Goal: Register for event/course: Sign up to attend an event or enroll in a course

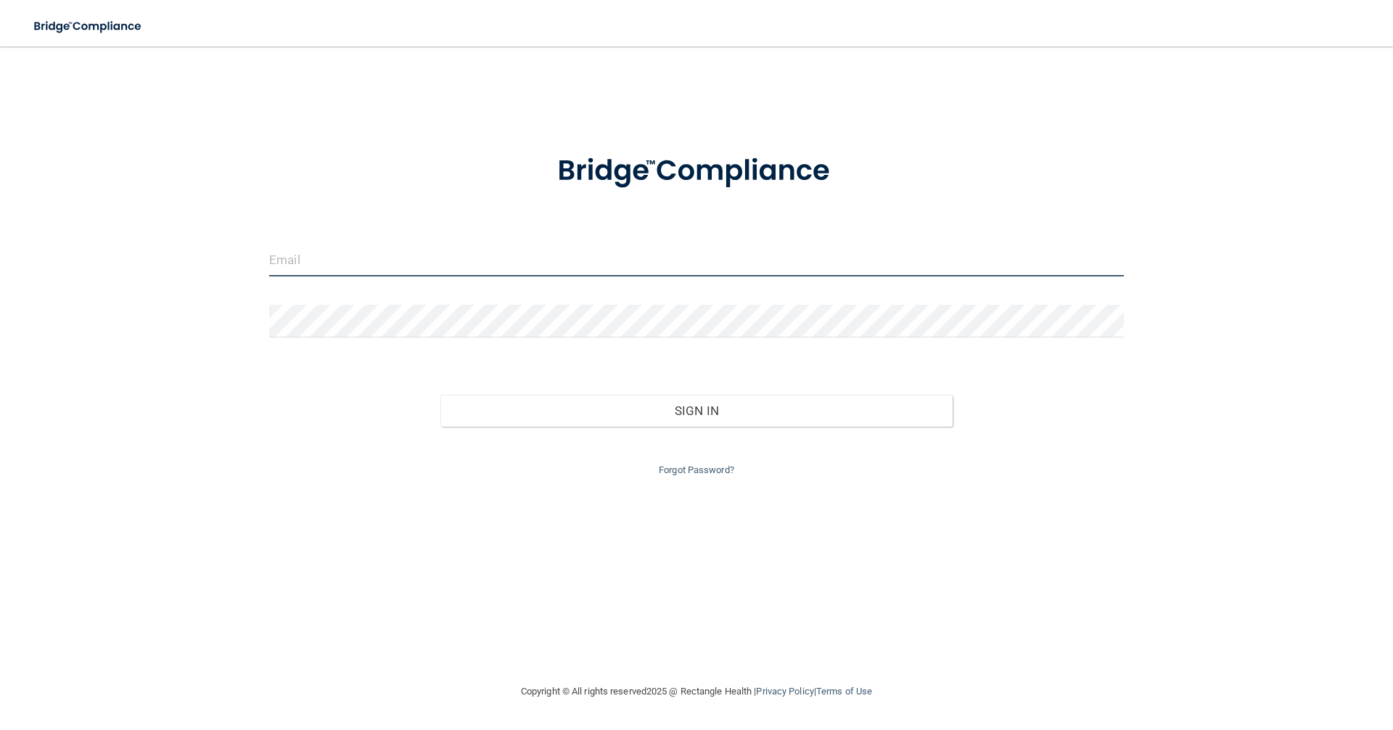
click at [333, 263] on input "email" at bounding box center [696, 260] width 854 height 33
type input "nicolewoleslagle@gmail.com"
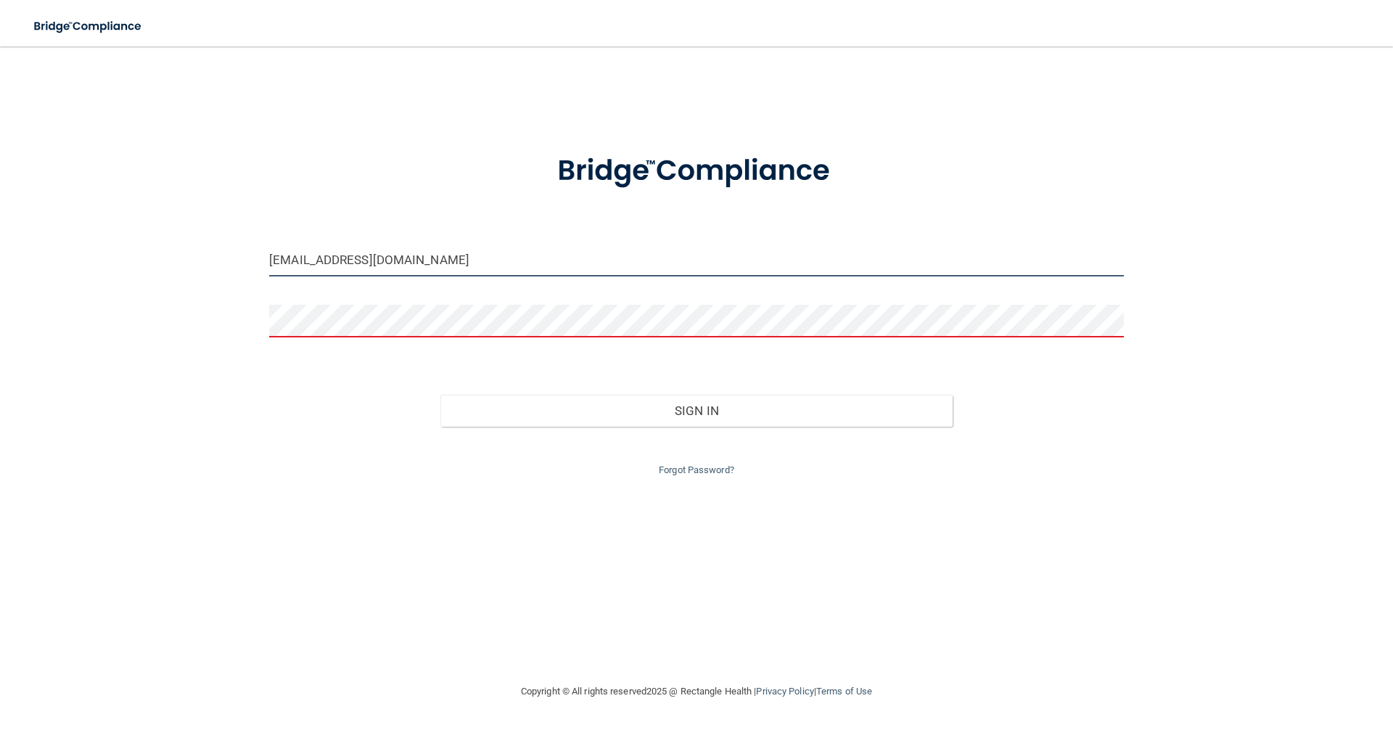
drag, startPoint x: 526, startPoint y: 262, endPoint x: 0, endPoint y: 218, distance: 527.7
click at [0, 220] on main "nicolewoleslagle@gmail.com Invalid email/password. You don't have permission to…" at bounding box center [696, 387] width 1393 height 683
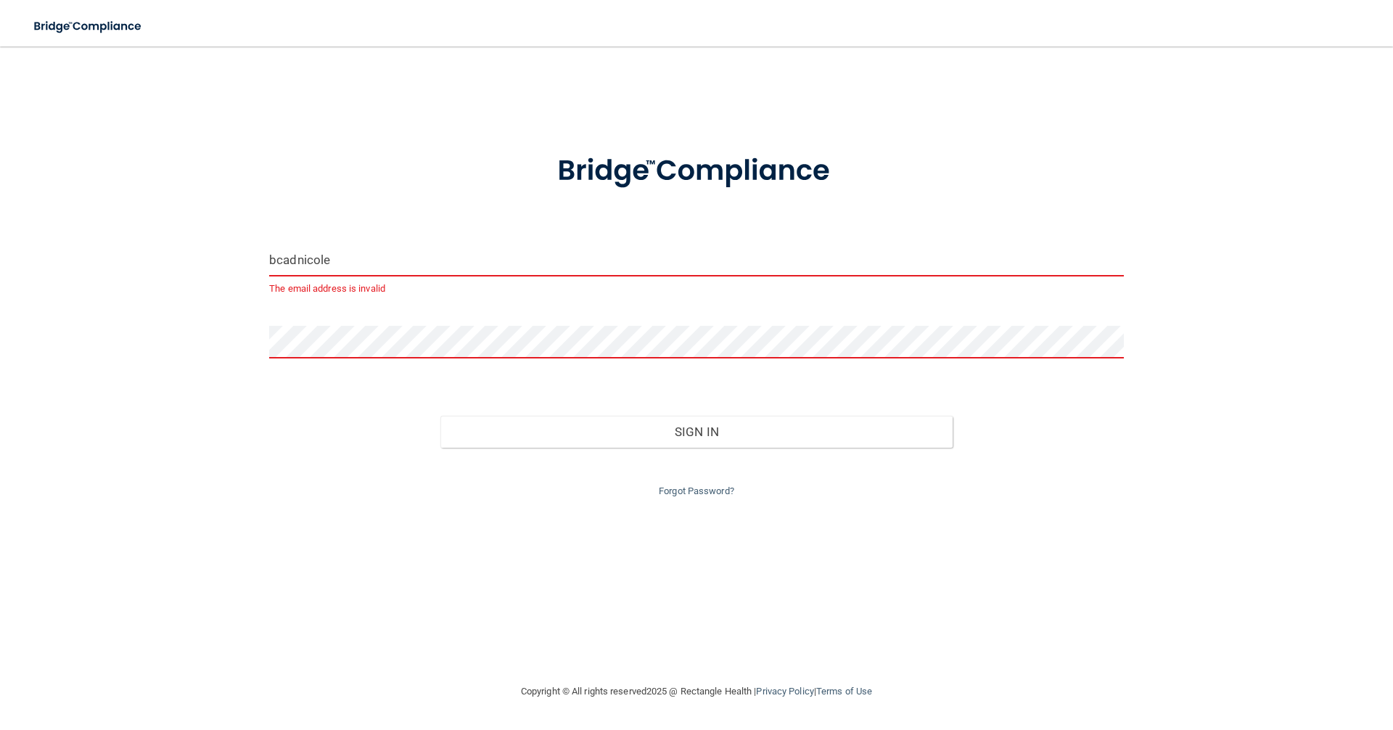
type input "[EMAIL_ADDRESS][DOMAIN_NAME]"
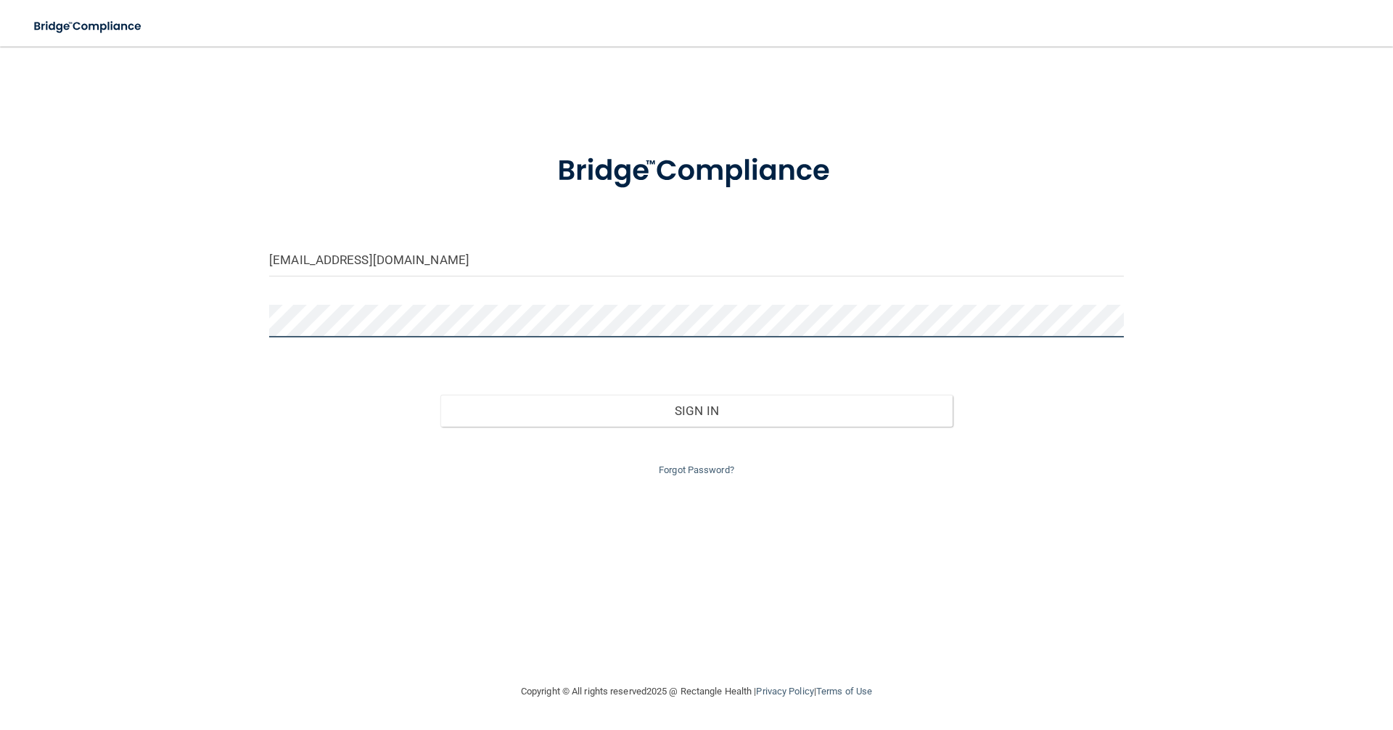
click at [440, 395] on button "Sign In" at bounding box center [696, 411] width 513 height 32
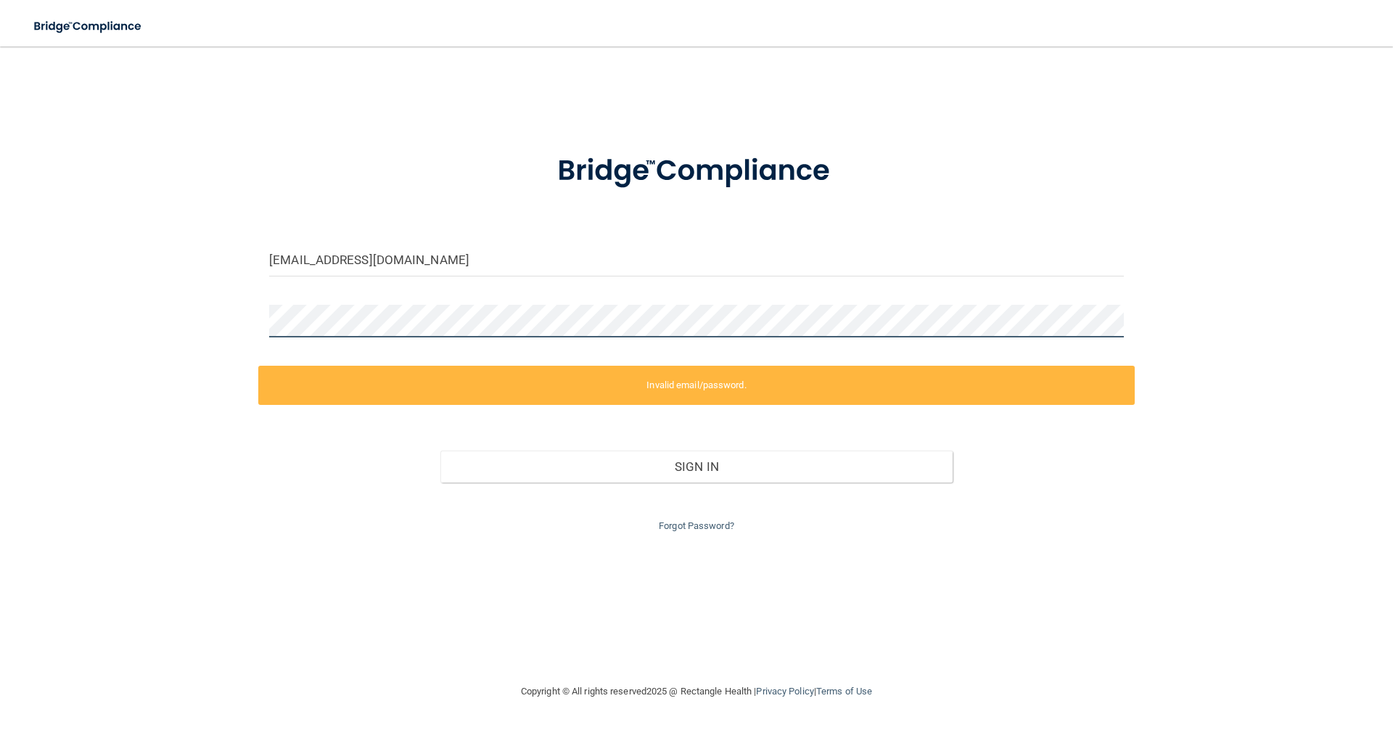
click at [0, 284] on main "bcadnicole@gmail.com Invalid email/password. You don't have permission to acces…" at bounding box center [696, 387] width 1393 height 683
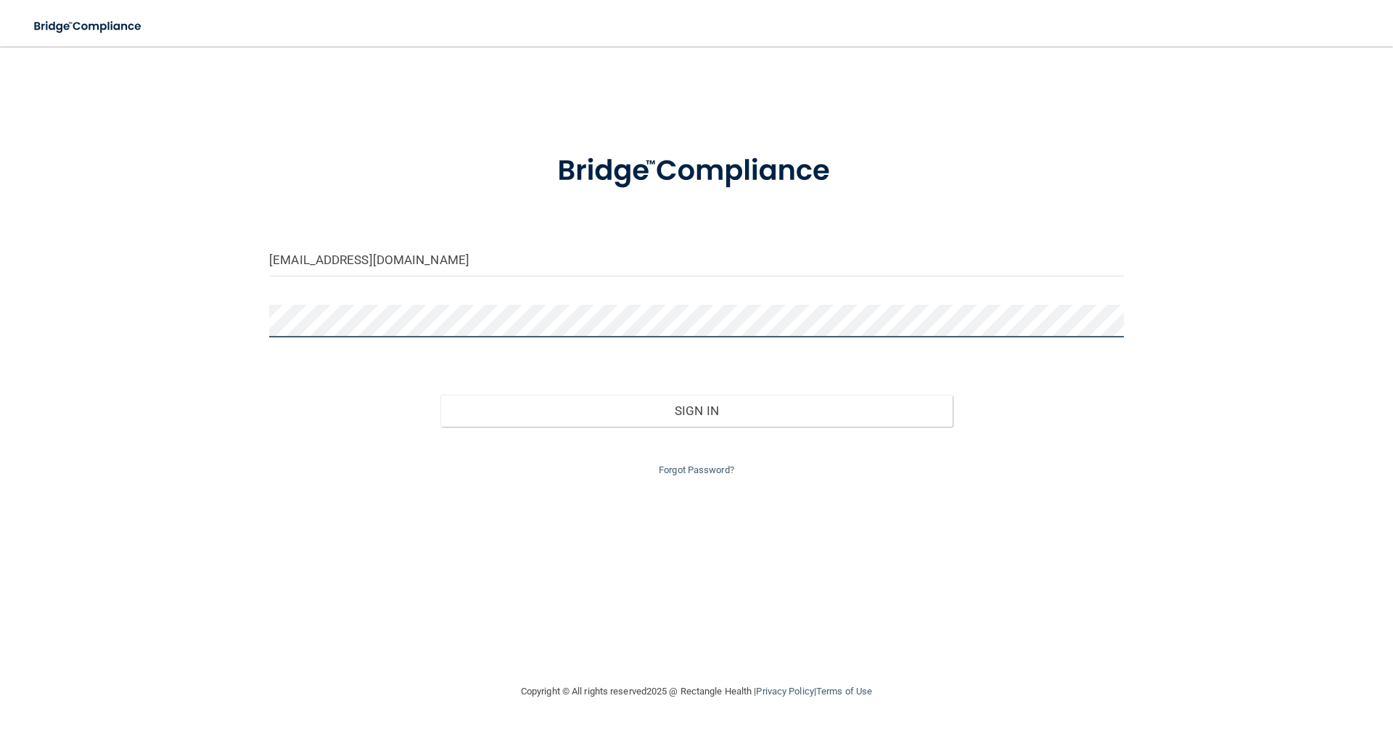
click at [440, 395] on button "Sign In" at bounding box center [696, 411] width 513 height 32
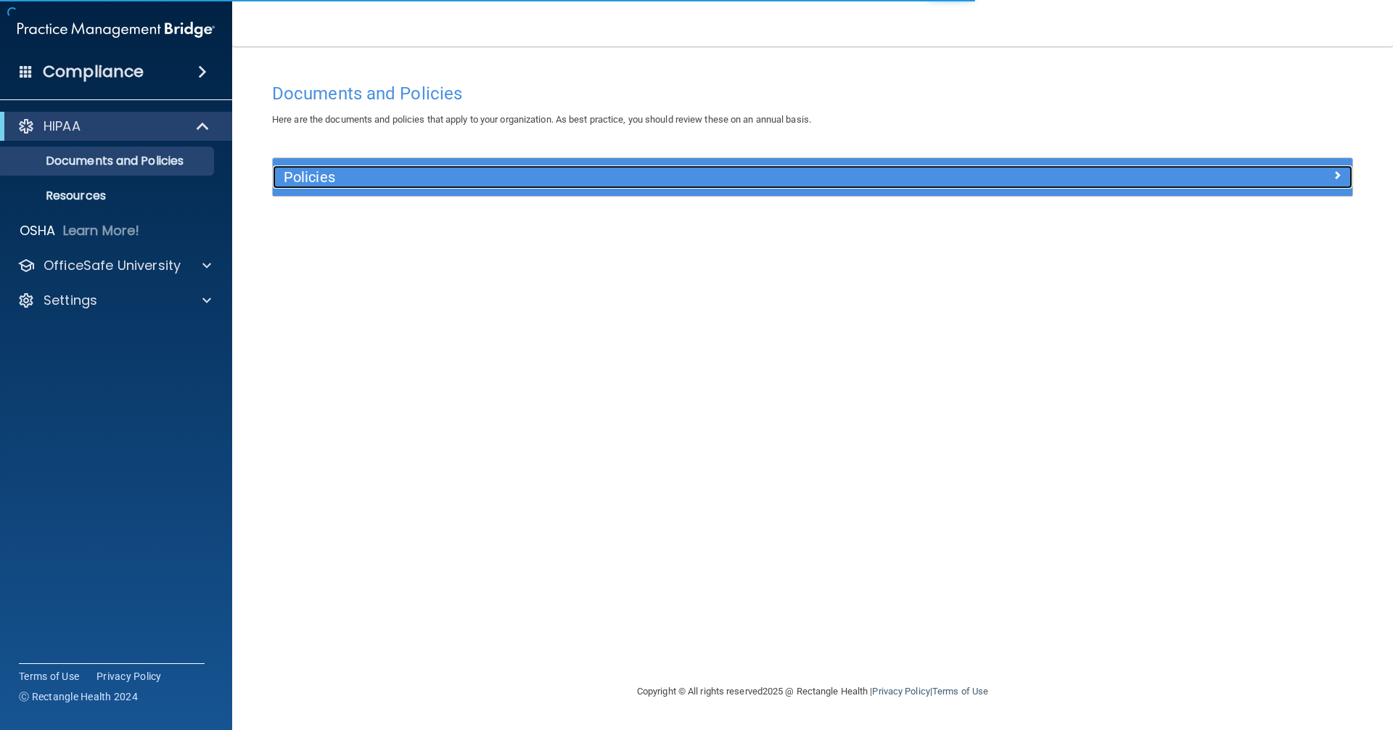
click at [461, 181] on h5 "Policies" at bounding box center [678, 177] width 788 height 16
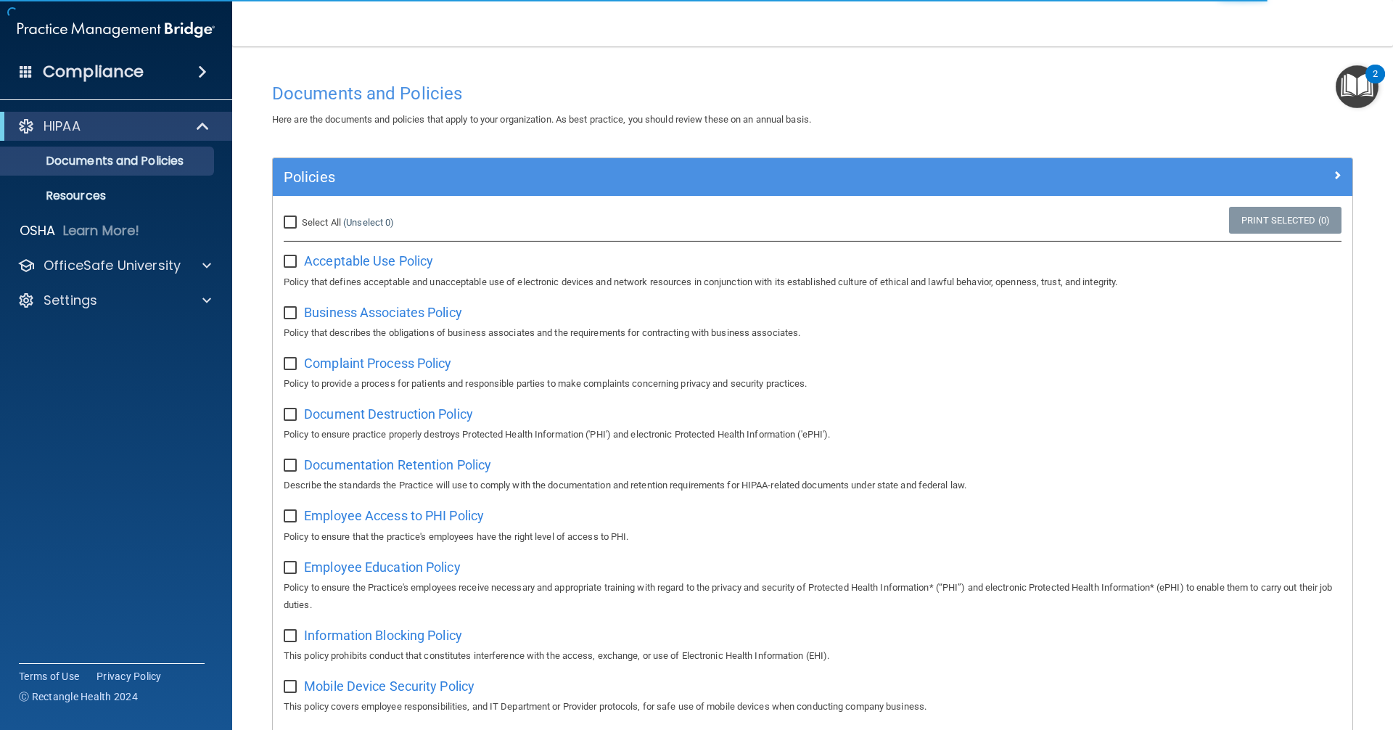
click at [293, 222] on input "Select All (Unselect 0) Unselect All" at bounding box center [292, 223] width 17 height 12
checkbox input "true"
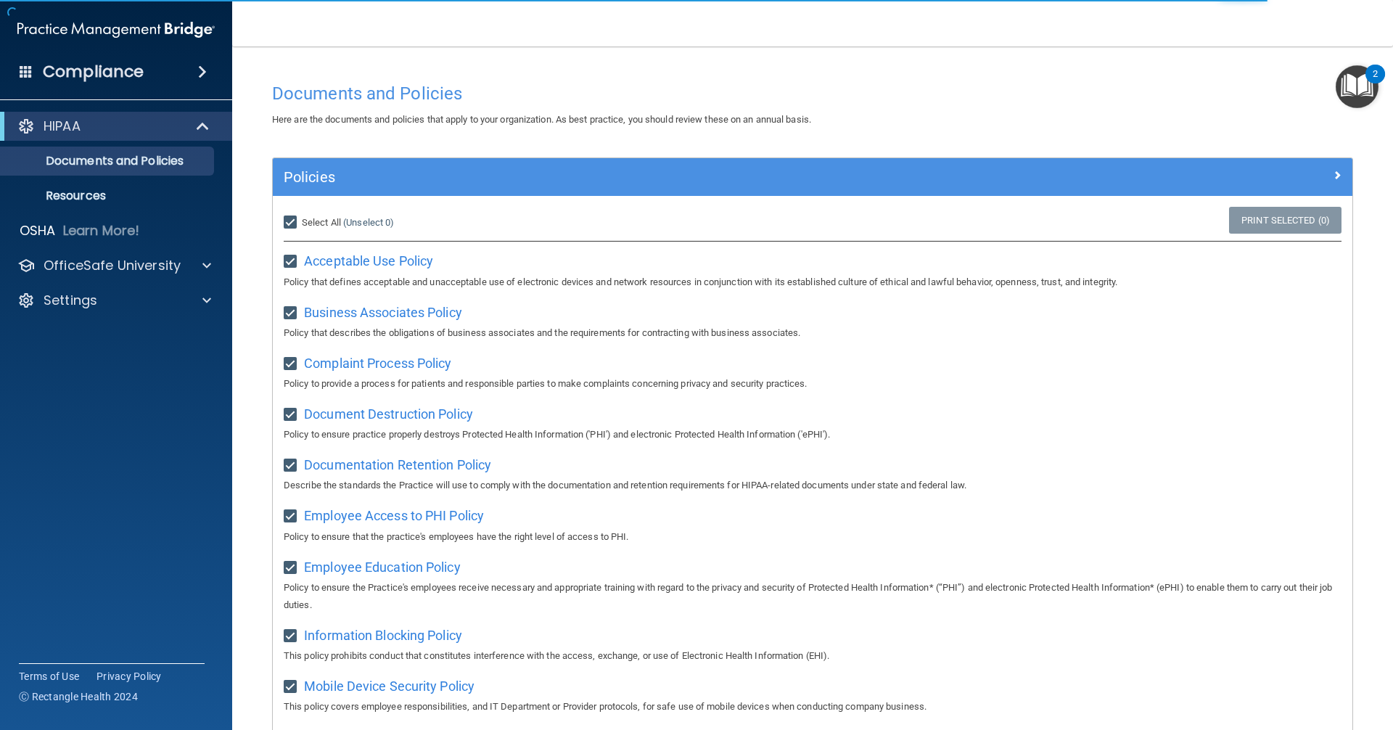
checkbox input "true"
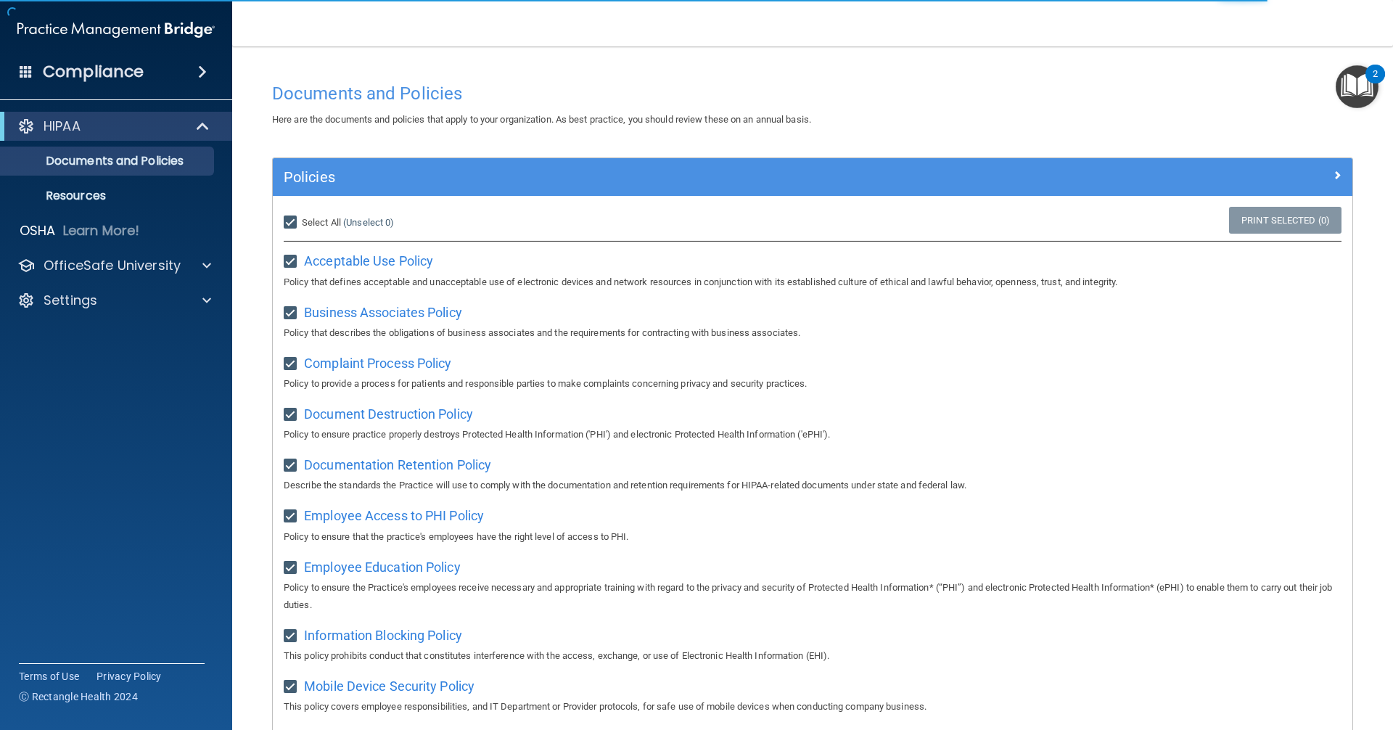
checkbox input "true"
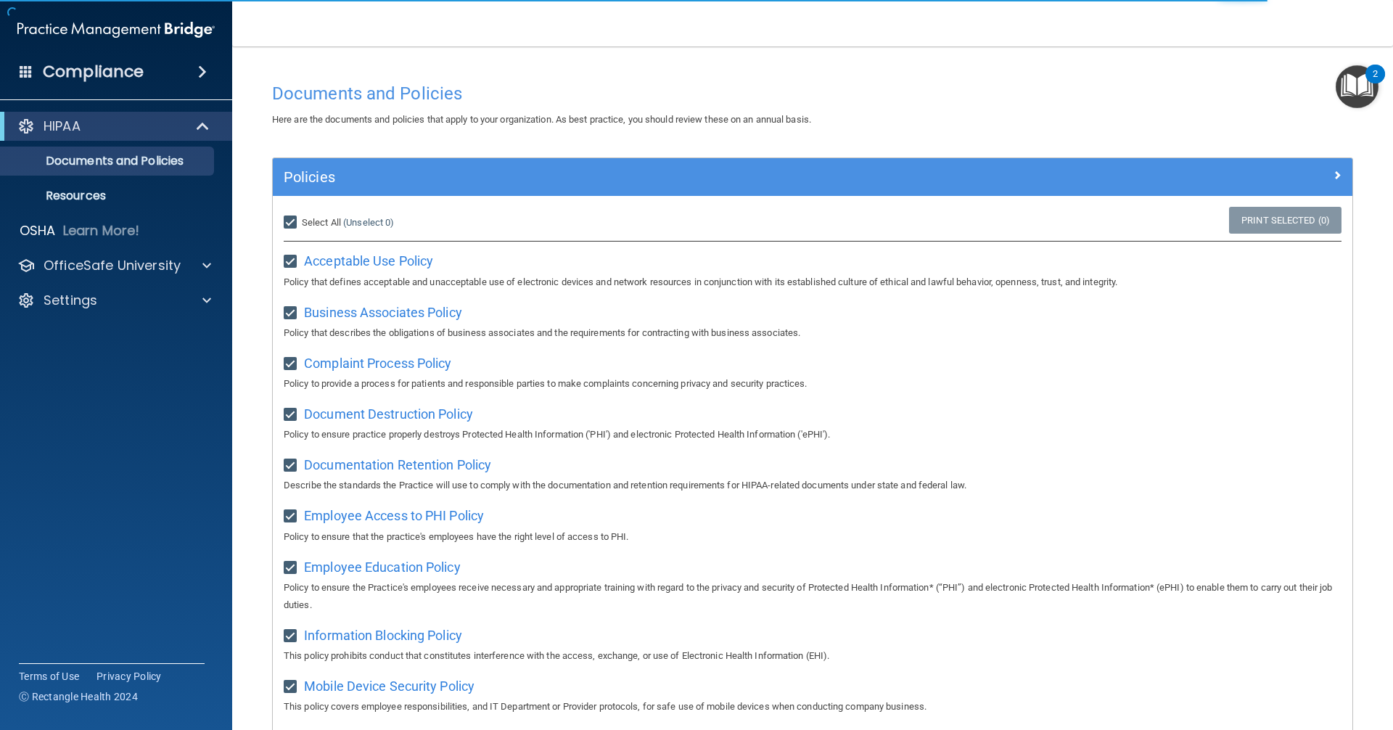
checkbox input "true"
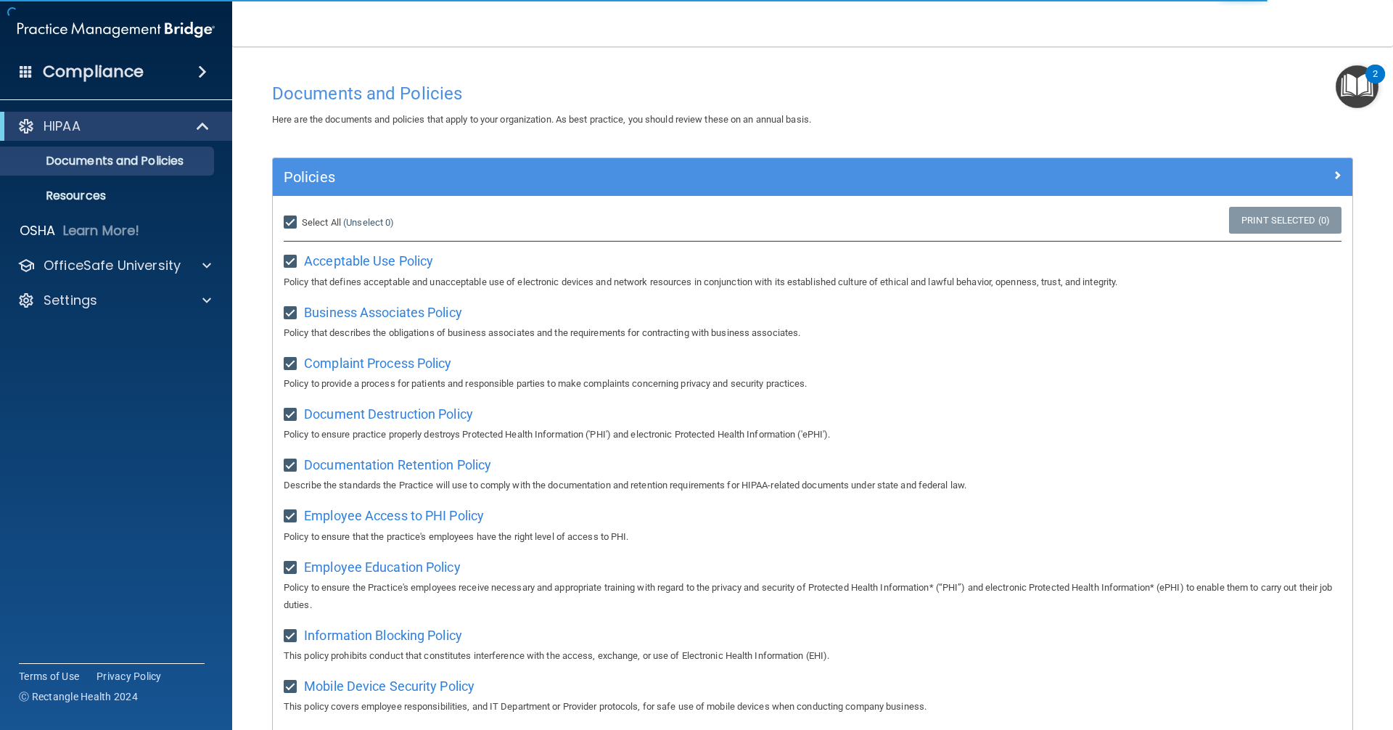
checkbox input "true"
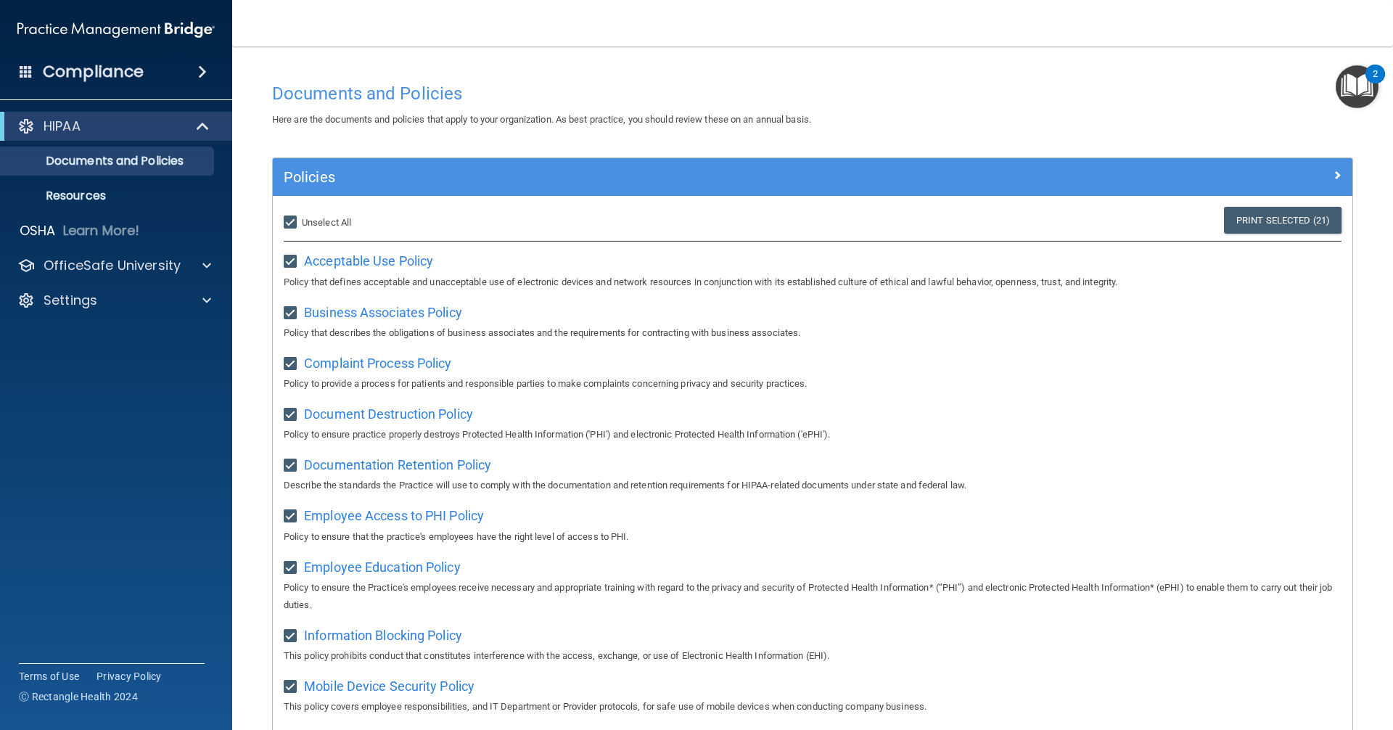
click at [297, 221] on input "Select All (Unselect 21) Unselect All" at bounding box center [292, 223] width 17 height 12
checkbox input "false"
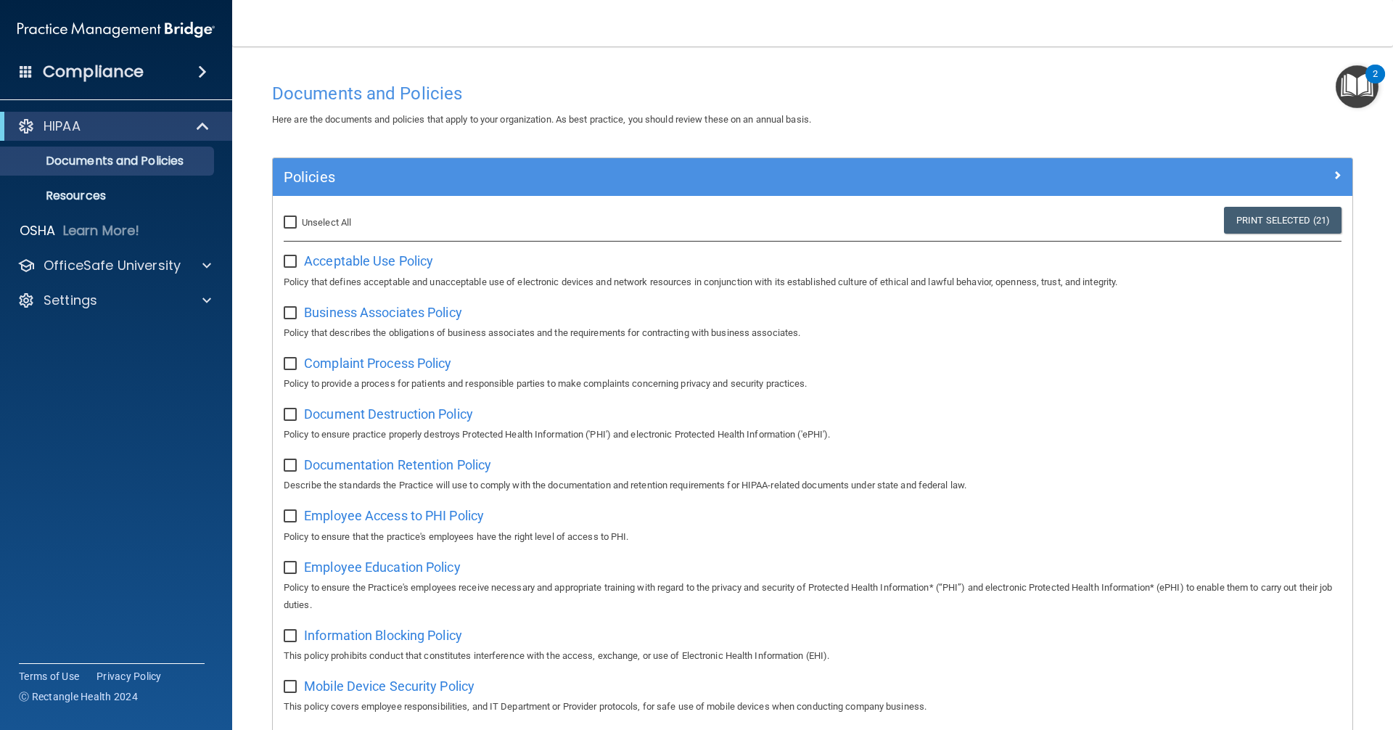
checkbox input "false"
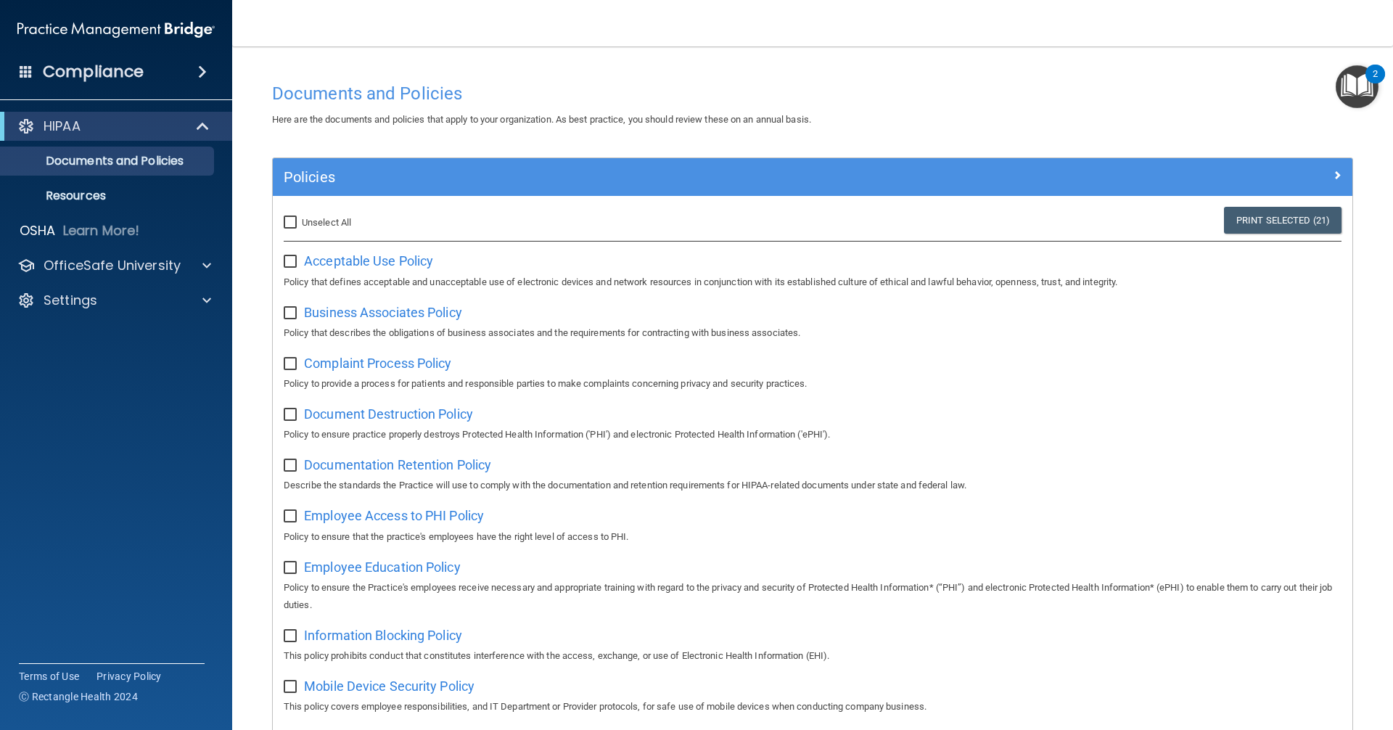
checkbox input "false"
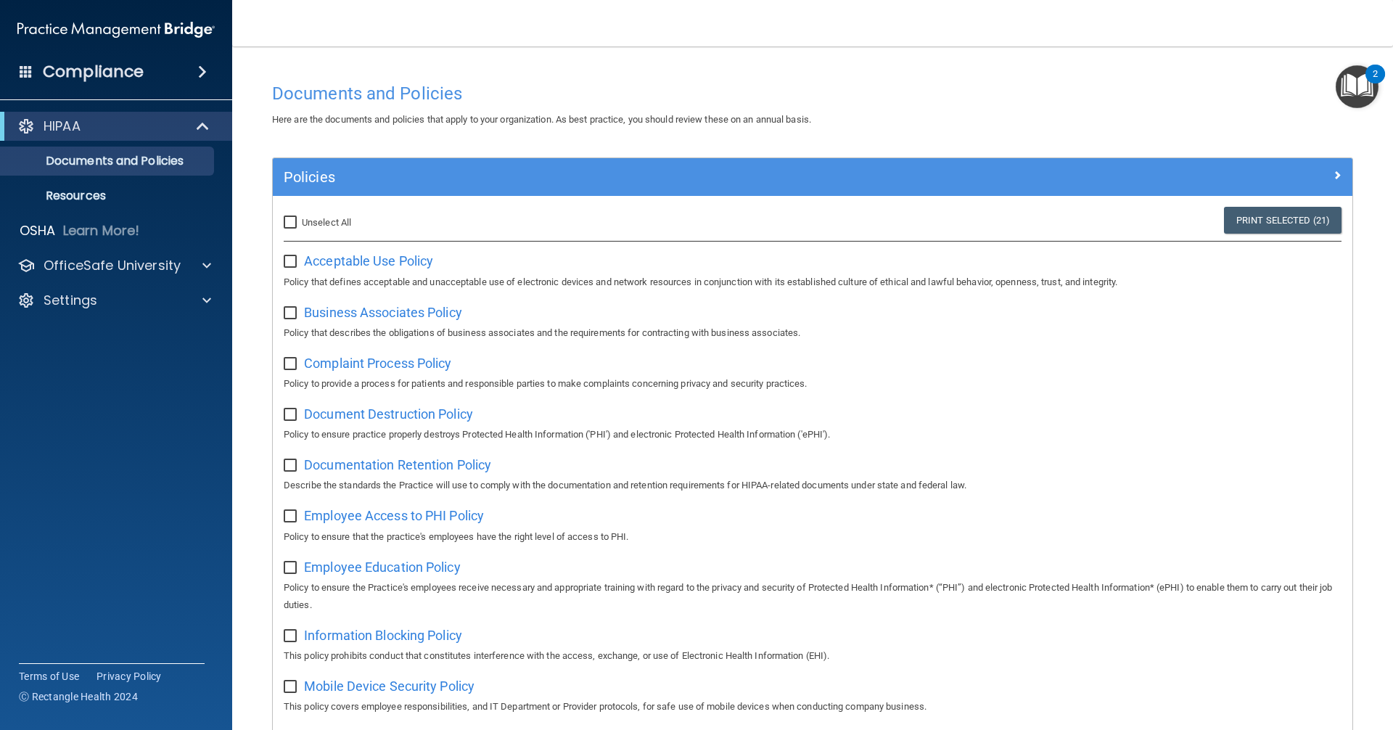
checkbox input "false"
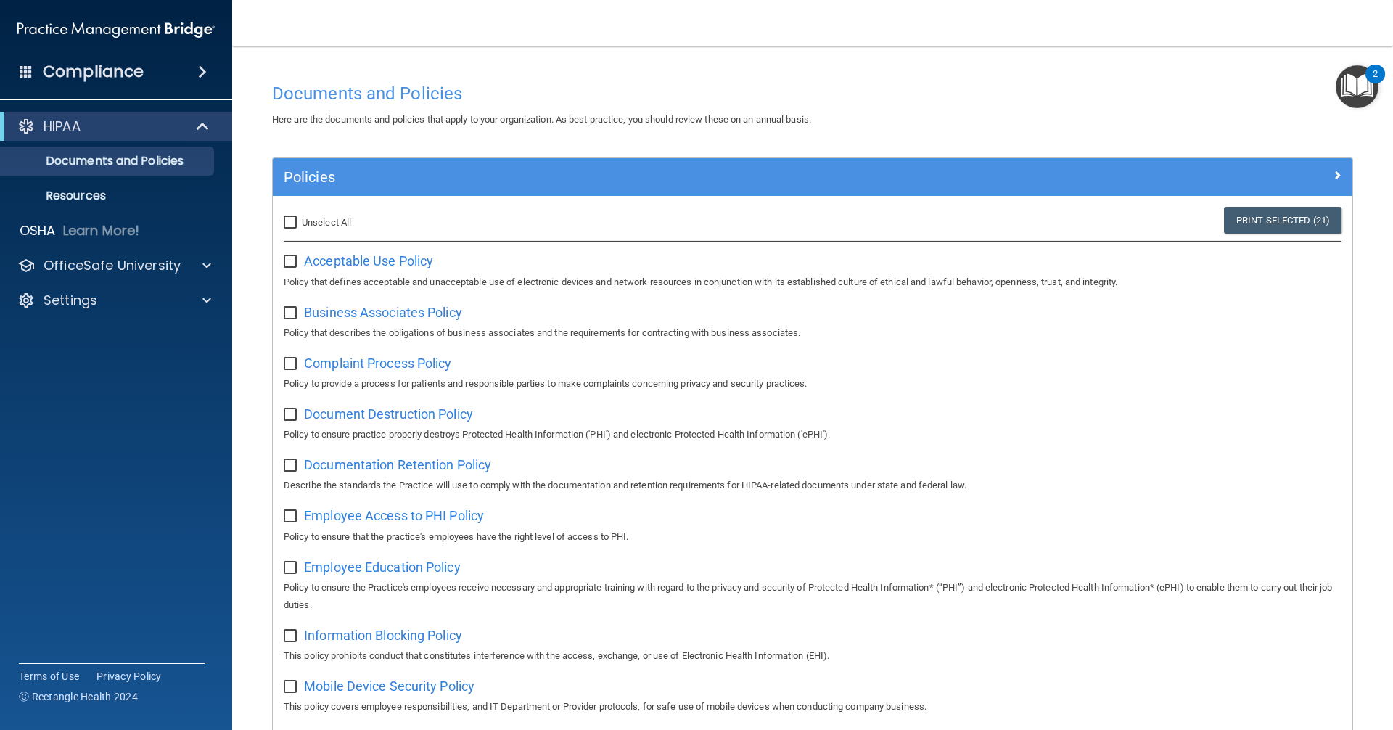
checkbox input "false"
click at [123, 192] on p "Resources" at bounding box center [108, 196] width 198 height 15
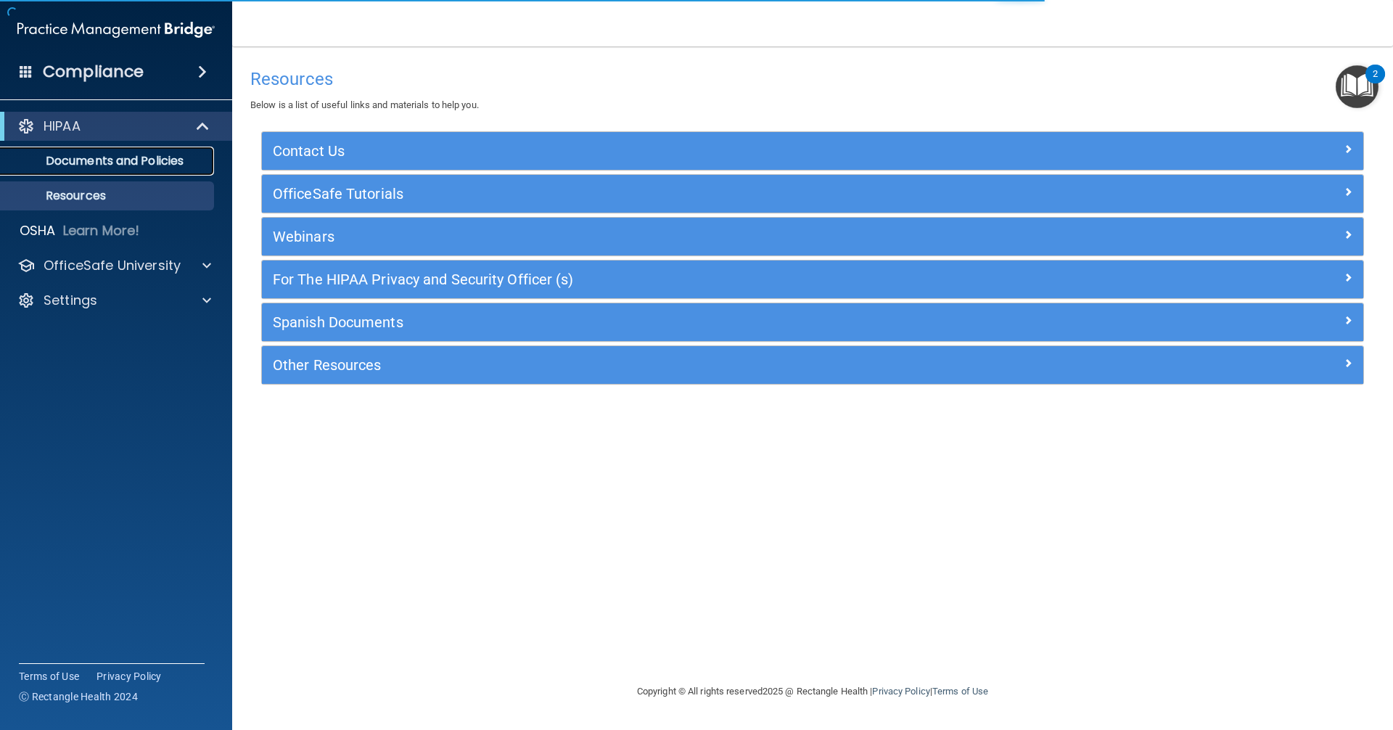
click at [131, 165] on p "Documents and Policies" at bounding box center [108, 161] width 198 height 15
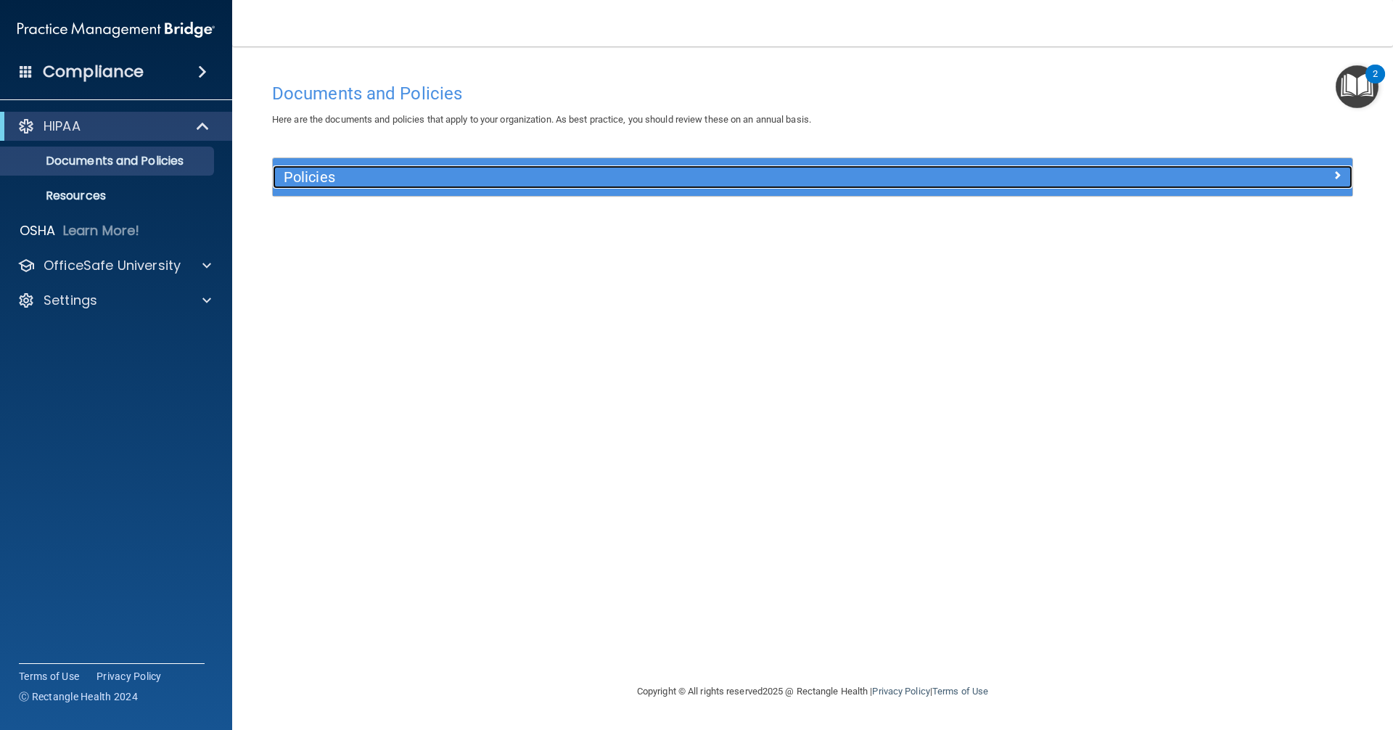
click at [365, 184] on h5 "Policies" at bounding box center [678, 177] width 788 height 16
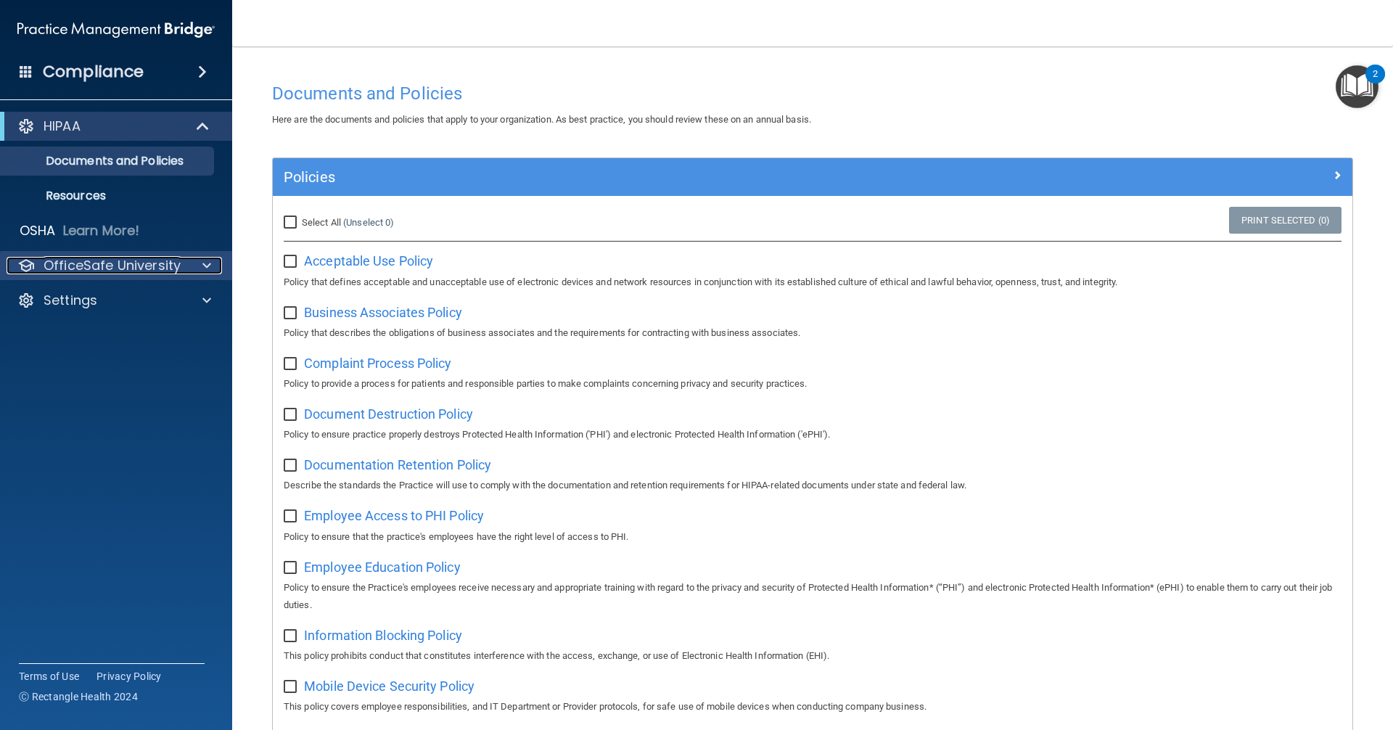
click at [129, 258] on p "OfficeSafe University" at bounding box center [112, 265] width 137 height 17
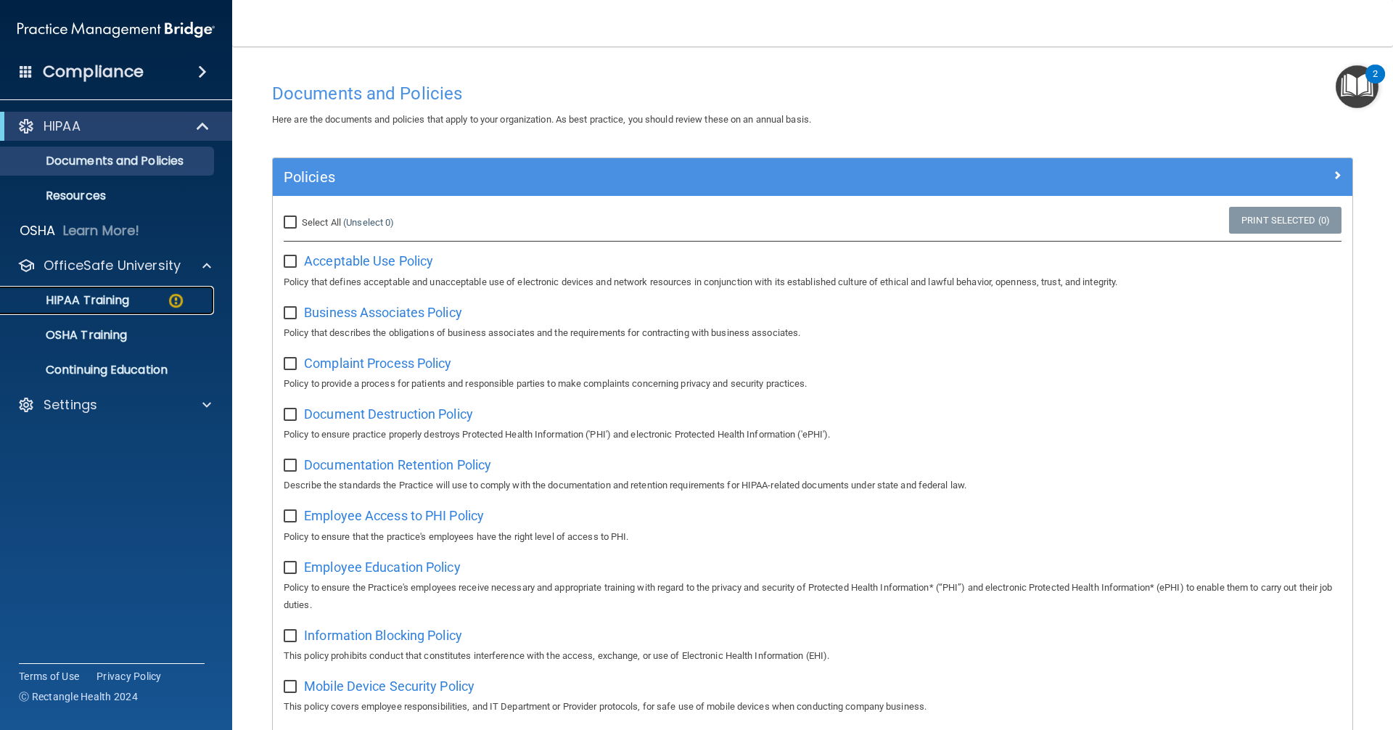
click at [133, 291] on link "HIPAA Training" at bounding box center [99, 300] width 228 height 29
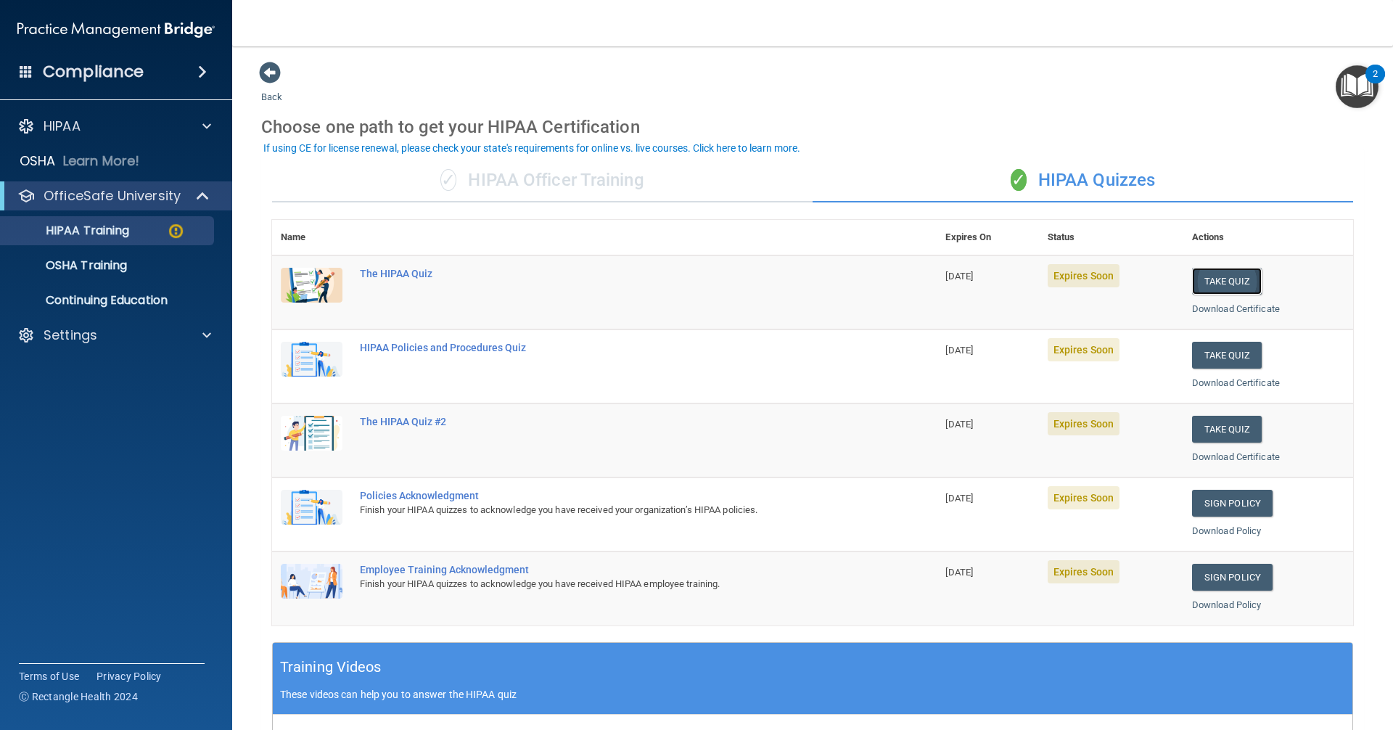
click at [1217, 289] on button "Take Quiz" at bounding box center [1227, 281] width 70 height 27
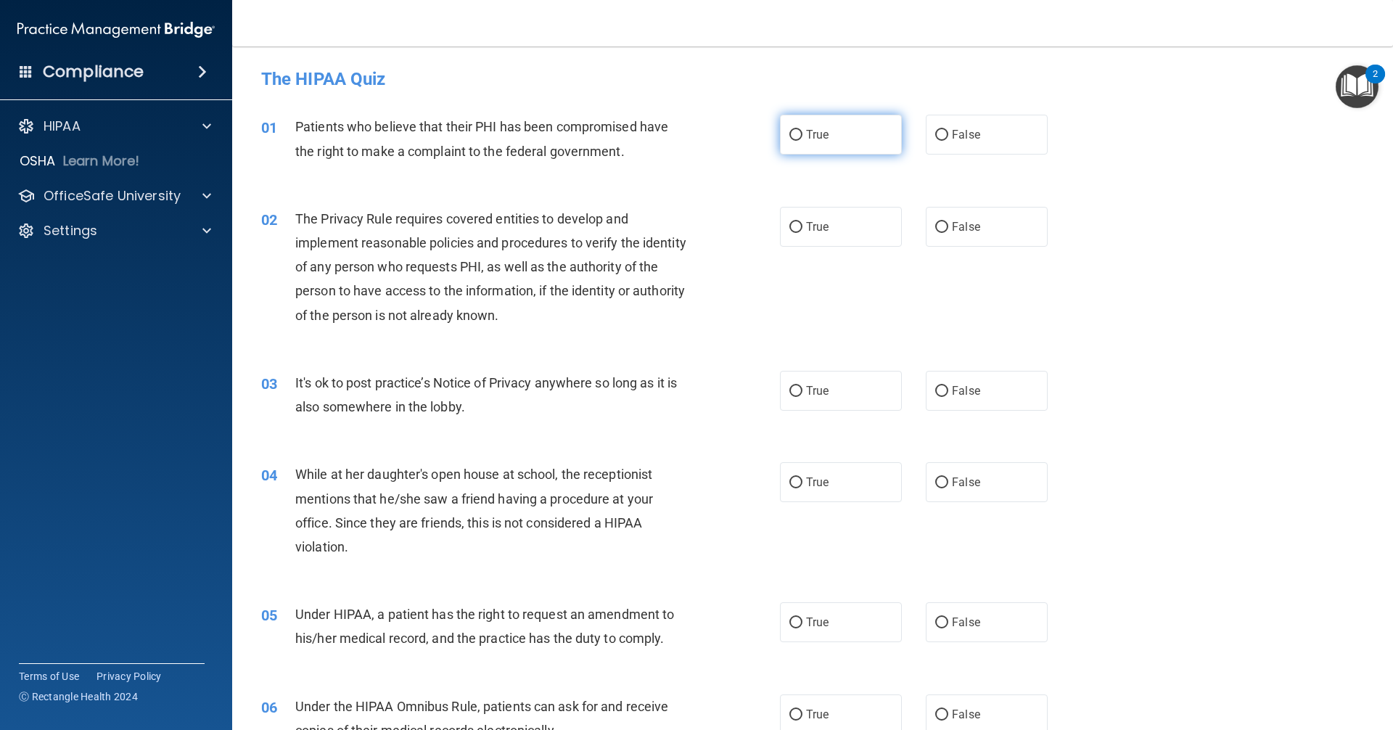
click at [793, 147] on label "True" at bounding box center [841, 135] width 122 height 40
click at [793, 141] on input "True" at bounding box center [795, 135] width 13 height 11
radio input "true"
click at [819, 245] on label "True" at bounding box center [841, 227] width 122 height 40
click at [802, 233] on input "True" at bounding box center [795, 227] width 13 height 11
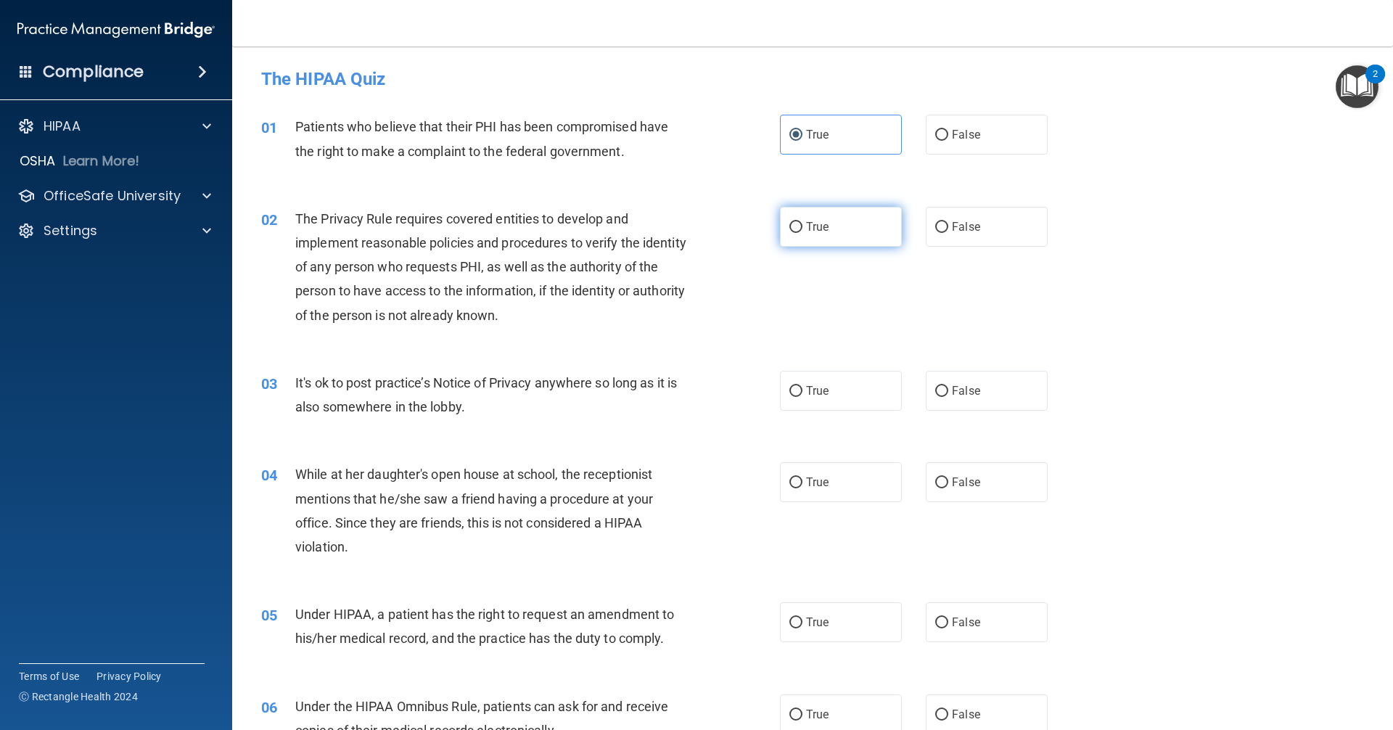
radio input "true"
click at [928, 400] on label "False" at bounding box center [987, 391] width 122 height 40
click at [935, 397] on input "False" at bounding box center [941, 391] width 13 height 11
radio input "true"
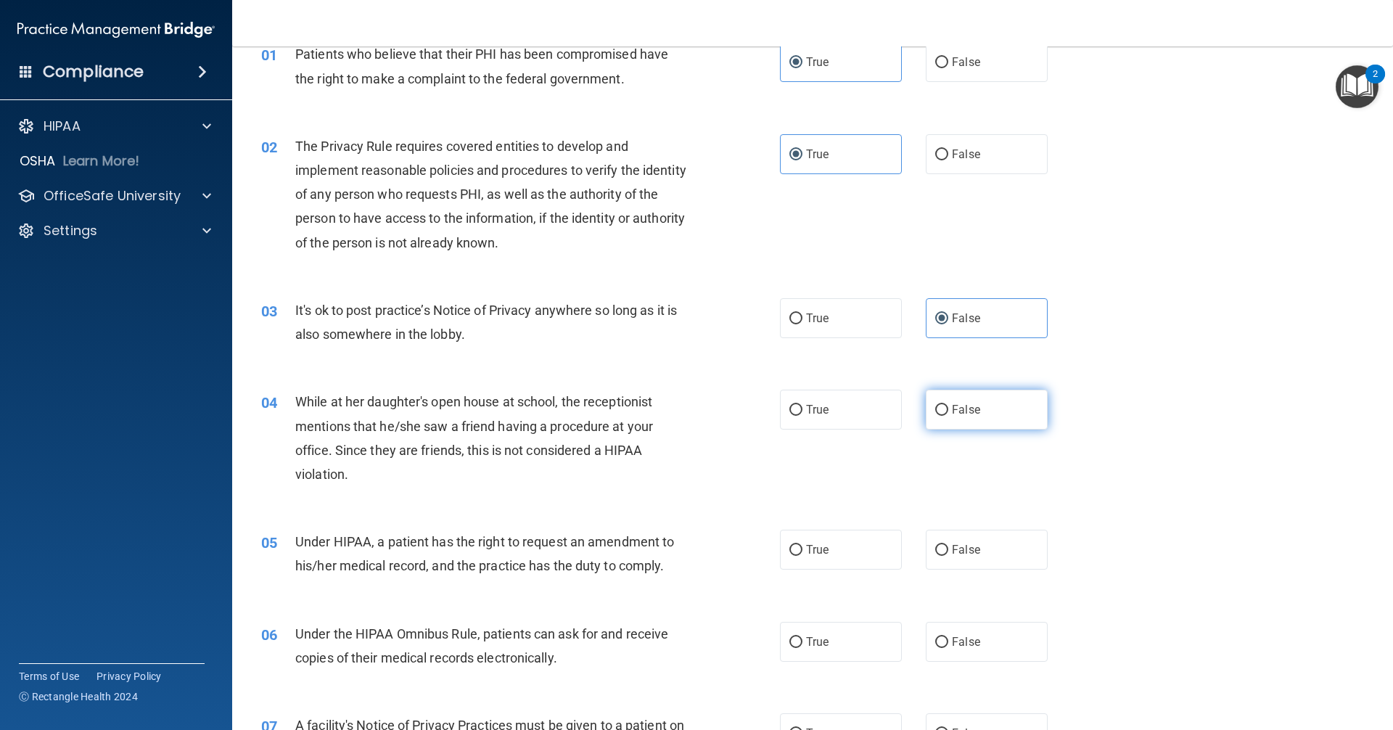
click at [940, 416] on label "False" at bounding box center [987, 410] width 122 height 40
click at [940, 416] on input "False" at bounding box center [941, 410] width 13 height 11
radio input "true"
click at [977, 552] on label "False" at bounding box center [987, 550] width 122 height 40
click at [948, 552] on input "False" at bounding box center [941, 550] width 13 height 11
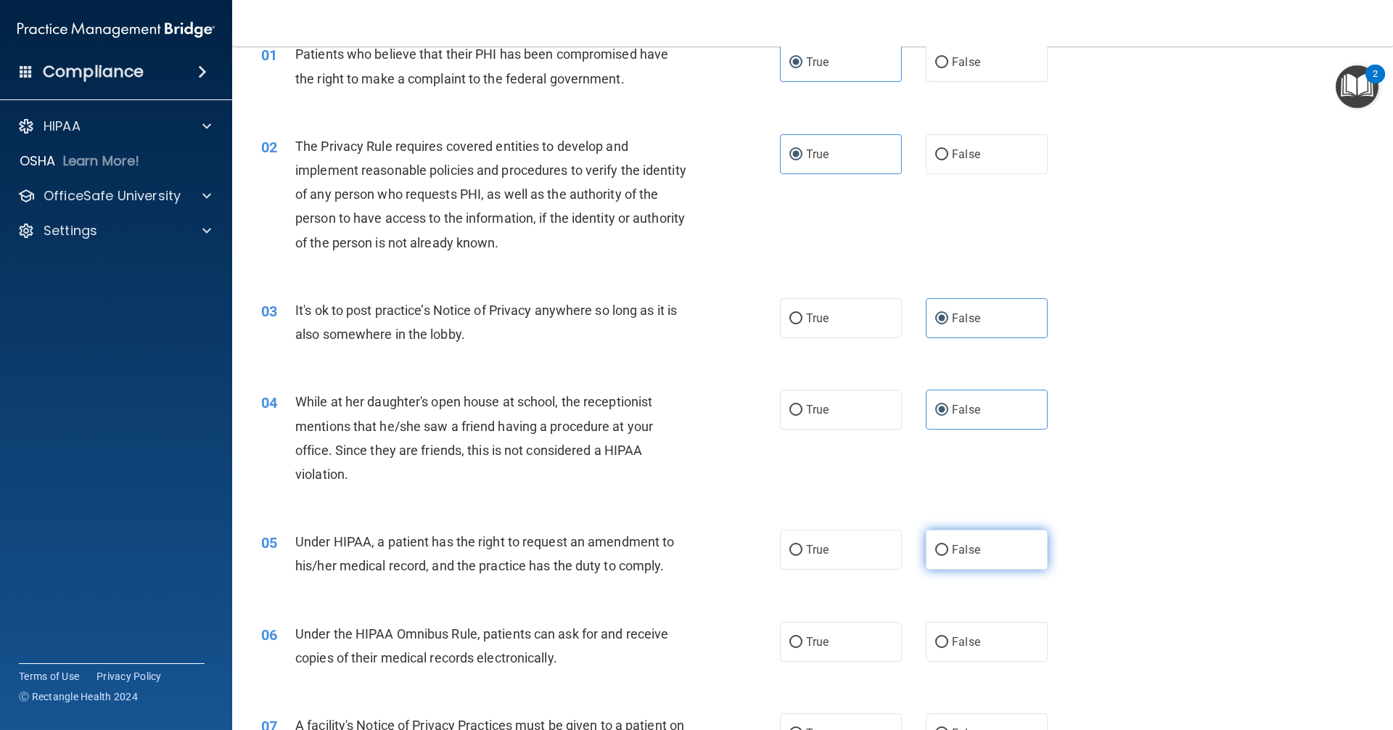
radio input "true"
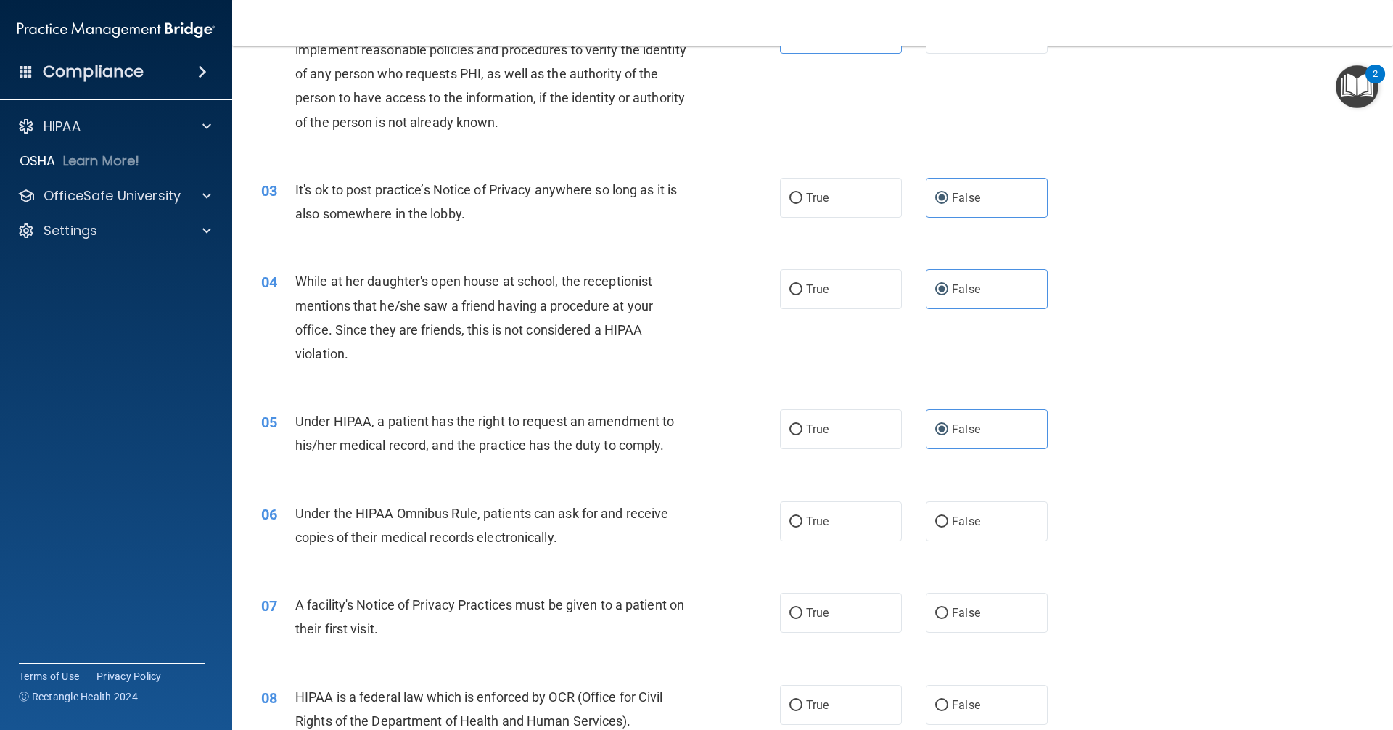
scroll to position [218, 0]
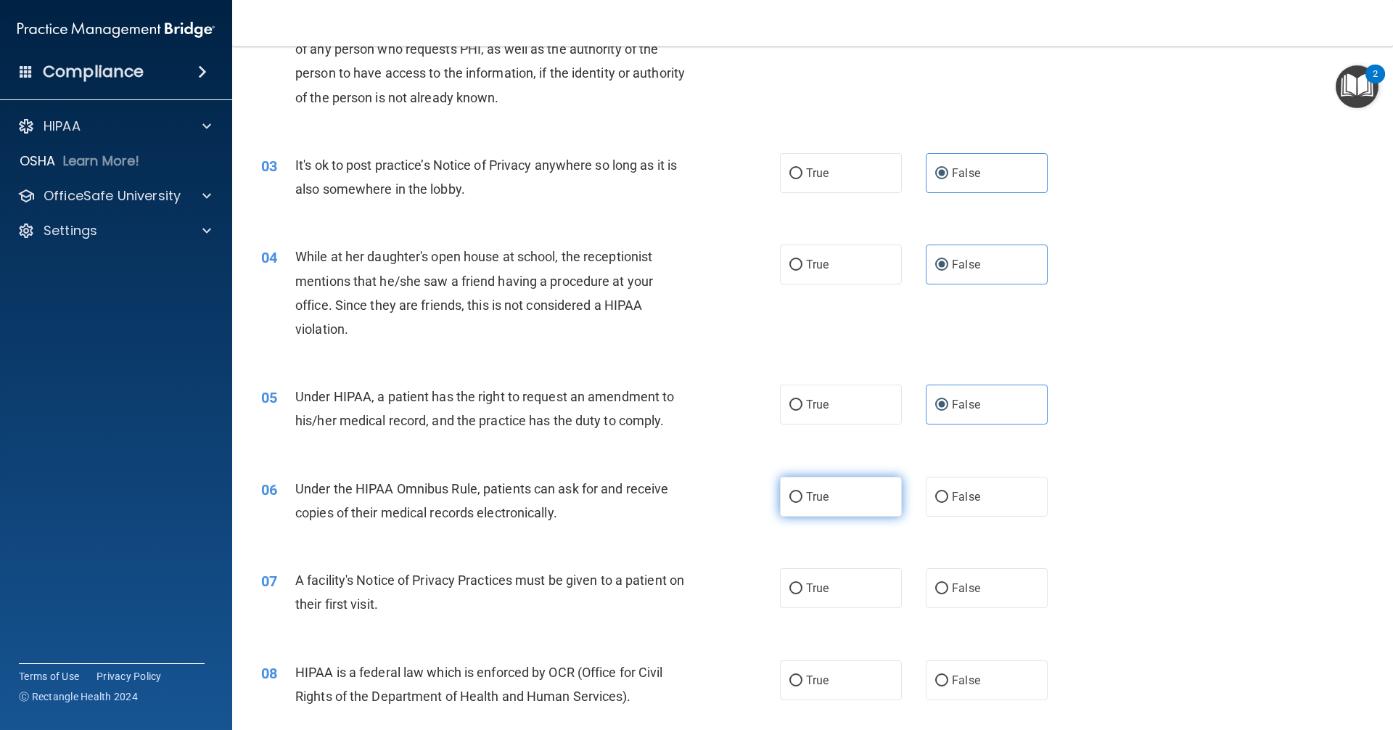
click at [812, 504] on label "True" at bounding box center [841, 497] width 122 height 40
click at [802, 503] on input "True" at bounding box center [795, 497] width 13 height 11
radio input "true"
click at [823, 592] on span "True" at bounding box center [817, 588] width 22 height 14
click at [802, 592] on input "True" at bounding box center [795, 588] width 13 height 11
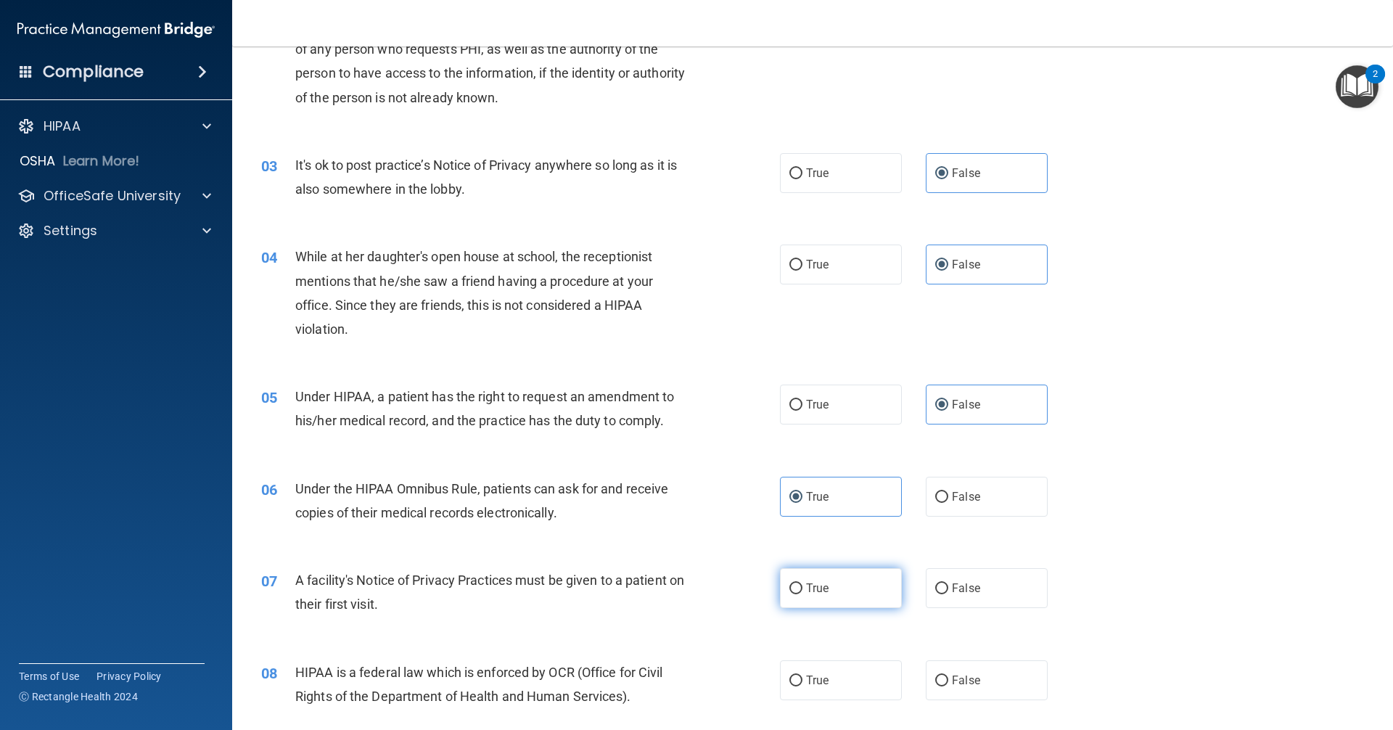
radio input "true"
click at [816, 672] on label "True" at bounding box center [841, 680] width 122 height 40
click at [802, 675] on input "True" at bounding box center [795, 680] width 13 height 11
radio input "true"
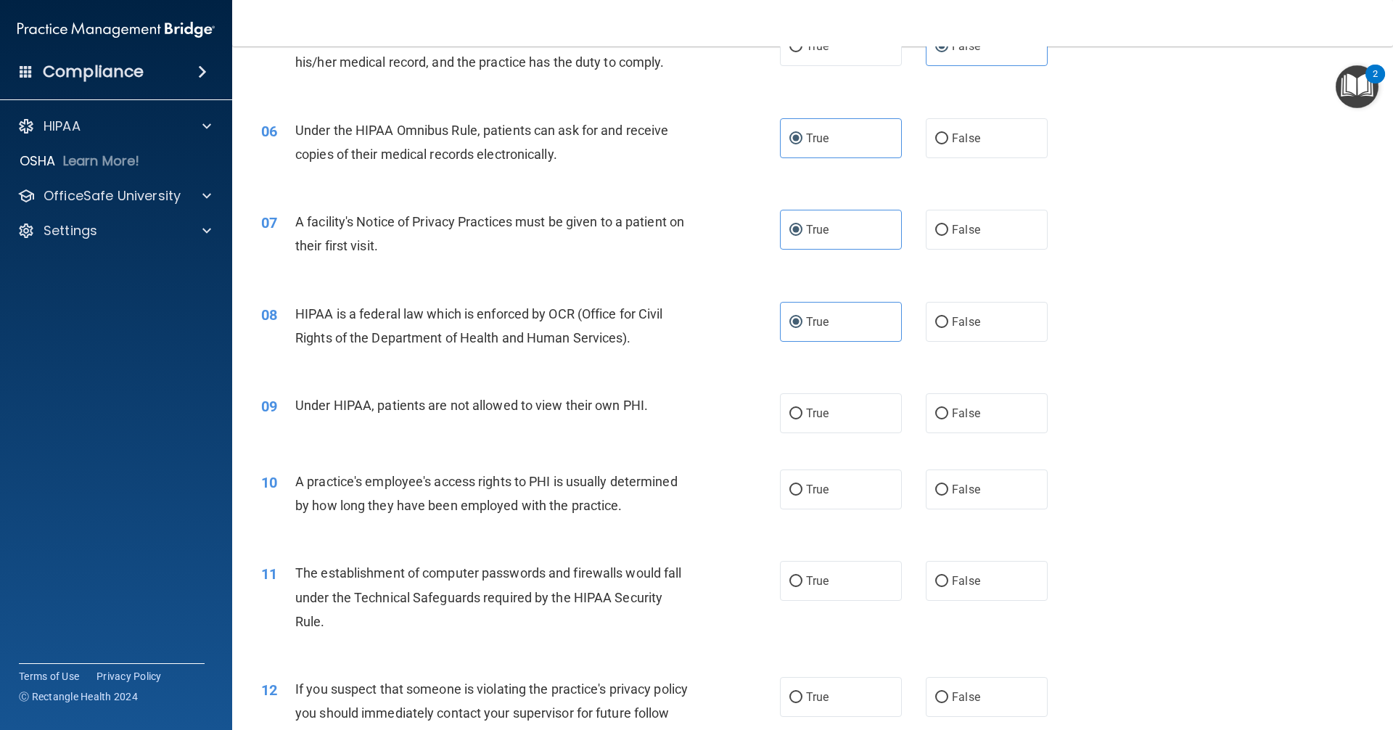
scroll to position [580, 0]
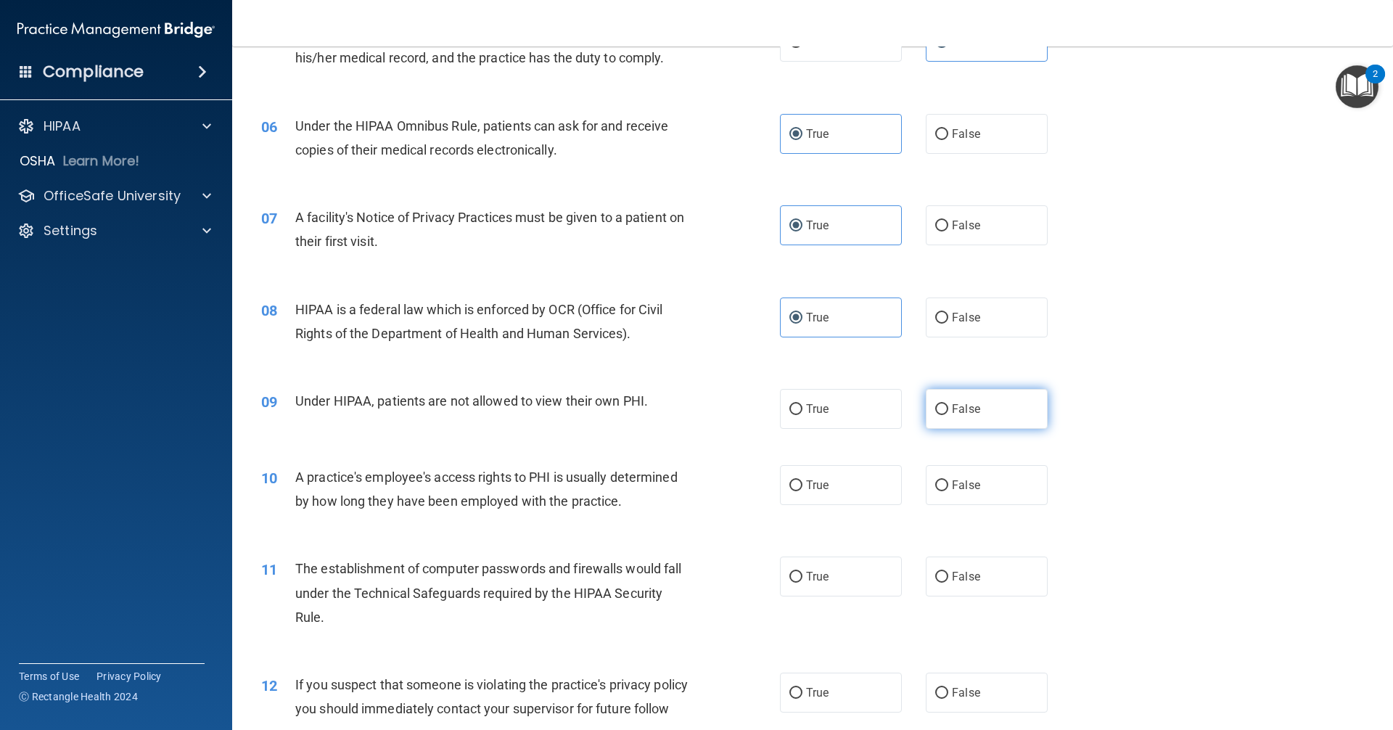
click at [940, 423] on label "False" at bounding box center [987, 409] width 122 height 40
click at [940, 415] on input "False" at bounding box center [941, 409] width 13 height 11
radio input "true"
click at [941, 485] on input "False" at bounding box center [941, 485] width 13 height 11
radio input "true"
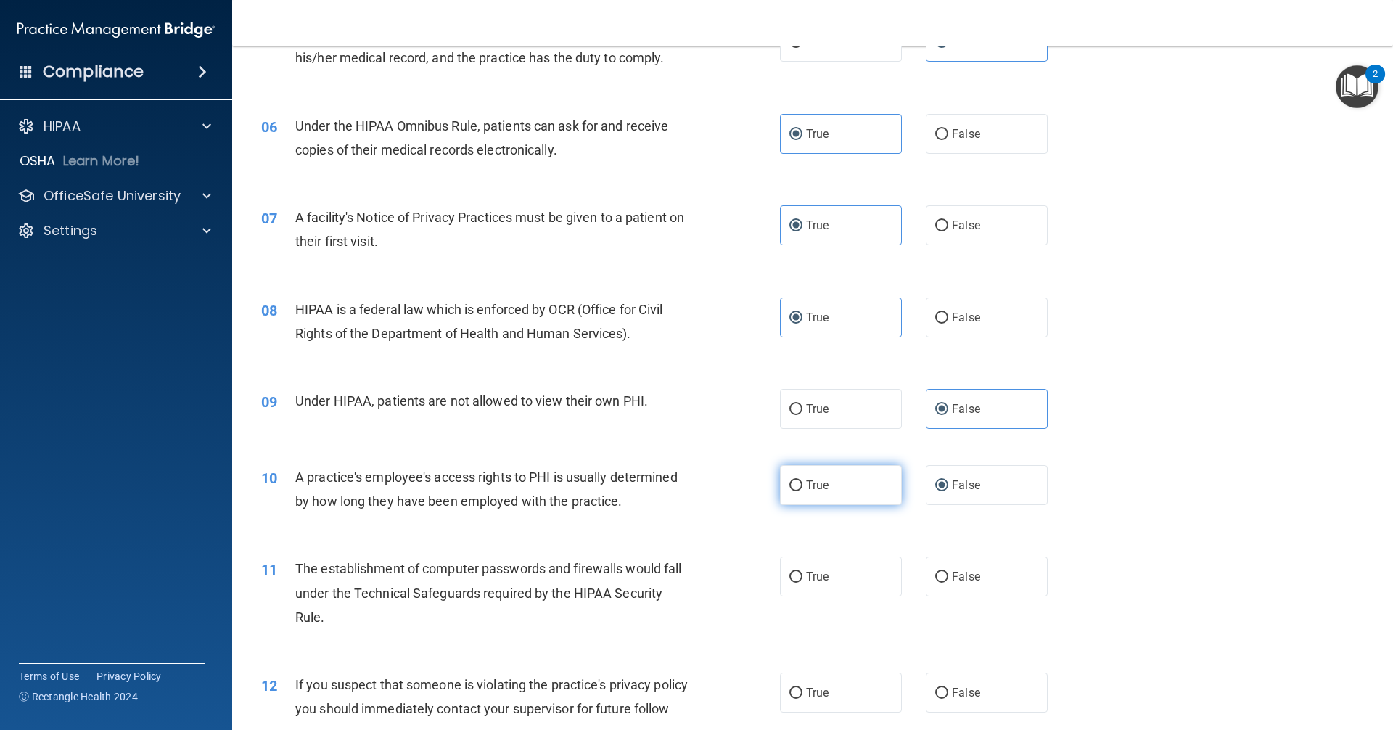
click at [806, 480] on span "True" at bounding box center [817, 485] width 22 height 14
click at [802, 480] on input "True" at bounding box center [795, 485] width 13 height 11
radio input "true"
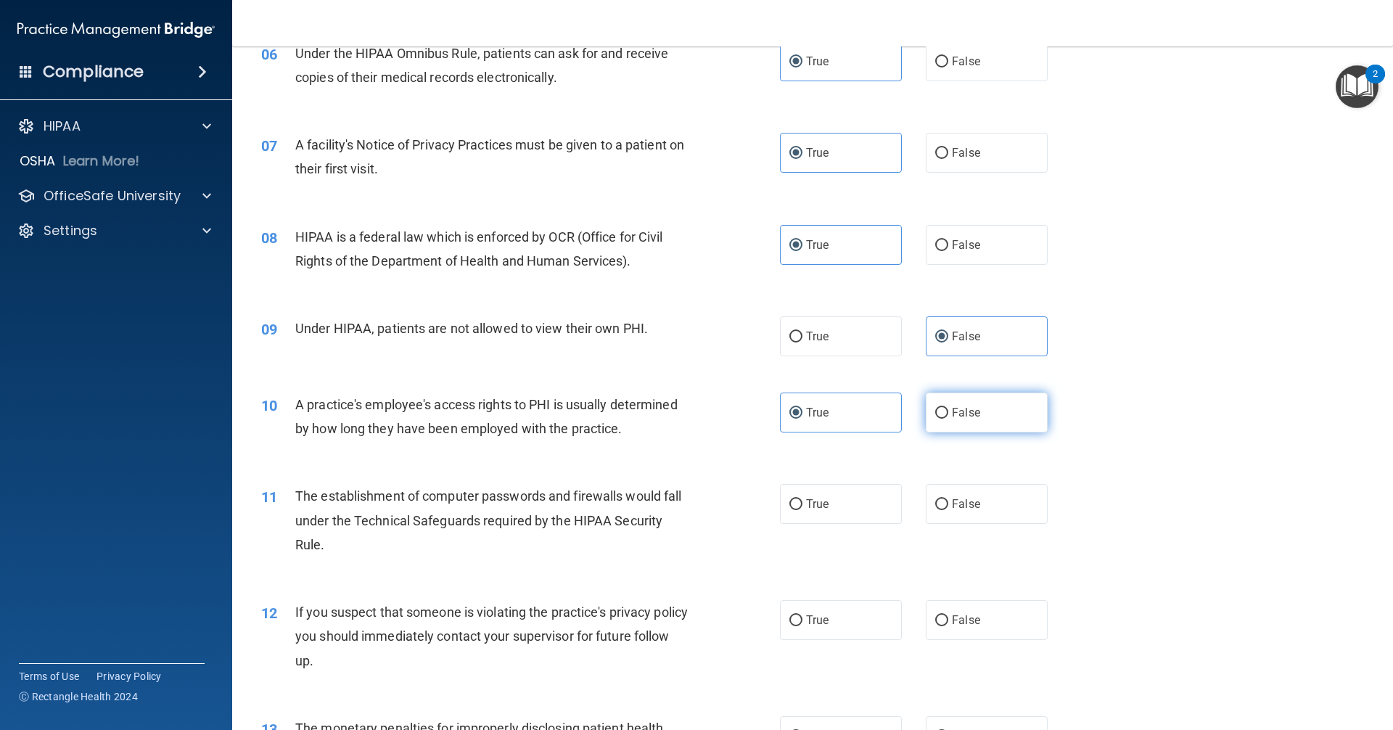
click at [934, 396] on label "False" at bounding box center [987, 412] width 122 height 40
click at [935, 408] on input "False" at bounding box center [941, 413] width 13 height 11
radio input "true"
radio input "false"
click at [830, 487] on label "True" at bounding box center [841, 504] width 122 height 40
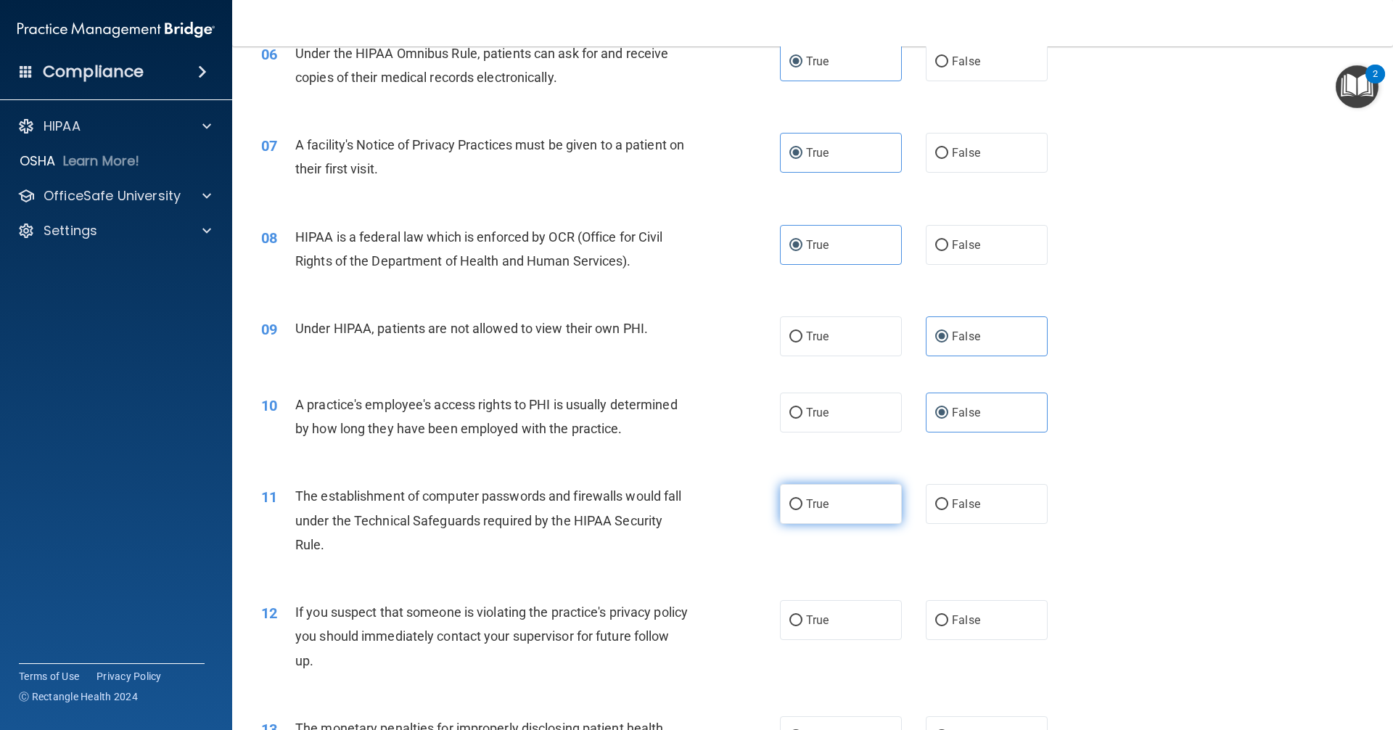
click at [802, 499] on input "True" at bounding box center [795, 504] width 13 height 11
radio input "true"
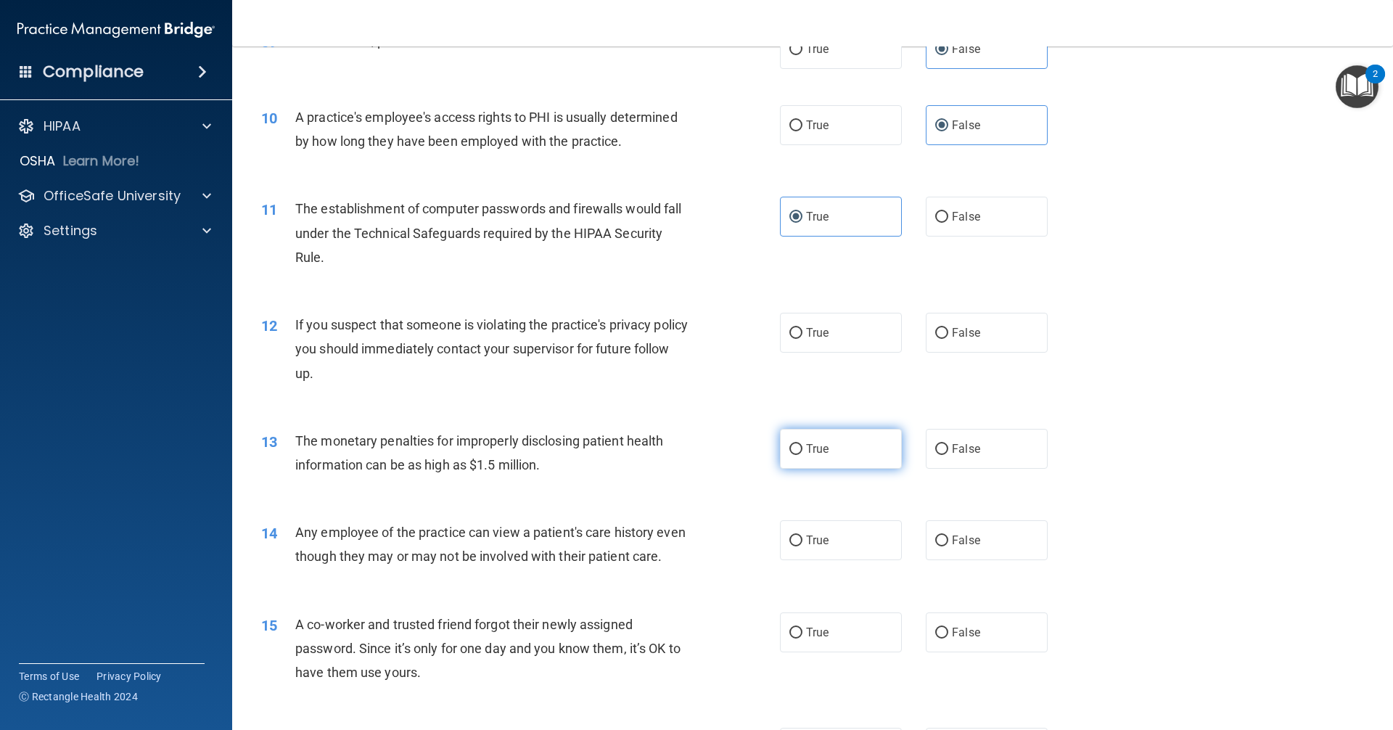
scroll to position [943, 0]
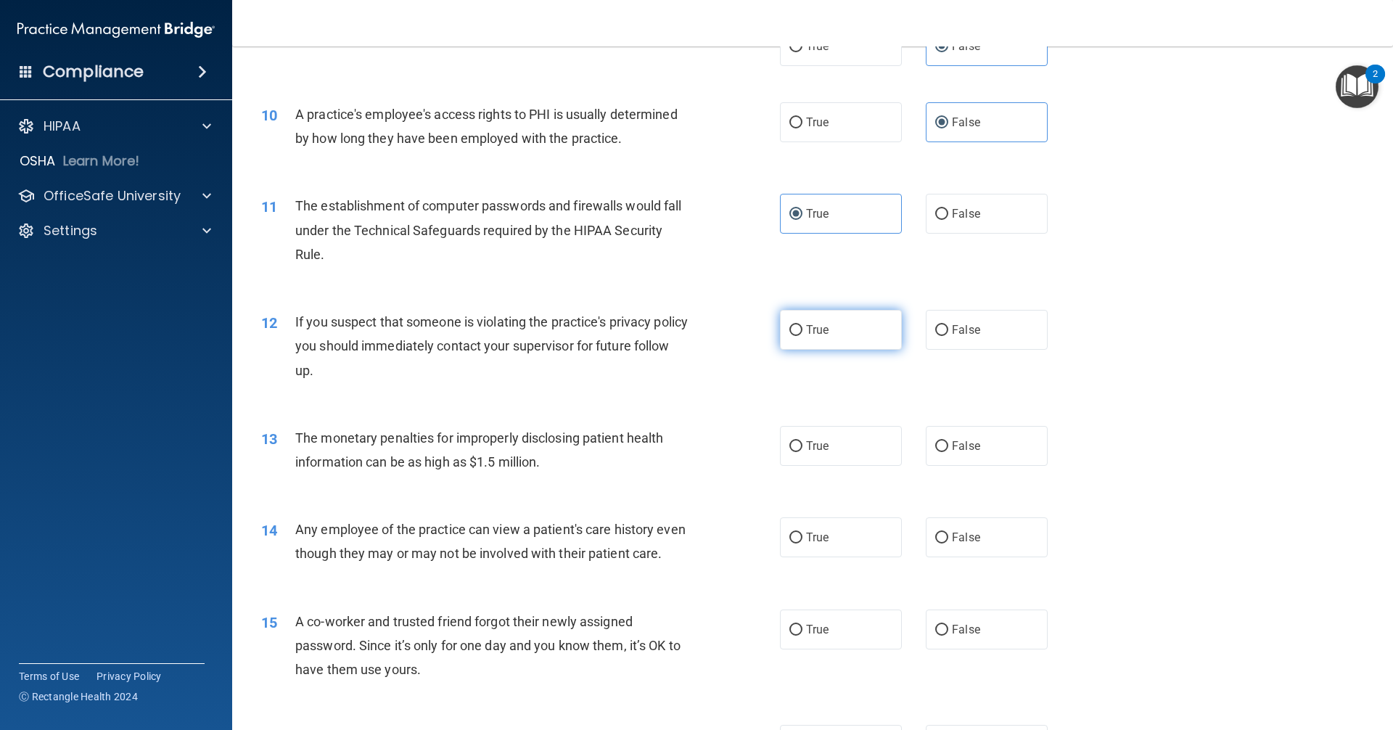
click at [839, 342] on label "True" at bounding box center [841, 330] width 122 height 40
click at [802, 336] on input "True" at bounding box center [795, 330] width 13 height 11
radio input "true"
click at [810, 464] on label "True" at bounding box center [841, 446] width 122 height 40
click at [802, 452] on input "True" at bounding box center [795, 446] width 13 height 11
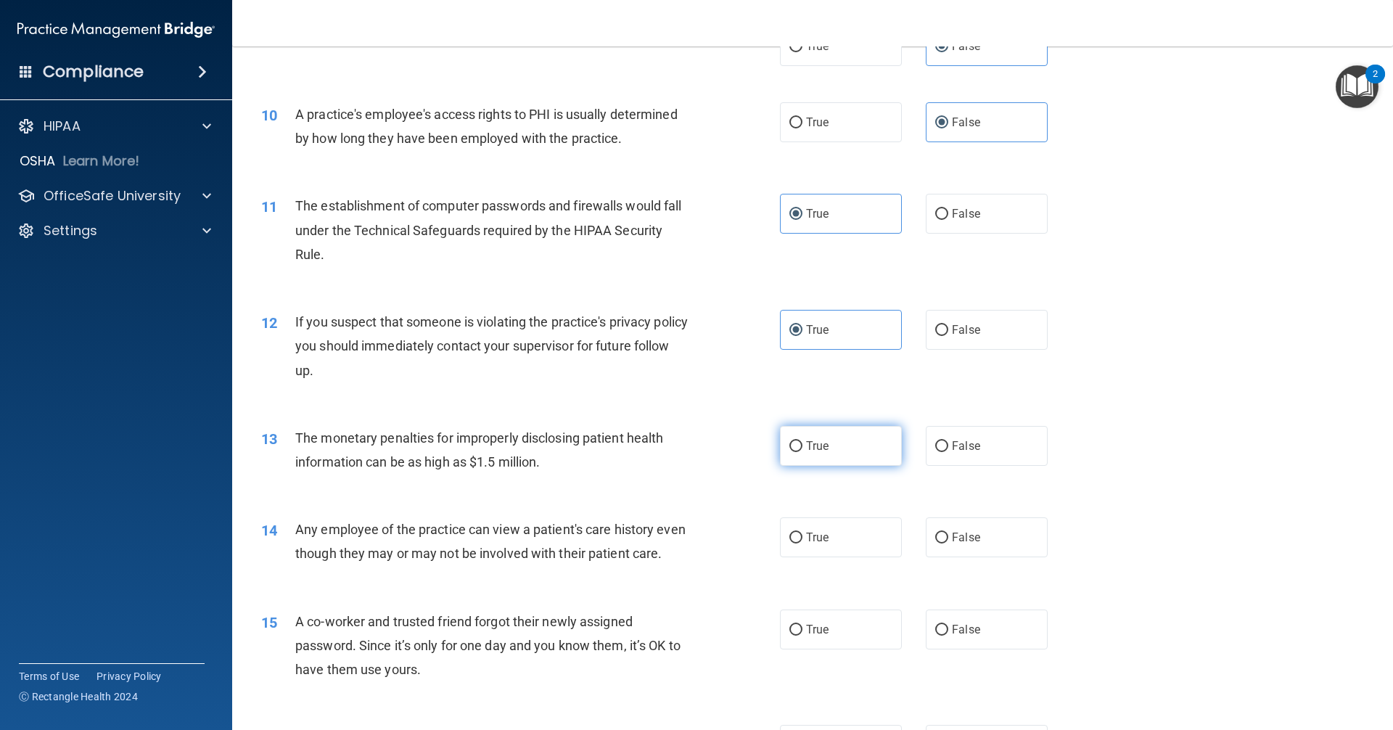
radio input "true"
click at [960, 531] on span "False" at bounding box center [966, 537] width 28 height 14
click at [948, 532] on input "False" at bounding box center [941, 537] width 13 height 11
radio input "true"
click at [971, 636] on span "False" at bounding box center [966, 629] width 28 height 14
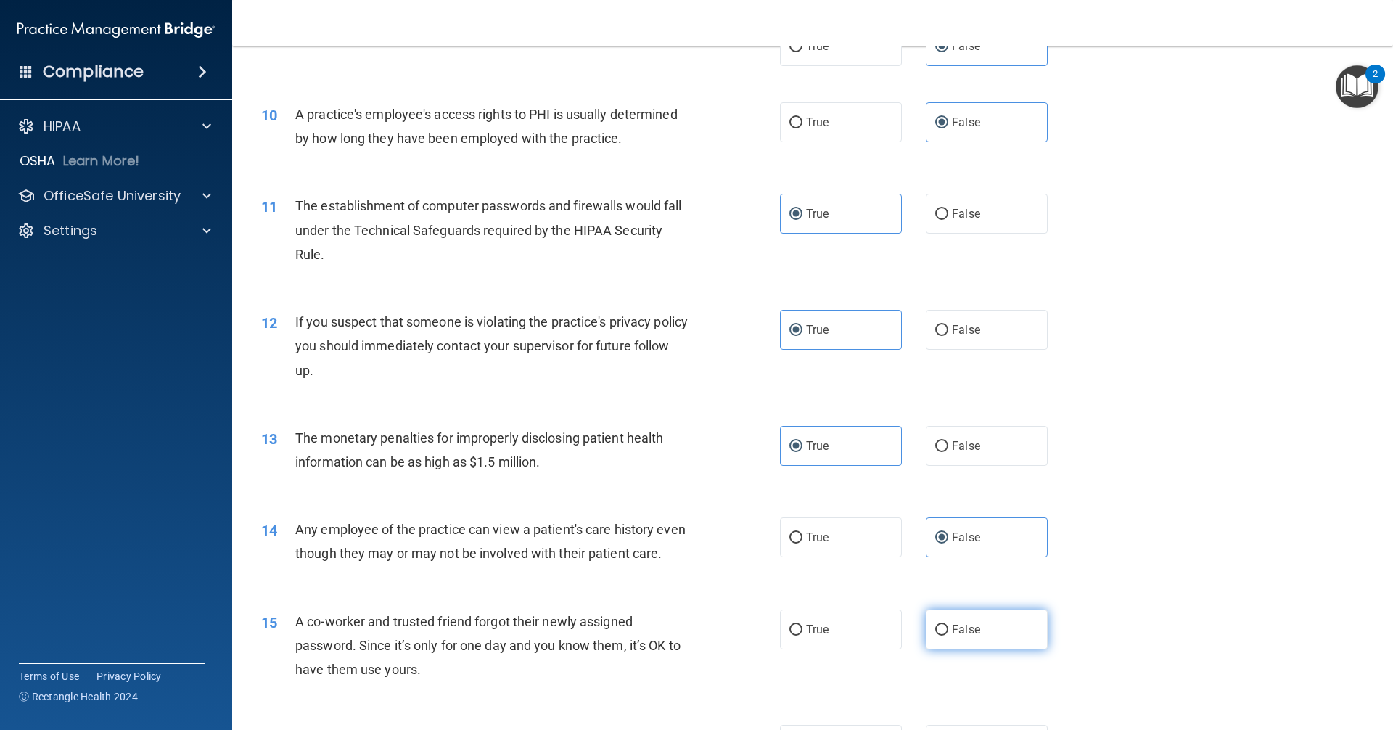
click at [948, 635] on input "False" at bounding box center [941, 630] width 13 height 11
radio input "true"
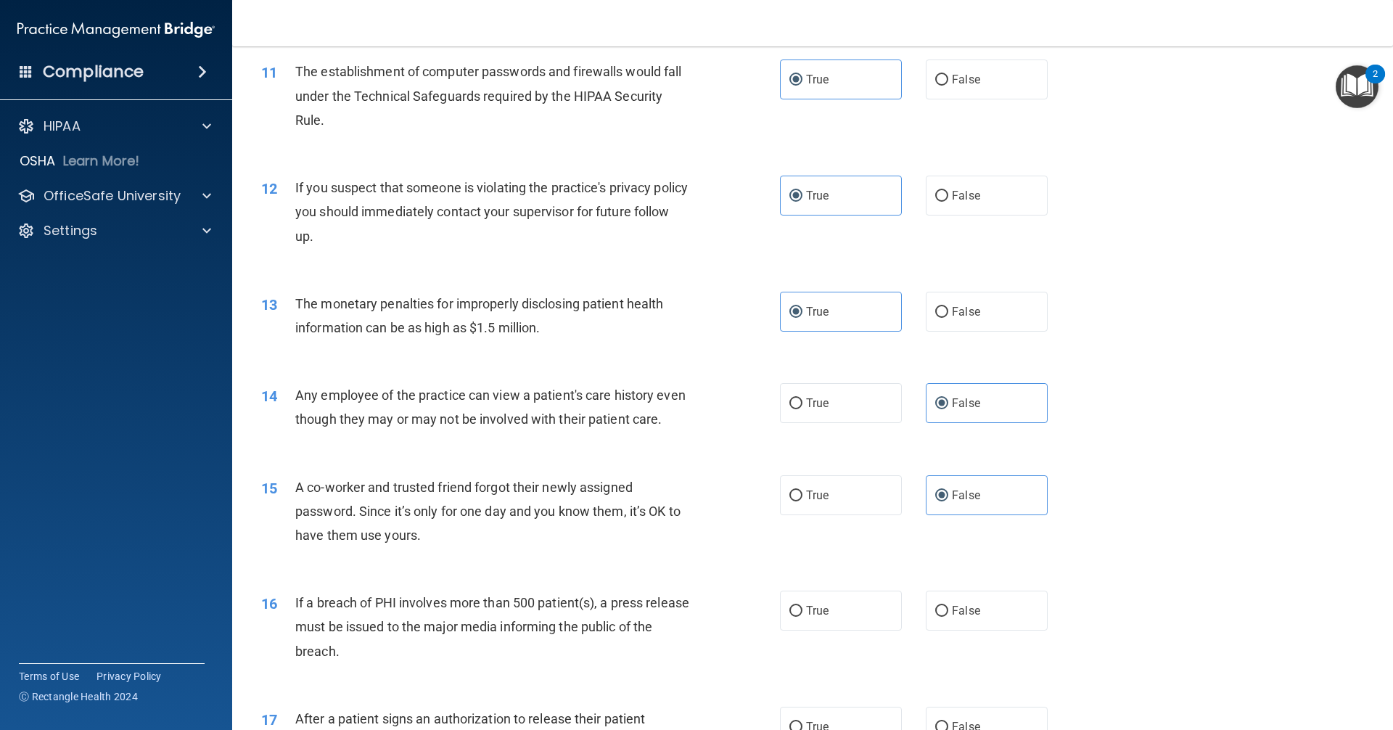
scroll to position [1088, 0]
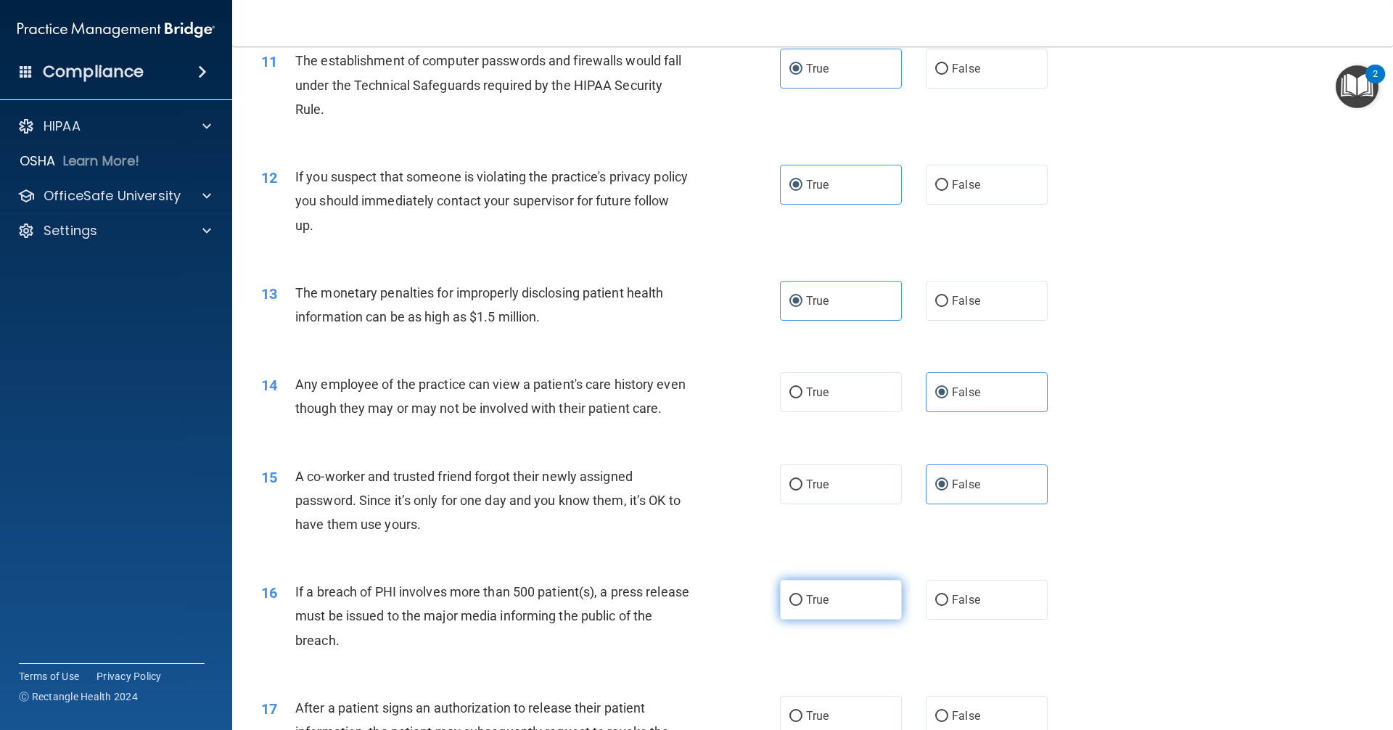
drag, startPoint x: 852, startPoint y: 628, endPoint x: 855, endPoint y: 618, distance: 10.6
click at [853, 619] on label "True" at bounding box center [841, 600] width 122 height 40
click at [802, 606] on input "True" at bounding box center [795, 600] width 13 height 11
radio input "true"
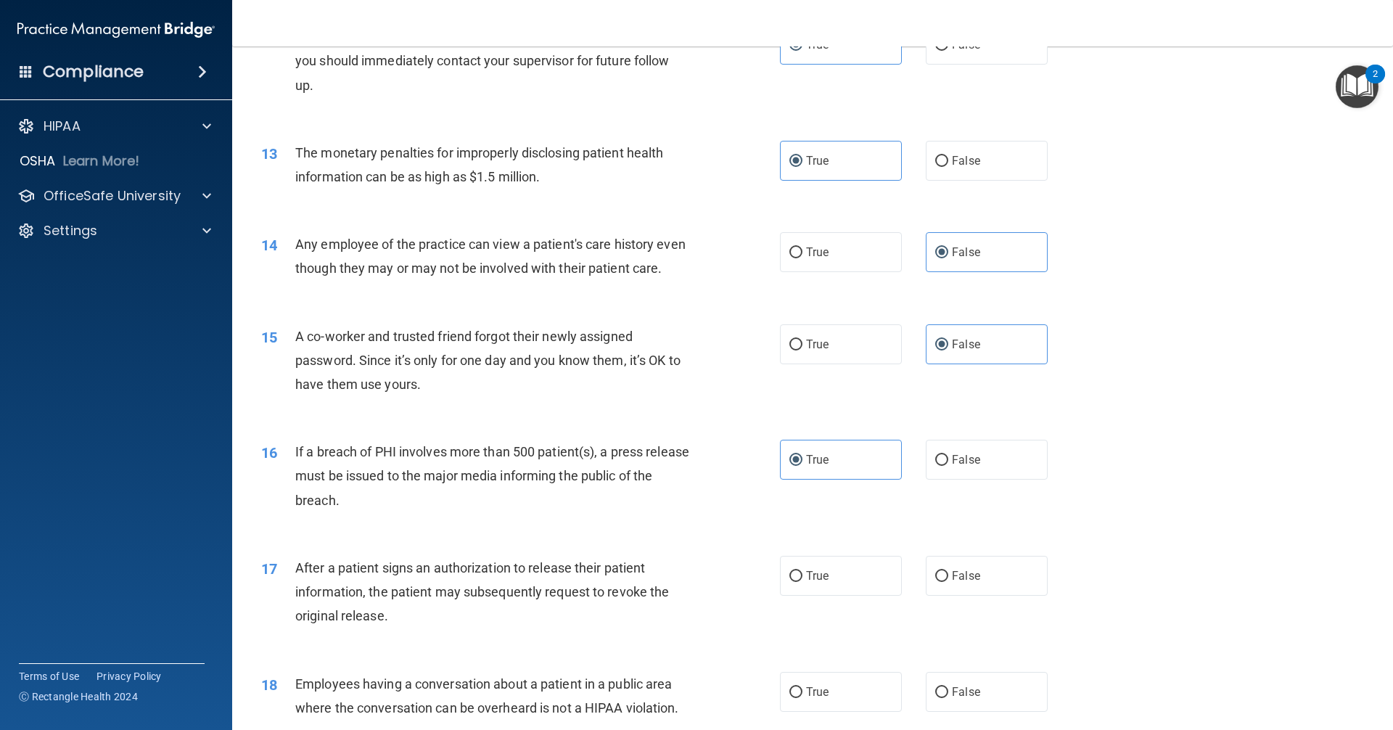
scroll to position [1233, 0]
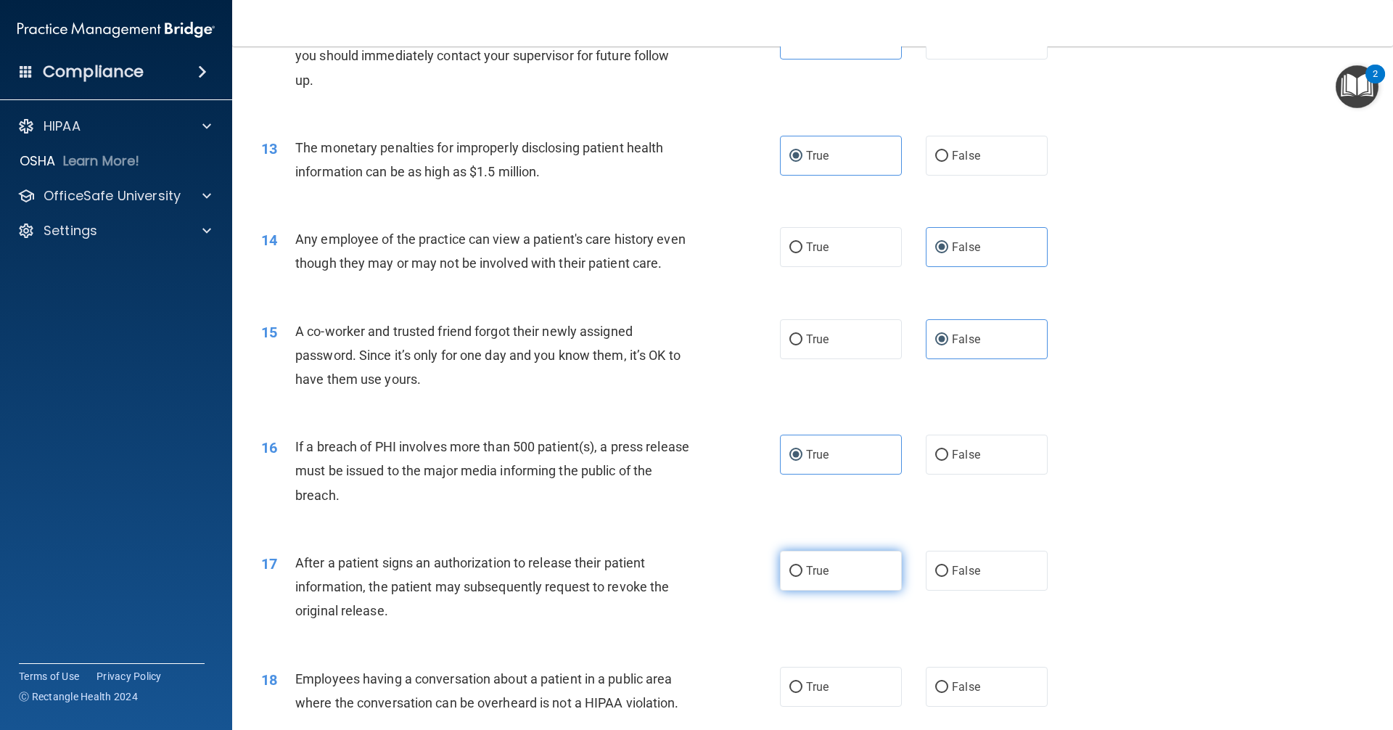
click at [841, 590] on label "True" at bounding box center [841, 571] width 122 height 40
click at [802, 577] on input "True" at bounding box center [795, 571] width 13 height 11
radio input "true"
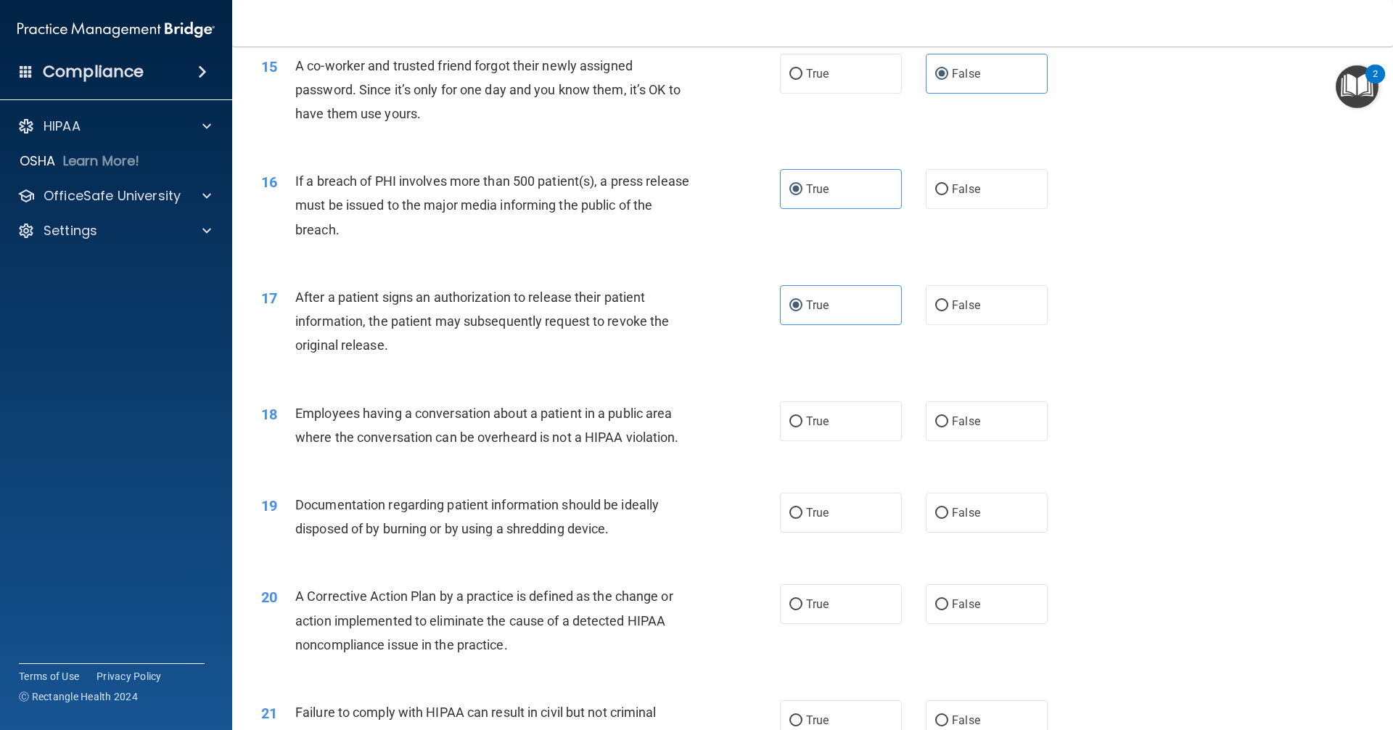
scroll to position [1596, 0]
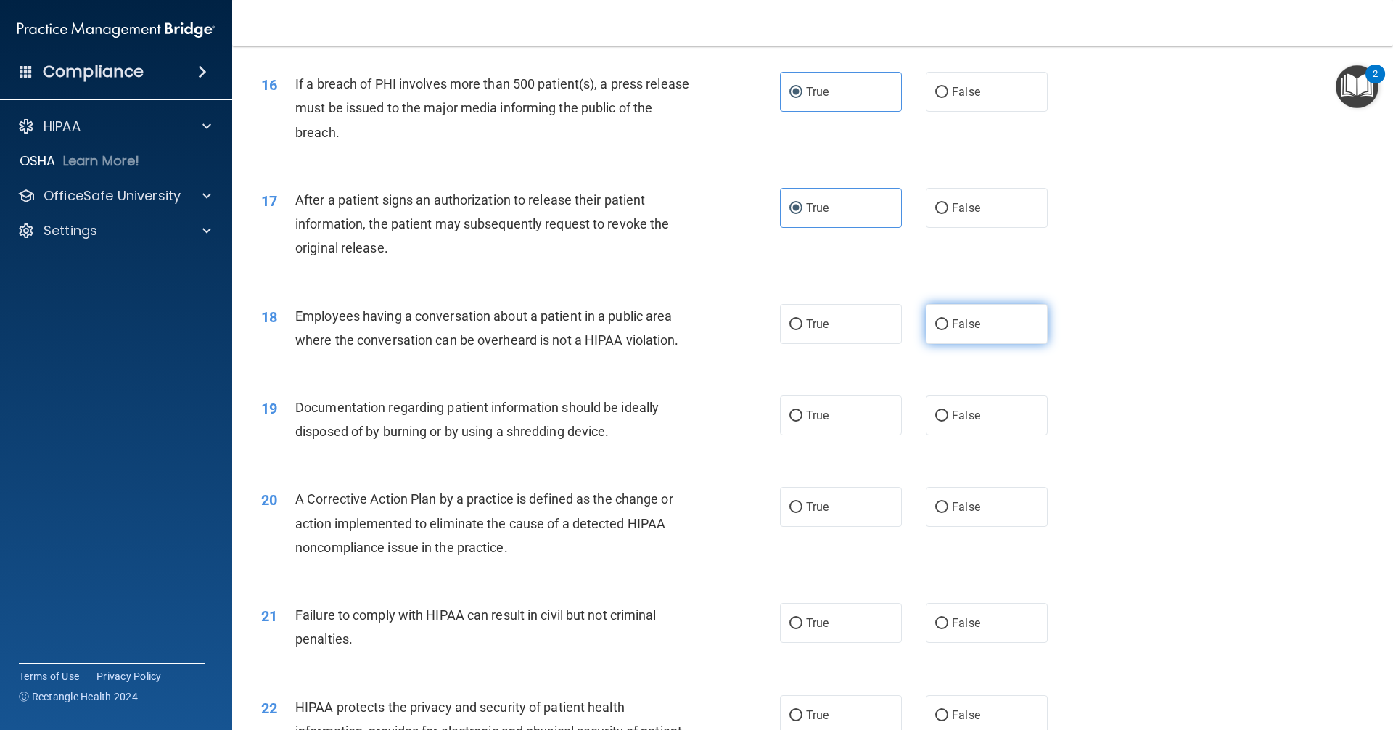
click at [962, 344] on label "False" at bounding box center [987, 324] width 122 height 40
click at [948, 330] on input "False" at bounding box center [941, 324] width 13 height 11
radio input "true"
click at [843, 461] on div "19 Documentation regarding patient information should be ideally disposed of by…" at bounding box center [812, 422] width 1124 height 91
drag, startPoint x: 836, startPoint y: 445, endPoint x: 839, endPoint y: 451, distance: 7.5
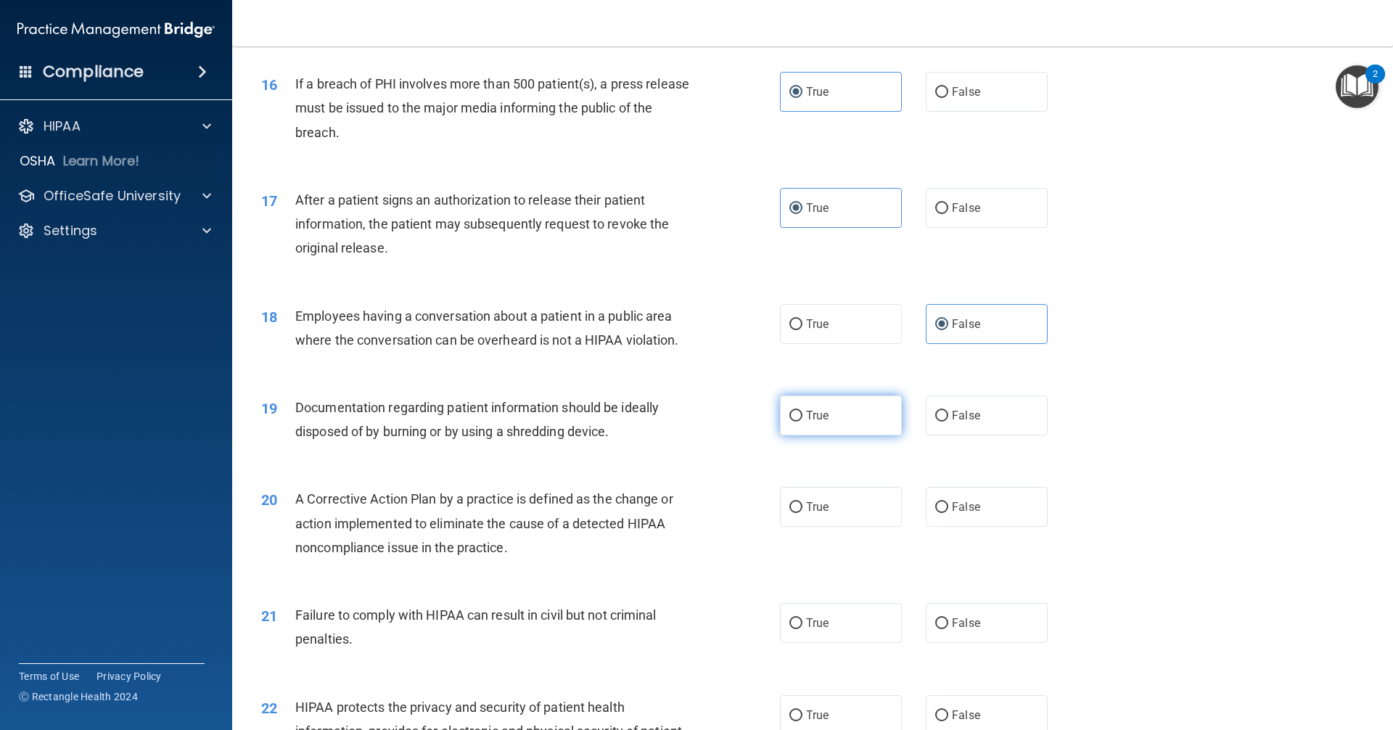
click at [839, 435] on label "True" at bounding box center [841, 415] width 122 height 40
click at [802, 421] on input "True" at bounding box center [795, 416] width 13 height 11
radio input "true"
click at [834, 527] on label "True" at bounding box center [841, 507] width 122 height 40
click at [802, 513] on input "True" at bounding box center [795, 507] width 13 height 11
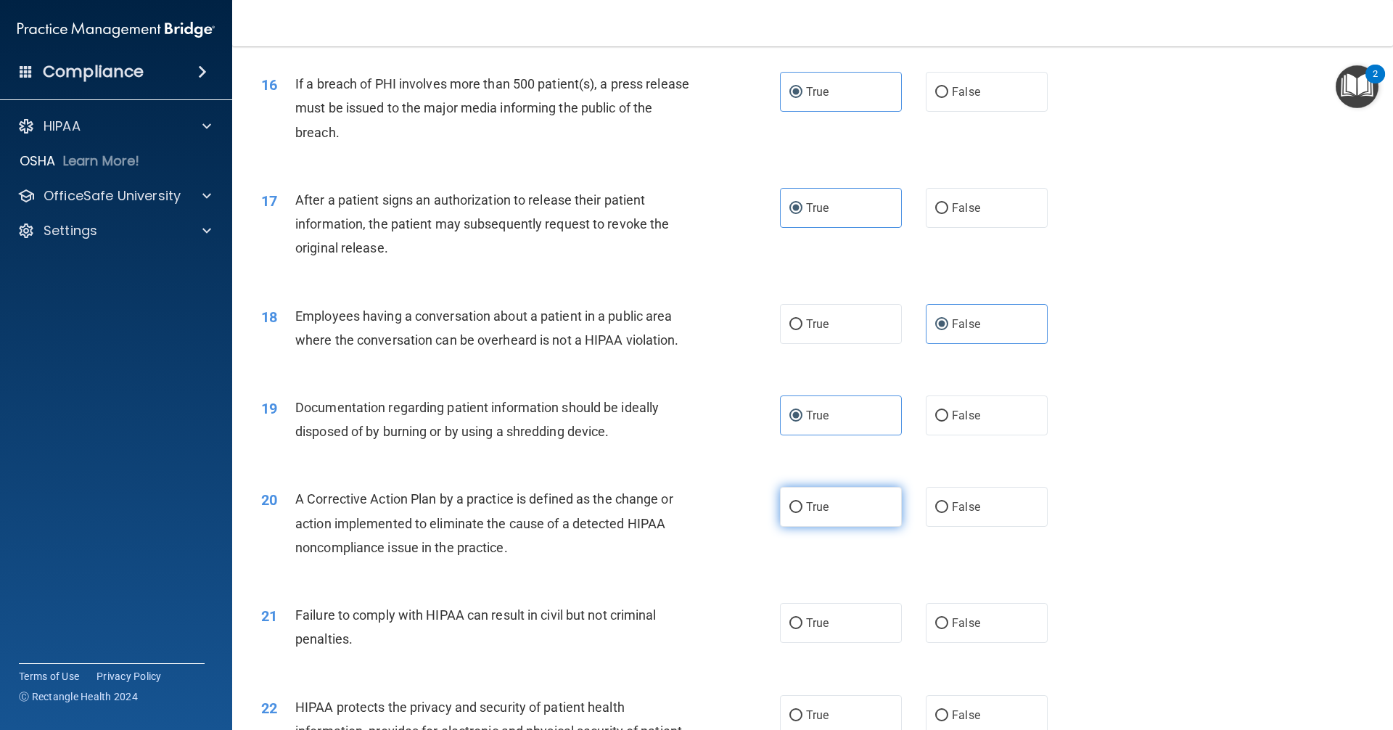
radio input "true"
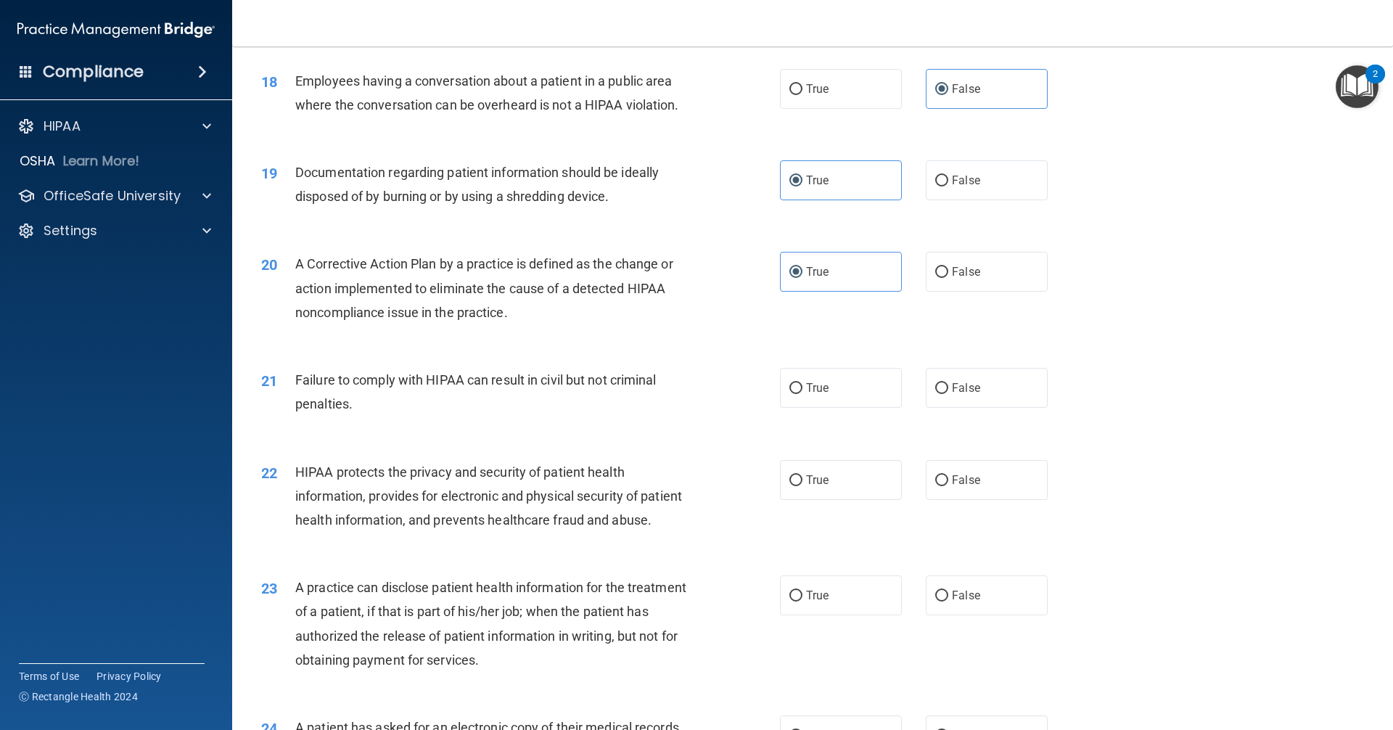
scroll to position [2031, 0]
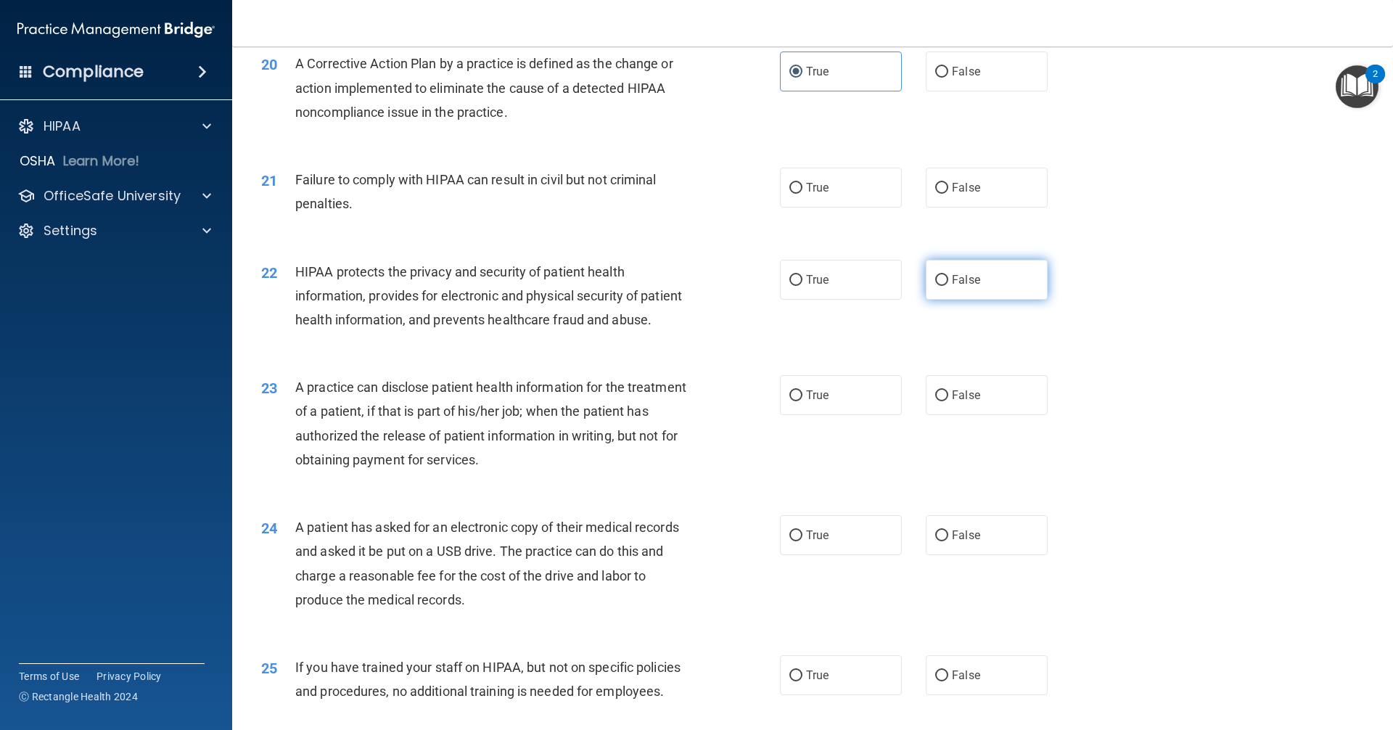
click at [942, 300] on label "False" at bounding box center [987, 280] width 122 height 40
click at [942, 286] on input "False" at bounding box center [941, 280] width 13 height 11
radio input "true"
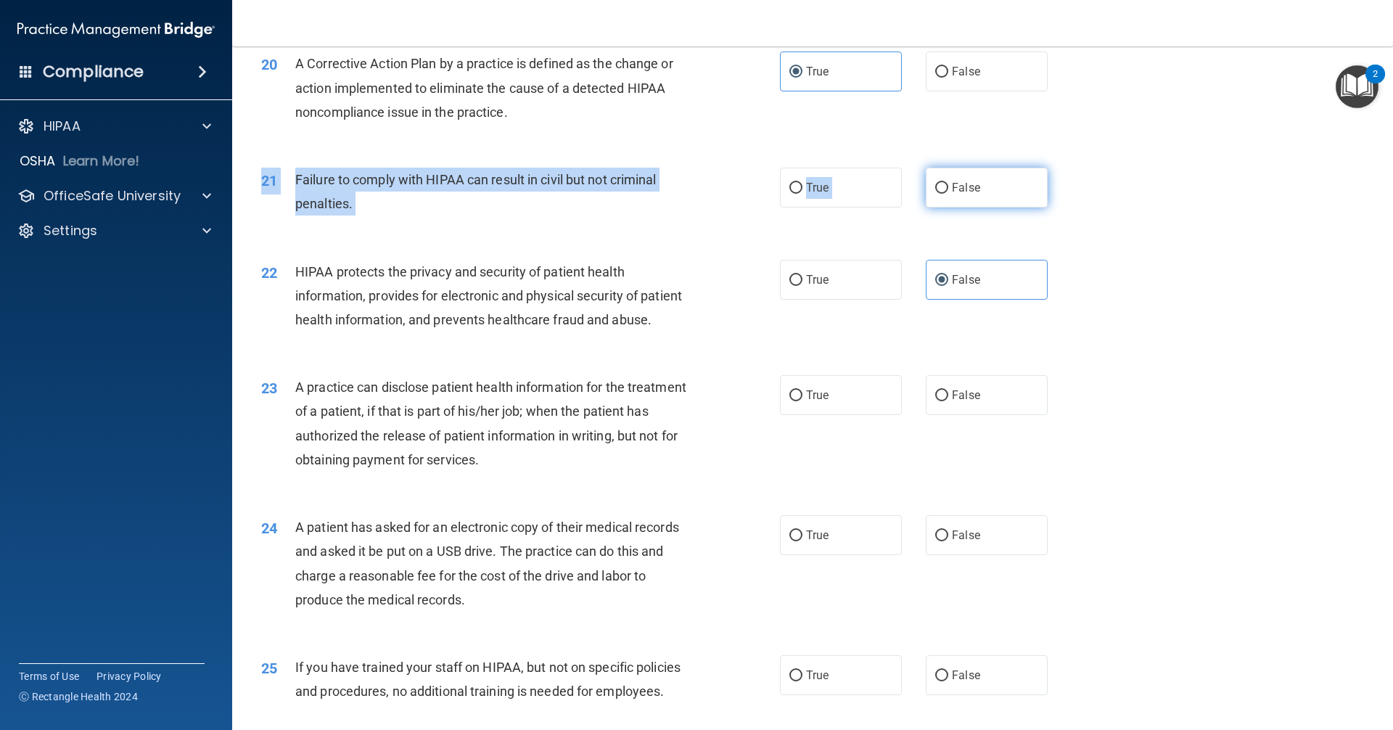
drag, startPoint x: 940, startPoint y: 188, endPoint x: 968, endPoint y: 206, distance: 33.0
click at [956, 202] on div "21 Failure to comply with HIPAA can result in civil but not criminal penalties.…" at bounding box center [812, 194] width 1124 height 91
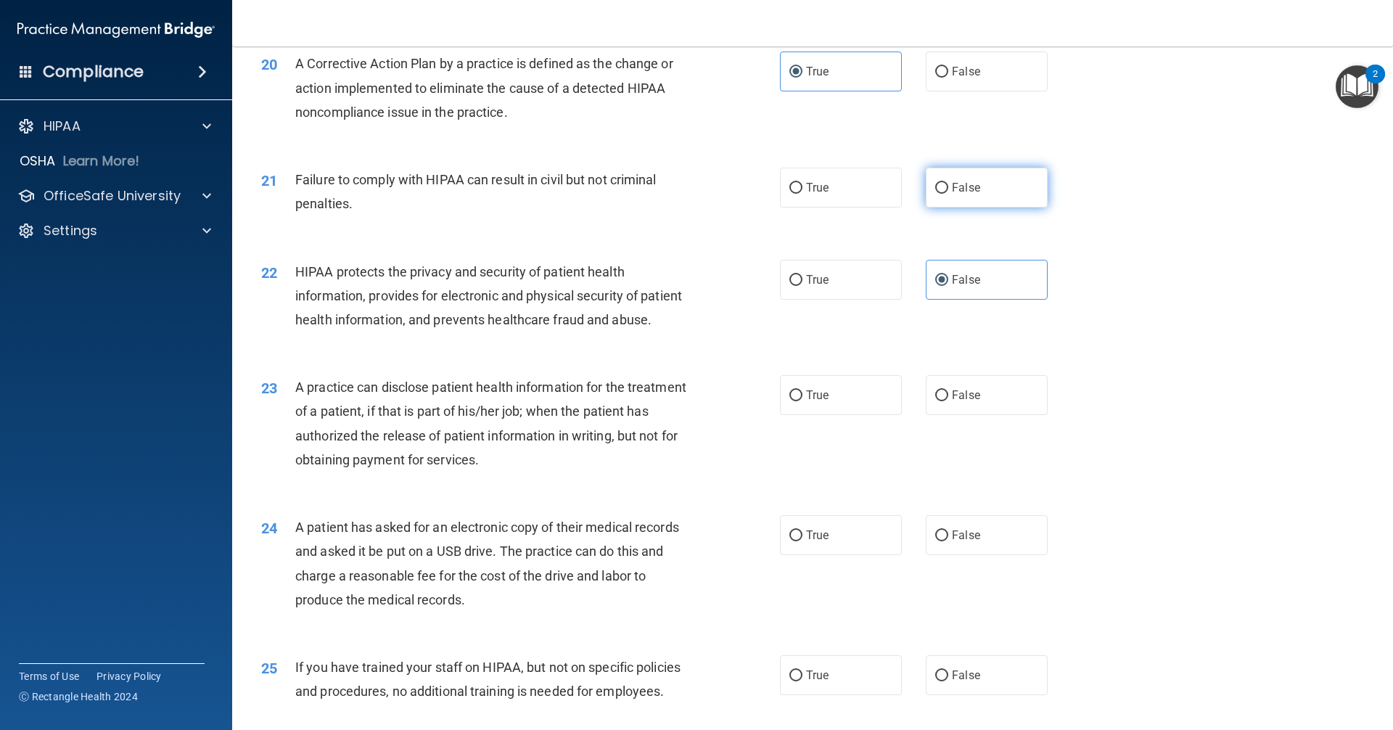
click at [968, 194] on span "False" at bounding box center [966, 188] width 28 height 14
click at [948, 194] on input "False" at bounding box center [941, 188] width 13 height 11
radio input "true"
click at [875, 298] on label "True" at bounding box center [841, 280] width 122 height 40
click at [802, 286] on input "True" at bounding box center [795, 280] width 13 height 11
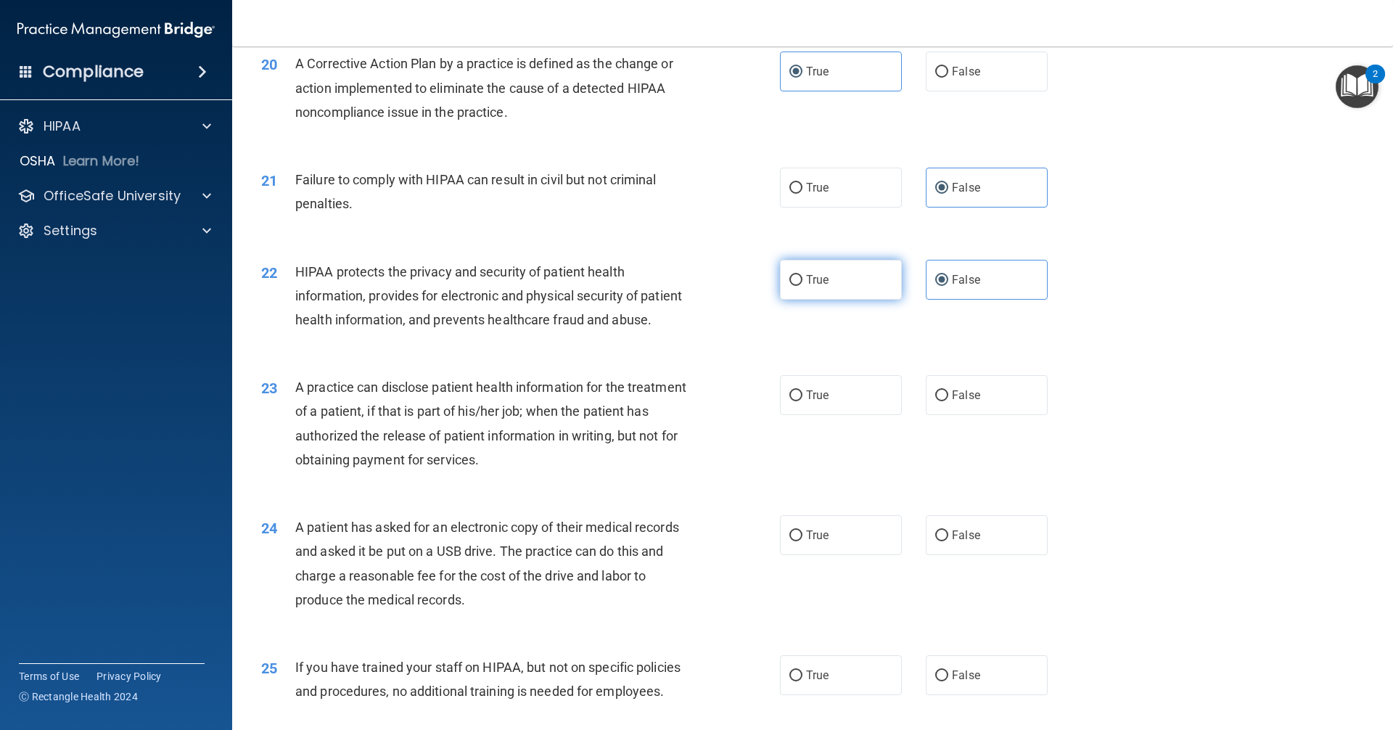
radio input "true"
radio input "false"
click at [985, 415] on label "False" at bounding box center [987, 395] width 122 height 40
click at [948, 401] on input "False" at bounding box center [941, 395] width 13 height 11
radio input "true"
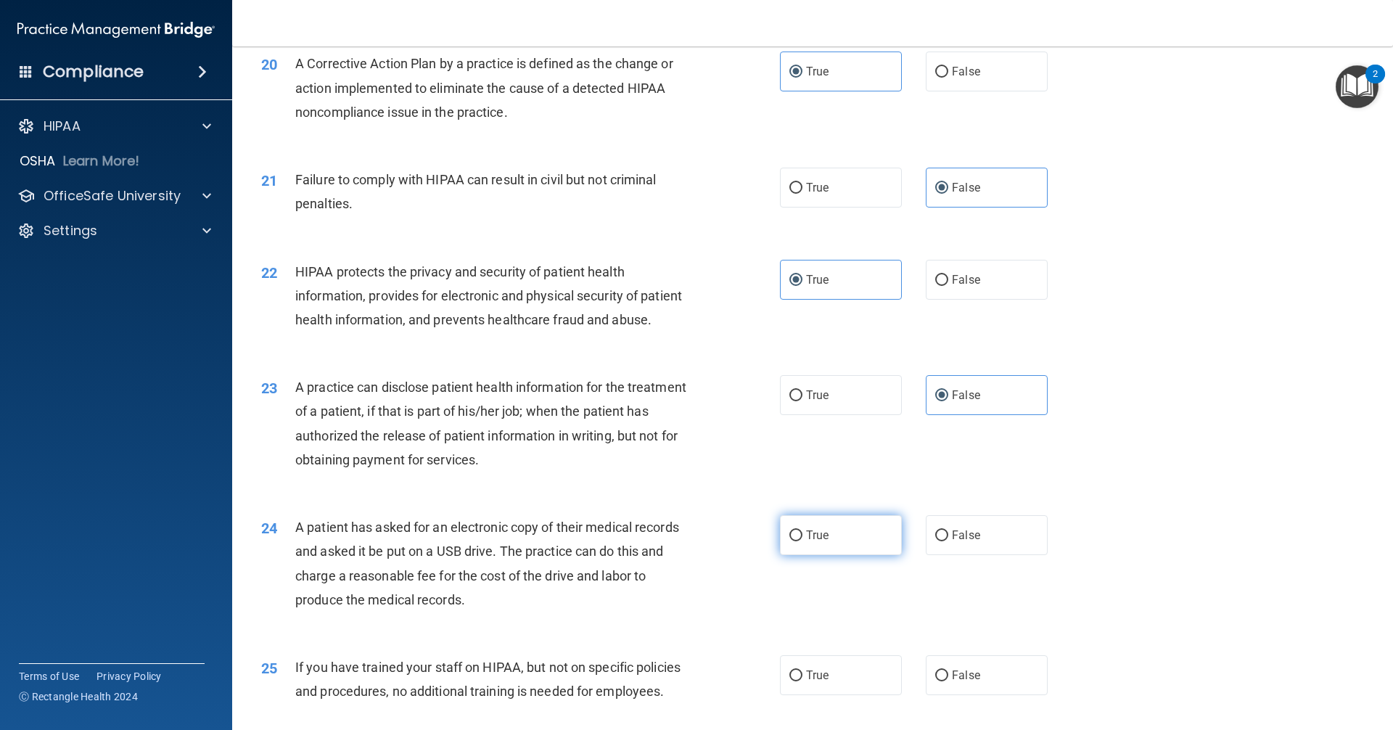
click at [819, 542] on span "True" at bounding box center [817, 535] width 22 height 14
click at [802, 541] on input "True" at bounding box center [795, 535] width 13 height 11
radio input "true"
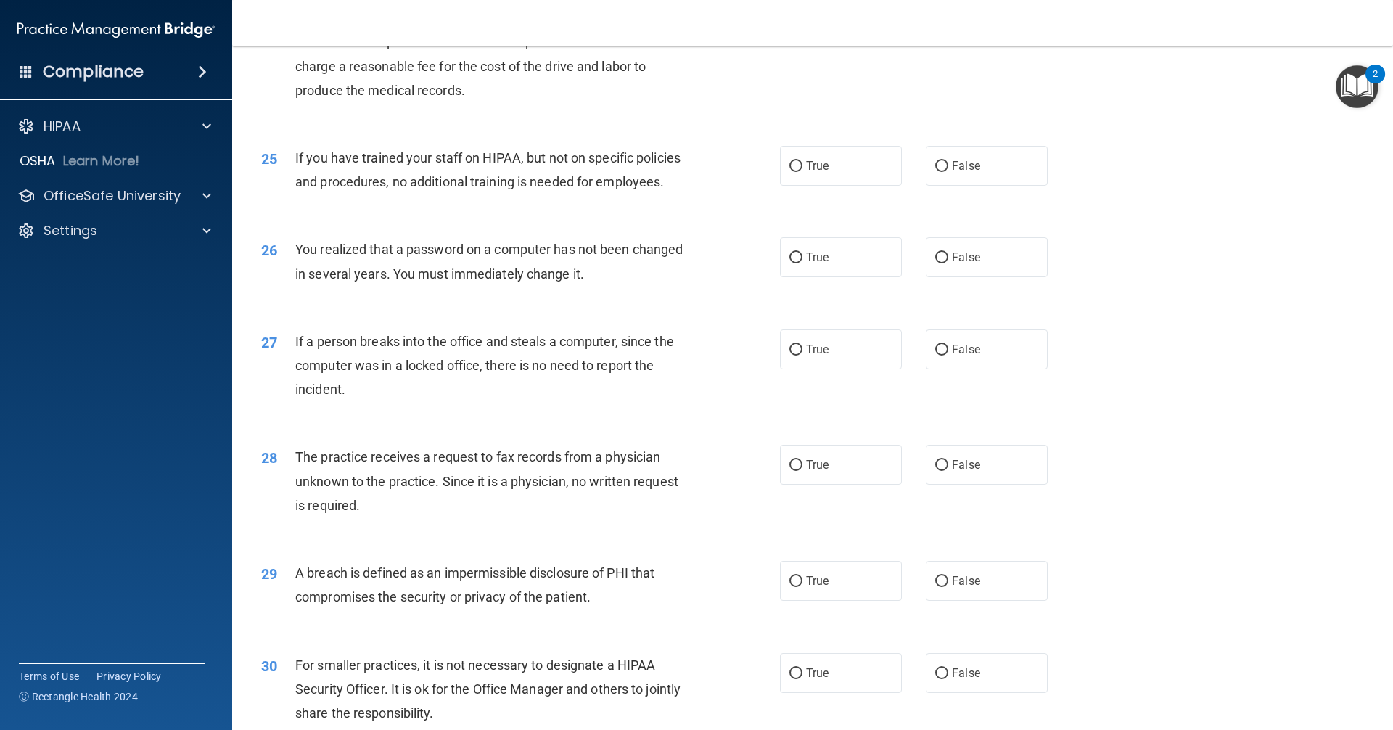
scroll to position [2703, 0]
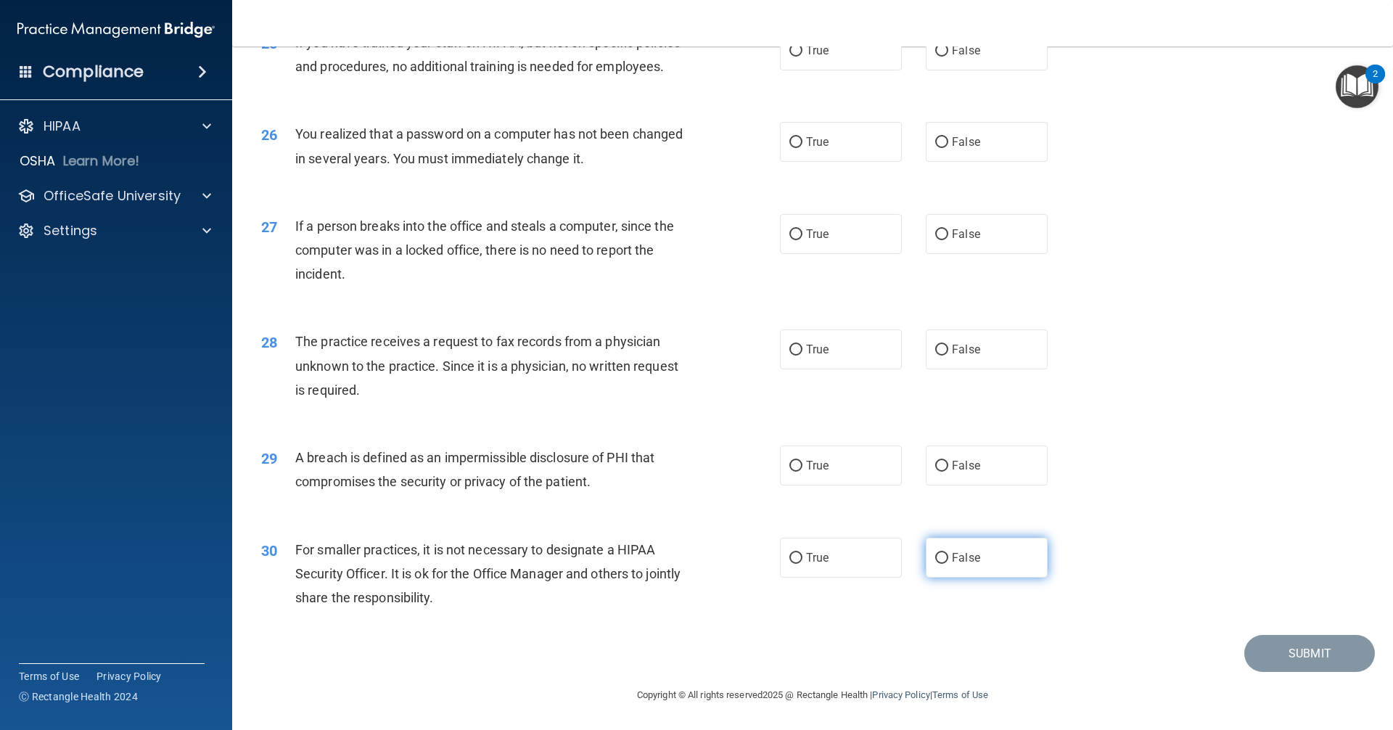
click at [971, 555] on span "False" at bounding box center [966, 558] width 28 height 14
click at [948, 555] on input "False" at bounding box center [941, 558] width 13 height 11
radio input "true"
click at [829, 442] on div "29 A breach is defined as an impermissible disclosure of PHI that compromises t…" at bounding box center [812, 472] width 1124 height 91
click at [835, 459] on label "True" at bounding box center [841, 465] width 122 height 40
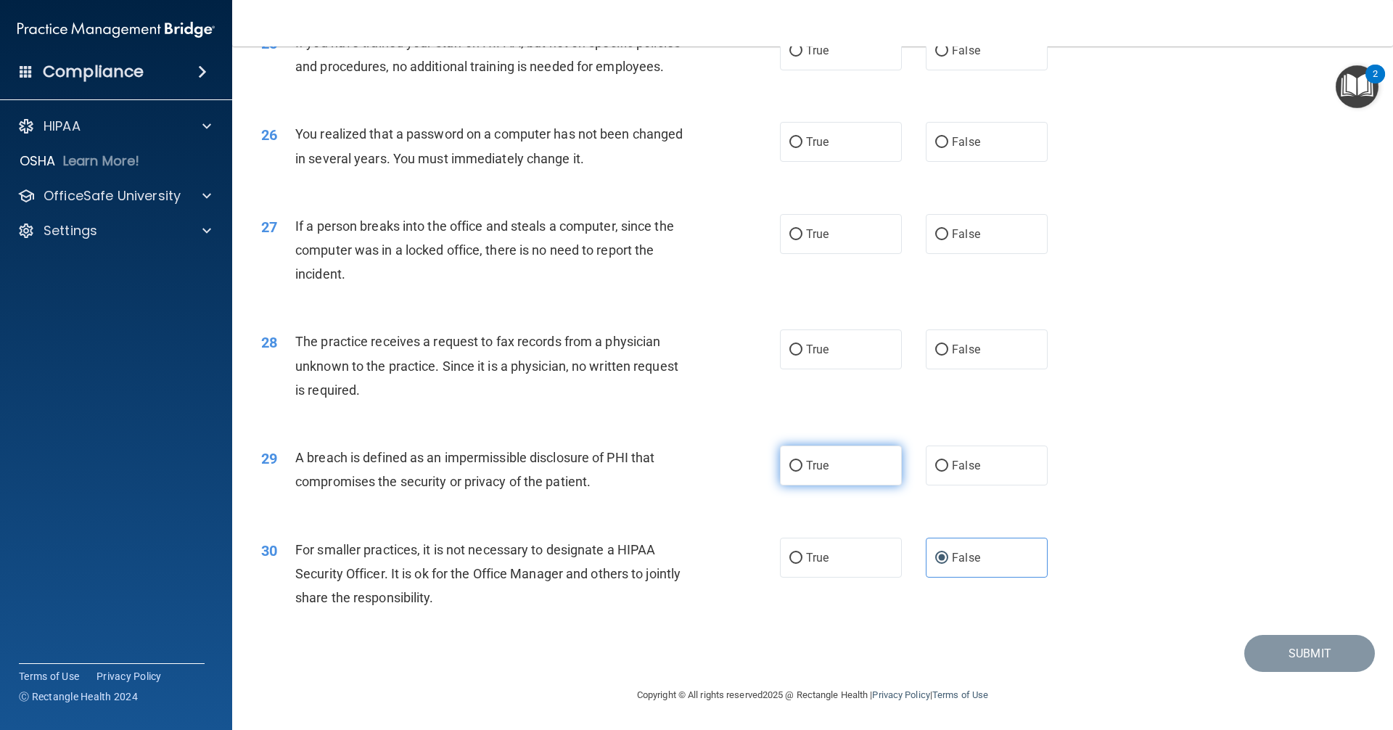
click at [802, 461] on input "True" at bounding box center [795, 466] width 13 height 11
radio input "true"
click at [952, 356] on span "False" at bounding box center [966, 349] width 28 height 14
click at [948, 355] on input "False" at bounding box center [941, 350] width 13 height 11
radio input "true"
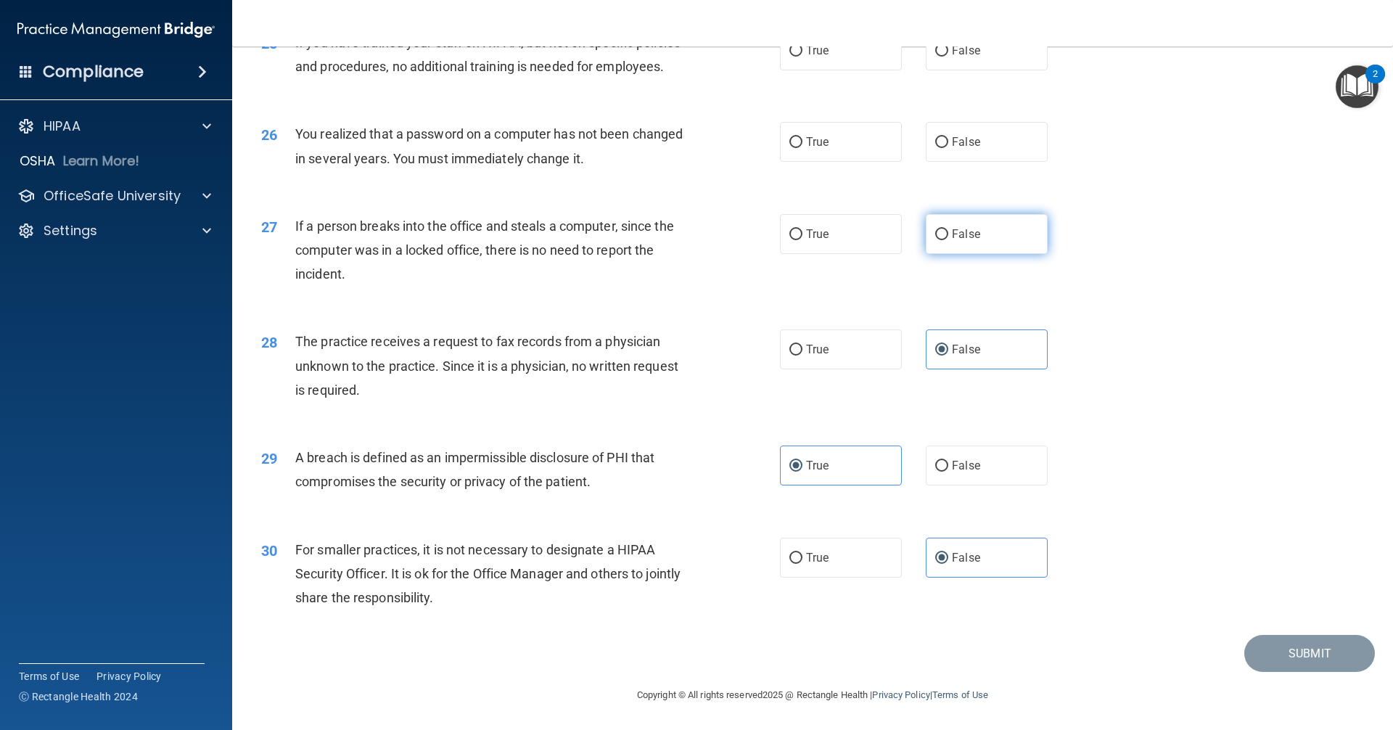
click at [965, 245] on label "False" at bounding box center [987, 234] width 122 height 40
click at [948, 240] on input "False" at bounding box center [941, 234] width 13 height 11
radio input "true"
click at [835, 228] on label "True" at bounding box center [841, 234] width 122 height 40
click at [802, 229] on input "True" at bounding box center [795, 234] width 13 height 11
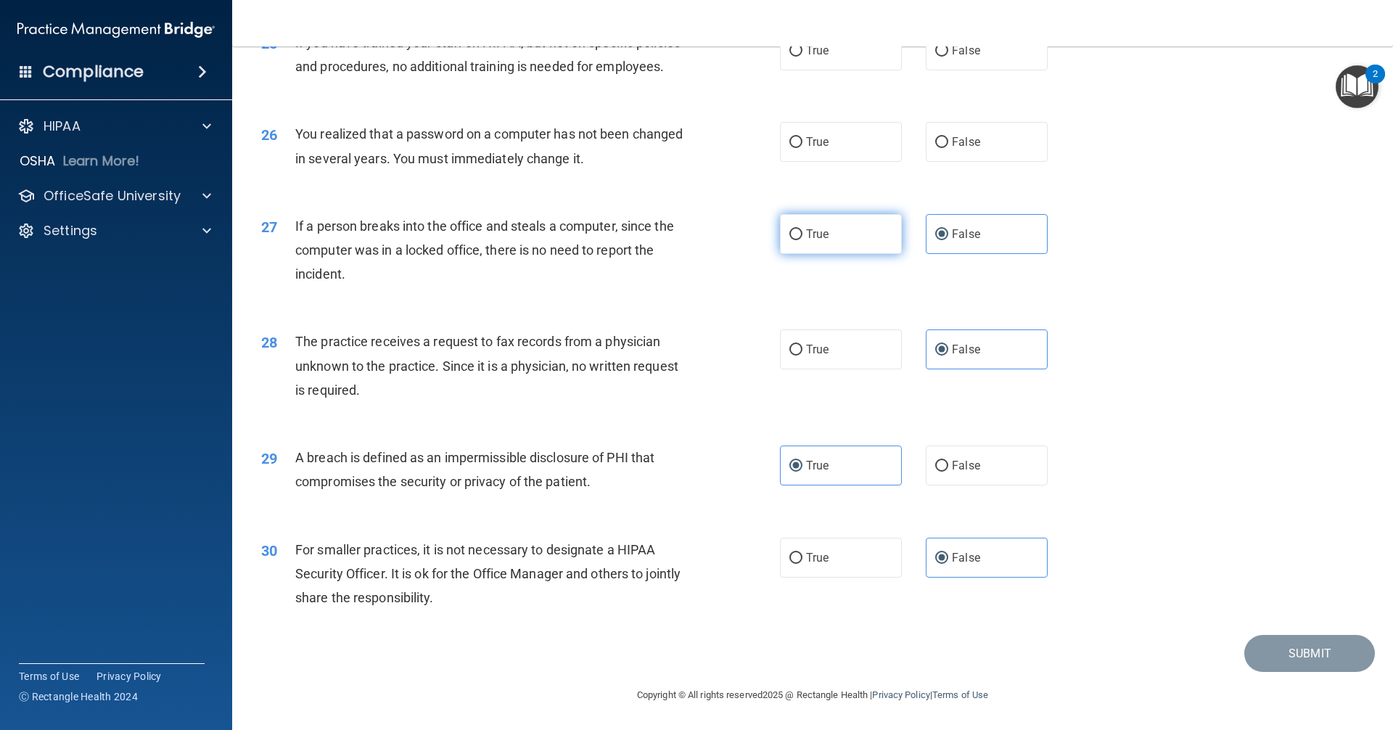
radio input "true"
radio input "false"
click at [952, 144] on span "False" at bounding box center [966, 142] width 28 height 14
click at [947, 144] on input "False" at bounding box center [941, 142] width 13 height 11
radio input "true"
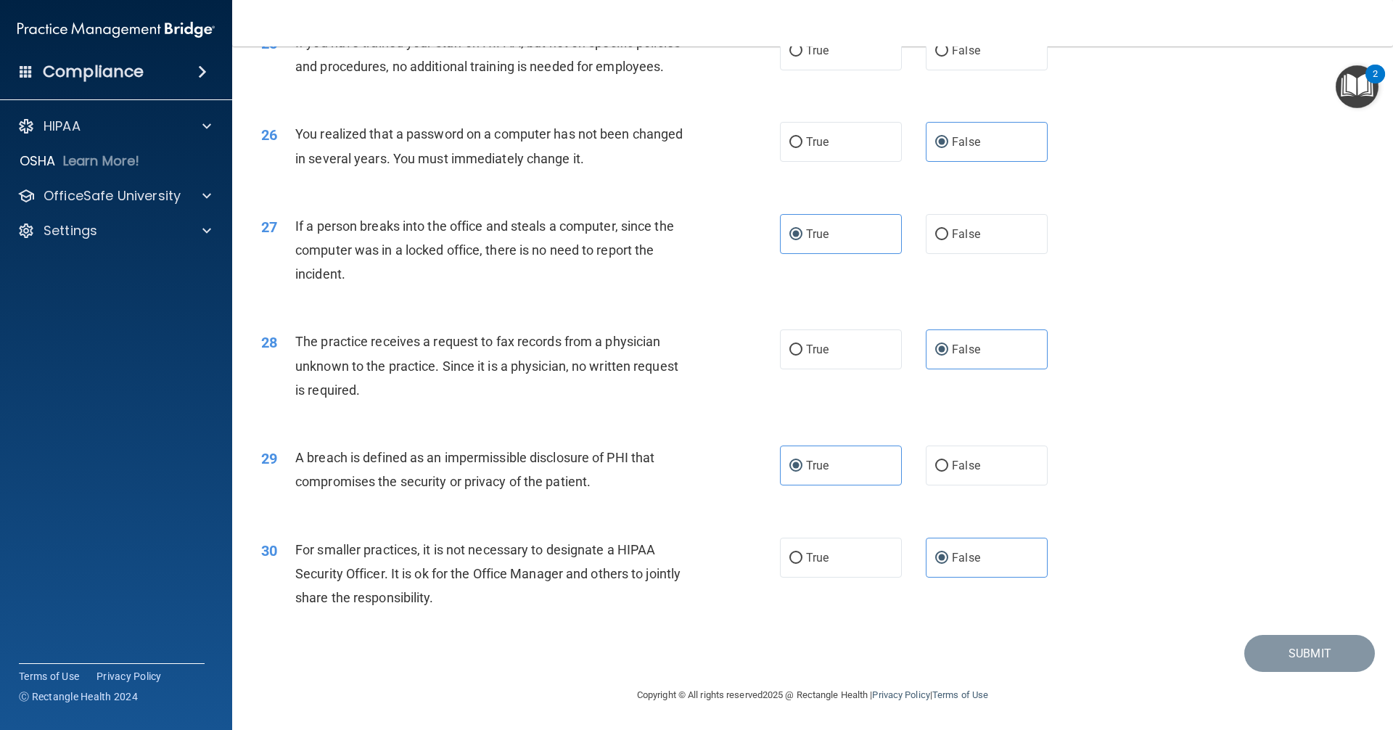
scroll to position [2558, 0]
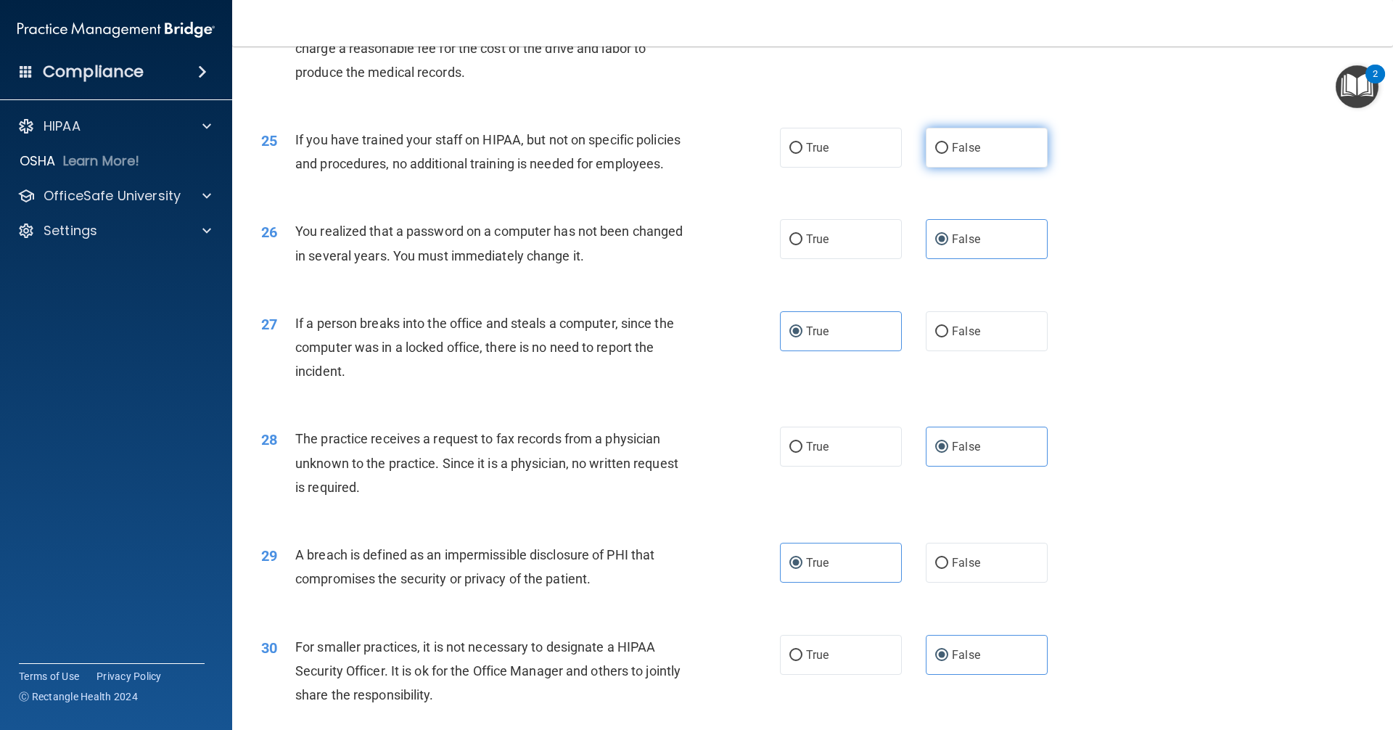
click at [952, 155] on span "False" at bounding box center [966, 148] width 28 height 14
click at [947, 154] on input "False" at bounding box center [941, 148] width 13 height 11
radio input "true"
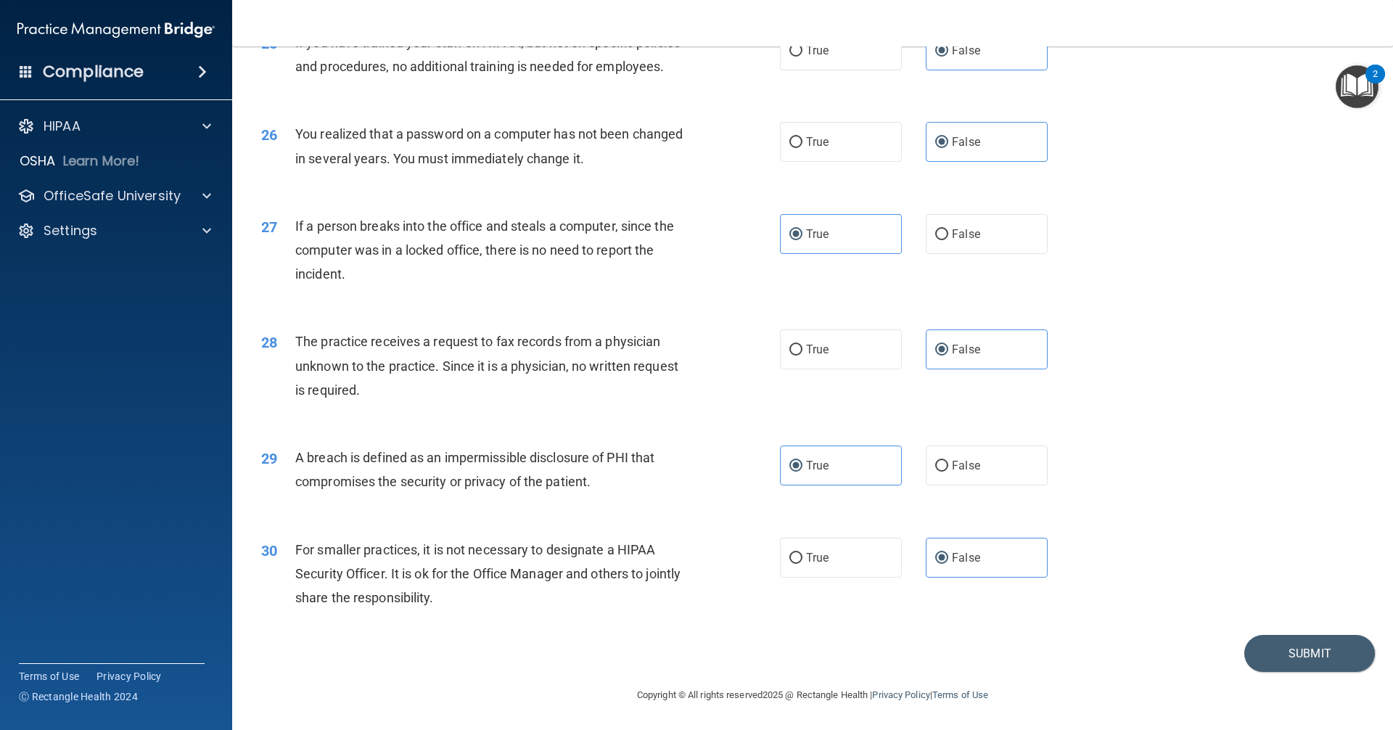
scroll to position [2703, 0]
click at [1263, 662] on button "Submit" at bounding box center [1309, 653] width 131 height 37
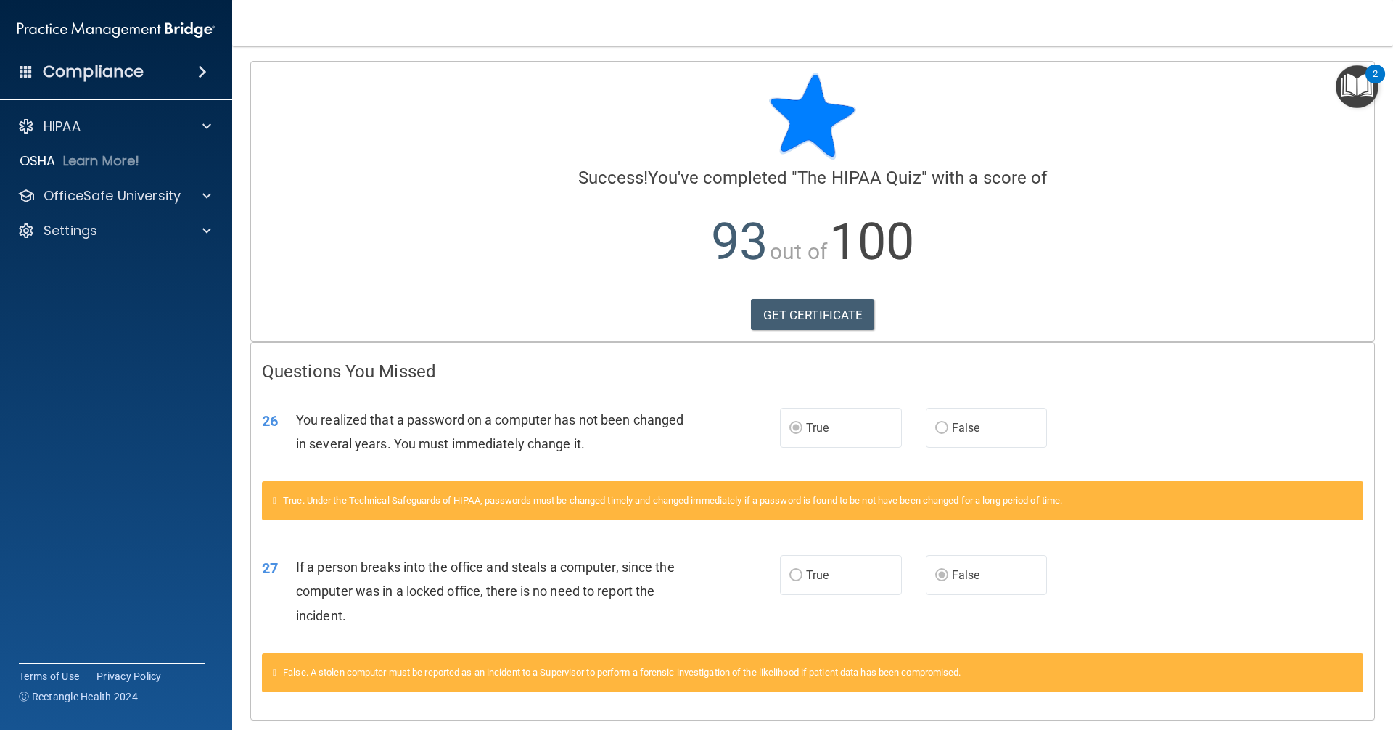
scroll to position [49, 0]
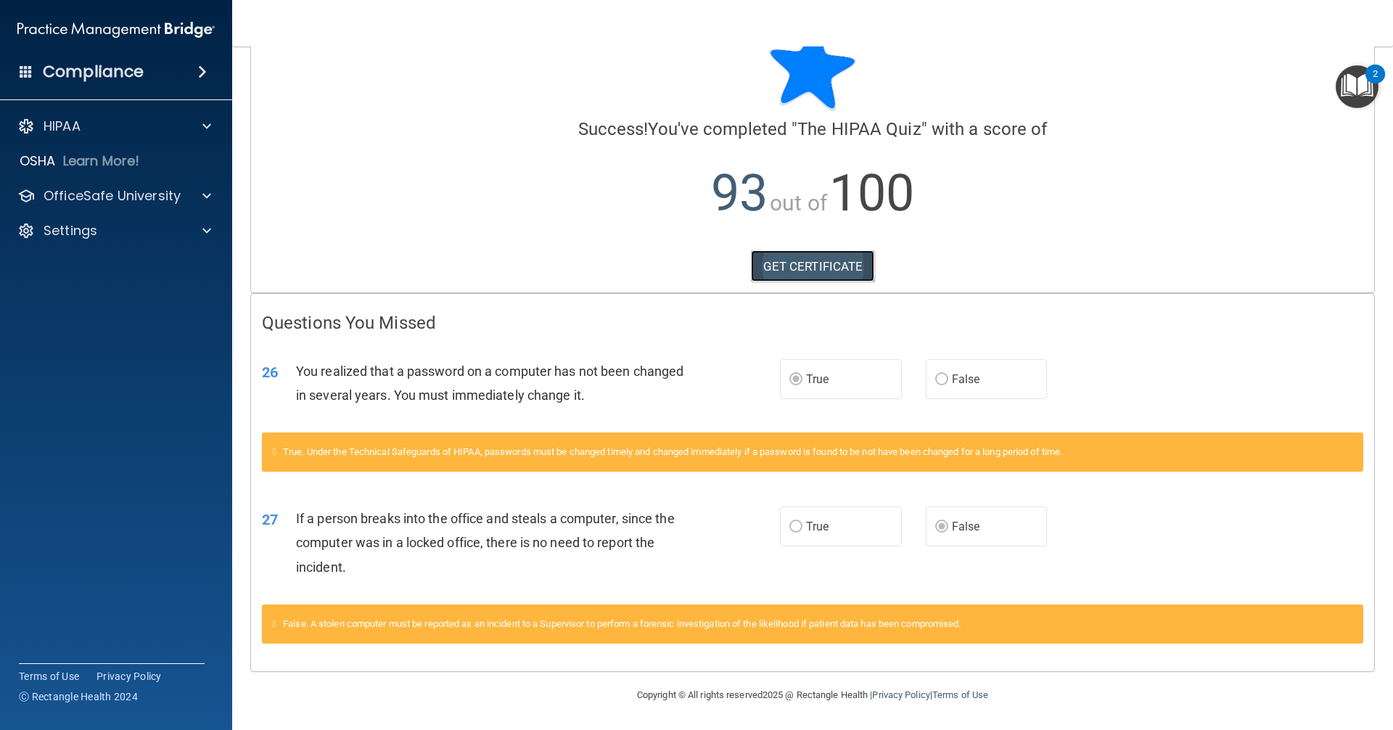
click at [813, 268] on link "GET CERTIFICATE" at bounding box center [813, 266] width 124 height 32
click at [104, 198] on p "OfficeSafe University" at bounding box center [112, 195] width 137 height 17
click at [138, 235] on div "HIPAA Training" at bounding box center [108, 230] width 198 height 15
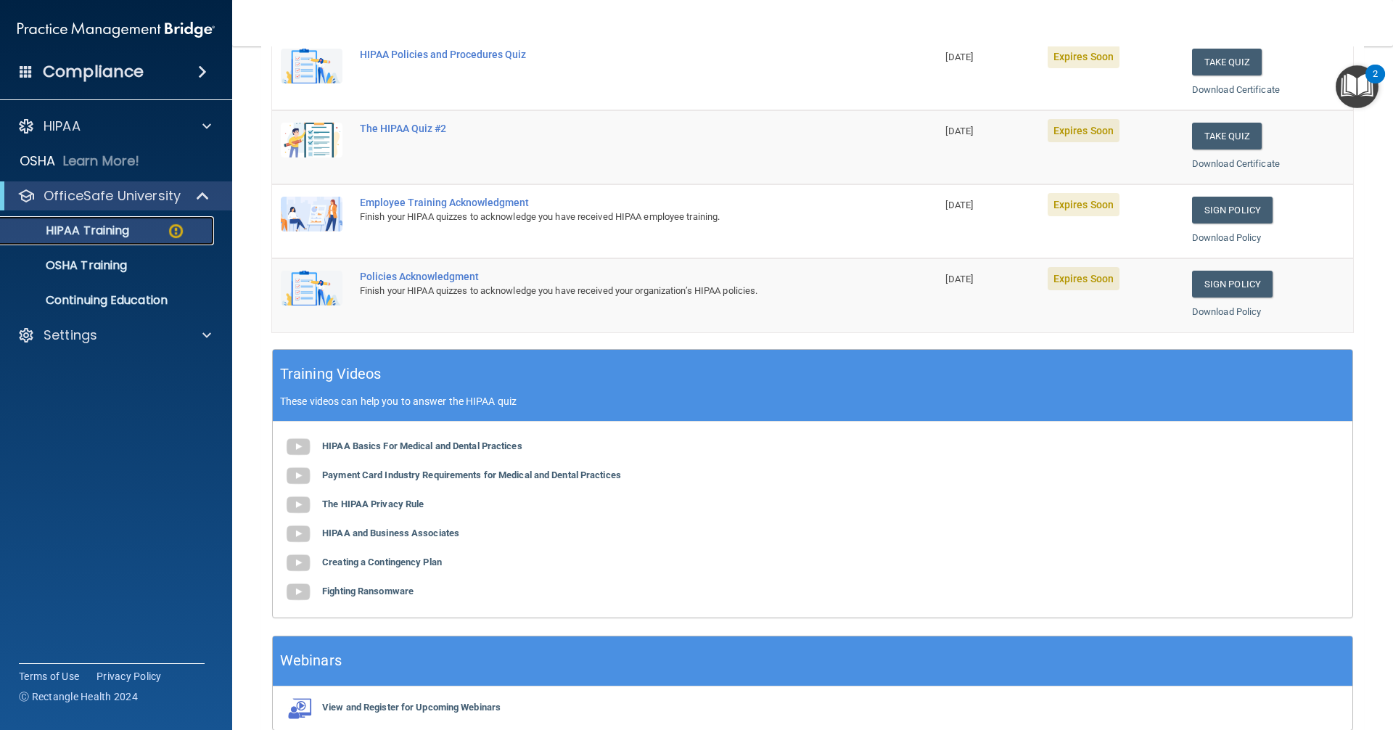
scroll to position [145, 0]
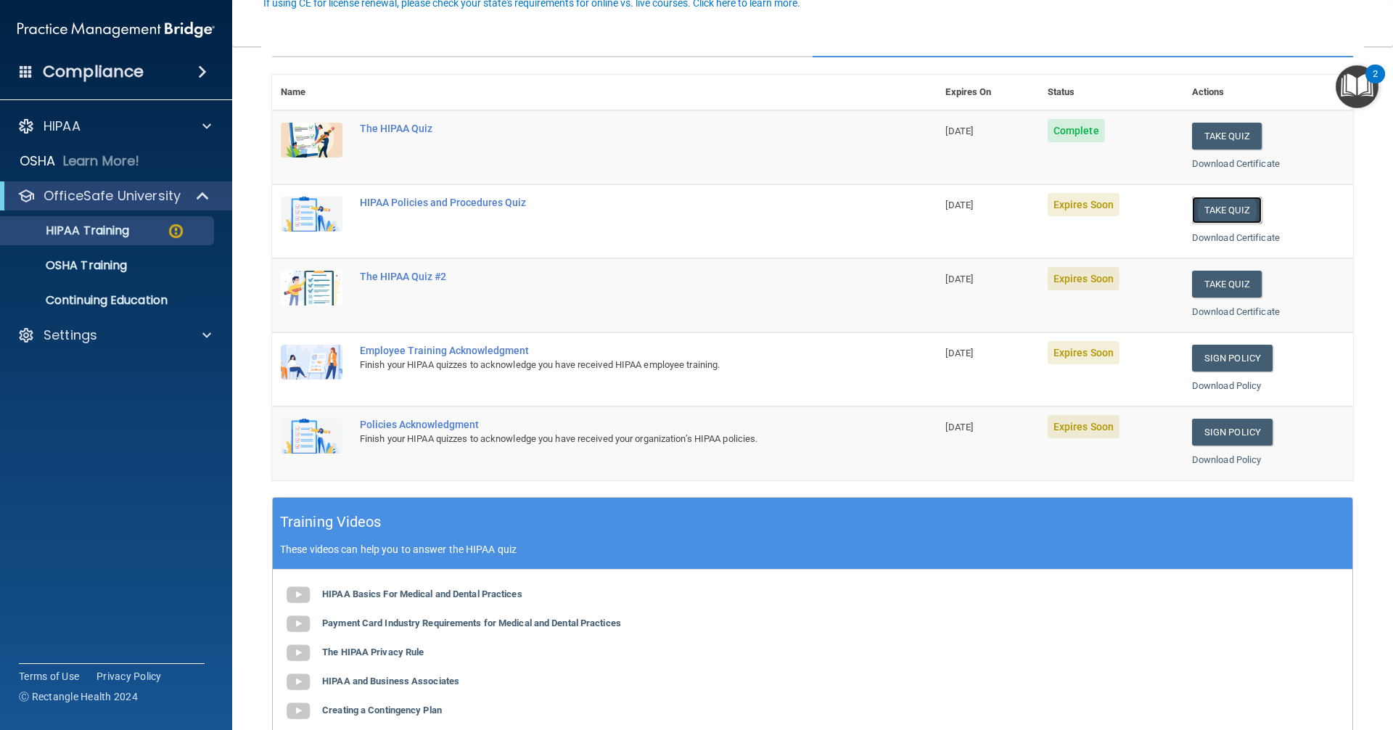
click at [1200, 213] on button "Take Quiz" at bounding box center [1227, 210] width 70 height 27
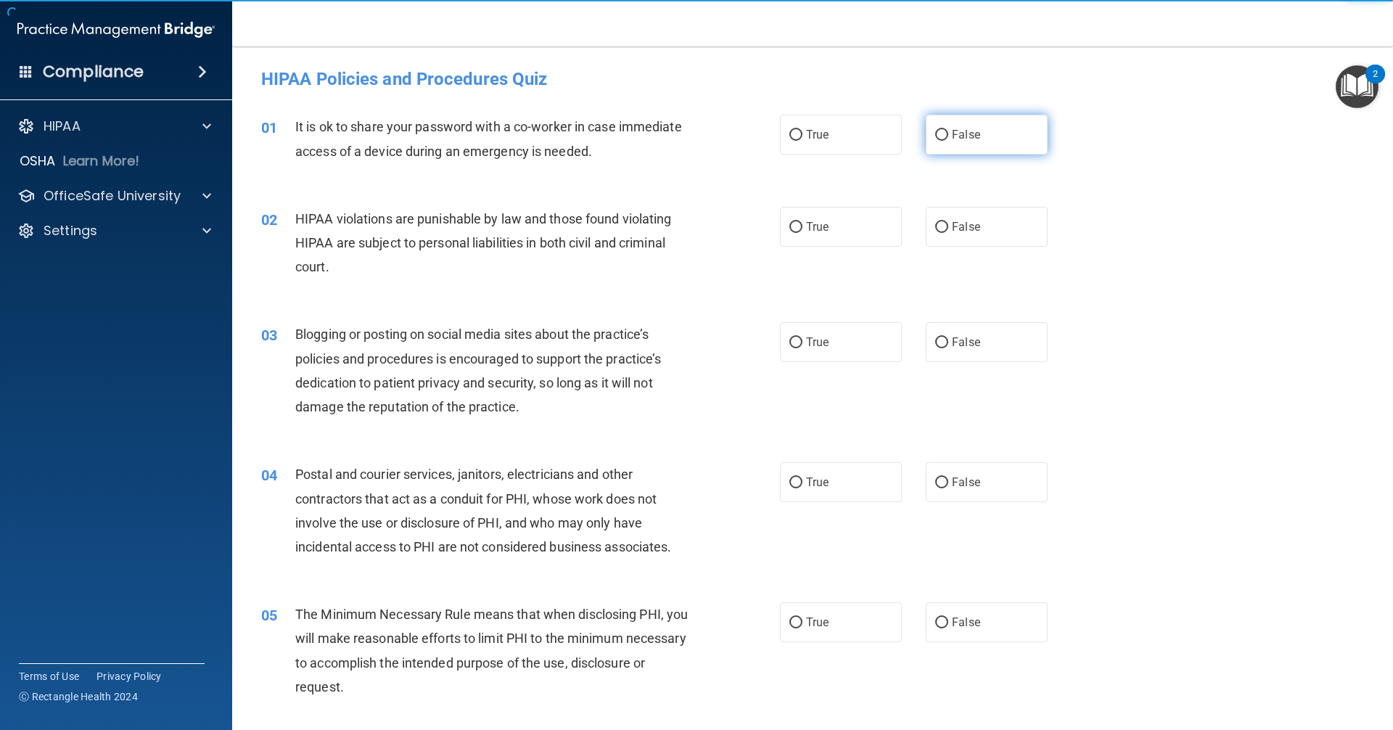
drag, startPoint x: 960, startPoint y: 123, endPoint x: 951, endPoint y: 145, distance: 23.4
click at [960, 126] on label "False" at bounding box center [987, 135] width 122 height 40
click at [948, 130] on input "False" at bounding box center [941, 135] width 13 height 11
radio input "true"
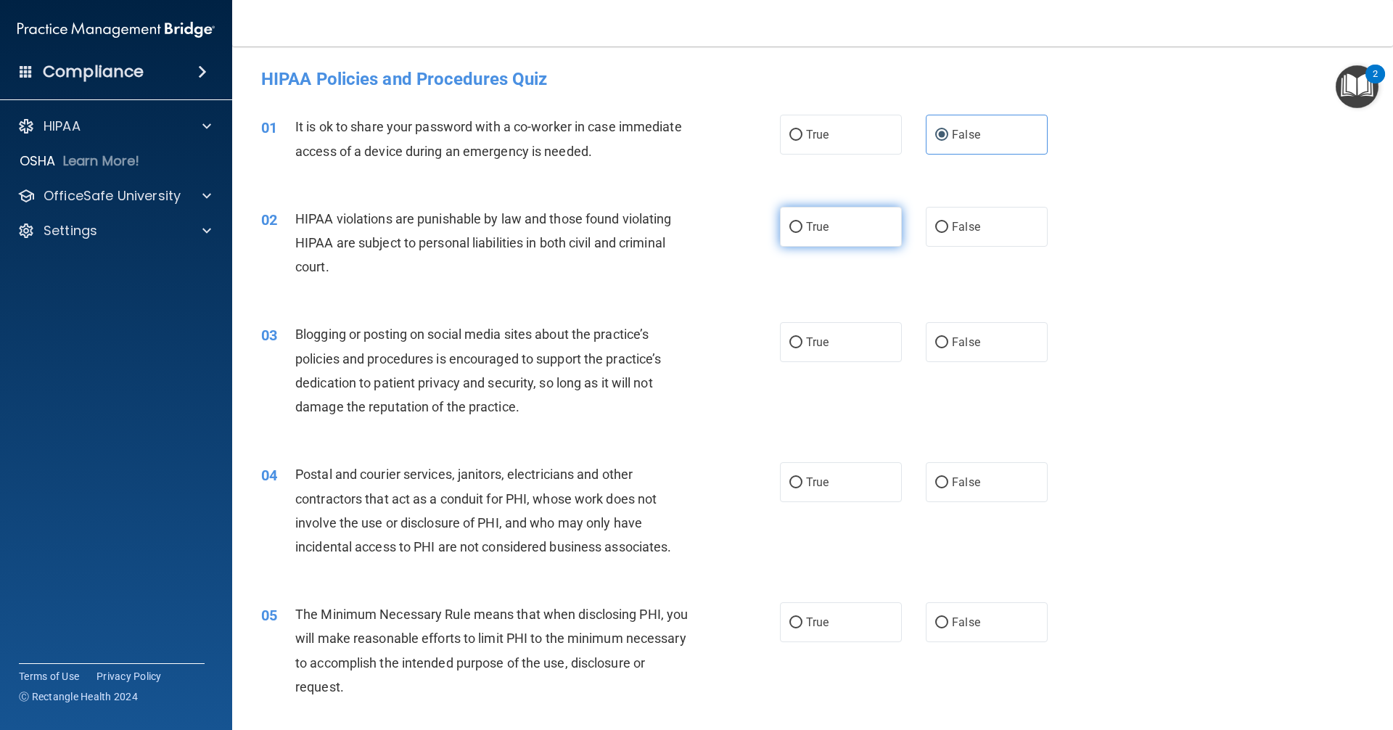
click at [857, 228] on label "True" at bounding box center [841, 227] width 122 height 40
click at [802, 228] on input "True" at bounding box center [795, 227] width 13 height 11
radio input "true"
click at [990, 320] on div "03 Blogging or posting on social media sites about the practice’s policies and …" at bounding box center [812, 374] width 1124 height 140
click at [984, 334] on label "False" at bounding box center [987, 342] width 122 height 40
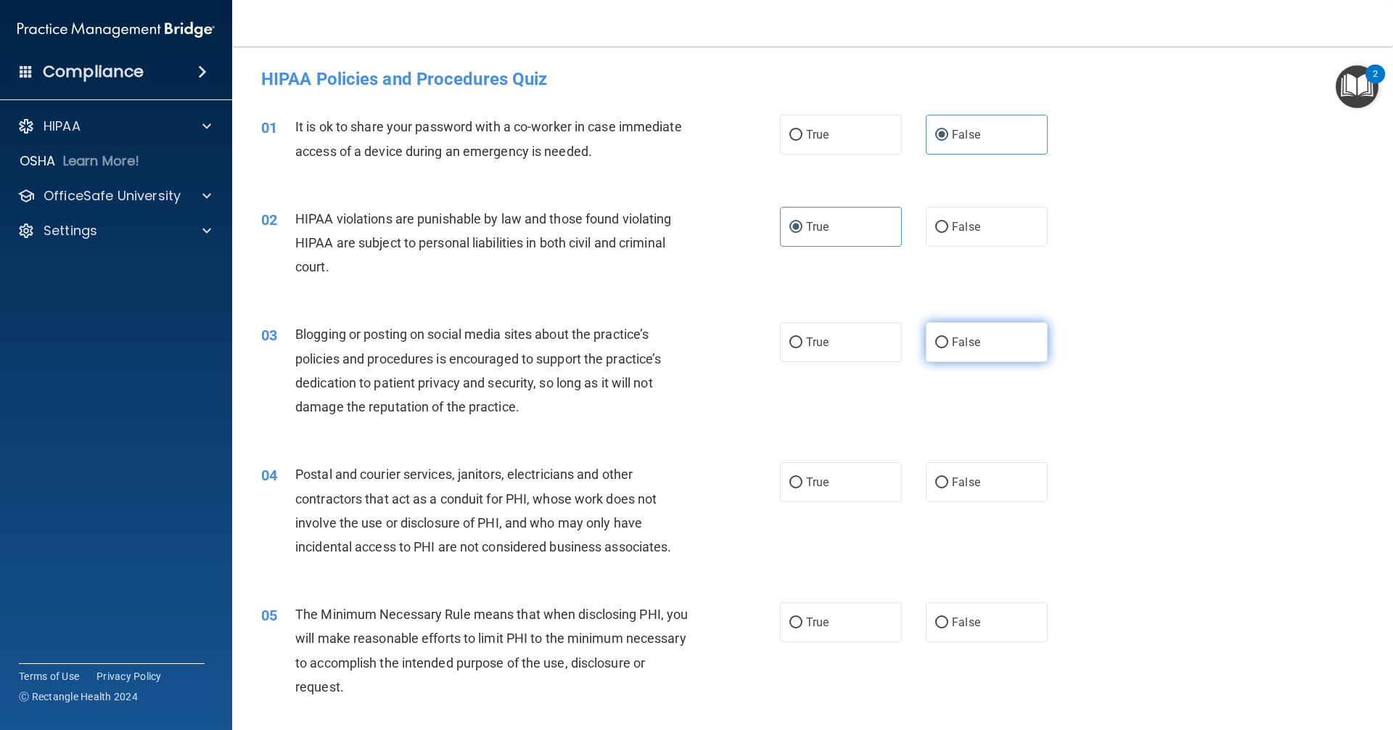
click at [948, 337] on input "False" at bounding box center [941, 342] width 13 height 11
radio input "true"
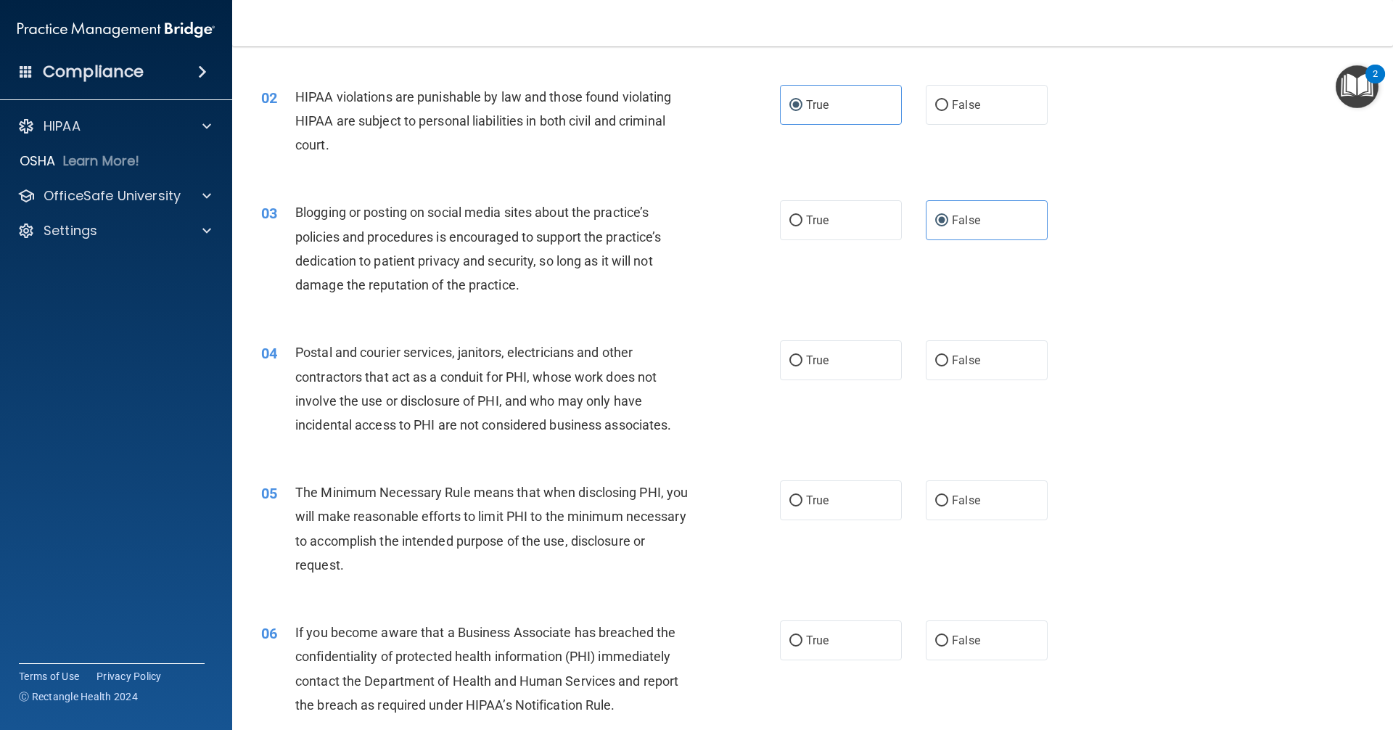
scroll to position [290, 0]
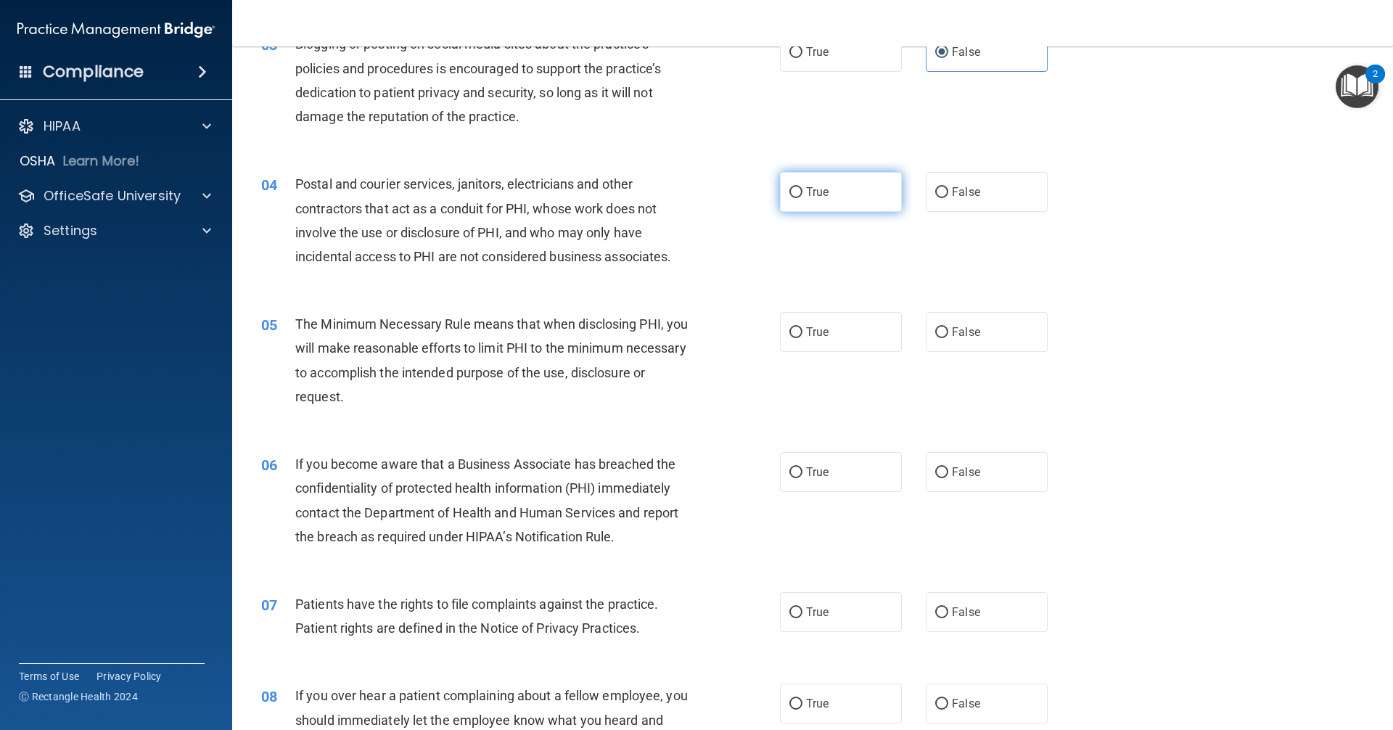
click at [815, 193] on span "True" at bounding box center [817, 192] width 22 height 14
click at [802, 193] on input "True" at bounding box center [795, 192] width 13 height 11
radio input "true"
click at [876, 343] on label "True" at bounding box center [841, 332] width 122 height 40
click at [802, 338] on input "True" at bounding box center [795, 332] width 13 height 11
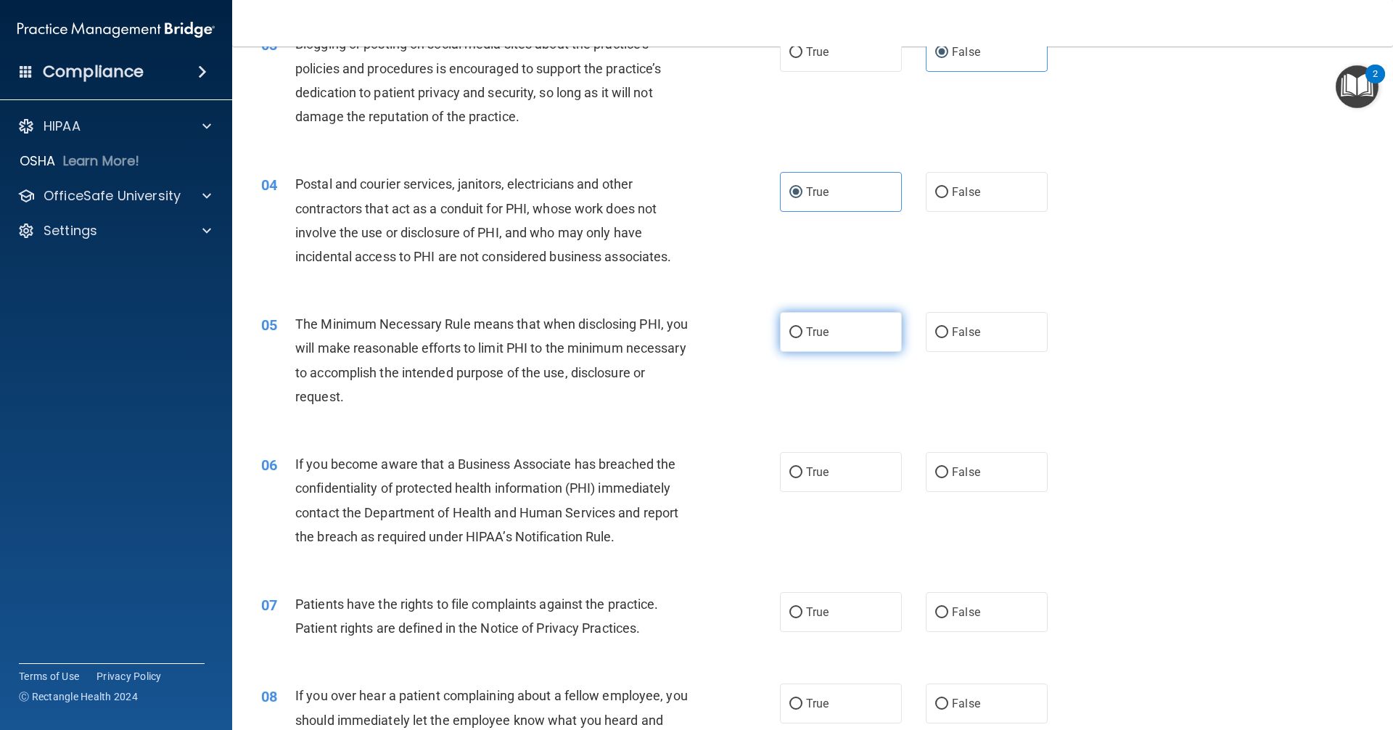
radio input "true"
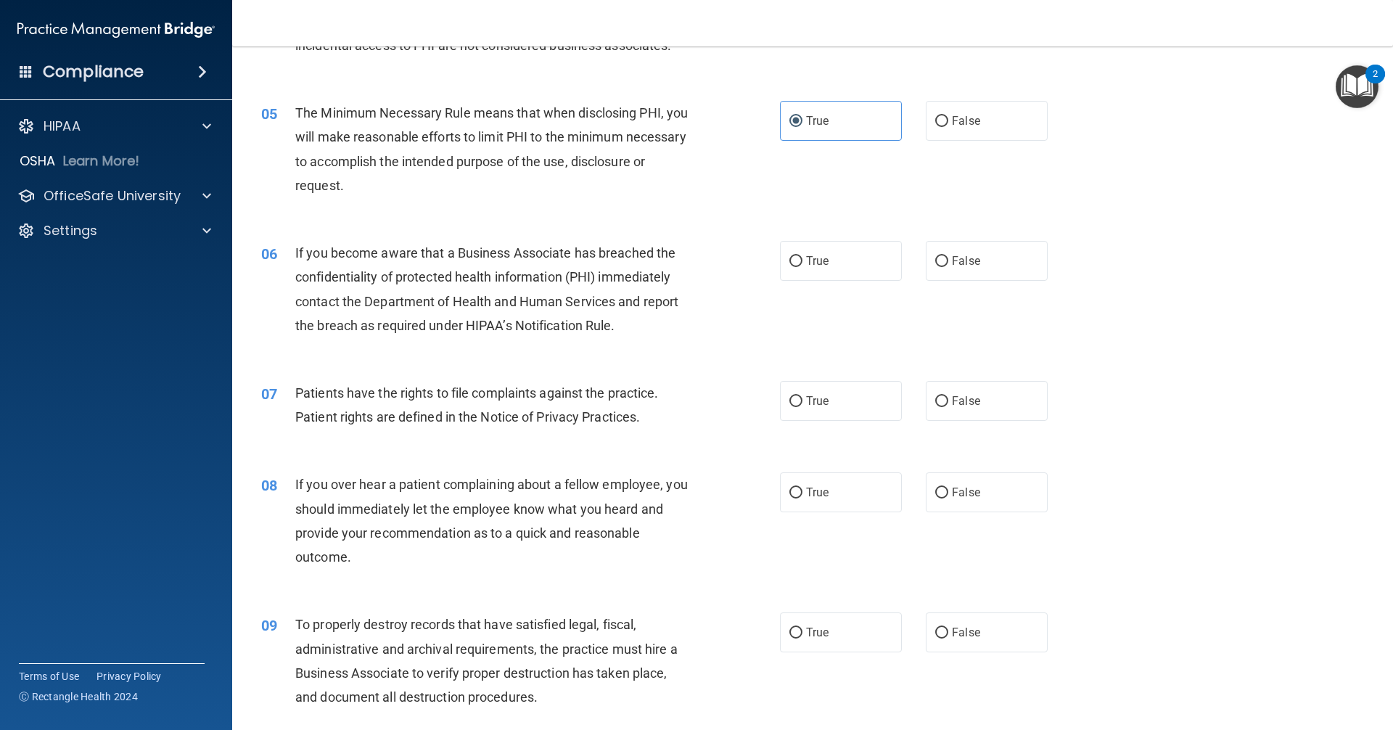
scroll to position [508, 0]
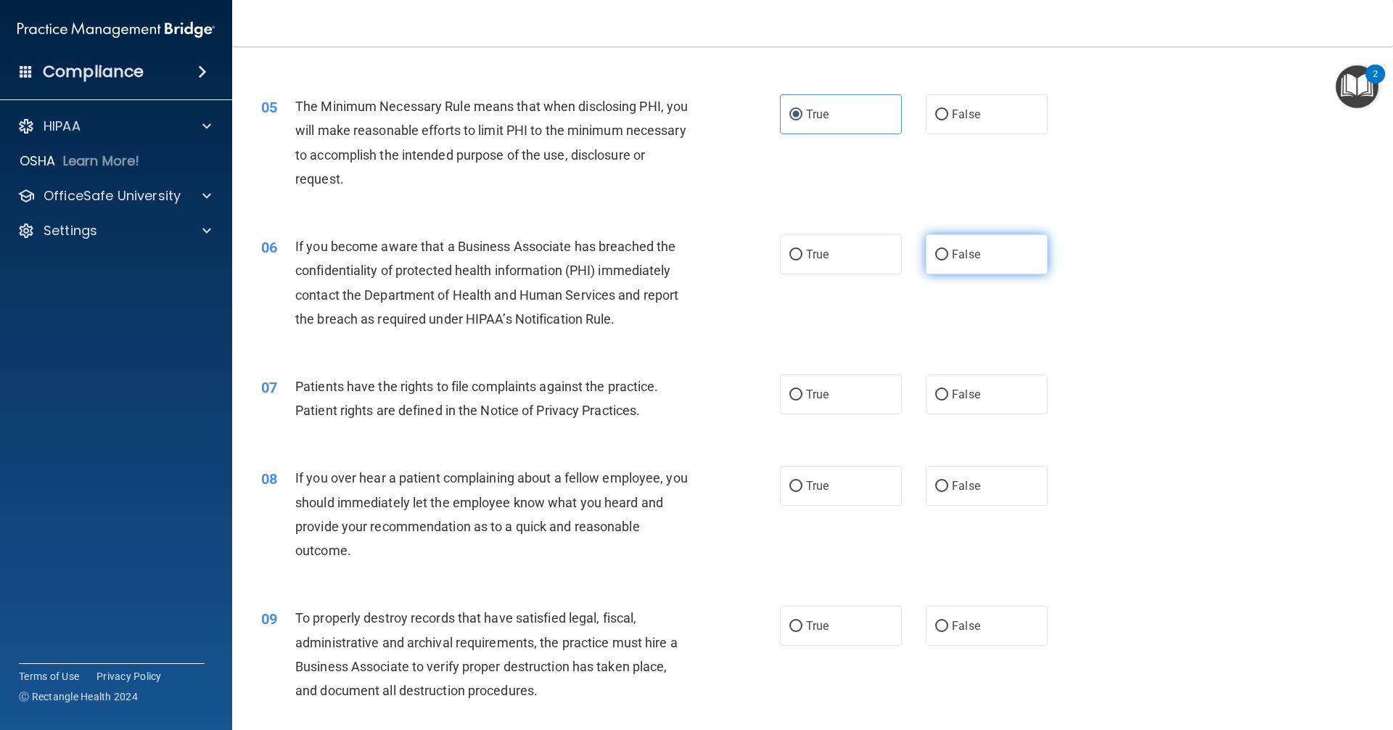
click at [973, 259] on label "False" at bounding box center [987, 254] width 122 height 40
click at [948, 259] on input "False" at bounding box center [941, 255] width 13 height 11
radio input "true"
click at [1003, 391] on label "False" at bounding box center [987, 394] width 122 height 40
click at [948, 391] on input "False" at bounding box center [941, 395] width 13 height 11
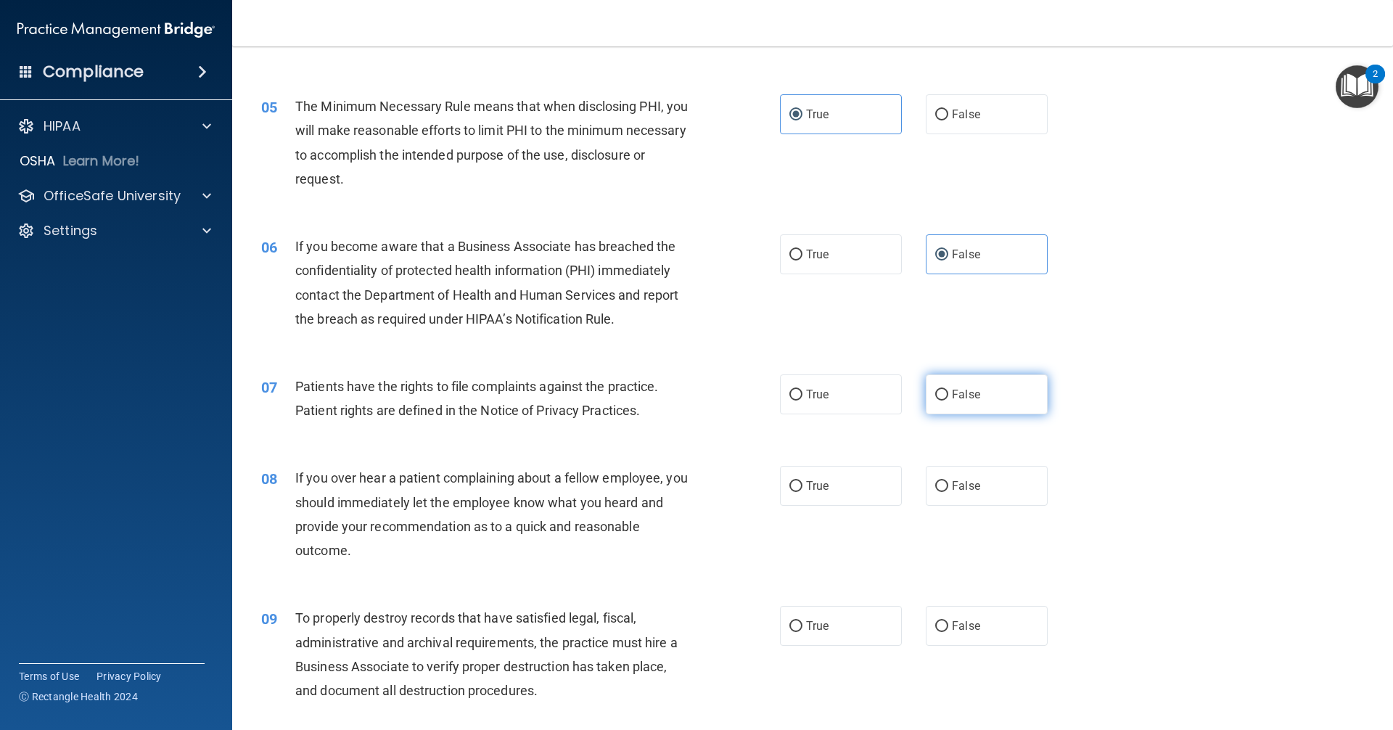
radio input "true"
click at [969, 481] on span "False" at bounding box center [966, 486] width 28 height 14
click at [948, 481] on input "False" at bounding box center [941, 486] width 13 height 11
radio input "true"
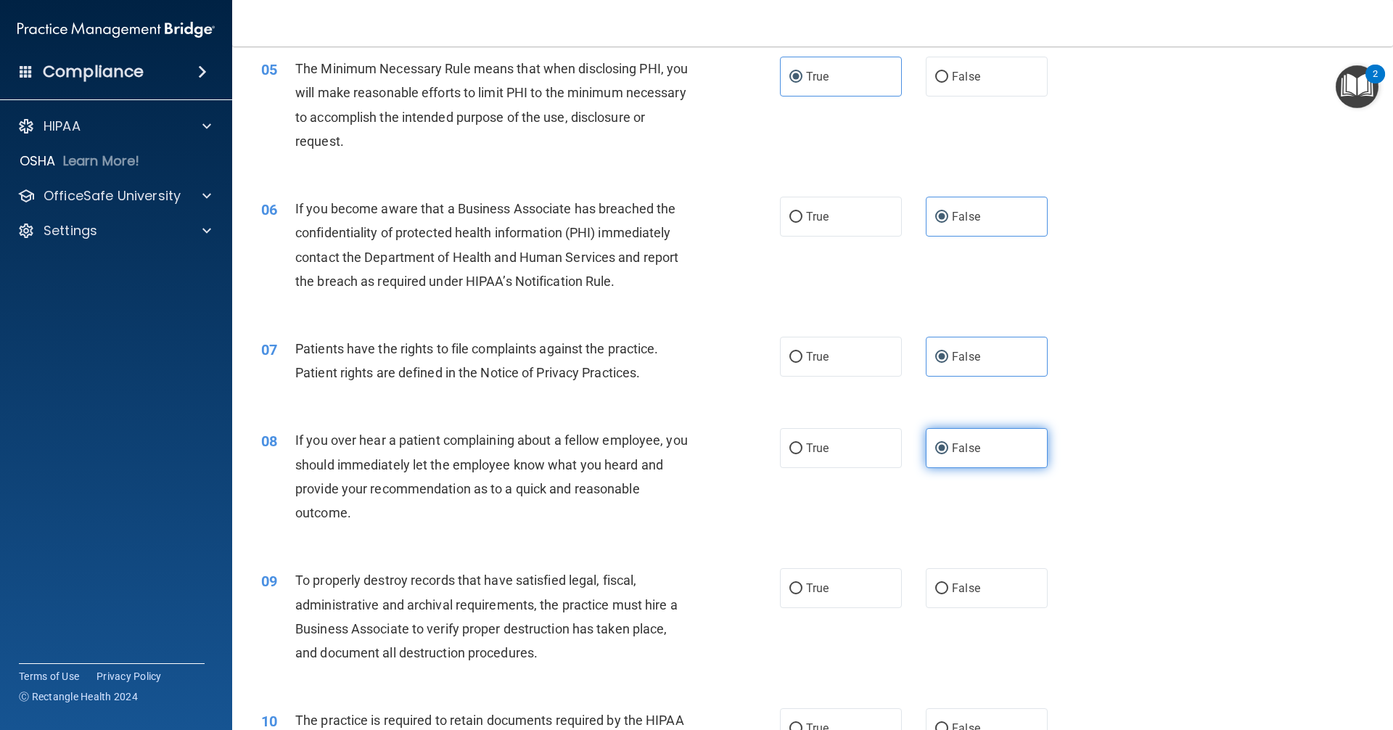
scroll to position [580, 0]
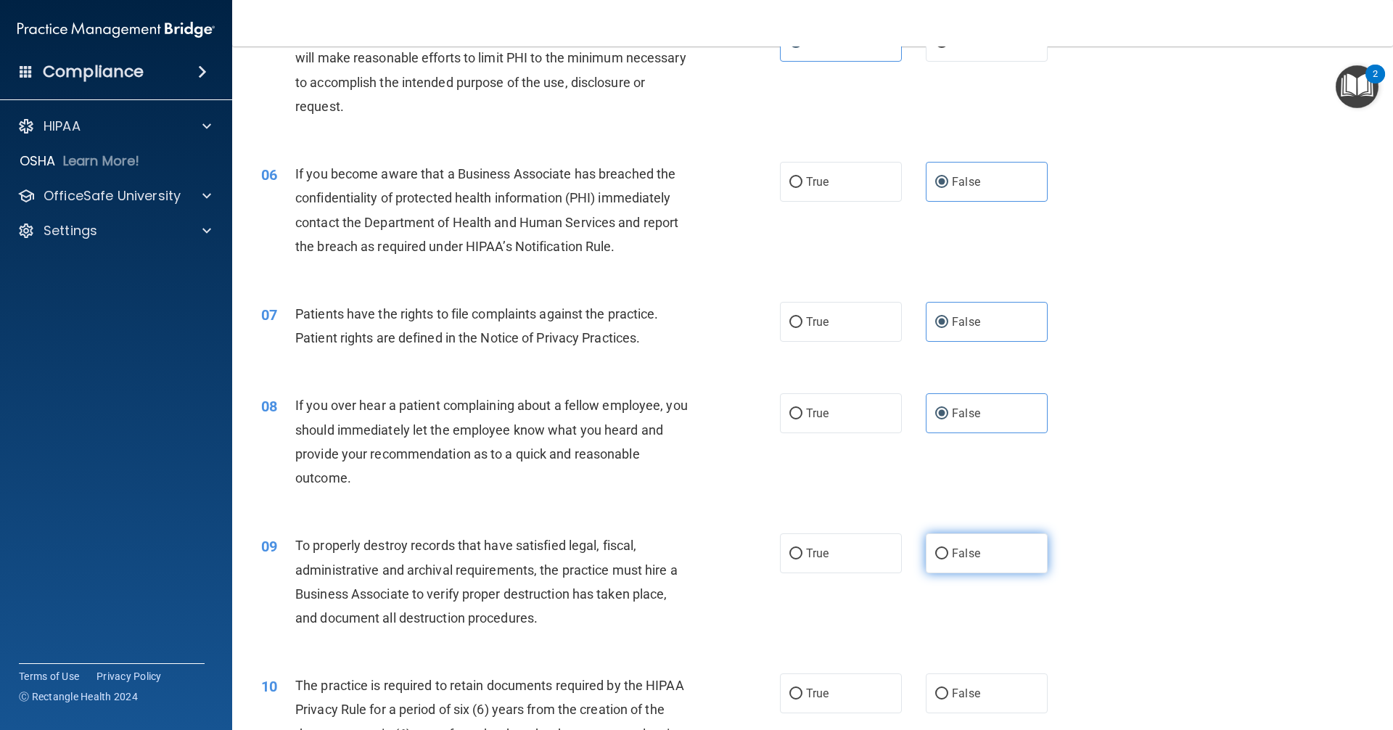
click at [957, 545] on label "False" at bounding box center [987, 553] width 122 height 40
click at [948, 548] on input "False" at bounding box center [941, 553] width 13 height 11
radio input "true"
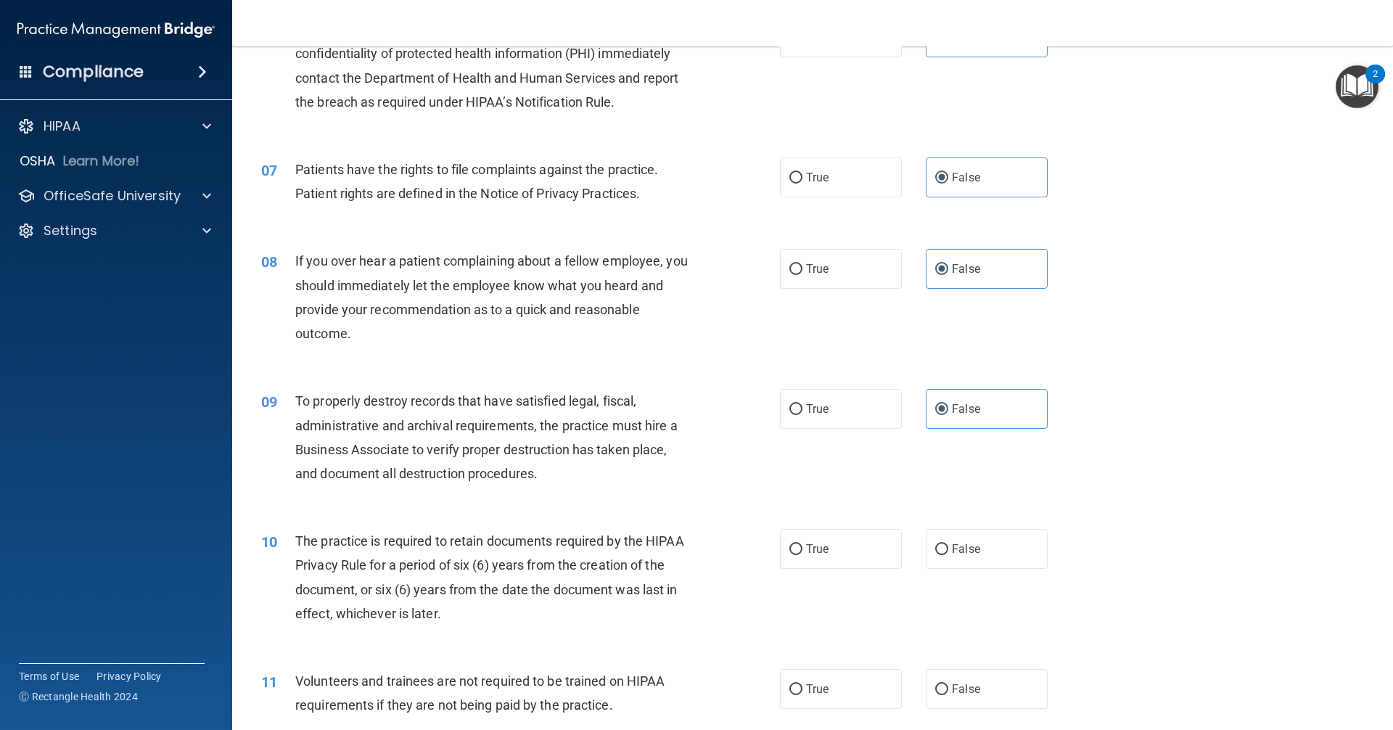
scroll to position [725, 0]
click at [844, 540] on label "True" at bounding box center [841, 548] width 122 height 40
click at [802, 543] on input "True" at bounding box center [795, 548] width 13 height 11
radio input "true"
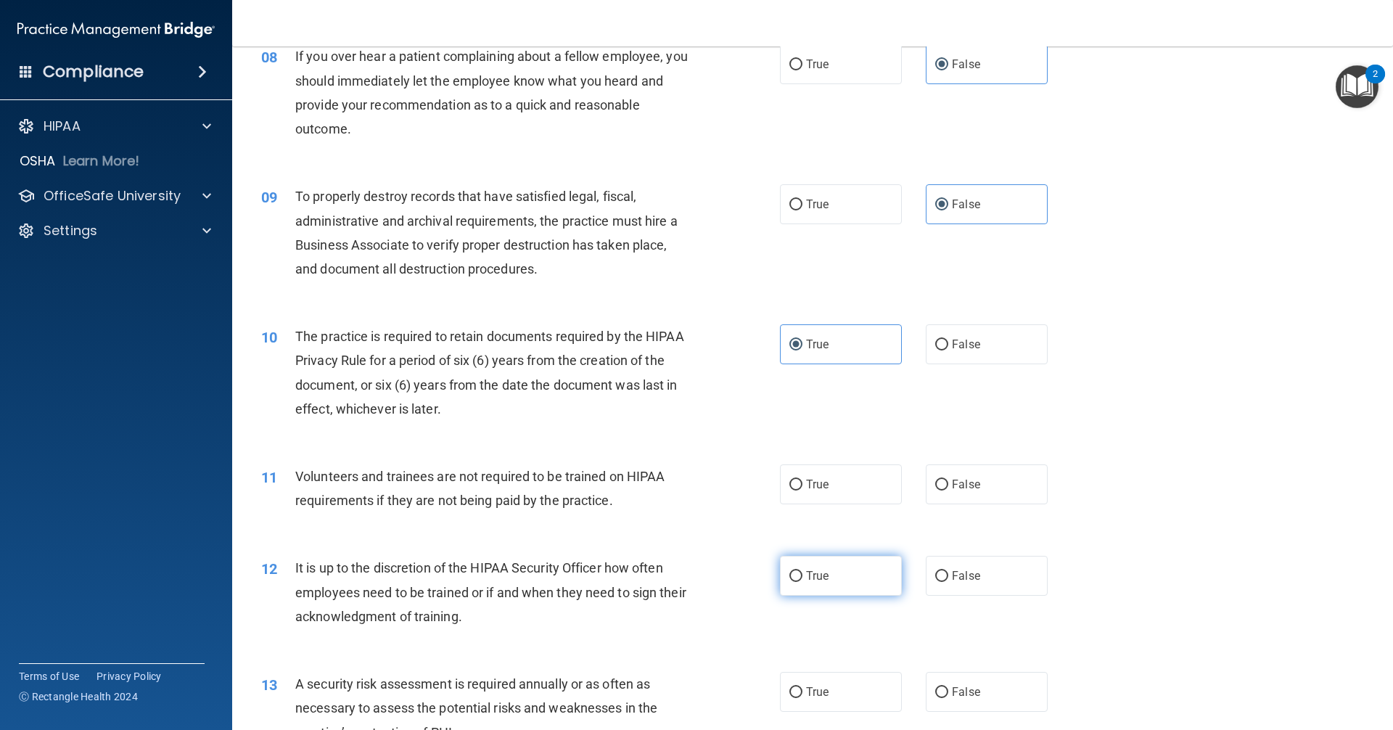
scroll to position [943, 0]
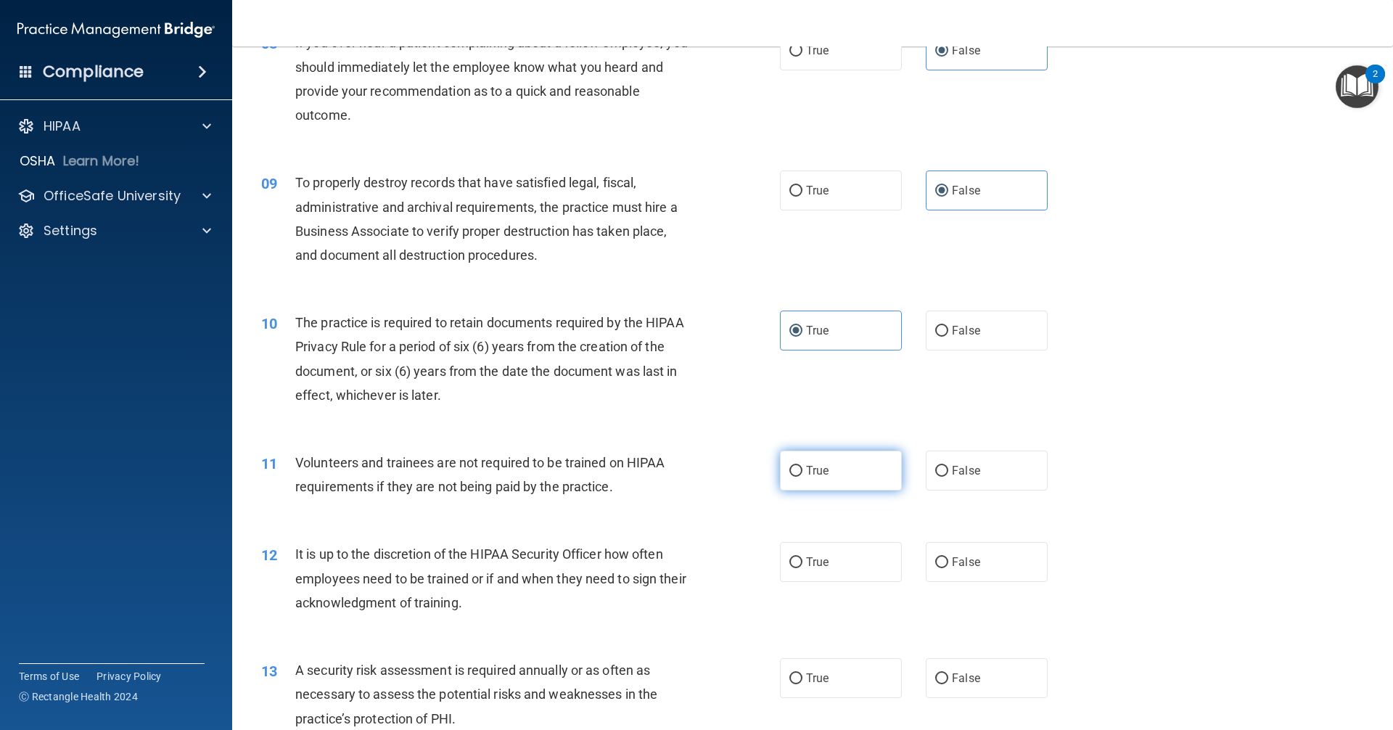
click at [850, 480] on label "True" at bounding box center [841, 470] width 122 height 40
click at [802, 477] on input "True" at bounding box center [795, 471] width 13 height 11
radio input "true"
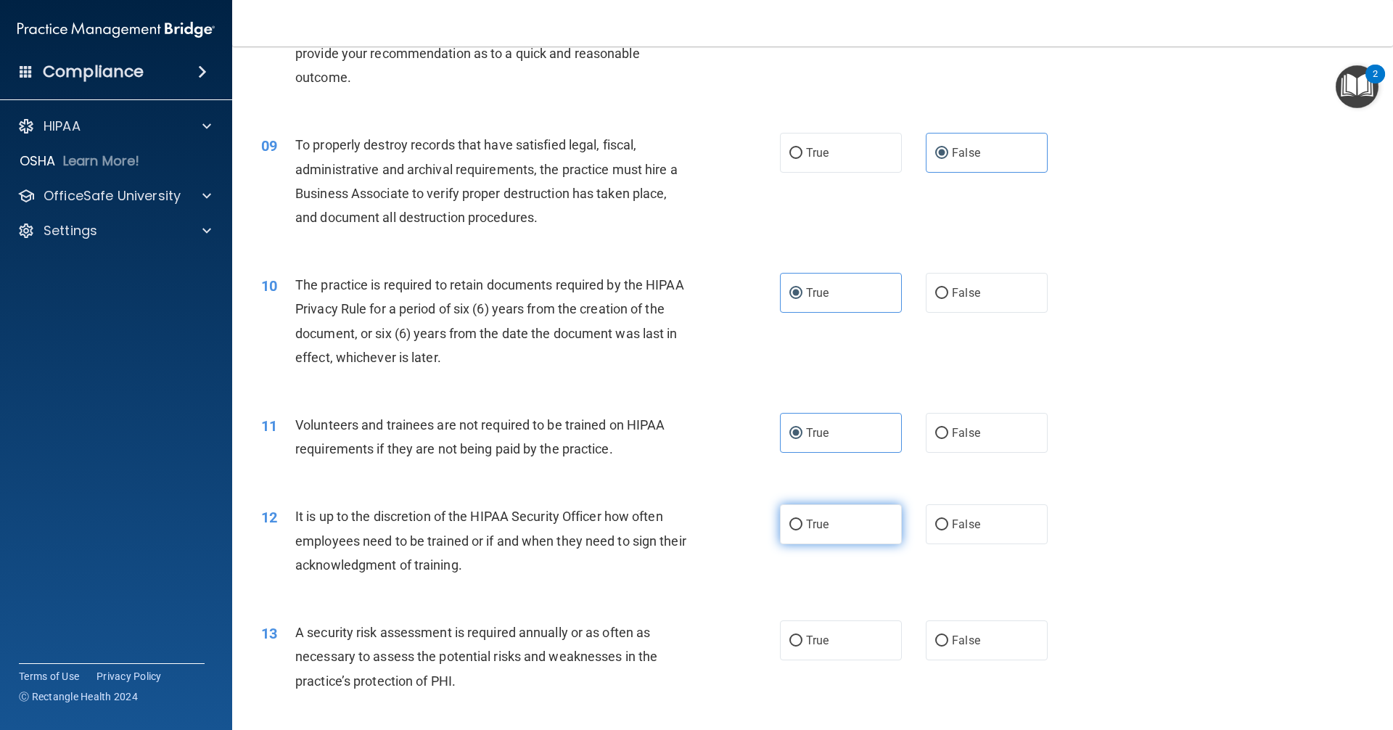
scroll to position [1016, 0]
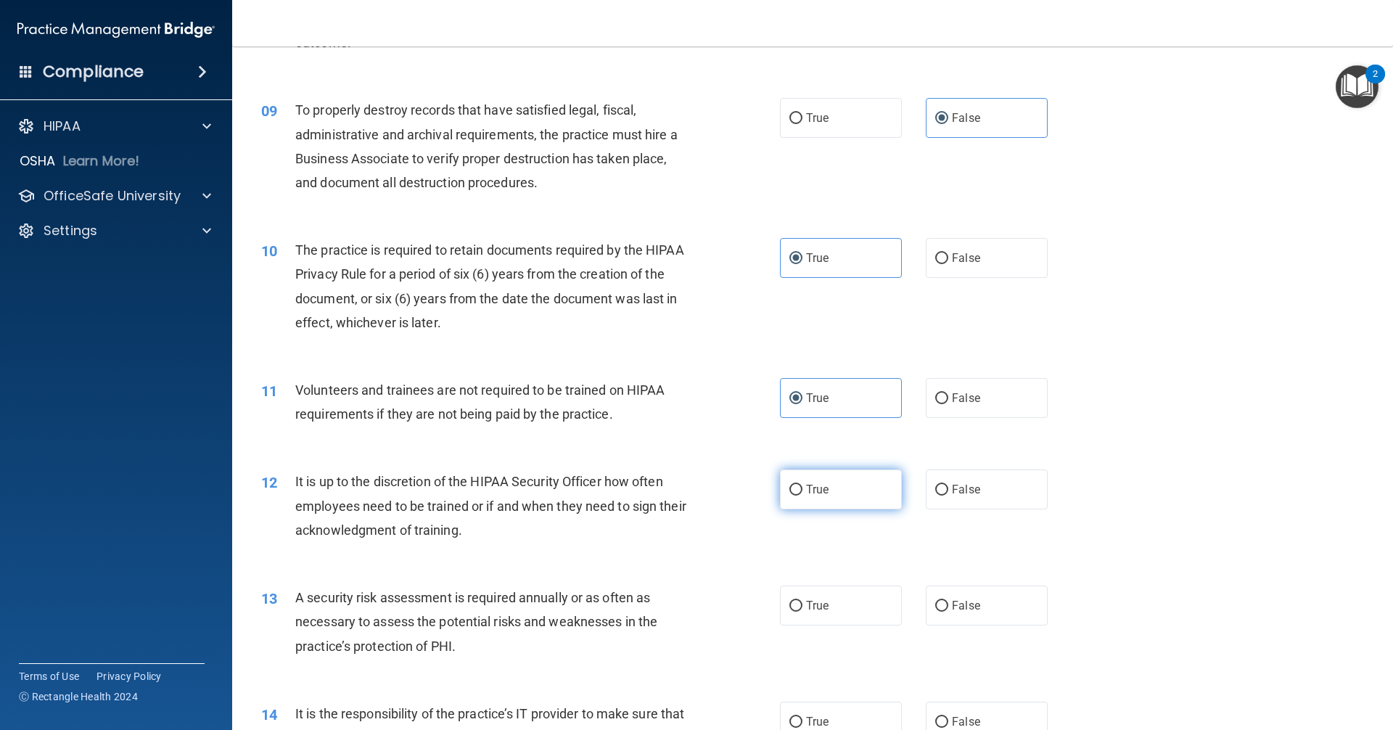
click at [843, 496] on label "True" at bounding box center [841, 489] width 122 height 40
click at [802, 495] on input "True" at bounding box center [795, 490] width 13 height 11
radio input "true"
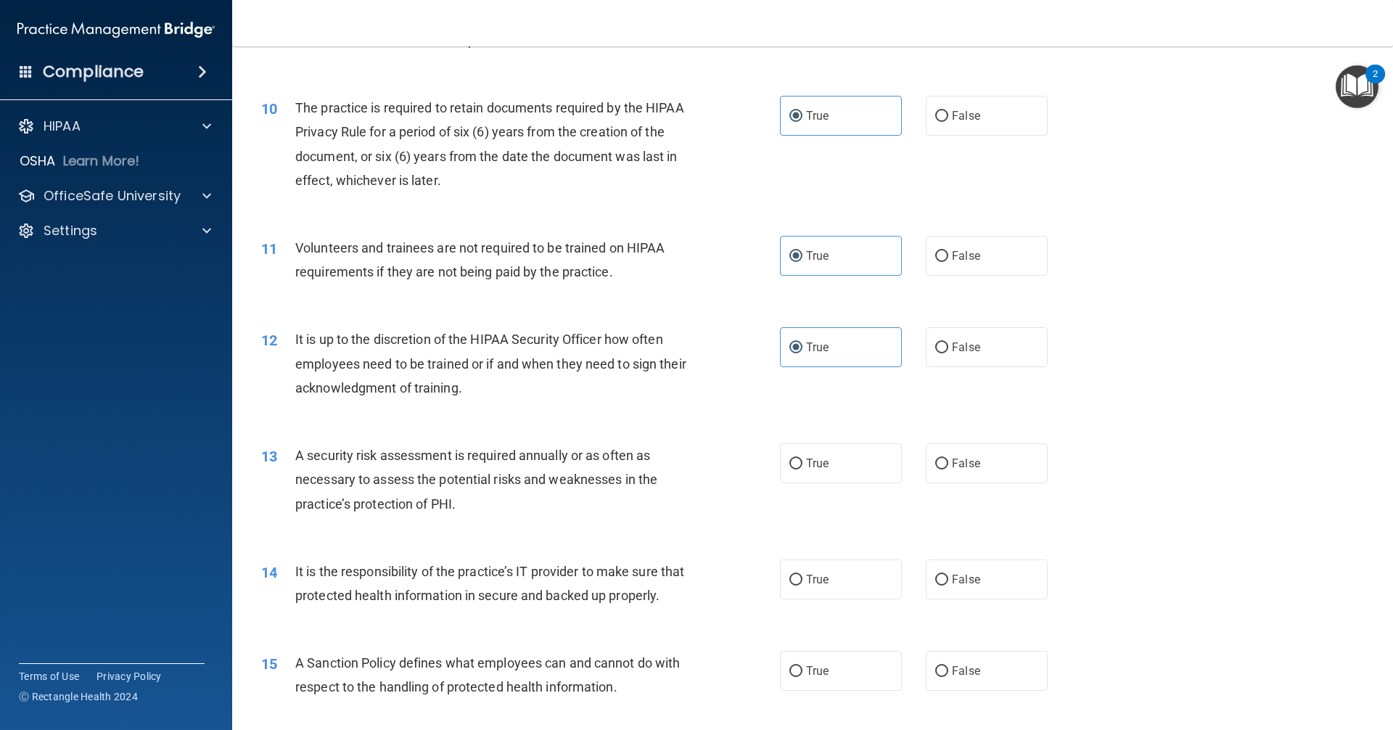
scroll to position [1161, 0]
click at [980, 464] on label "False" at bounding box center [987, 460] width 122 height 40
click at [948, 464] on input "False" at bounding box center [941, 461] width 13 height 11
radio input "true"
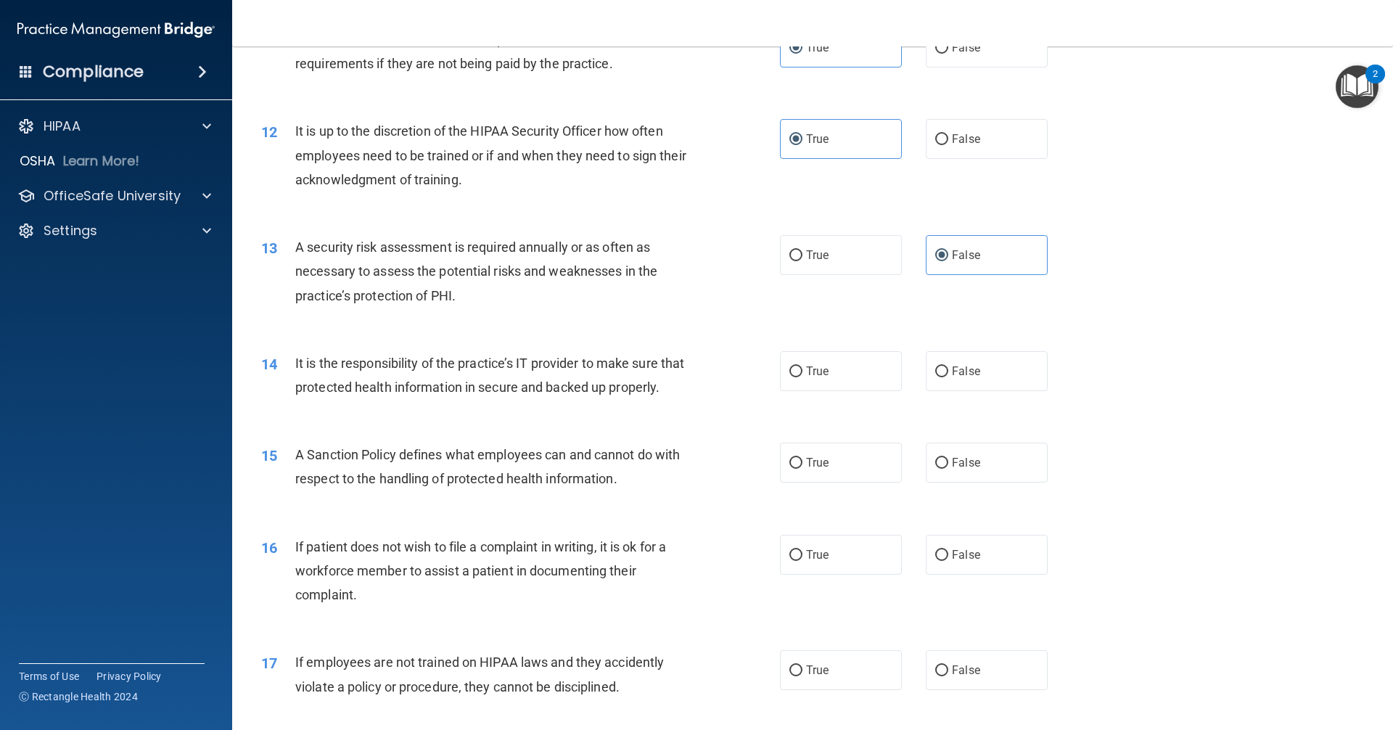
scroll to position [1378, 0]
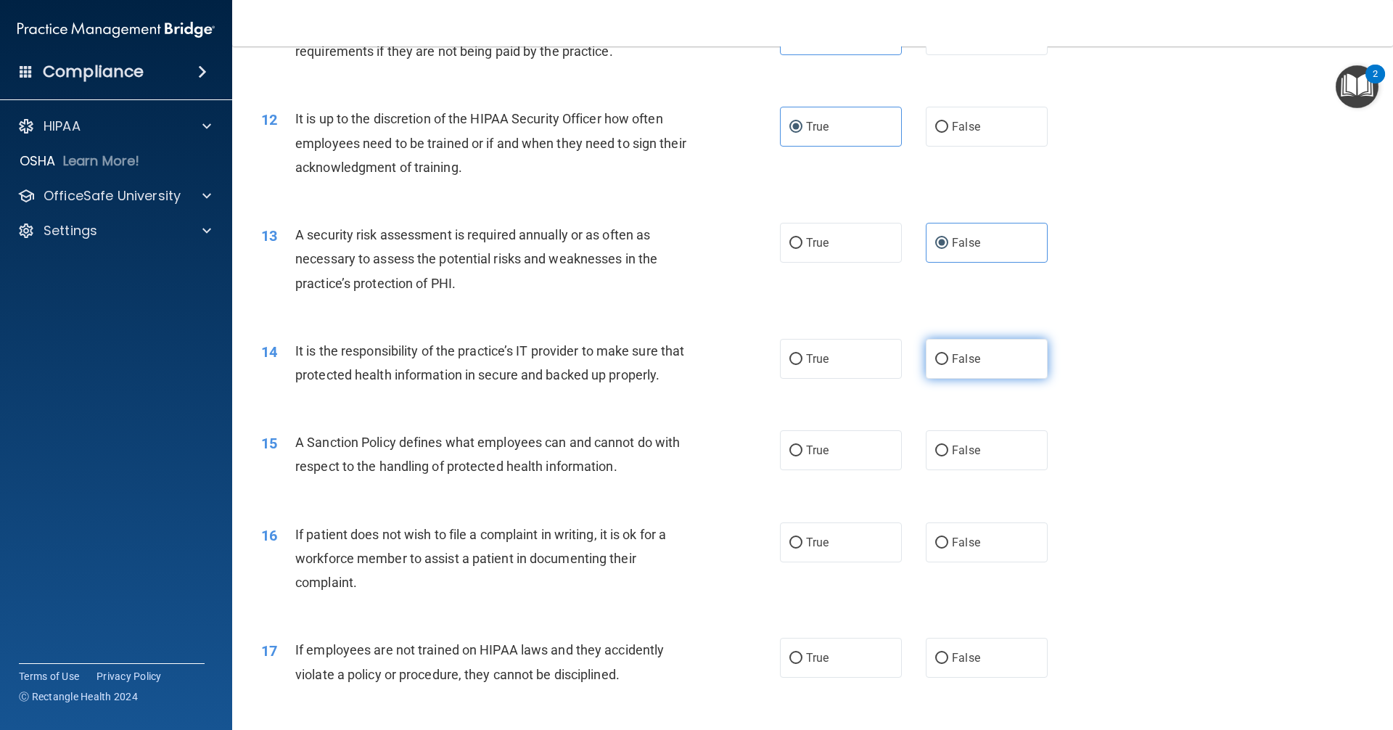
click at [963, 361] on span "False" at bounding box center [966, 359] width 28 height 14
click at [948, 361] on input "False" at bounding box center [941, 359] width 13 height 11
radio input "true"
click at [826, 470] on label "True" at bounding box center [841, 450] width 122 height 40
click at [802, 456] on input "True" at bounding box center [795, 450] width 13 height 11
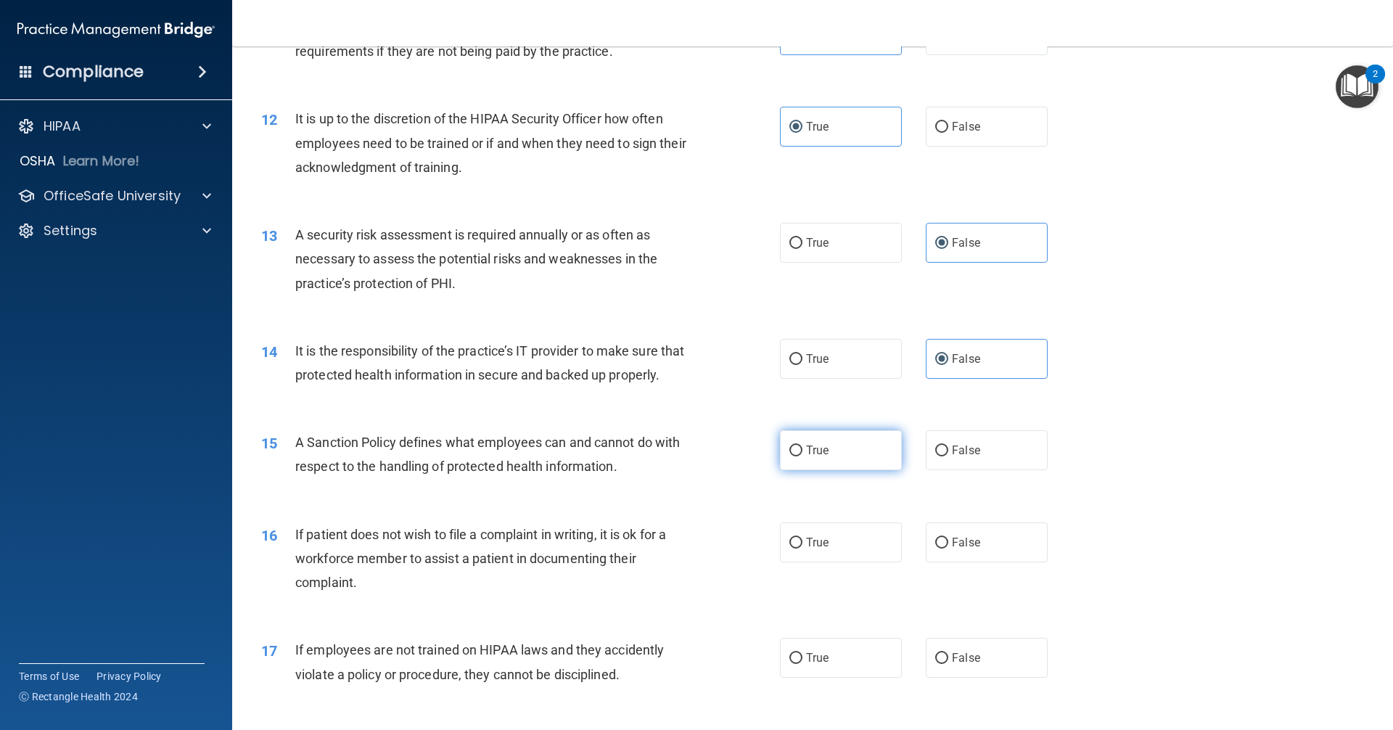
radio input "true"
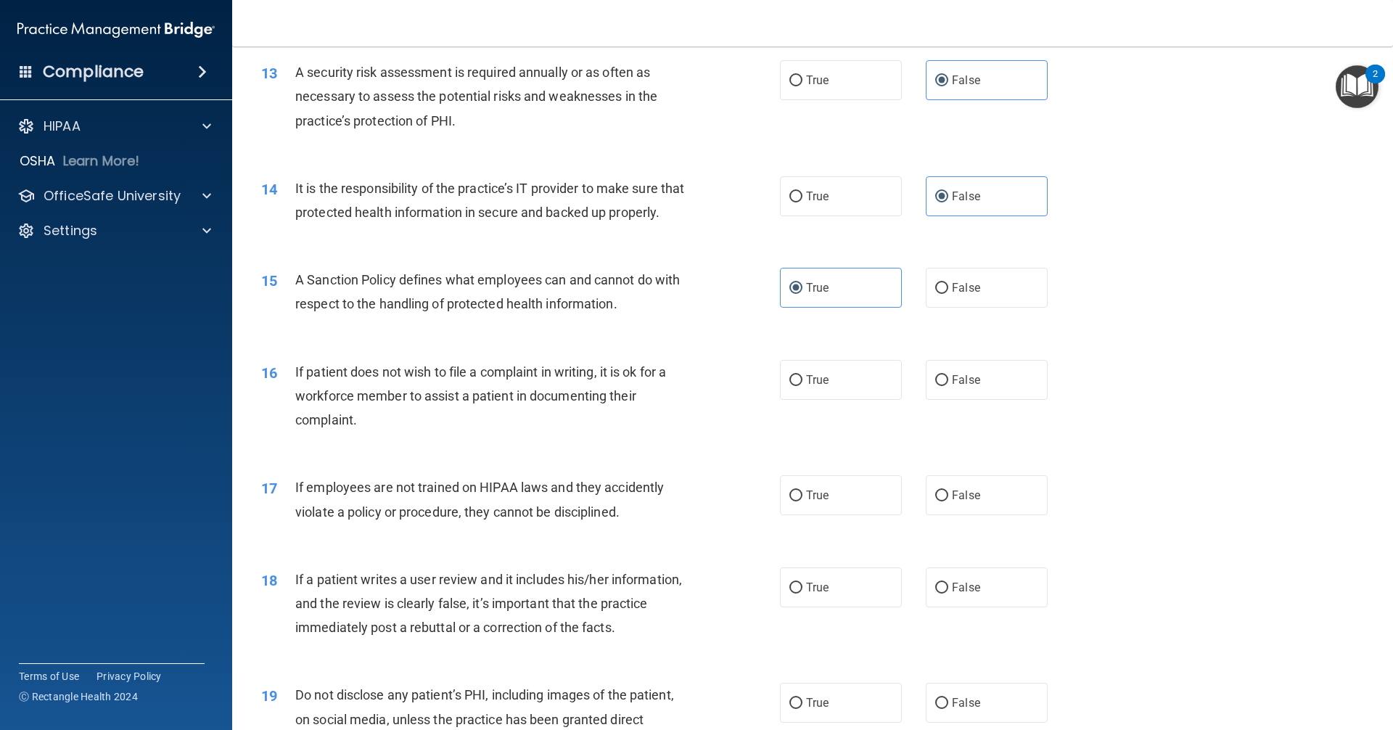
scroll to position [1668, 0]
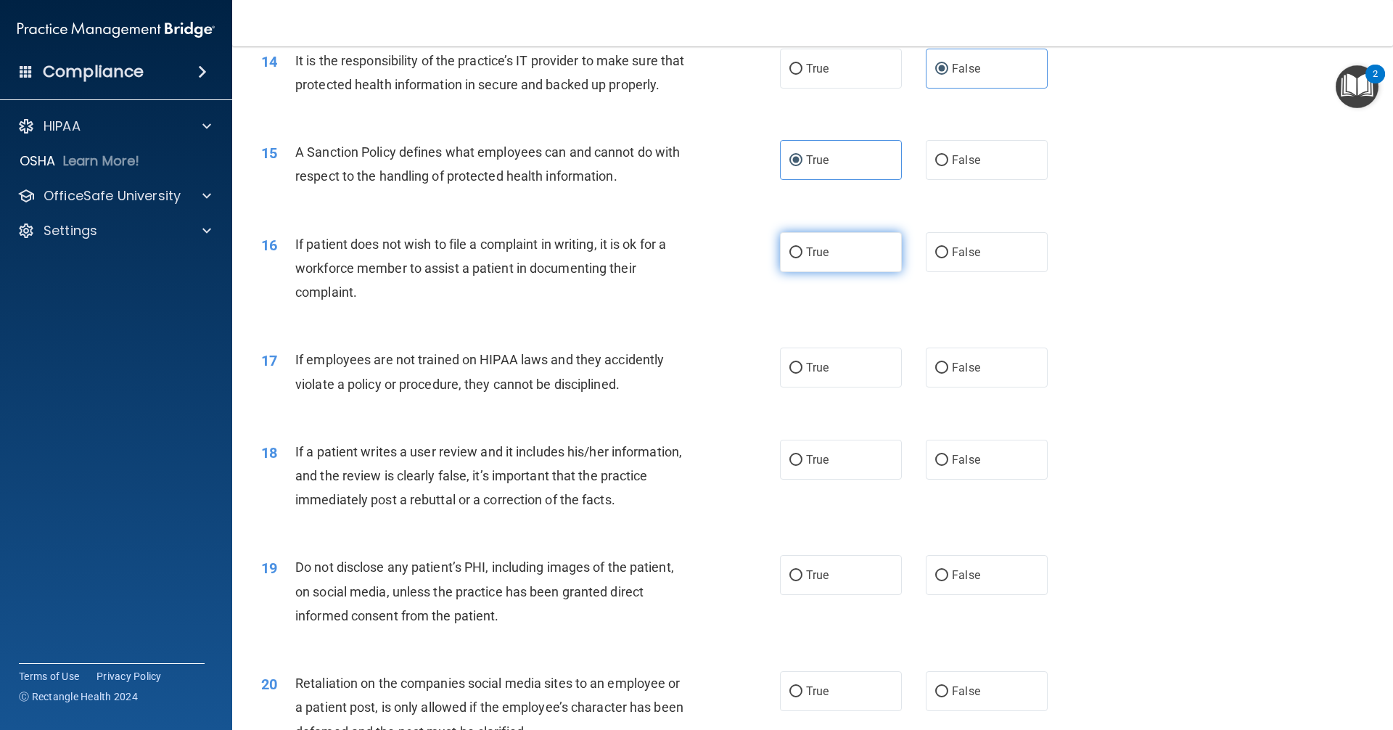
click at [844, 271] on label "True" at bounding box center [841, 252] width 122 height 40
click at [802, 258] on input "True" at bounding box center [795, 252] width 13 height 11
radio input "true"
click at [843, 387] on label "True" at bounding box center [841, 367] width 122 height 40
click at [802, 374] on input "True" at bounding box center [795, 368] width 13 height 11
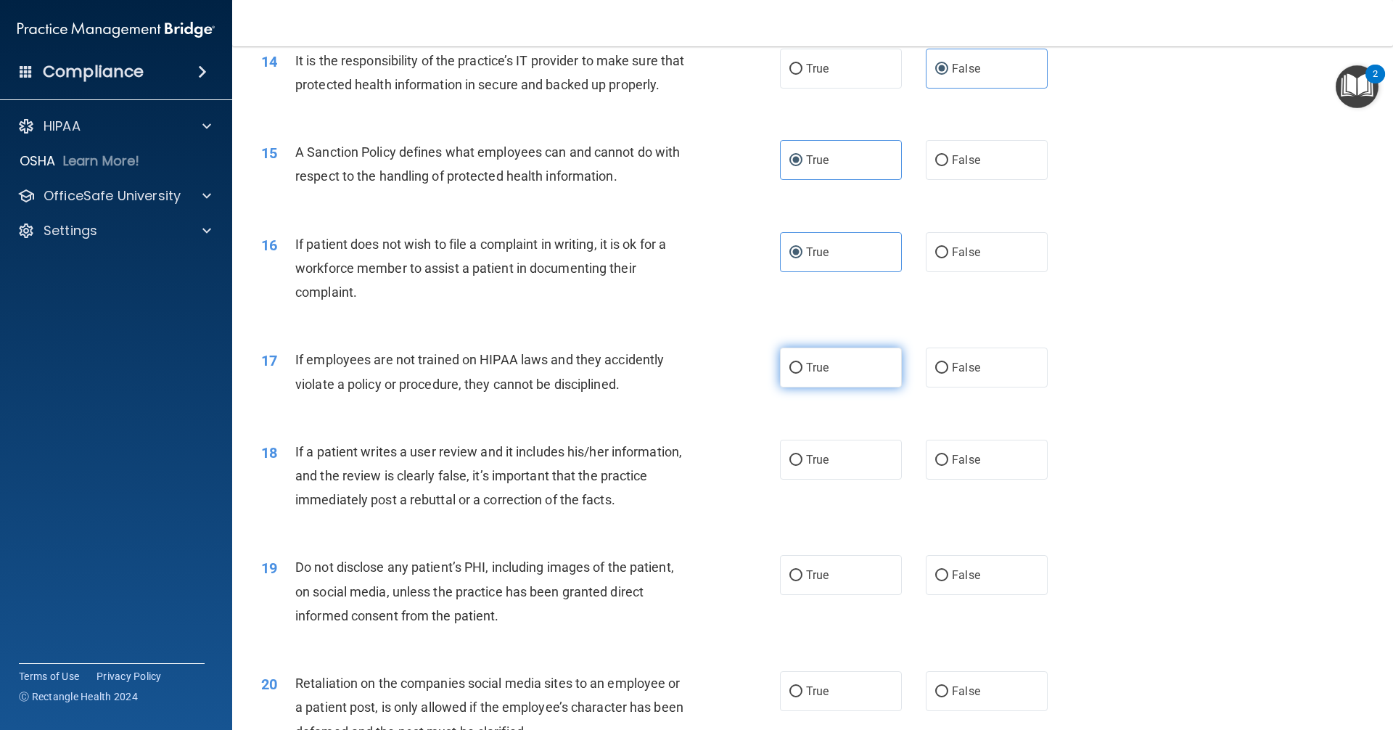
radio input "true"
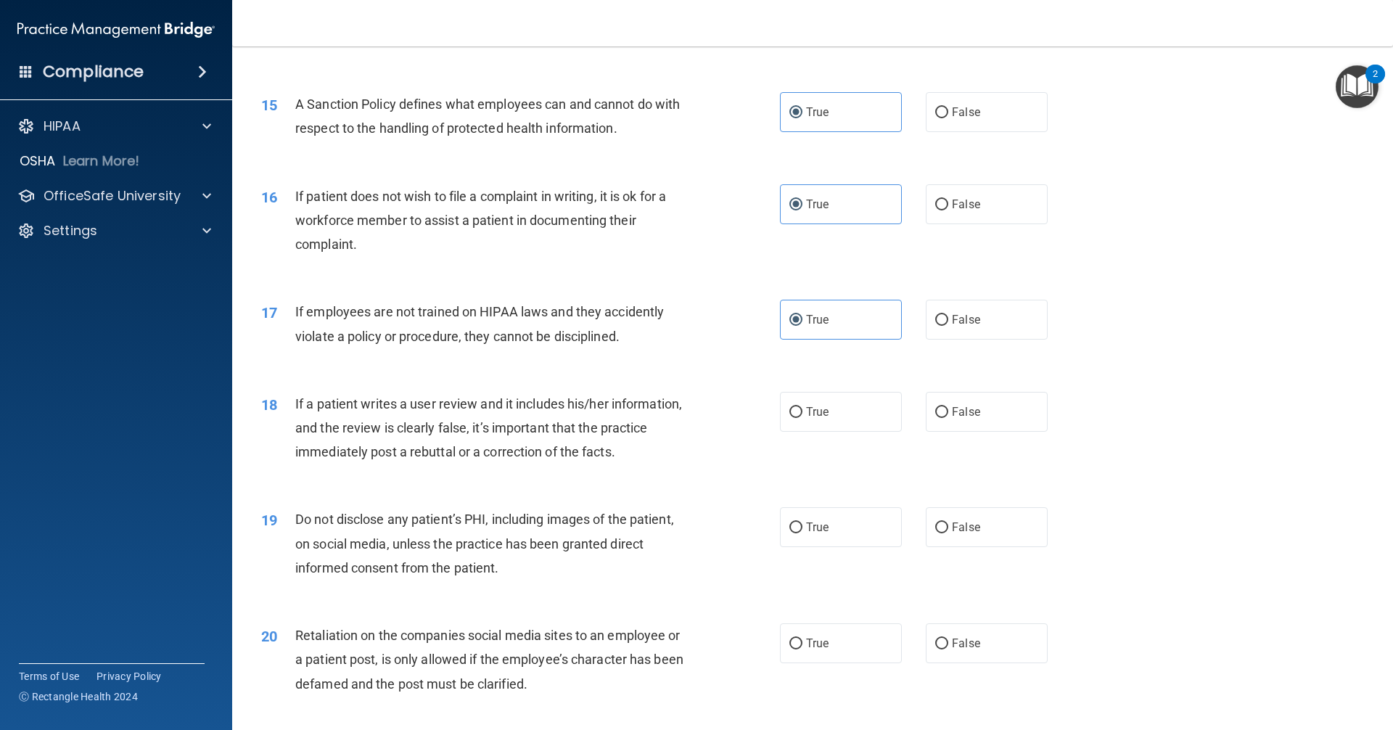
scroll to position [1741, 0]
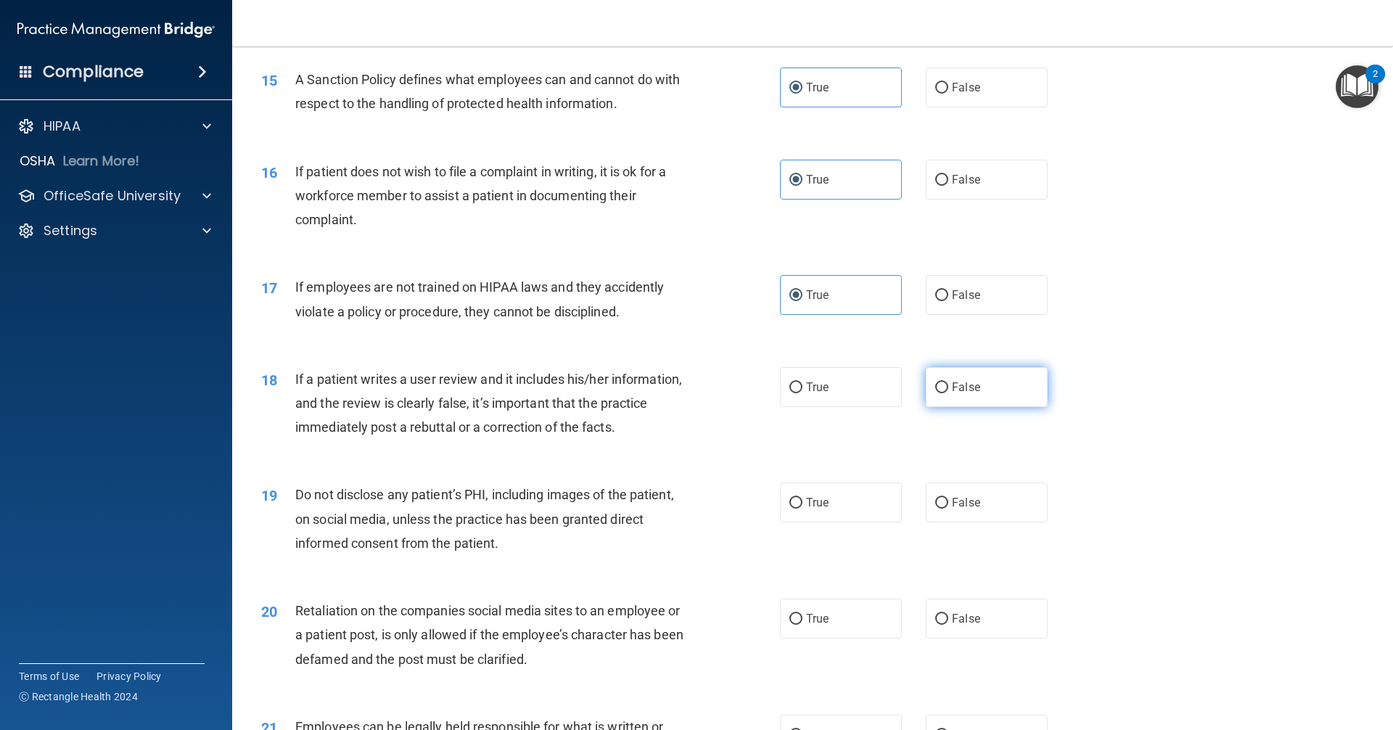
click at [959, 394] on span "False" at bounding box center [966, 387] width 28 height 14
click at [948, 393] on input "False" at bounding box center [941, 387] width 13 height 11
radio input "true"
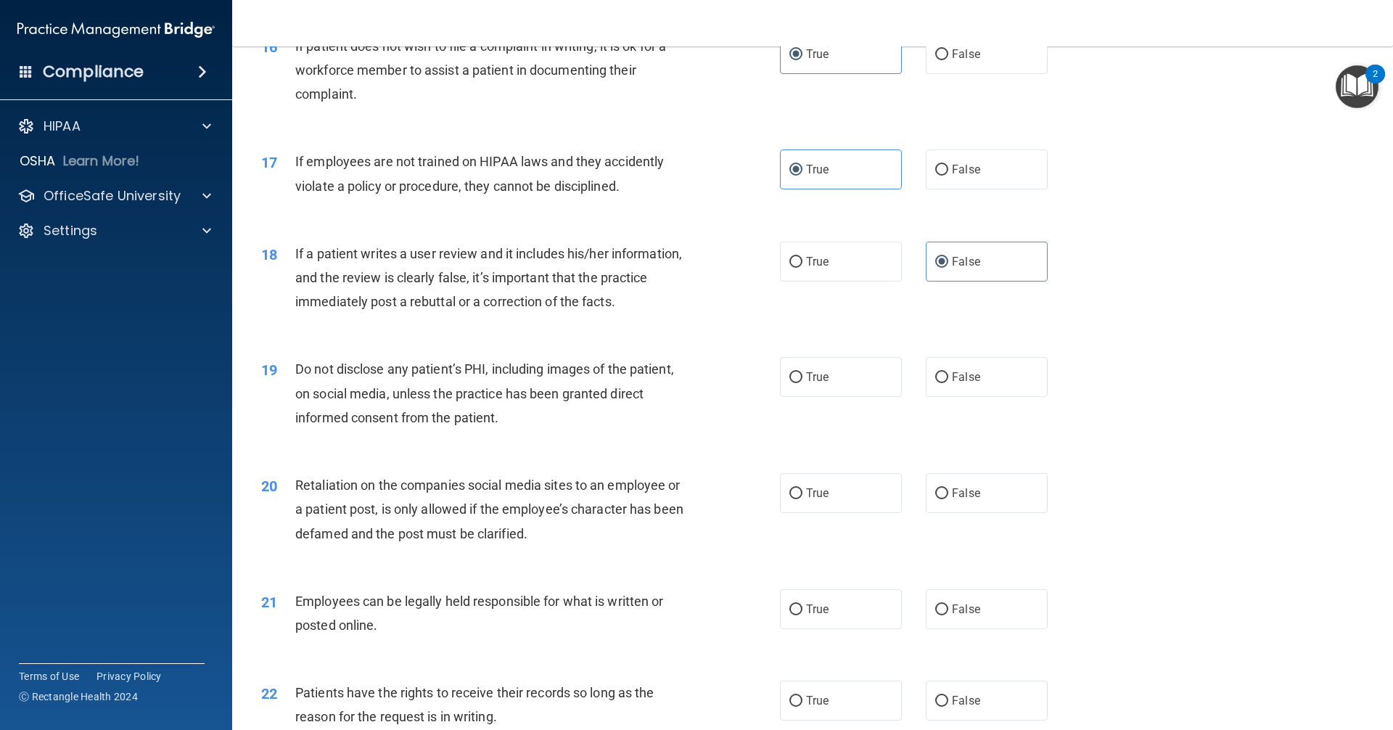
scroll to position [1886, 0]
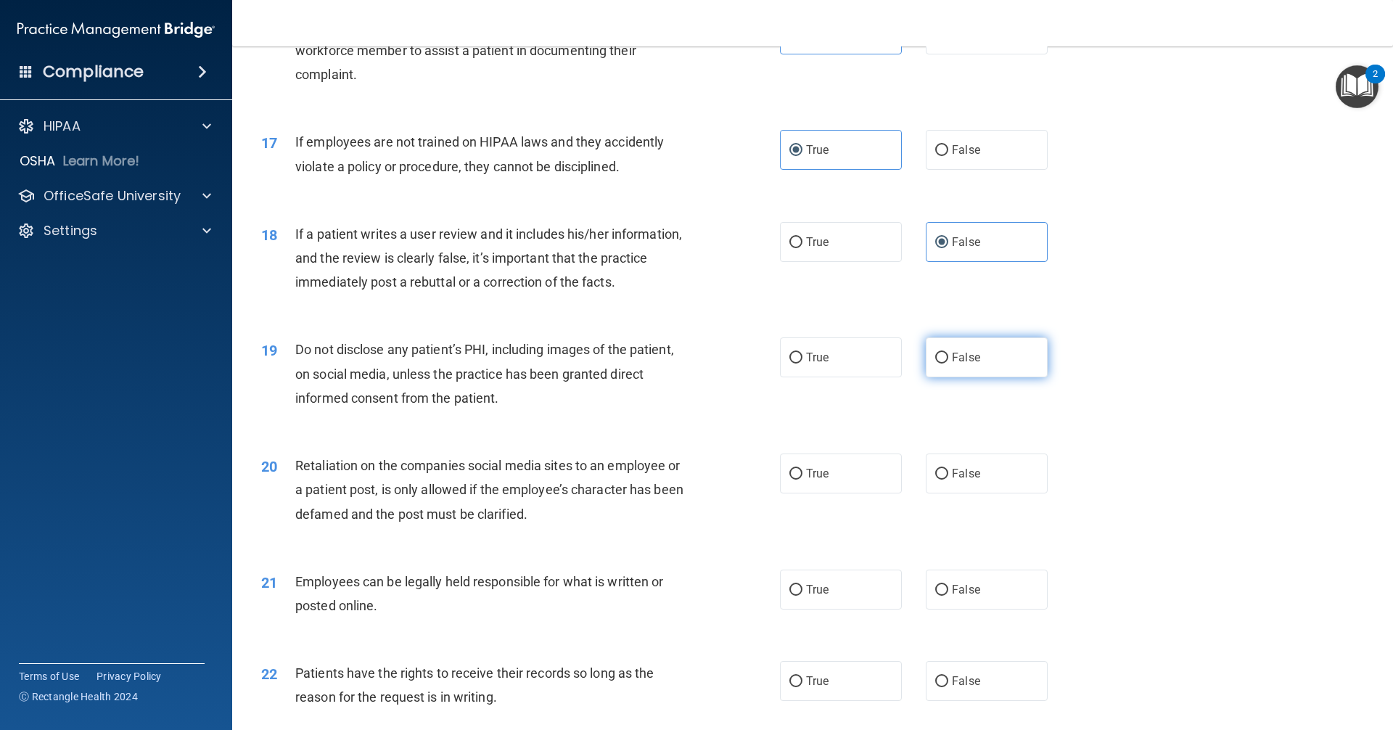
click at [960, 364] on span "False" at bounding box center [966, 357] width 28 height 14
click at [948, 363] on input "False" at bounding box center [941, 358] width 13 height 11
radio input "true"
click at [952, 480] on span "False" at bounding box center [966, 473] width 28 height 14
click at [948, 479] on input "False" at bounding box center [941, 474] width 13 height 11
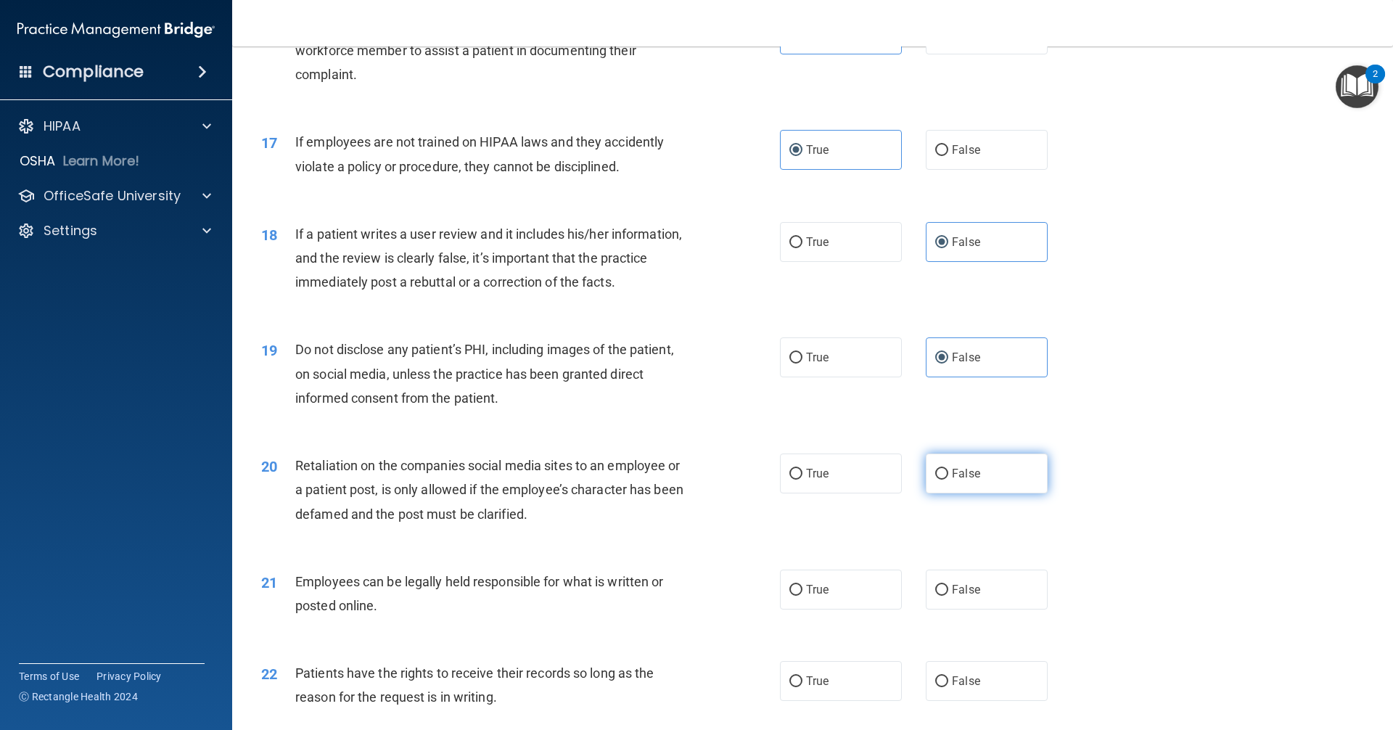
radio input "true"
drag, startPoint x: 872, startPoint y: 501, endPoint x: 857, endPoint y: 503, distance: 14.7
click at [870, 493] on label "True" at bounding box center [841, 473] width 122 height 40
click at [802, 479] on input "True" at bounding box center [795, 474] width 13 height 11
radio input "true"
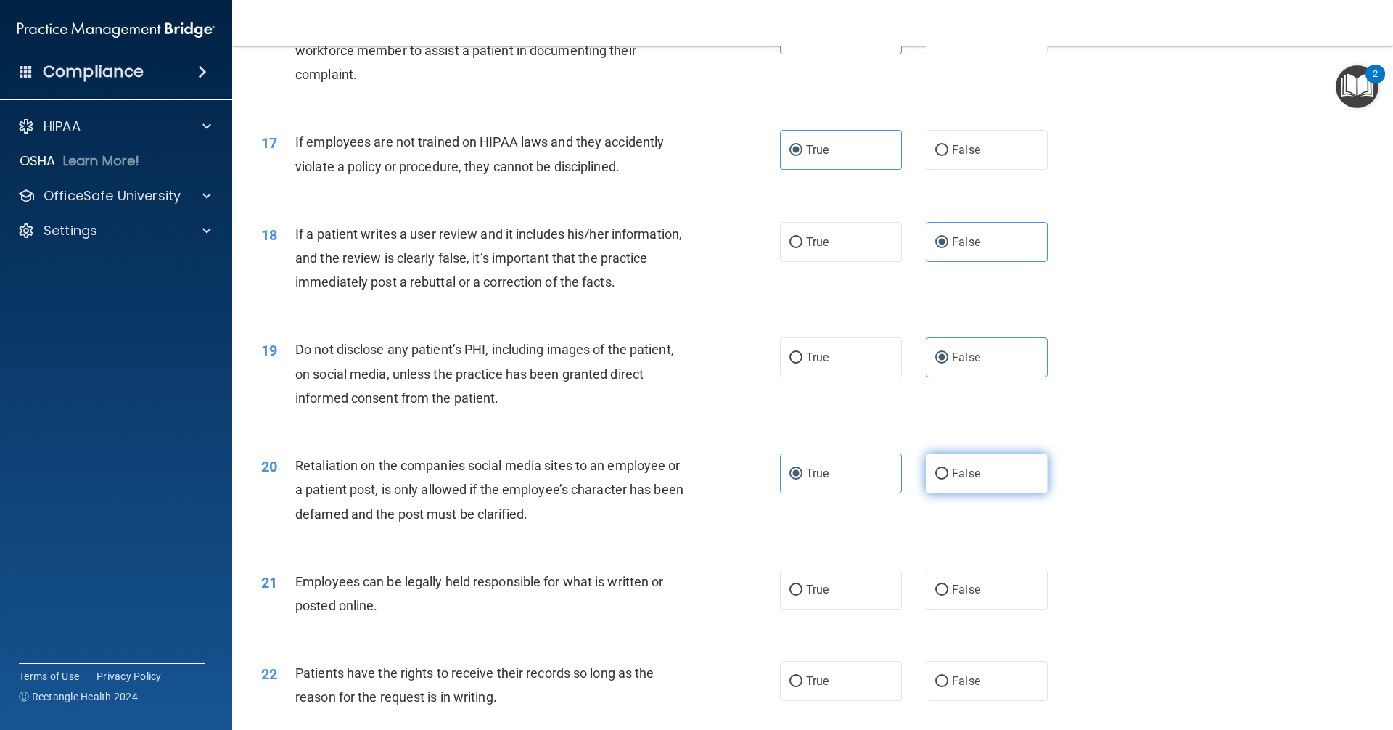
click at [983, 486] on label "False" at bounding box center [987, 473] width 122 height 40
click at [948, 479] on input "False" at bounding box center [941, 474] width 13 height 11
radio input "true"
radio input "false"
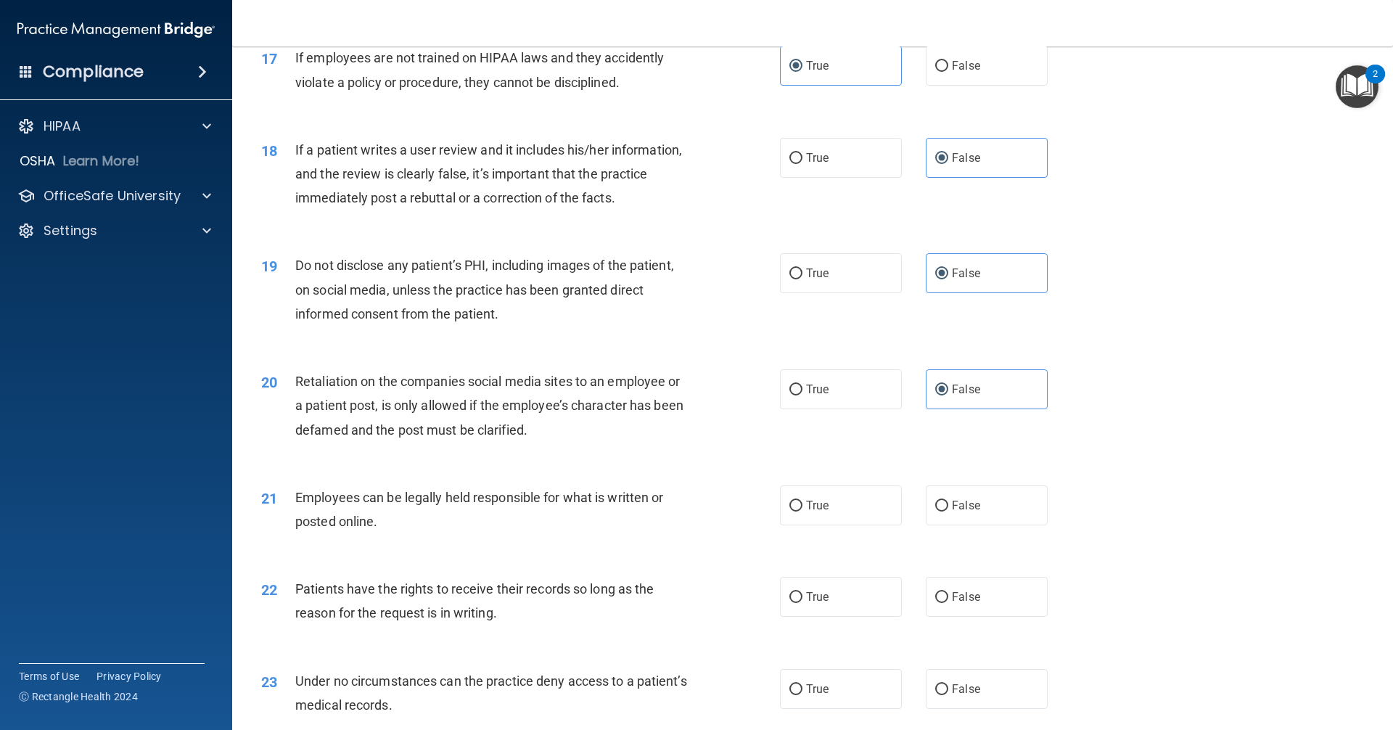
scroll to position [2104, 0]
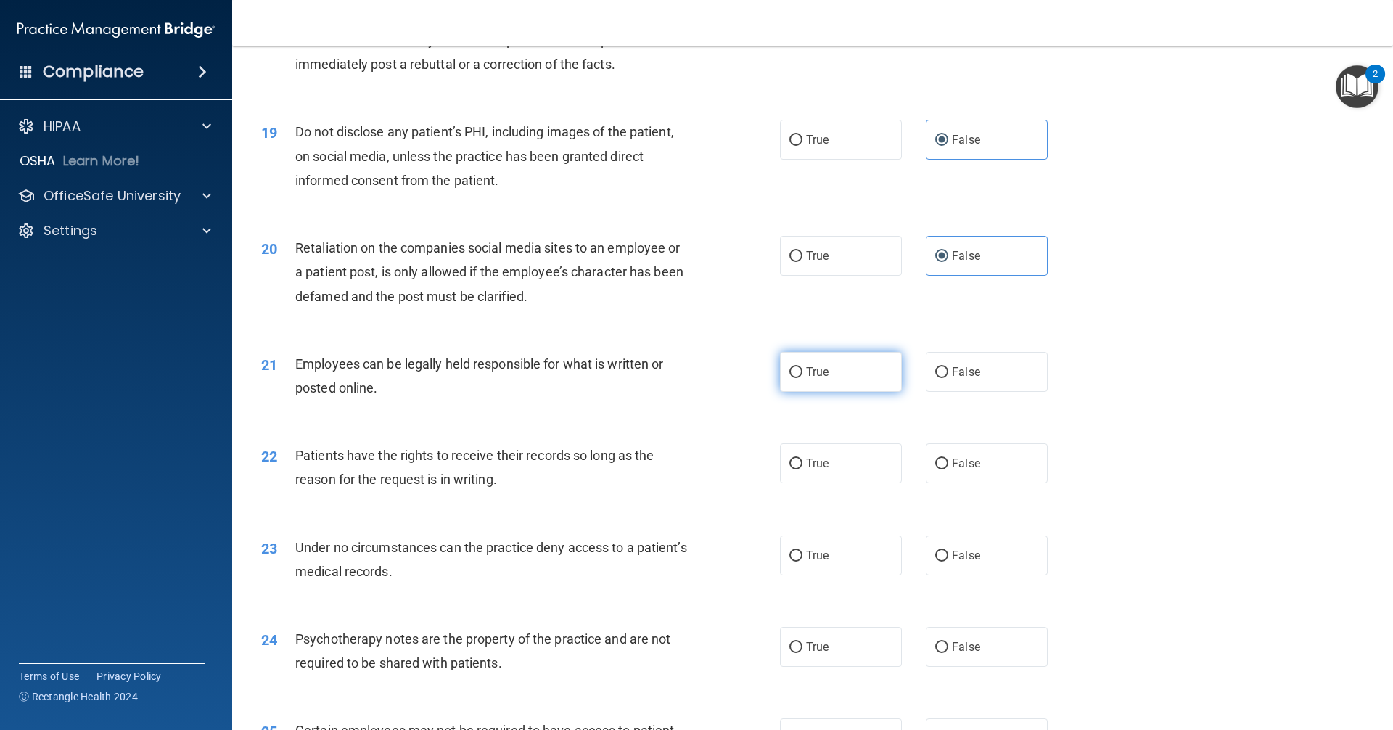
click at [839, 392] on label "True" at bounding box center [841, 372] width 122 height 40
click at [802, 378] on input "True" at bounding box center [795, 372] width 13 height 11
radio input "true"
click at [831, 483] on label "True" at bounding box center [841, 463] width 122 height 40
click at [802, 469] on input "True" at bounding box center [795, 463] width 13 height 11
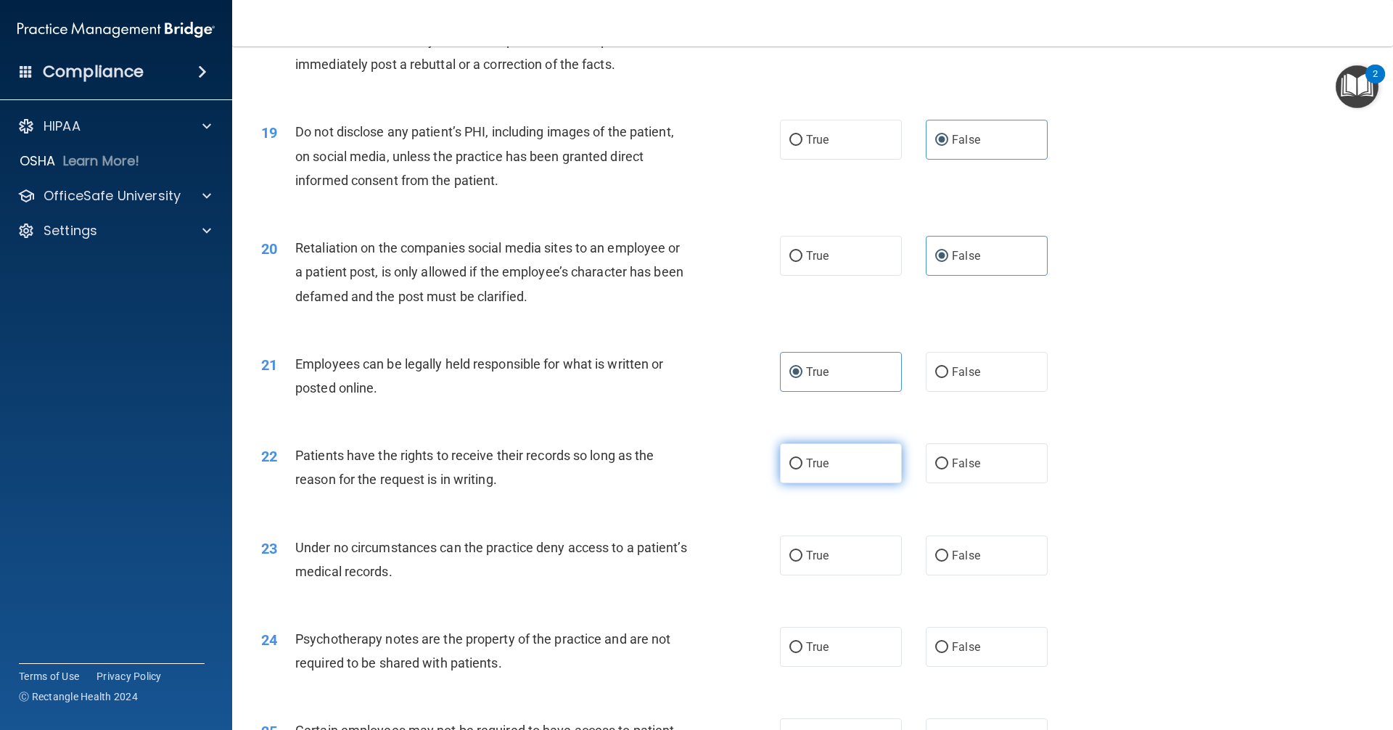
radio input "true"
click at [972, 562] on span "False" at bounding box center [966, 555] width 28 height 14
click at [948, 561] on input "False" at bounding box center [941, 556] width 13 height 11
radio input "true"
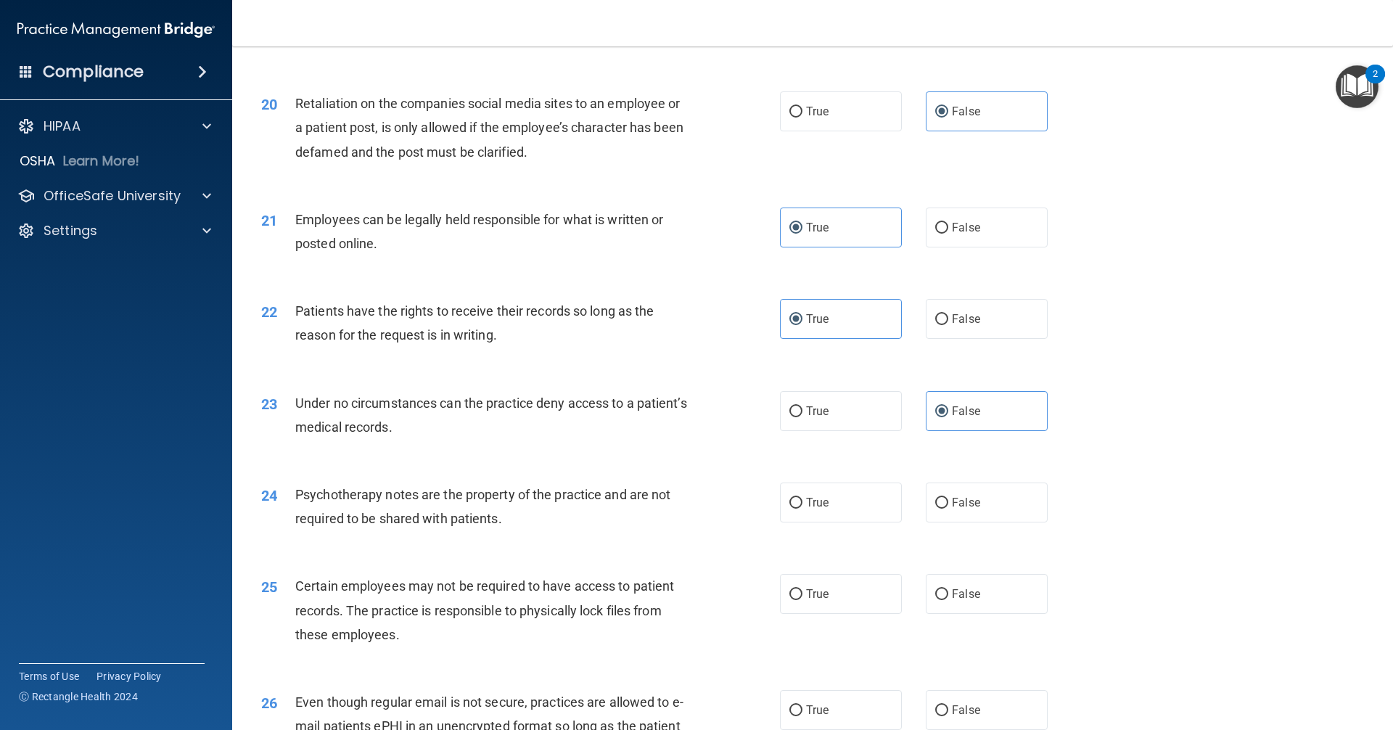
scroll to position [2249, 0]
click at [1000, 519] on label "False" at bounding box center [987, 502] width 122 height 40
click at [948, 508] on input "False" at bounding box center [941, 502] width 13 height 11
radio input "true"
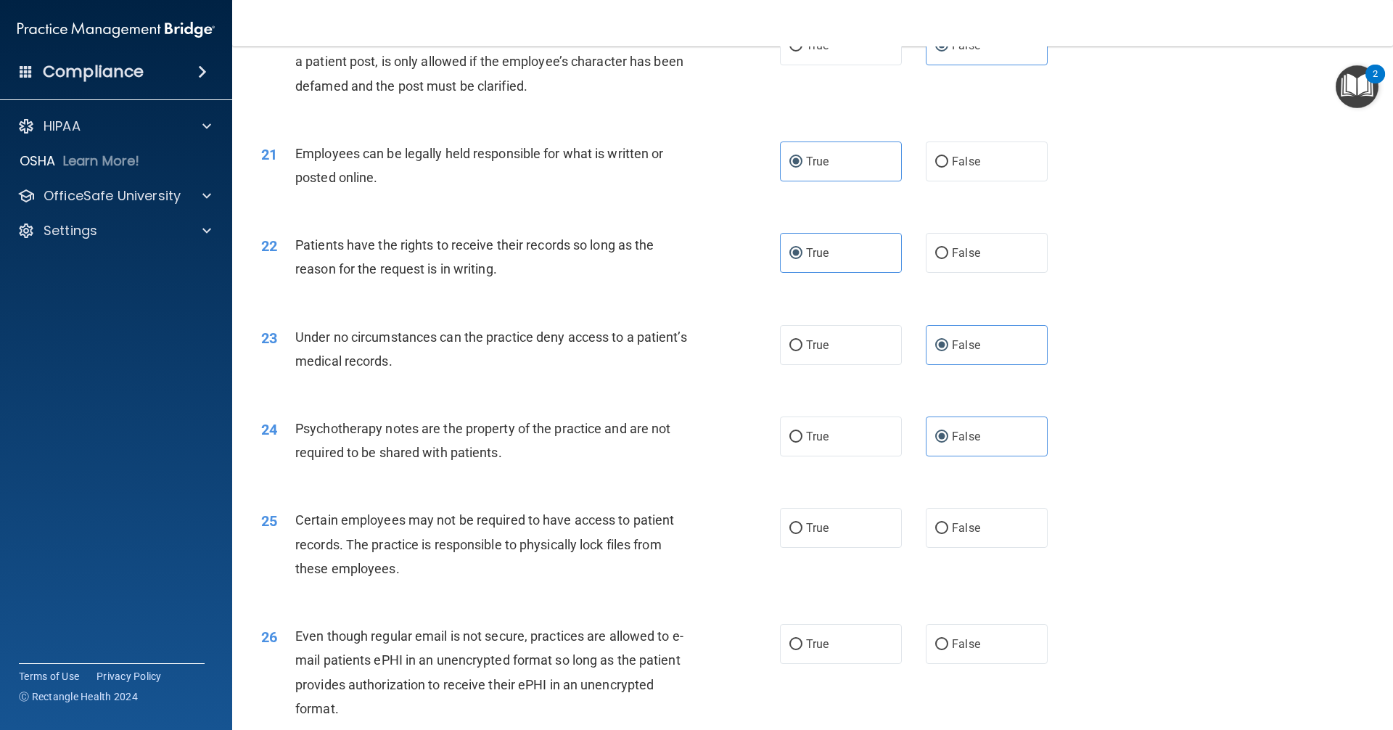
scroll to position [2466, 0]
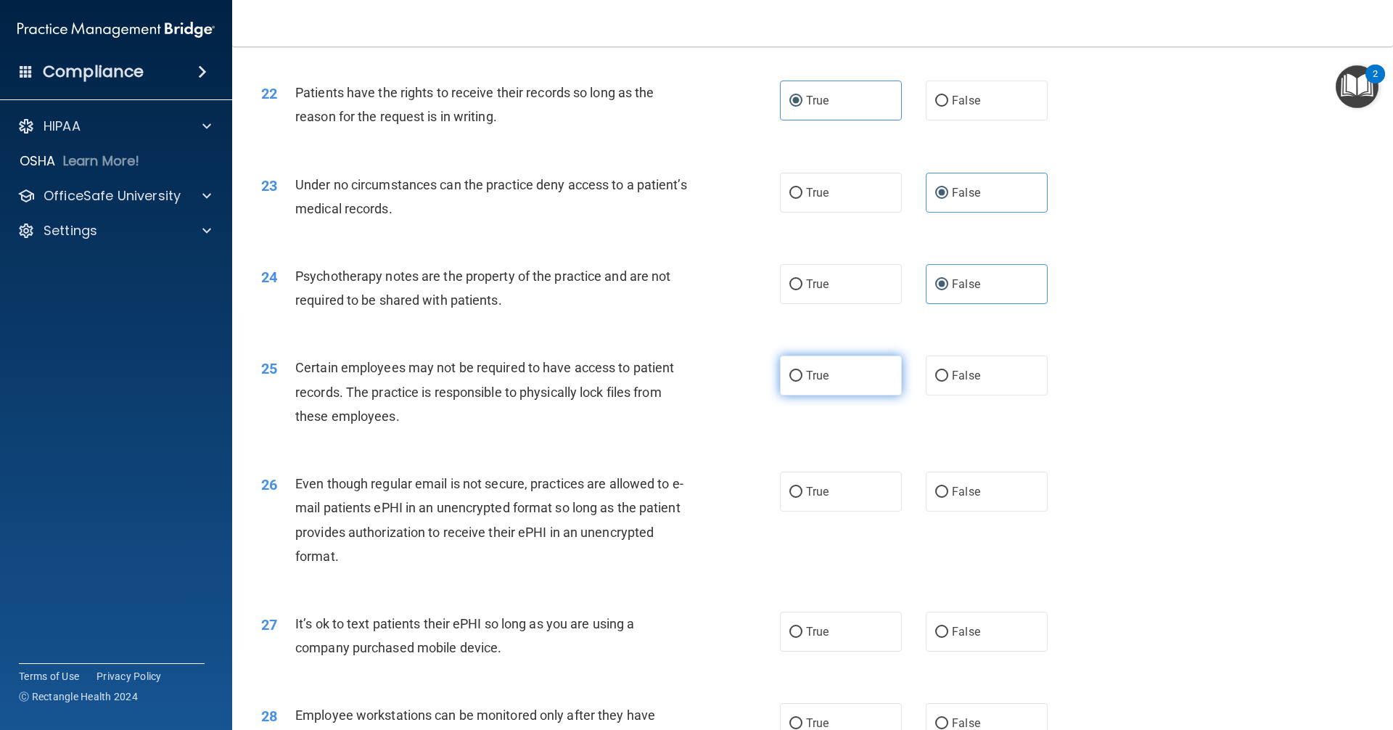
click at [817, 392] on label "True" at bounding box center [841, 375] width 122 height 40
click at [802, 382] on input "True" at bounding box center [795, 376] width 13 height 11
radio input "true"
click at [942, 511] on label "False" at bounding box center [987, 491] width 122 height 40
click at [942, 498] on input "False" at bounding box center [941, 492] width 13 height 11
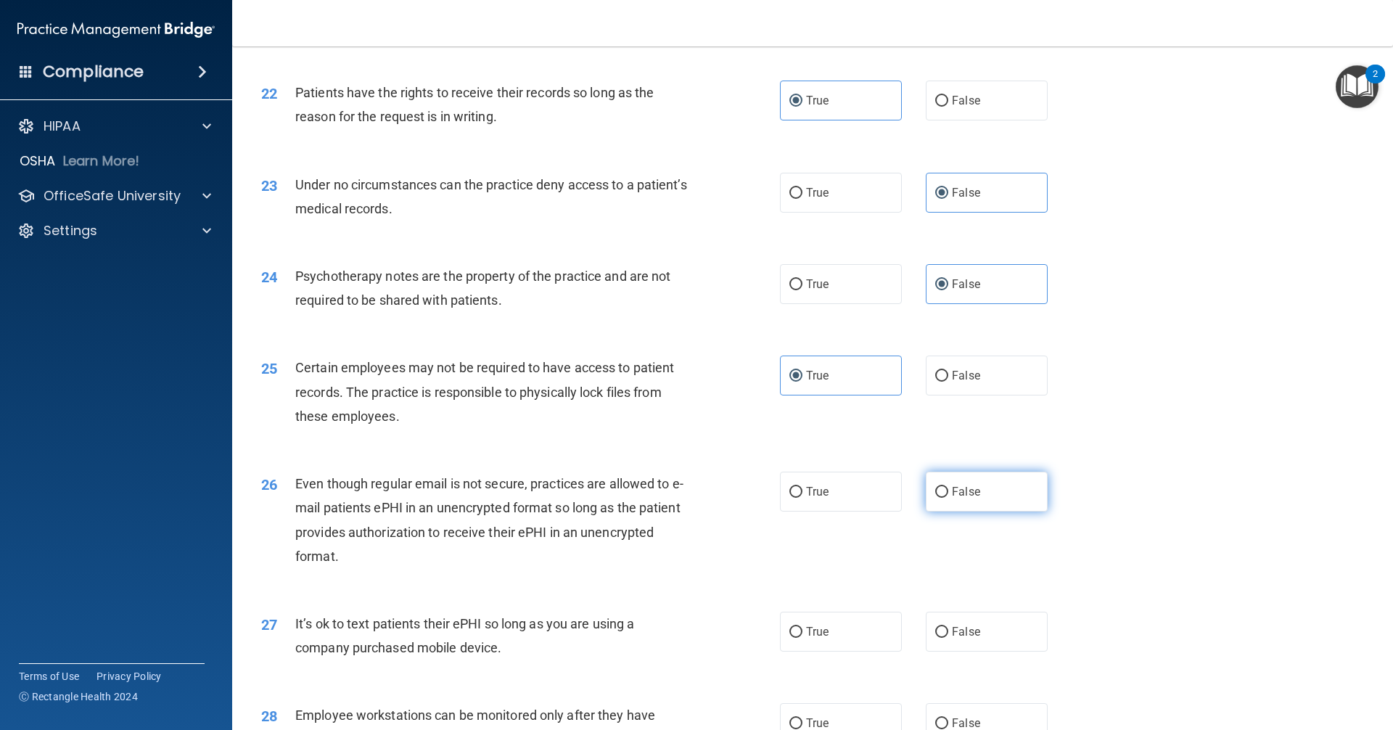
radio input "true"
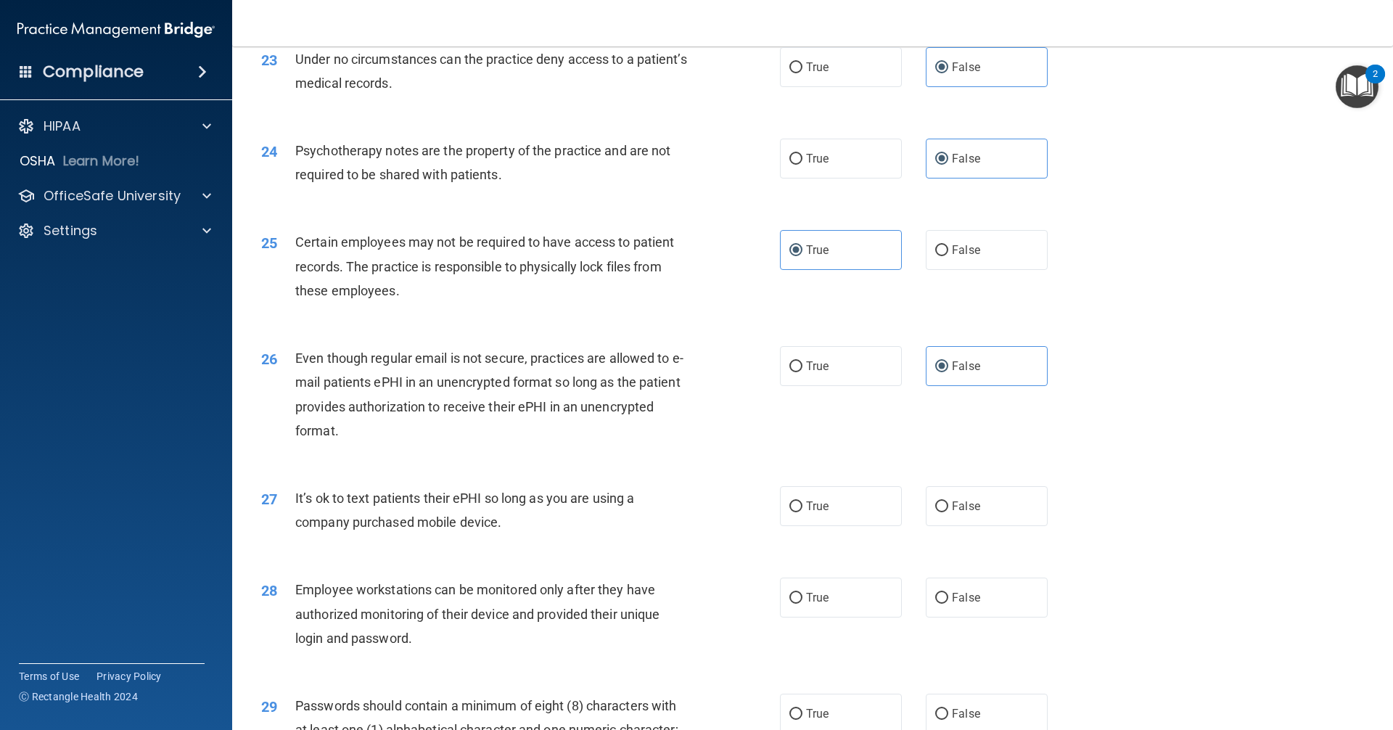
scroll to position [2684, 0]
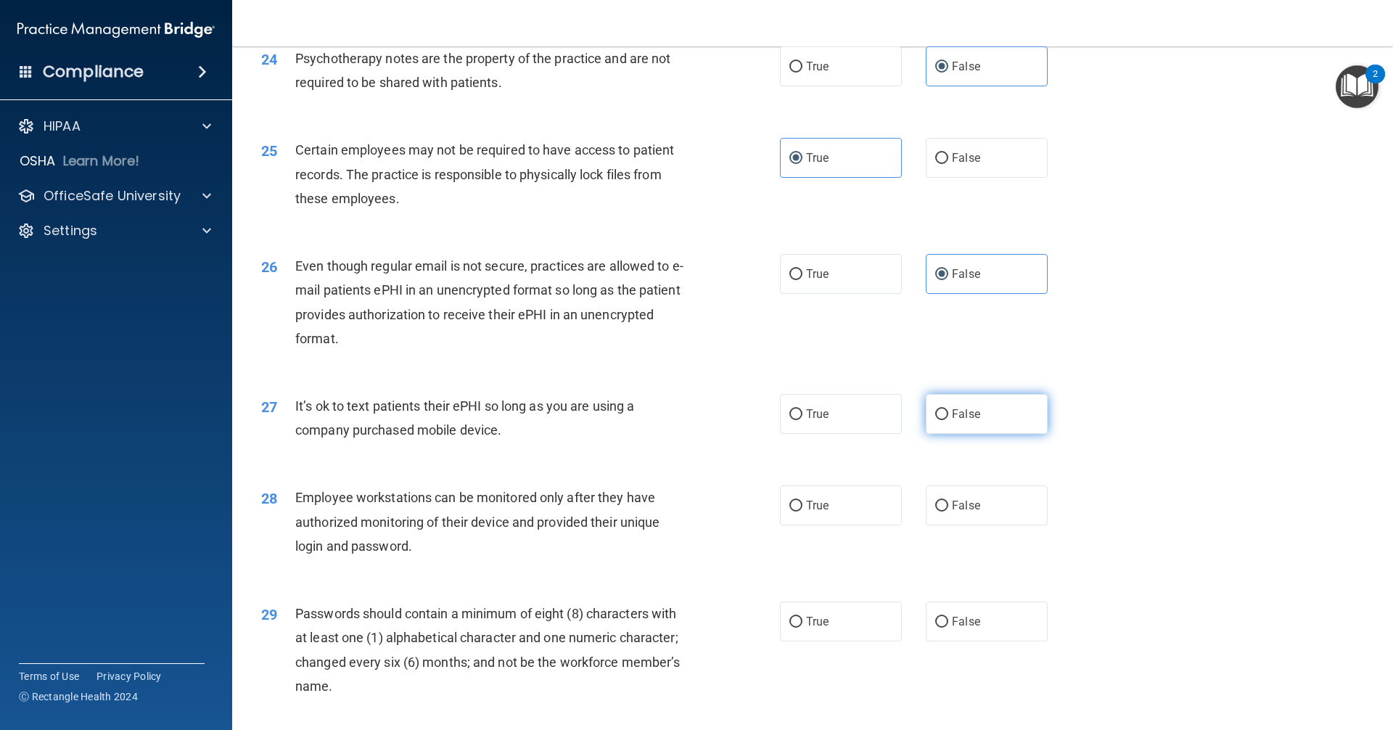
click at [967, 421] on span "False" at bounding box center [966, 414] width 28 height 14
click at [948, 420] on input "False" at bounding box center [941, 414] width 13 height 11
radio input "true"
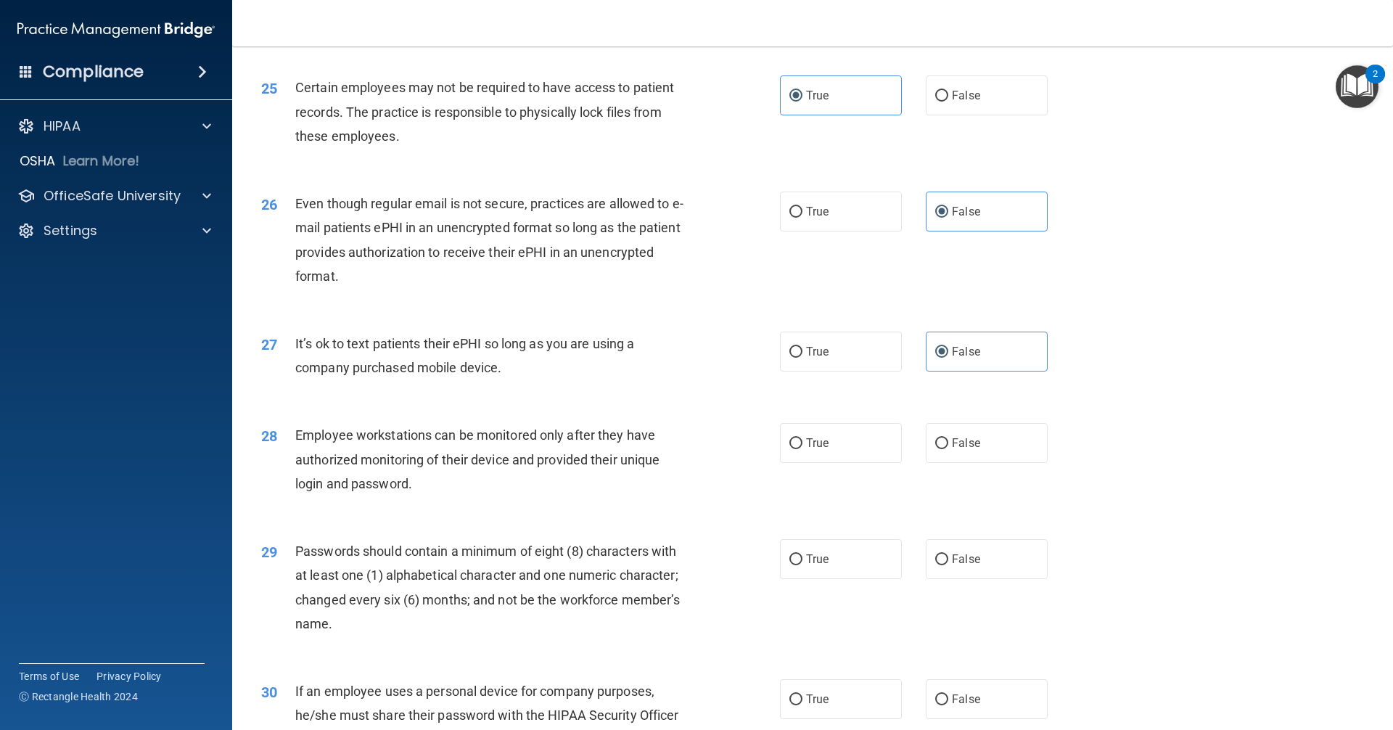
scroll to position [2902, 0]
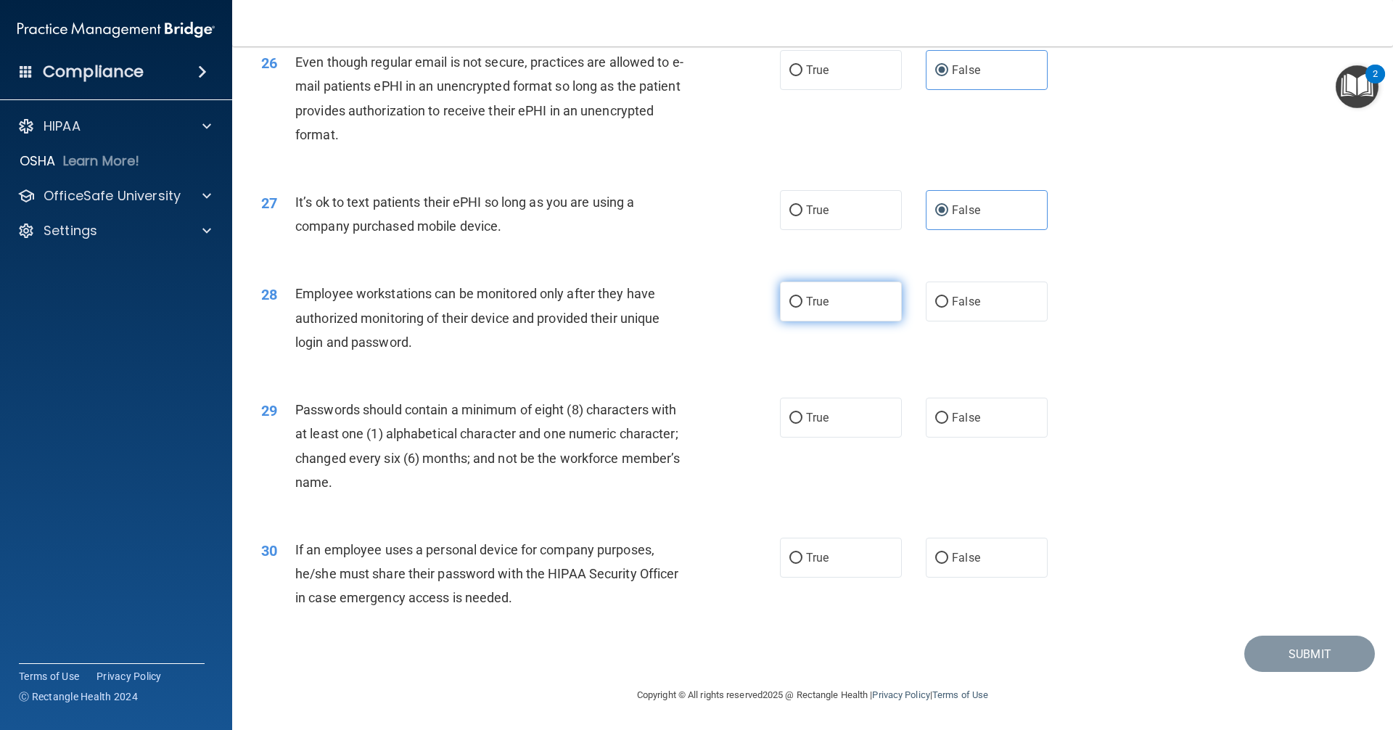
click at [849, 305] on label "True" at bounding box center [841, 301] width 122 height 40
click at [802, 305] on input "True" at bounding box center [795, 302] width 13 height 11
radio input "true"
click at [825, 432] on label "True" at bounding box center [841, 418] width 122 height 40
click at [802, 424] on input "True" at bounding box center [795, 418] width 13 height 11
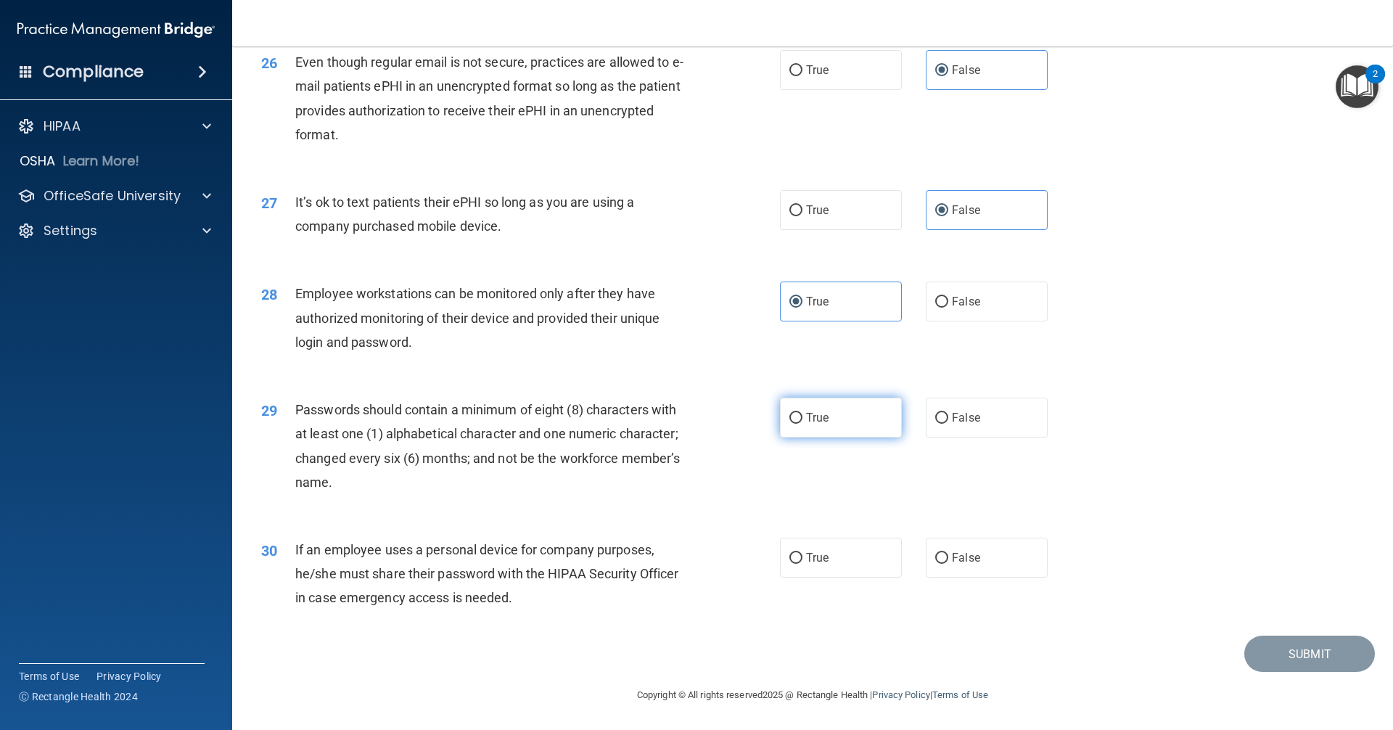
radio input "true"
click at [828, 571] on label "True" at bounding box center [841, 558] width 122 height 40
click at [802, 564] on input "True" at bounding box center [795, 558] width 13 height 11
radio input "true"
click at [1248, 662] on button "Submit" at bounding box center [1309, 653] width 131 height 37
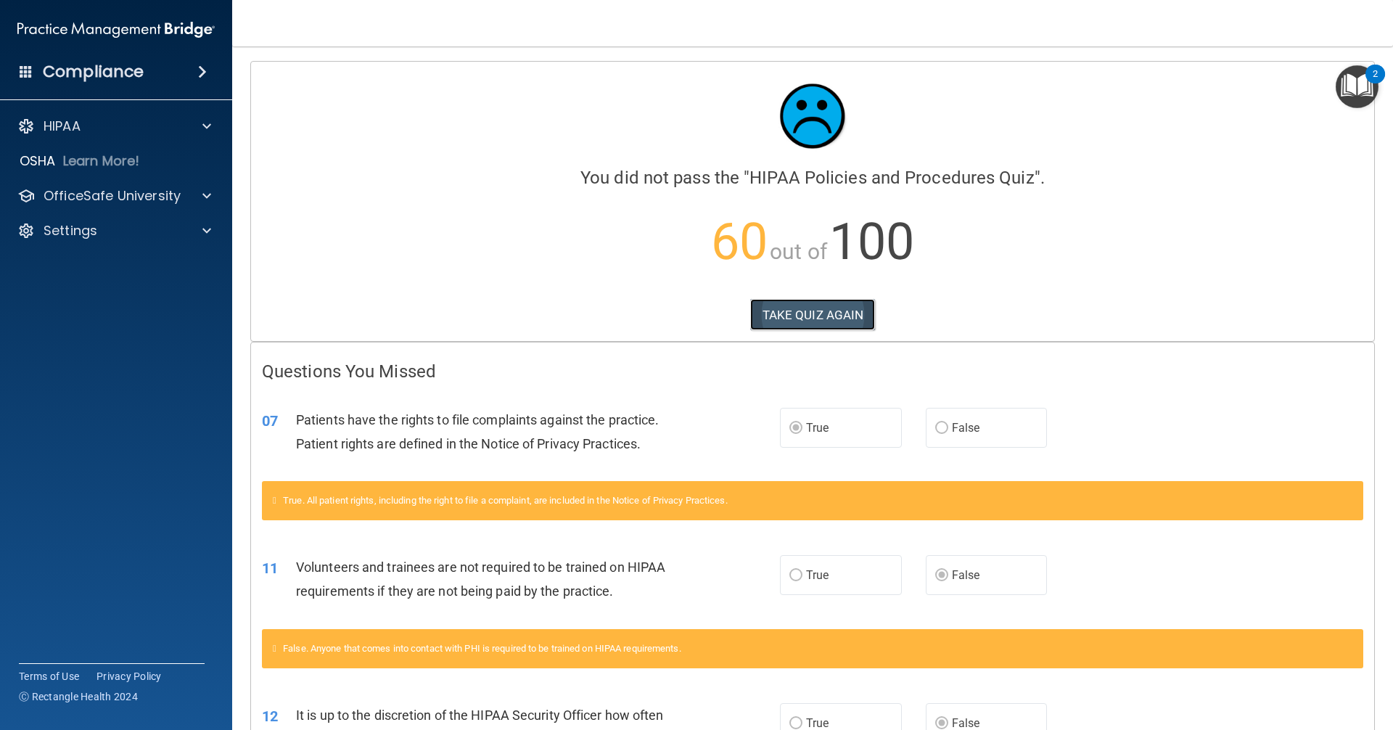
click at [803, 317] on button "TAKE QUIZ AGAIN" at bounding box center [812, 315] width 125 height 32
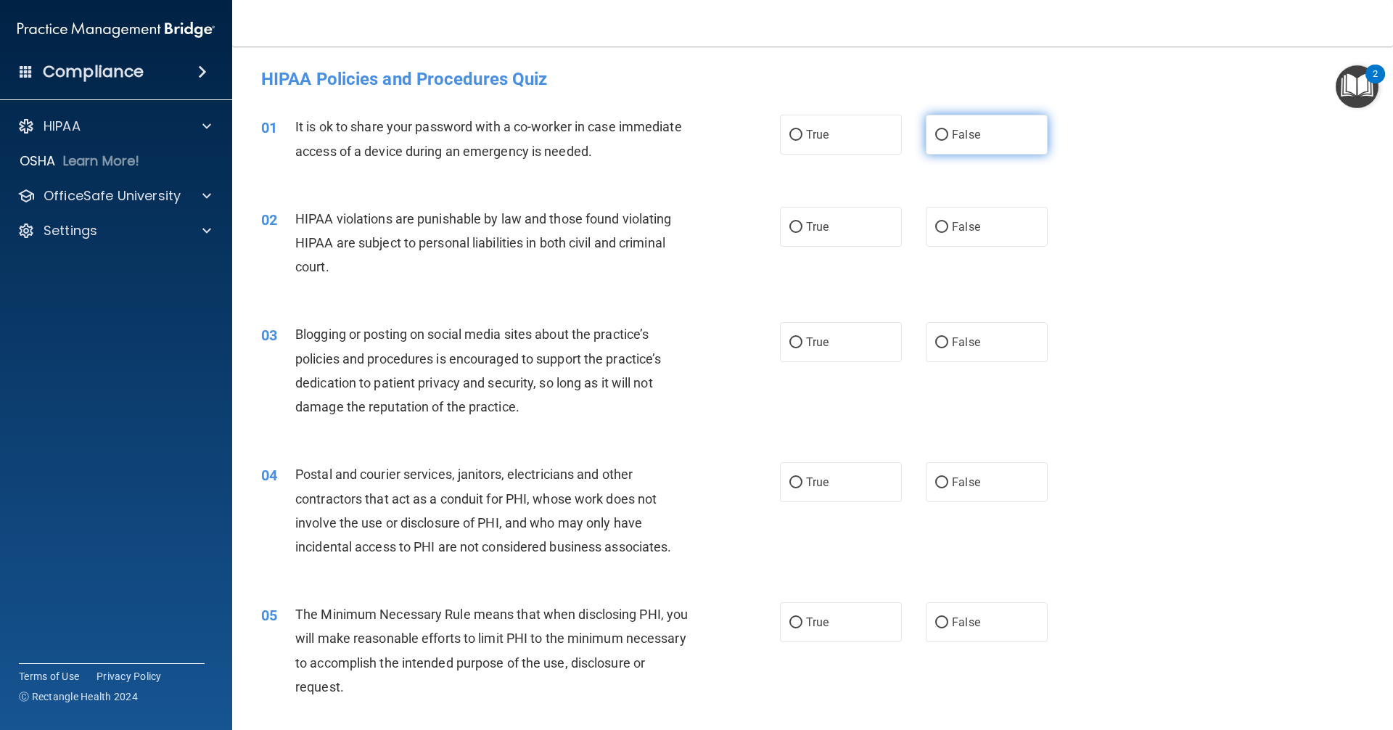
click at [975, 145] on label "False" at bounding box center [987, 135] width 122 height 40
click at [948, 141] on input "False" at bounding box center [941, 135] width 13 height 11
radio input "true"
click at [850, 234] on label "True" at bounding box center [841, 227] width 122 height 40
click at [802, 233] on input "True" at bounding box center [795, 227] width 13 height 11
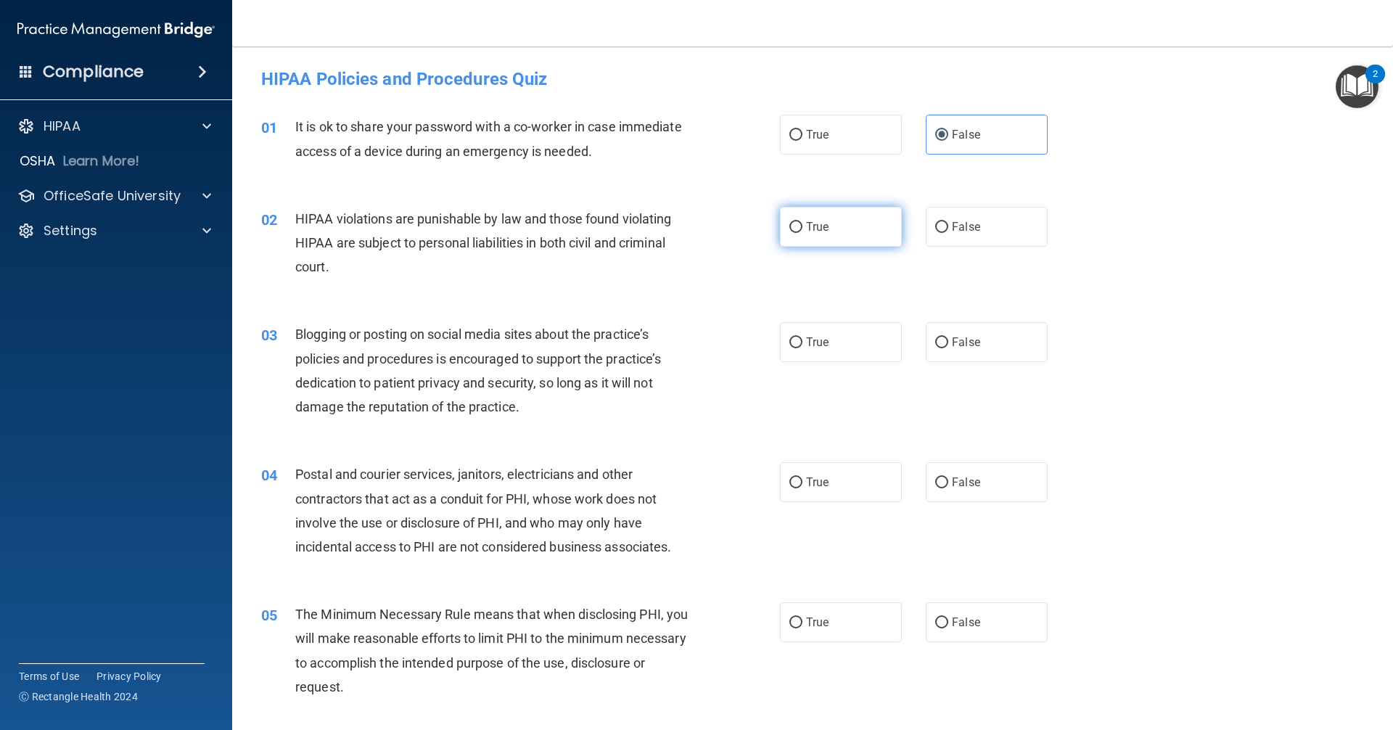
radio input "true"
click at [952, 343] on span "False" at bounding box center [966, 342] width 28 height 14
click at [948, 343] on input "False" at bounding box center [941, 342] width 13 height 11
radio input "true"
click at [812, 481] on span "True" at bounding box center [817, 482] width 22 height 14
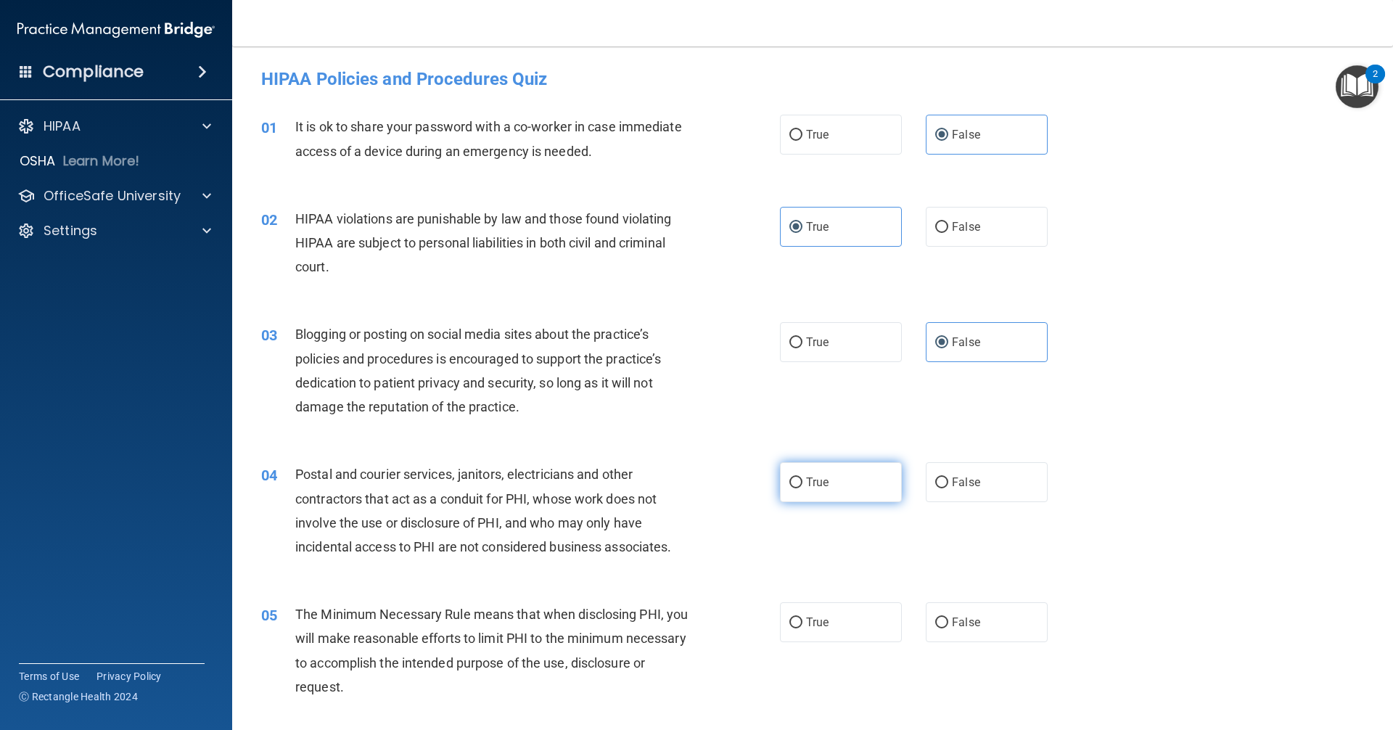
click at [802, 481] on input "True" at bounding box center [795, 482] width 13 height 11
radio input "true"
click at [838, 626] on label "True" at bounding box center [841, 622] width 122 height 40
click at [802, 626] on input "True" at bounding box center [795, 622] width 13 height 11
radio input "true"
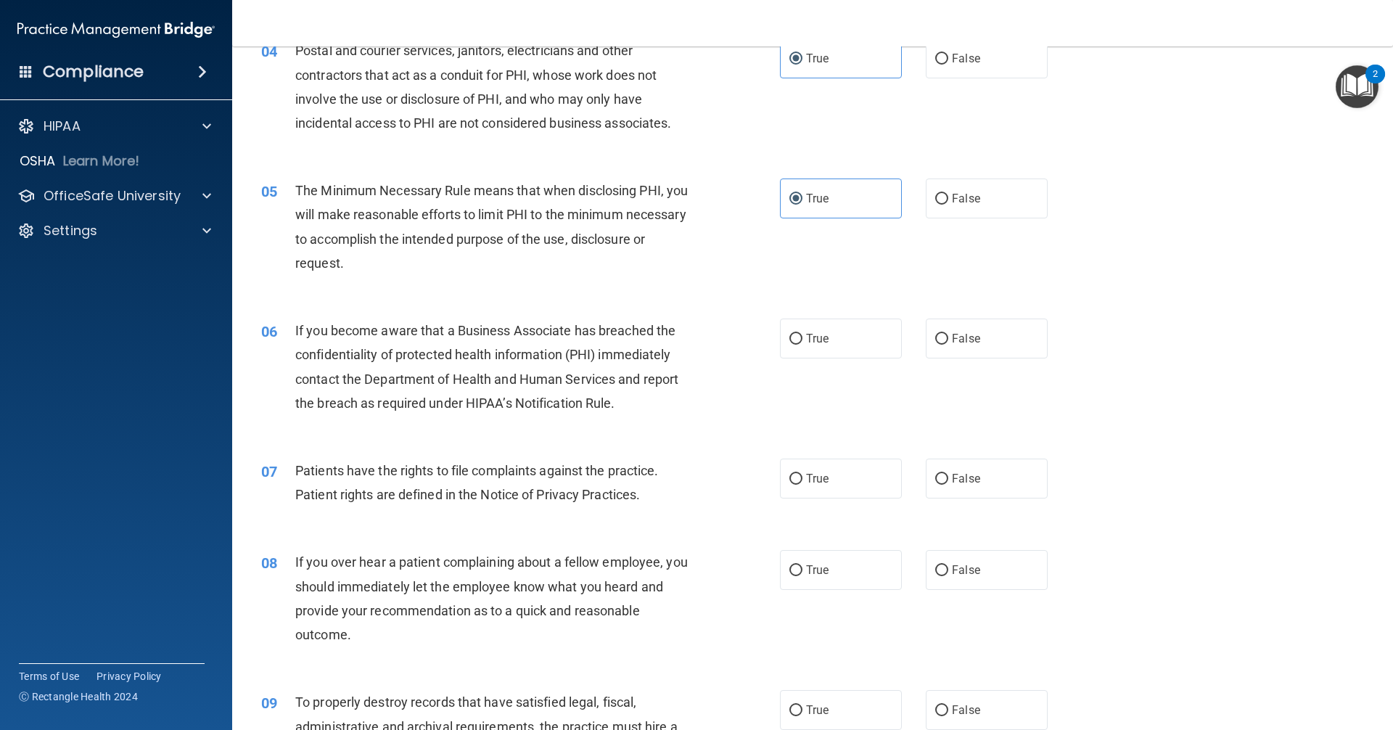
scroll to position [435, 0]
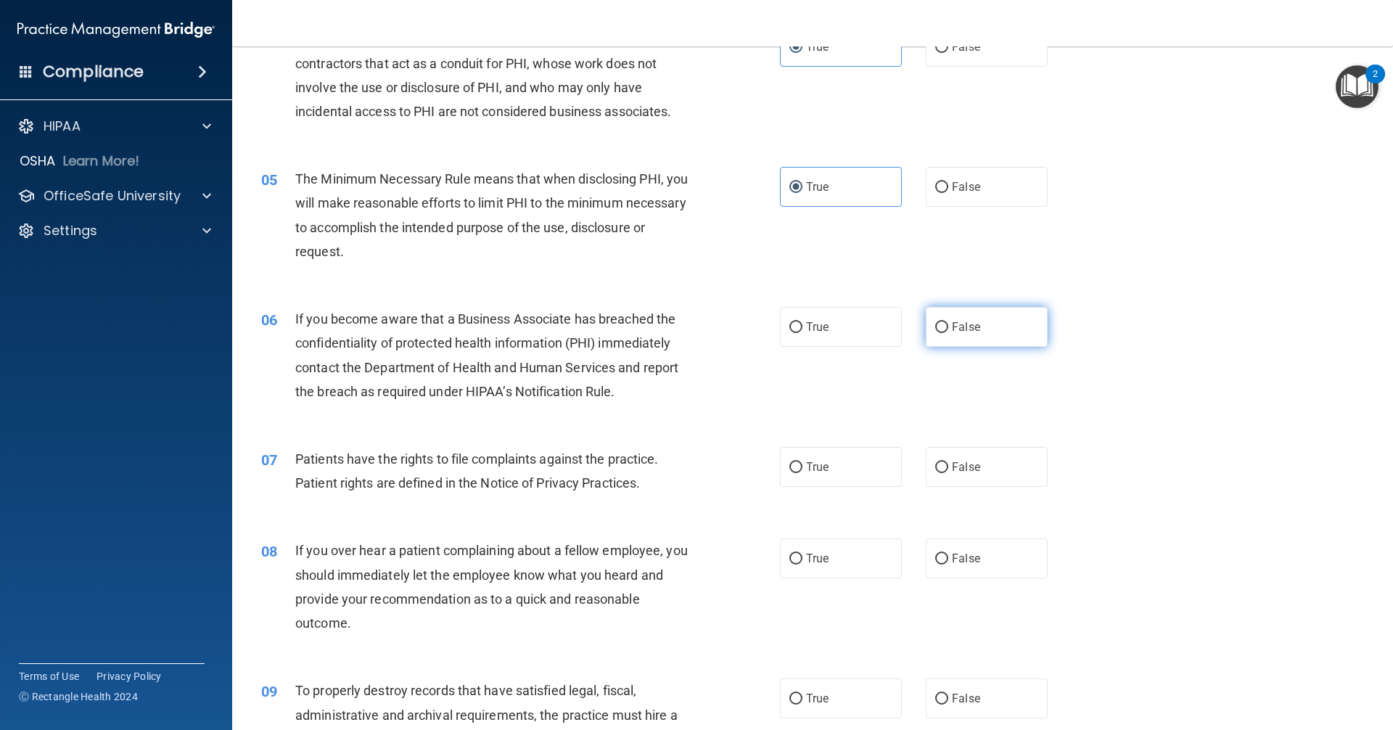
click at [987, 329] on label "False" at bounding box center [987, 327] width 122 height 40
click at [948, 329] on input "False" at bounding box center [941, 327] width 13 height 11
radio input "true"
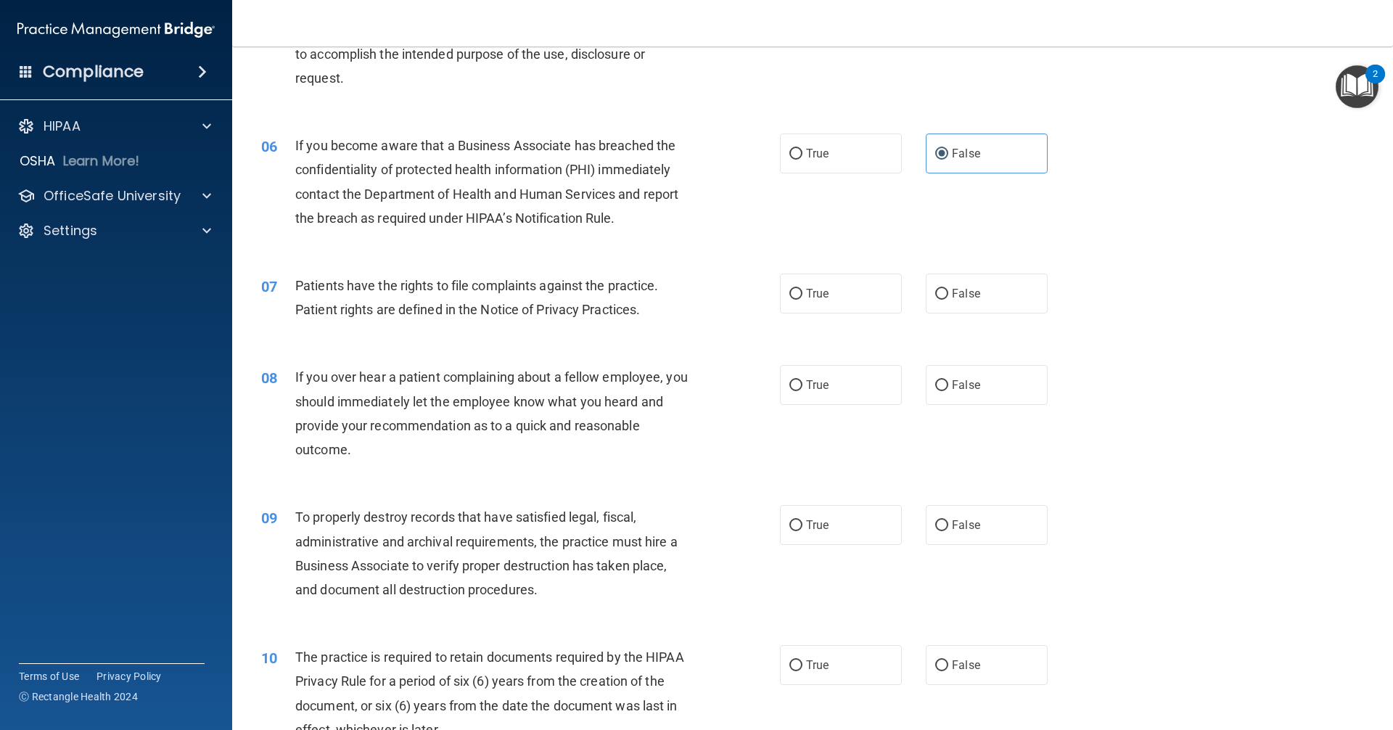
scroll to position [653, 0]
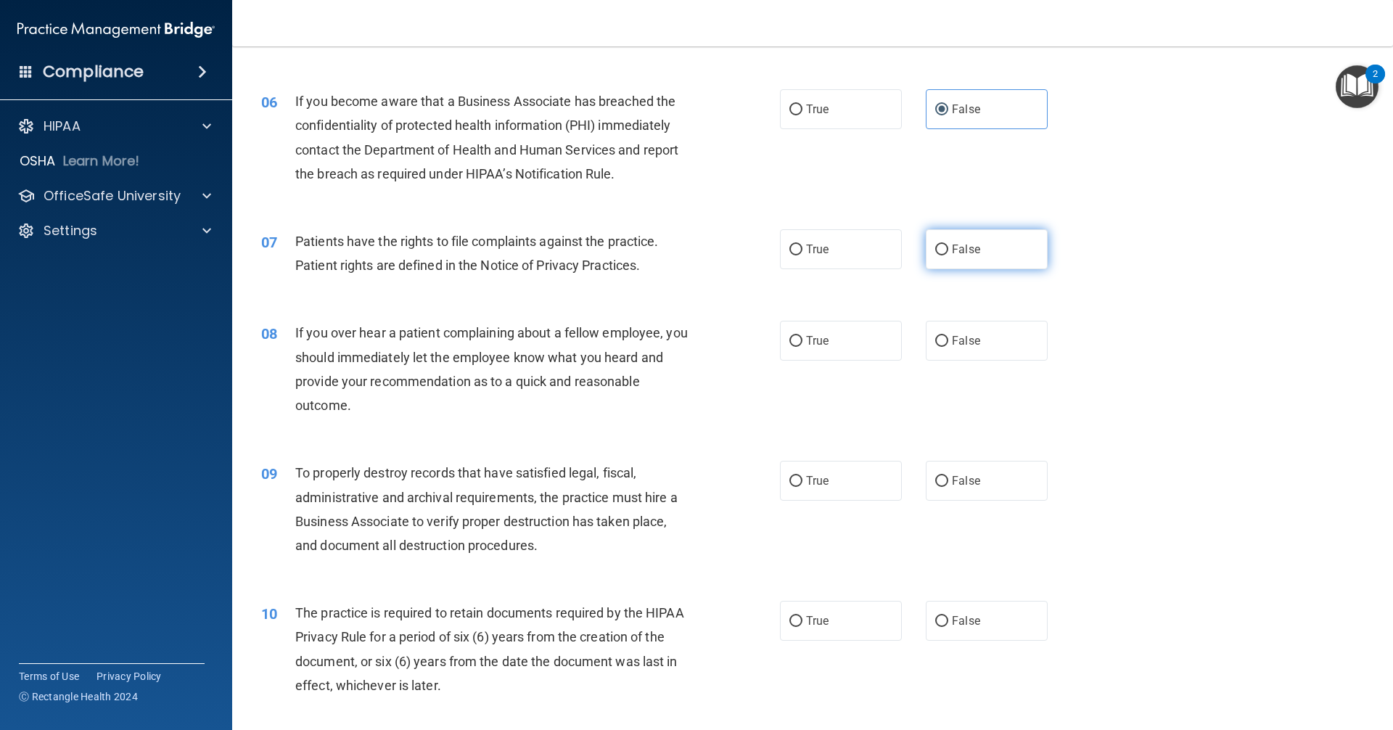
click at [965, 258] on label "False" at bounding box center [987, 249] width 122 height 40
click at [948, 255] on input "False" at bounding box center [941, 249] width 13 height 11
radio input "true"
click at [952, 345] on span "False" at bounding box center [966, 341] width 28 height 14
click at [948, 345] on input "False" at bounding box center [941, 341] width 13 height 11
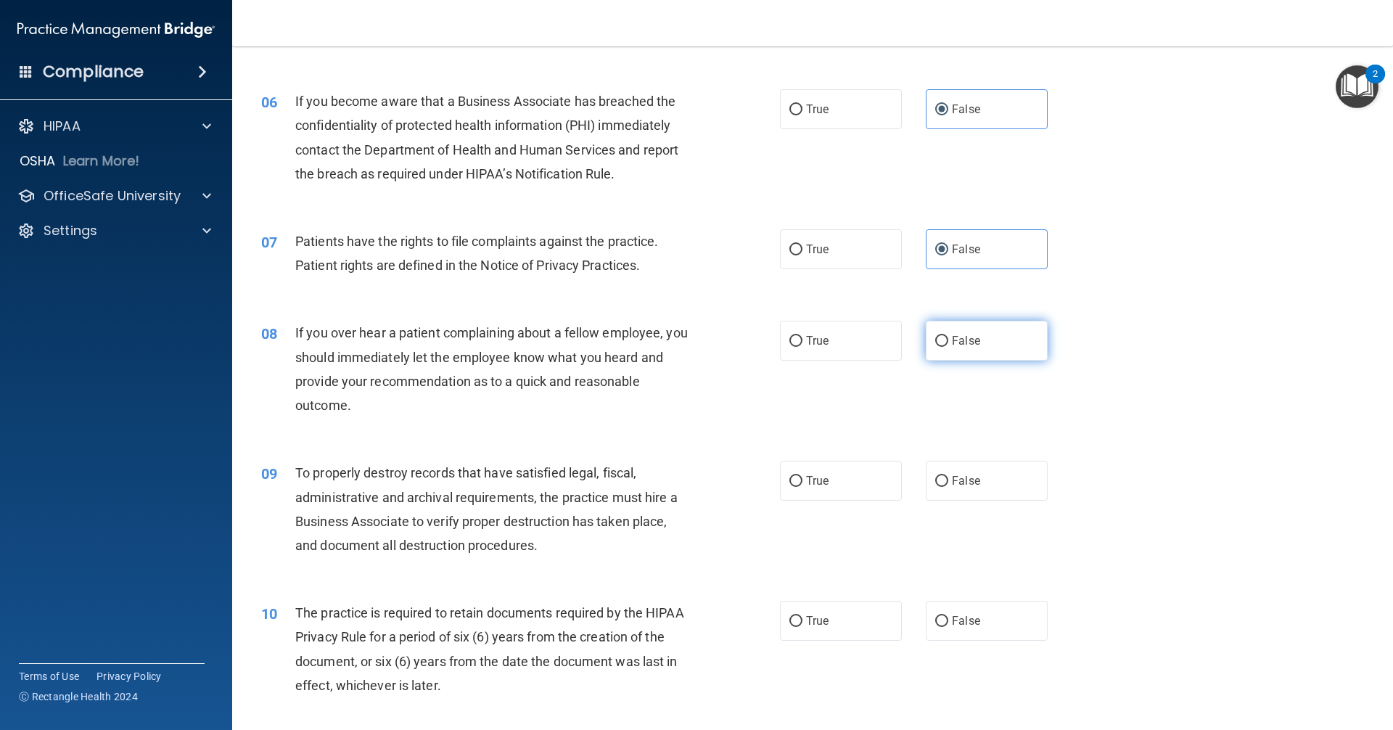
radio input "true"
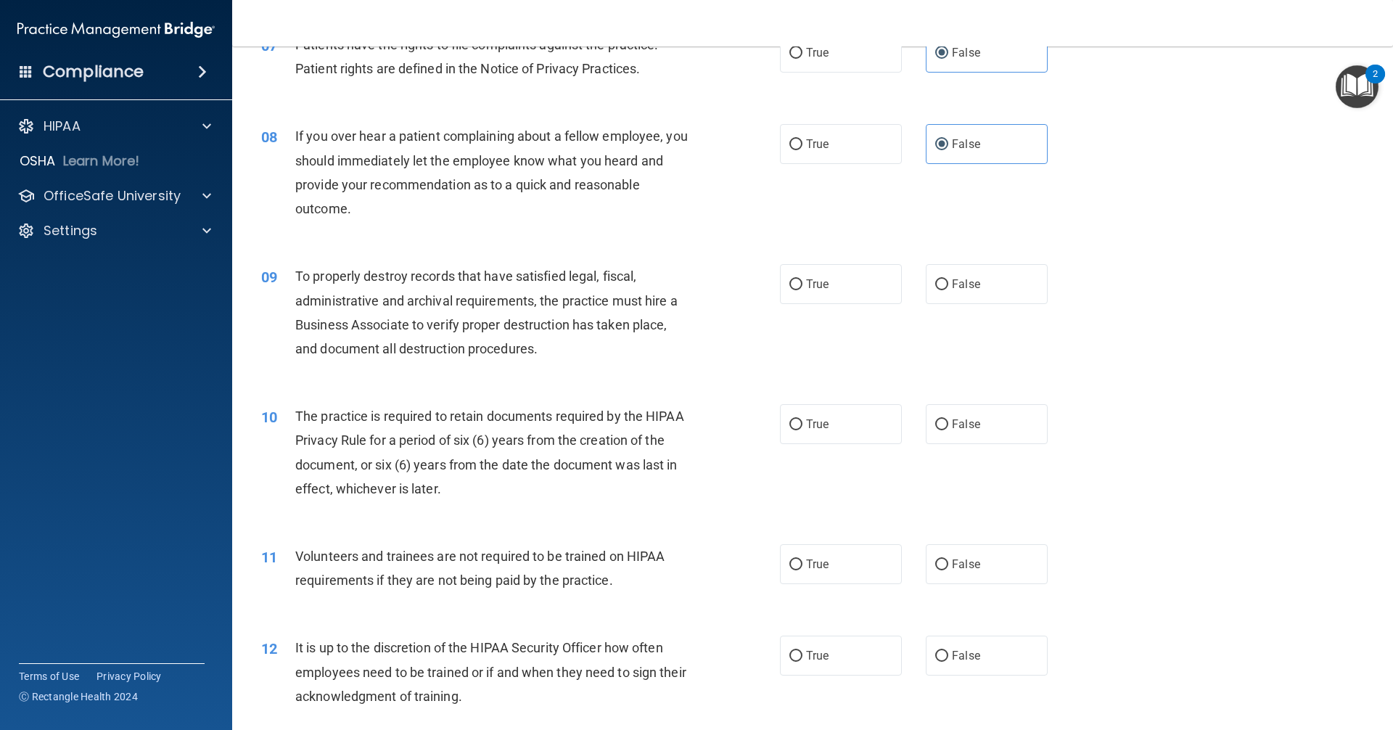
scroll to position [870, 0]
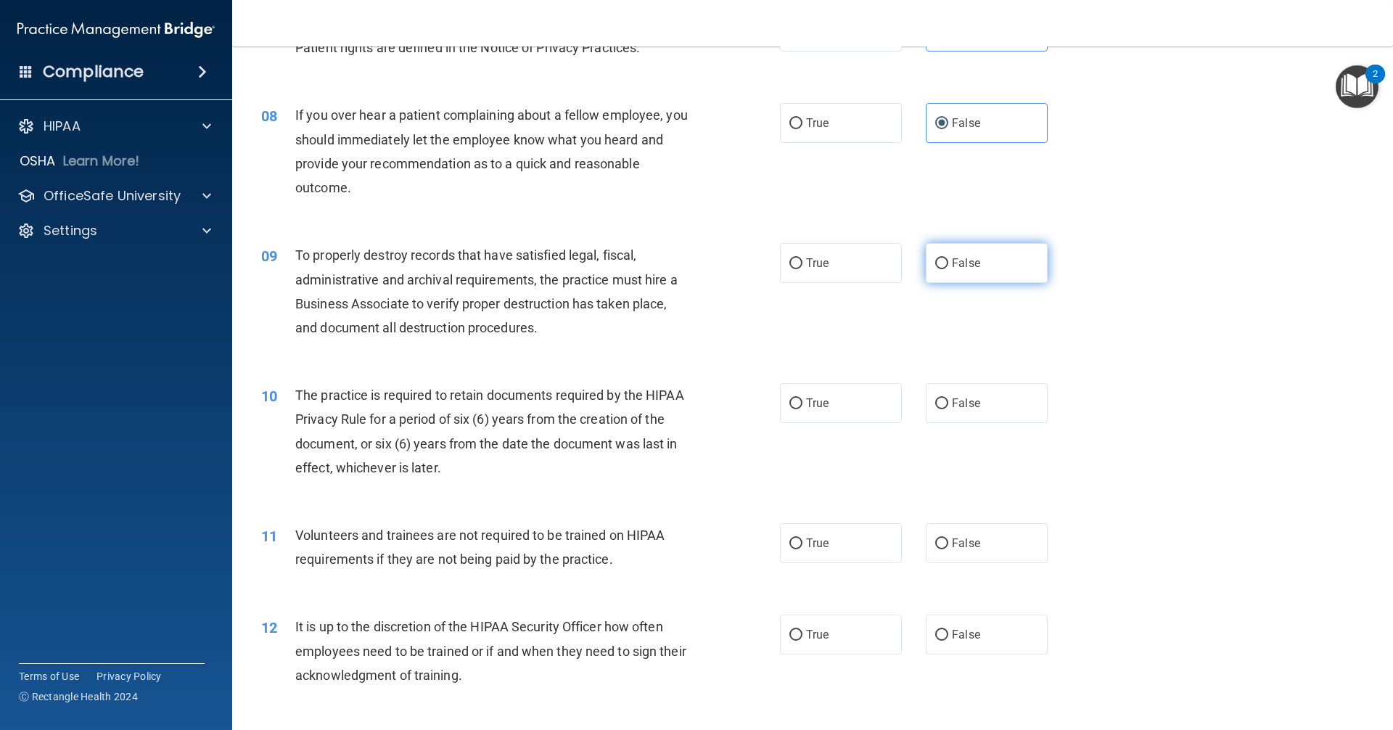
click at [971, 256] on span "False" at bounding box center [966, 263] width 28 height 14
click at [948, 258] on input "False" at bounding box center [941, 263] width 13 height 11
radio input "true"
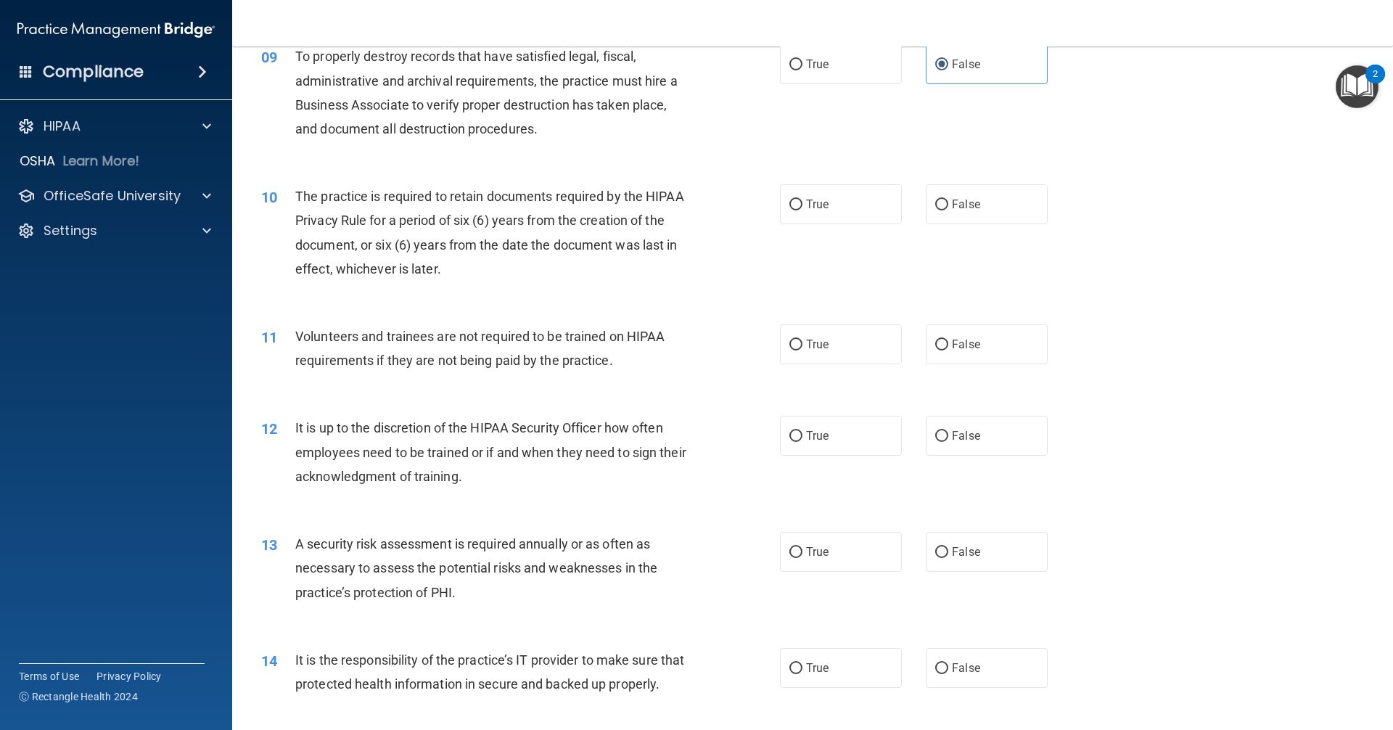
scroll to position [1088, 0]
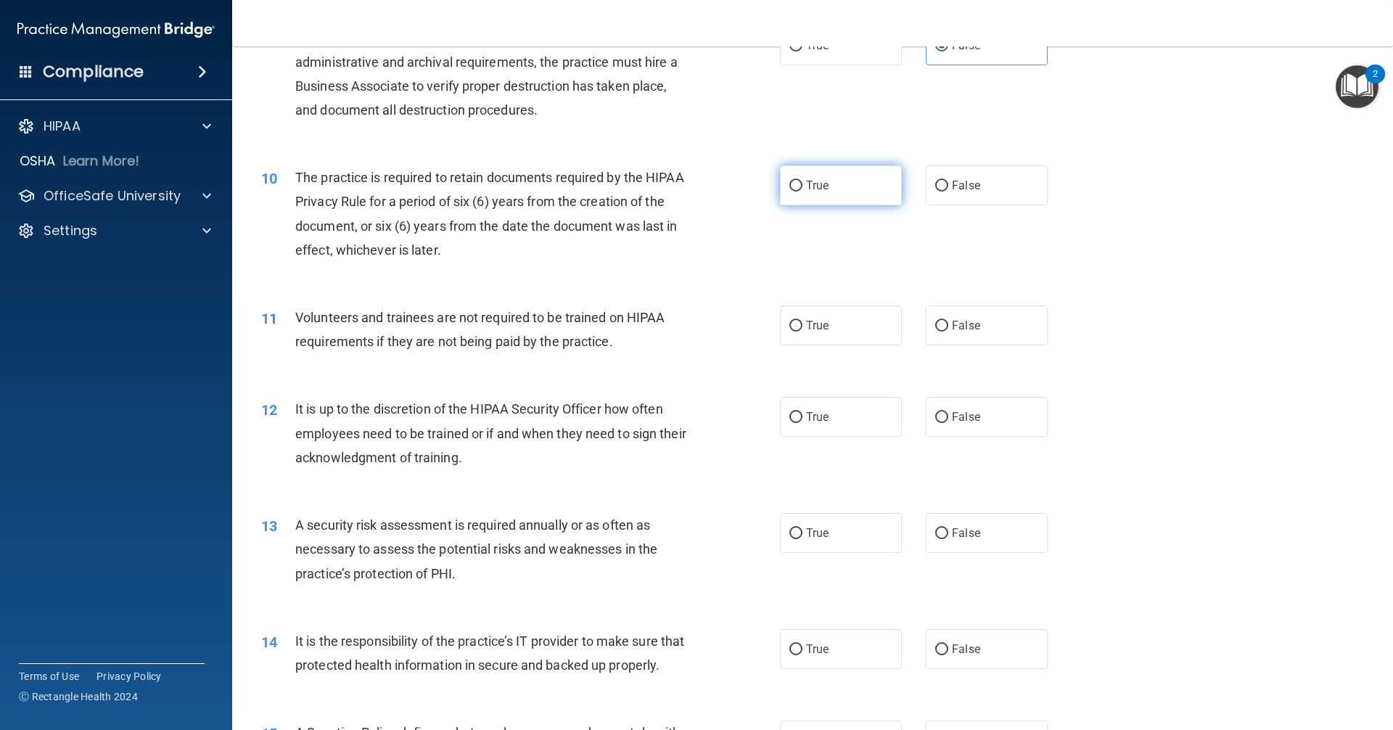
click at [823, 193] on label "True" at bounding box center [841, 185] width 122 height 40
click at [802, 192] on input "True" at bounding box center [795, 186] width 13 height 11
radio input "true"
click at [812, 333] on label "True" at bounding box center [841, 325] width 122 height 40
click at [802, 331] on input "True" at bounding box center [795, 326] width 13 height 11
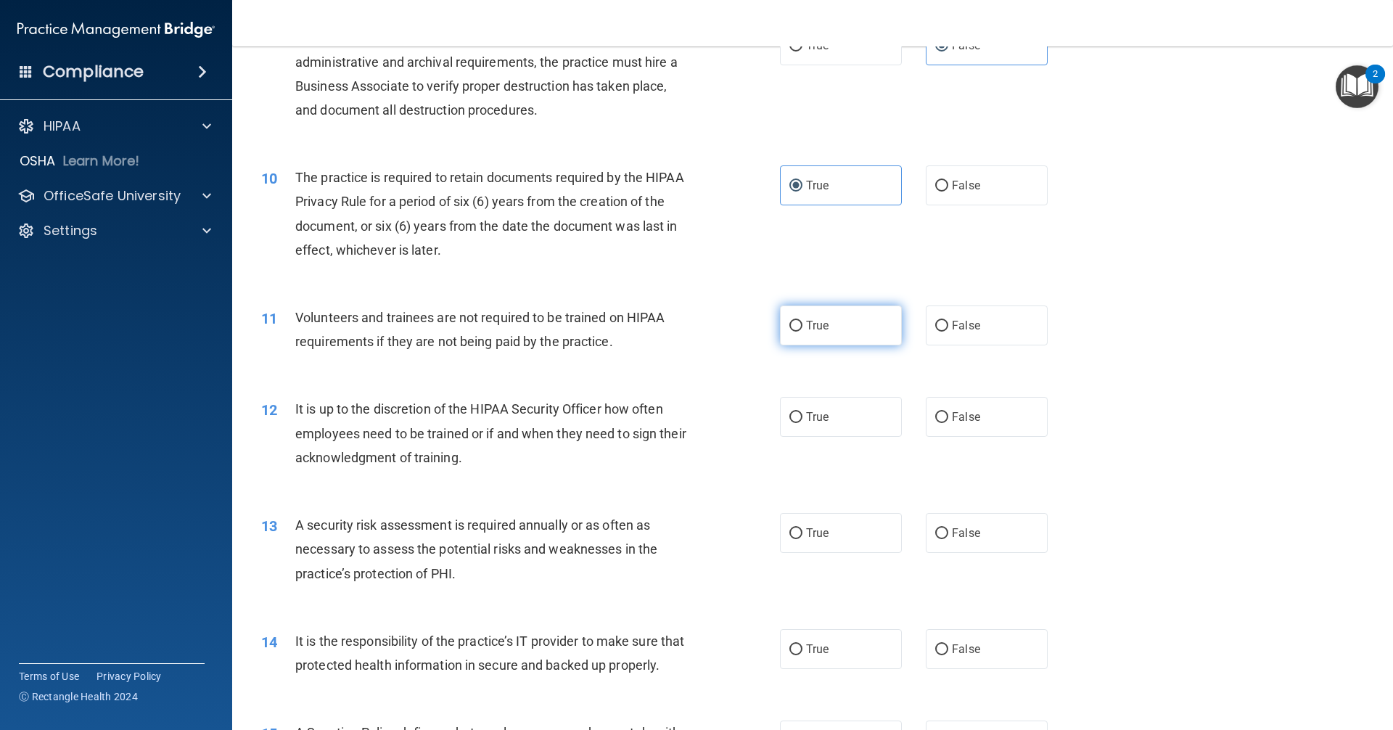
radio input "true"
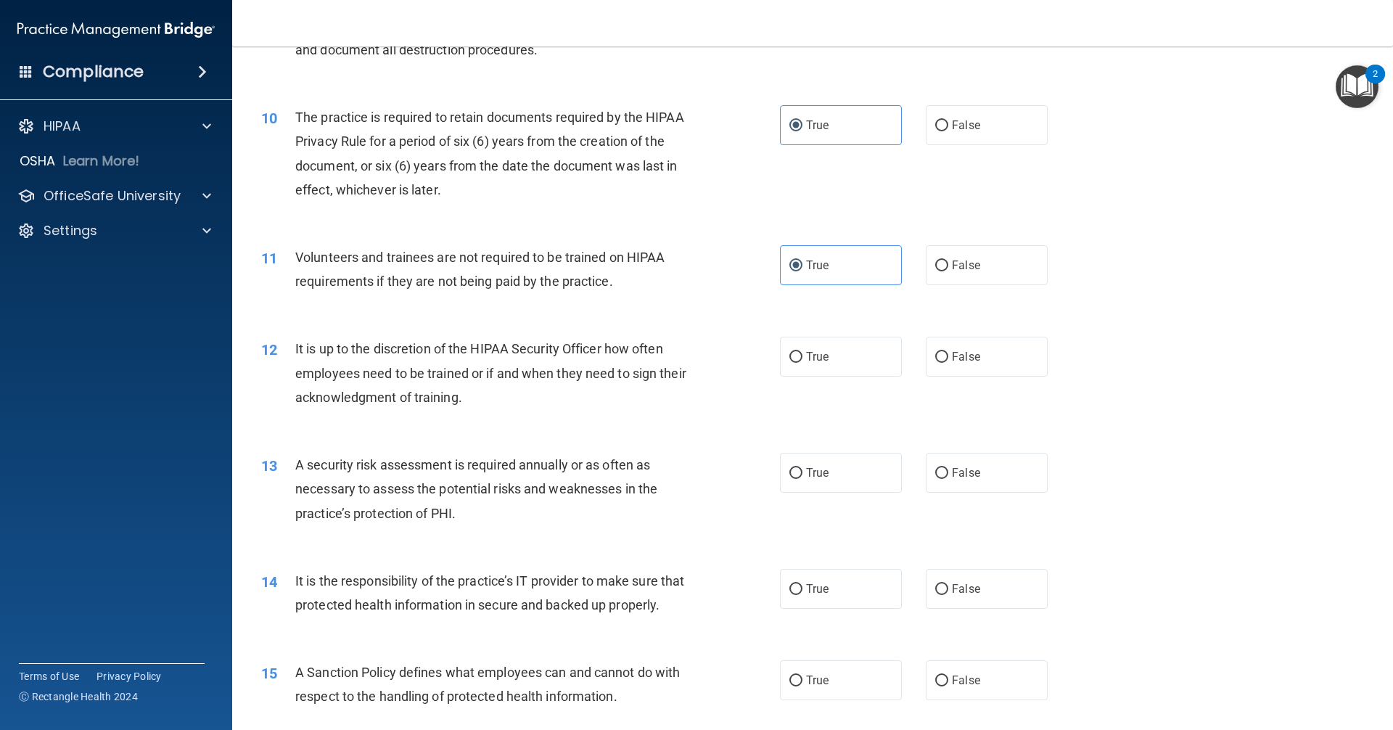
scroll to position [1233, 0]
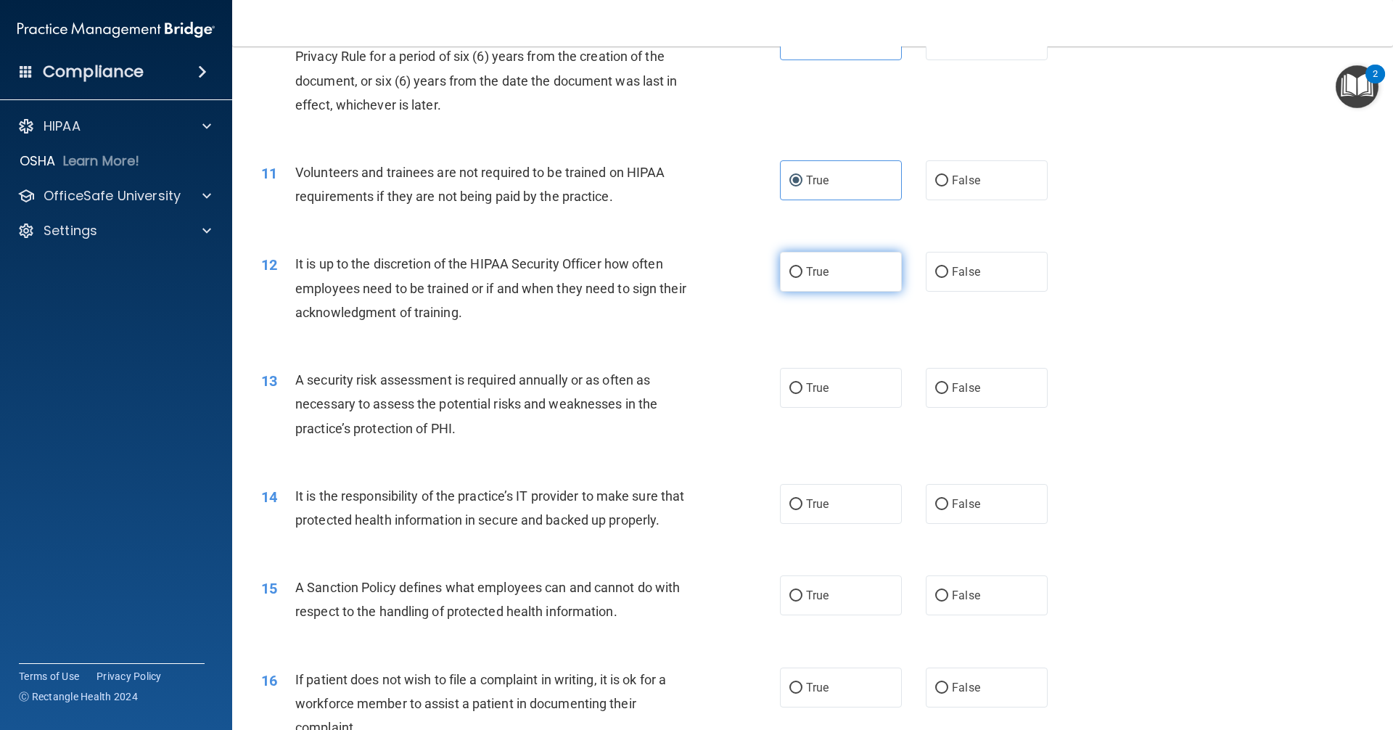
click at [820, 281] on label "True" at bounding box center [841, 272] width 122 height 40
click at [802, 278] on input "True" at bounding box center [795, 272] width 13 height 11
radio input "true"
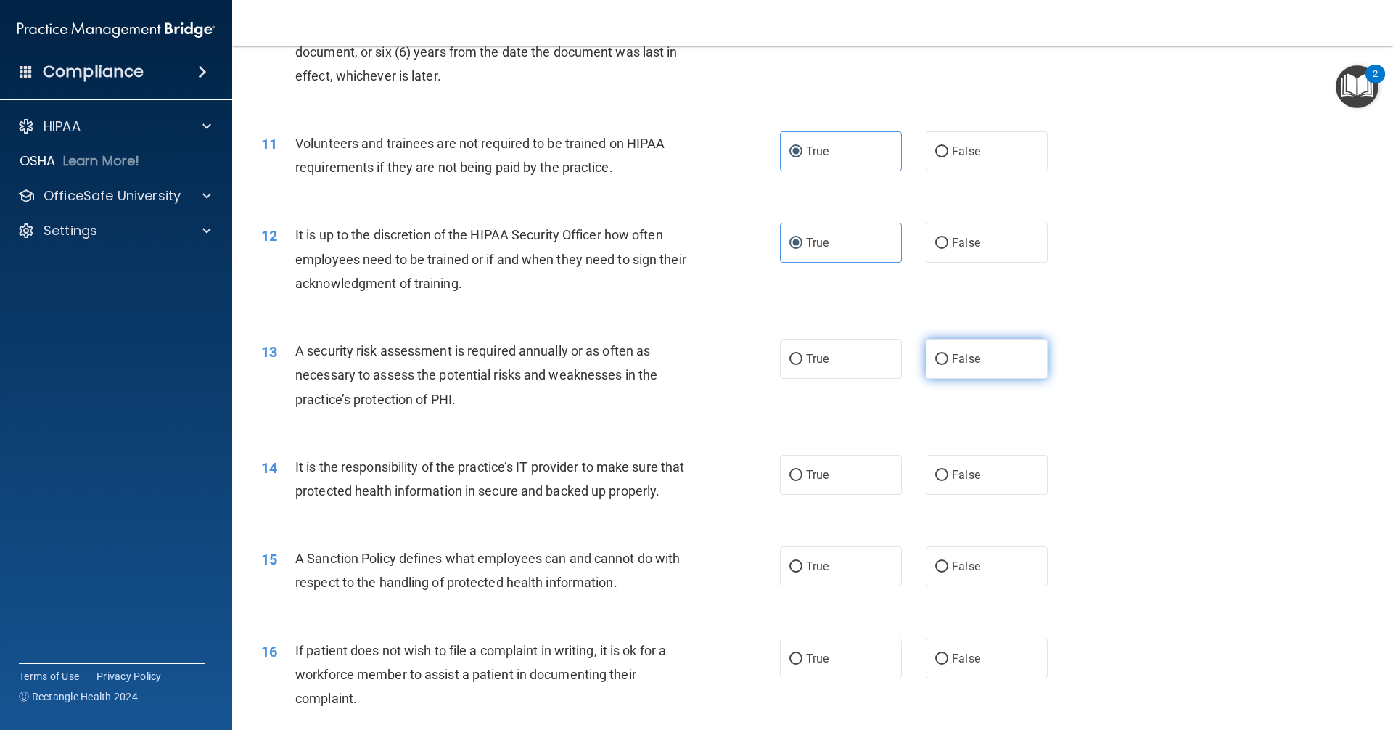
scroll to position [1306, 0]
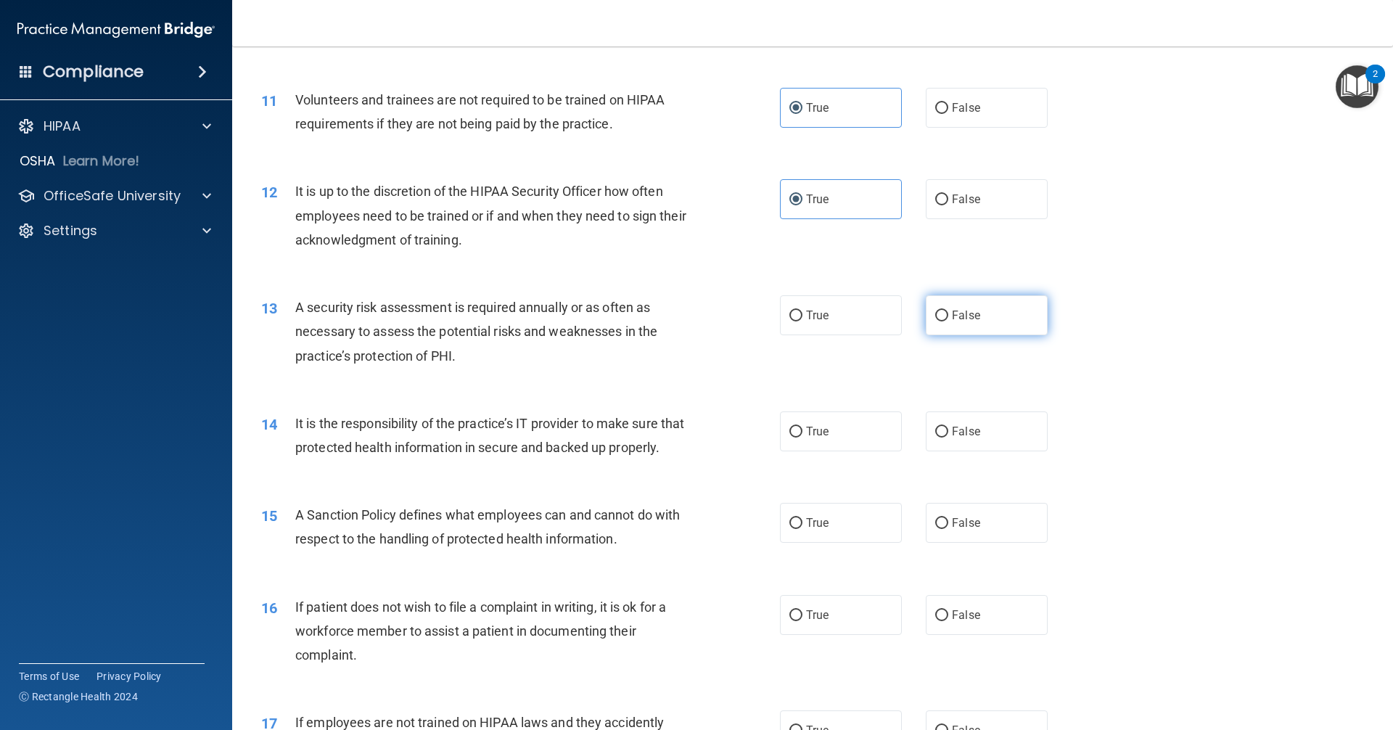
click at [935, 316] on input "False" at bounding box center [941, 315] width 13 height 11
radio input "true"
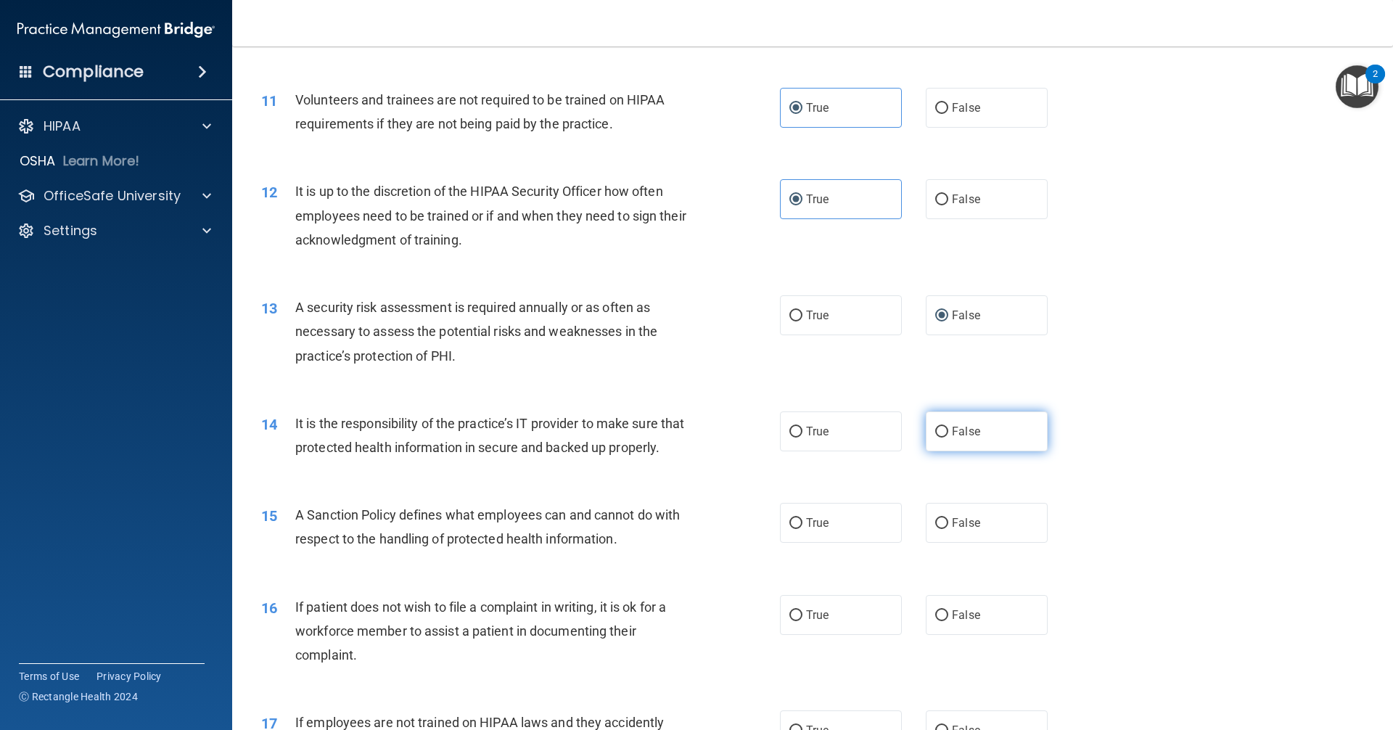
click at [971, 436] on span "False" at bounding box center [966, 431] width 28 height 14
click at [948, 436] on input "False" at bounding box center [941, 432] width 13 height 11
radio input "true"
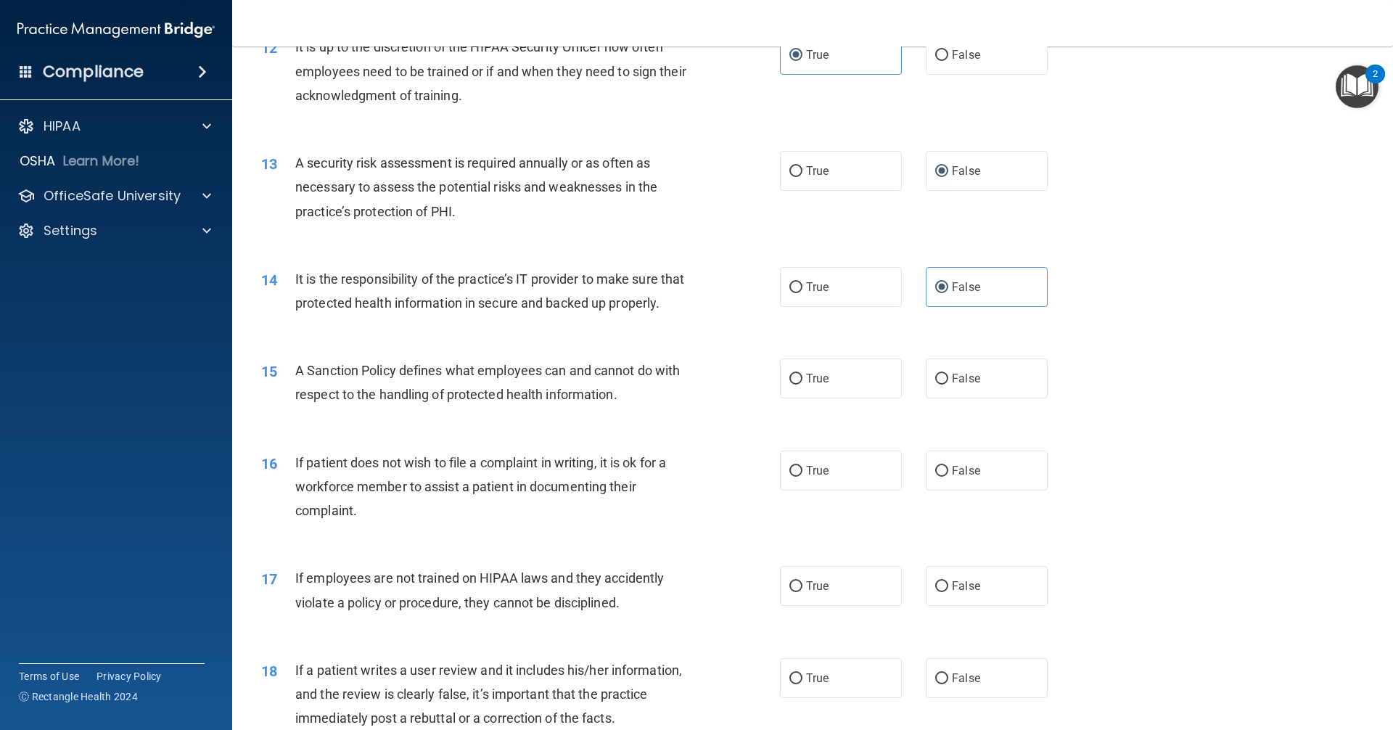
scroll to position [1451, 0]
click at [873, 398] on label "True" at bounding box center [841, 378] width 122 height 40
click at [802, 384] on input "True" at bounding box center [795, 378] width 13 height 11
radio input "true"
click at [836, 483] on label "True" at bounding box center [841, 470] width 122 height 40
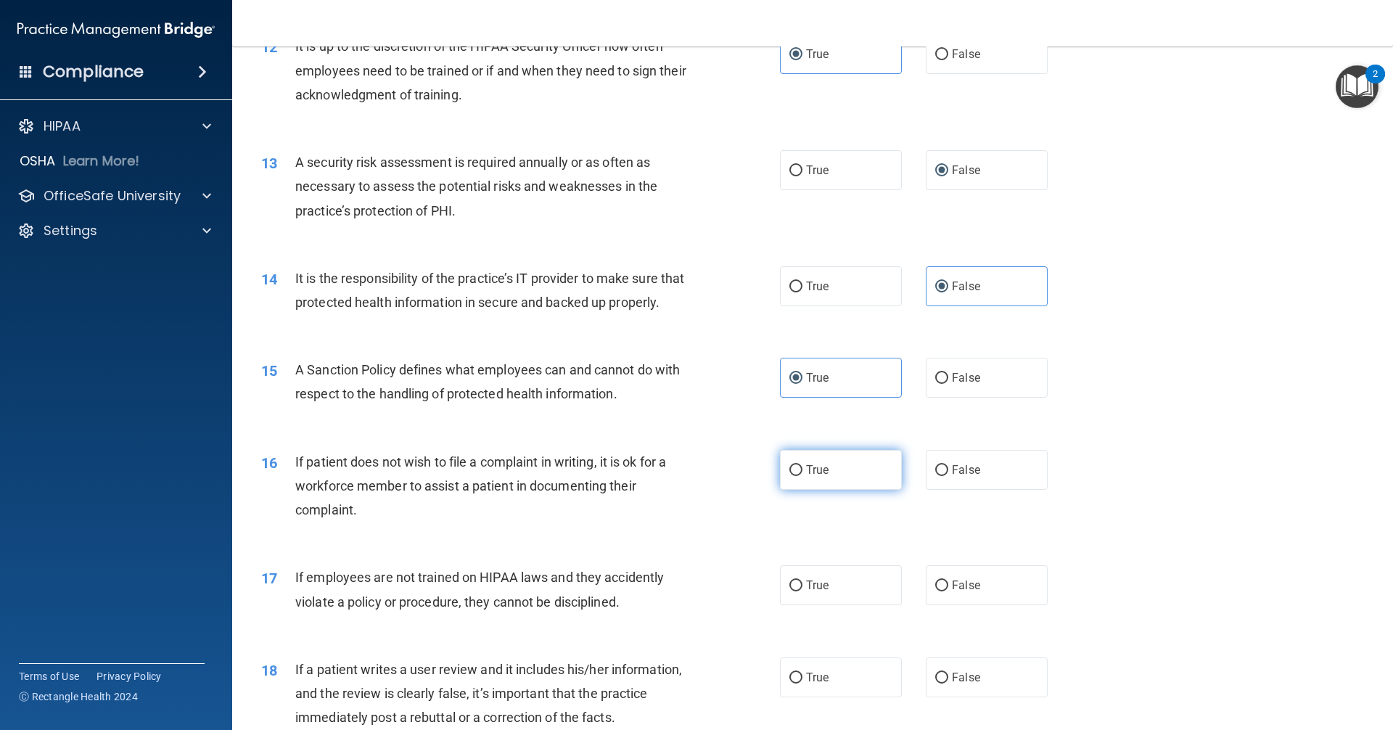
click at [802, 476] on input "True" at bounding box center [795, 470] width 13 height 11
radio input "true"
click at [806, 592] on span "True" at bounding box center [817, 585] width 22 height 14
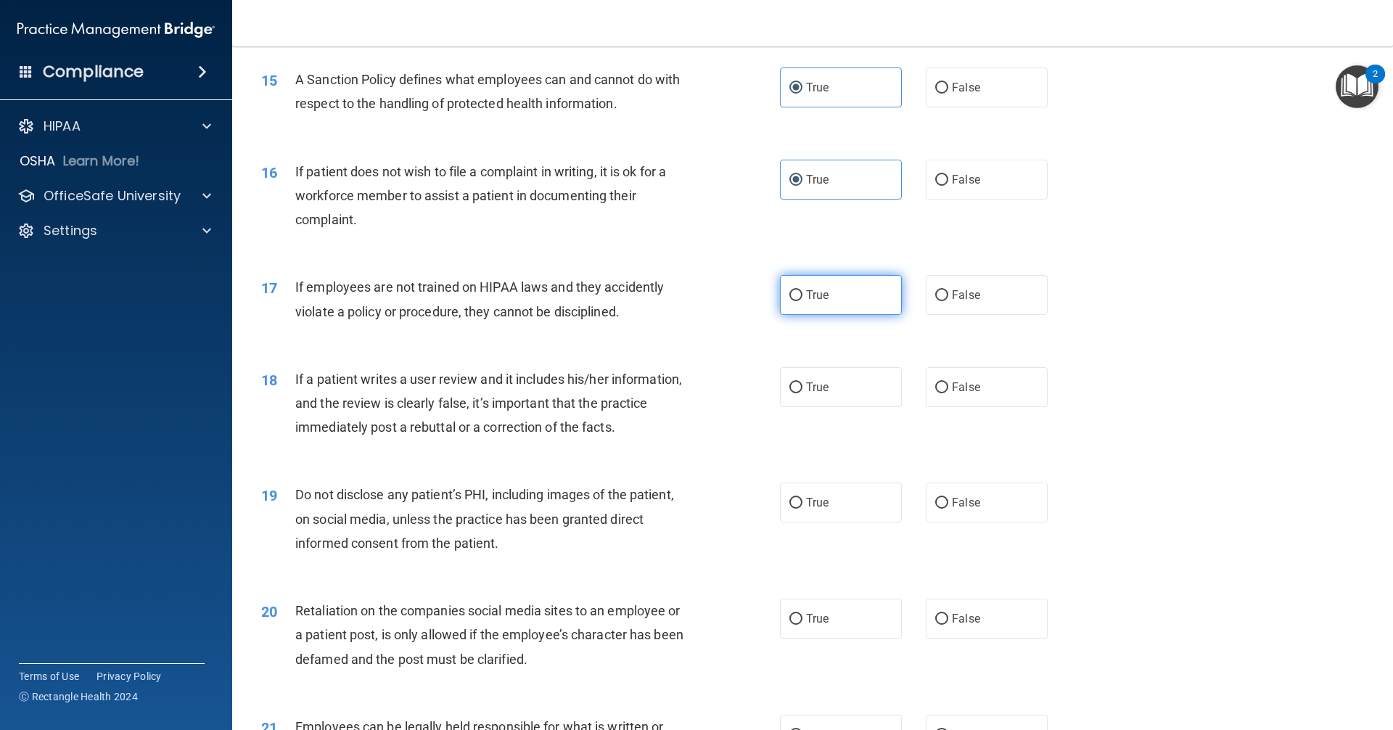
click at [815, 300] on label "True" at bounding box center [841, 295] width 122 height 40
click at [802, 300] on input "True" at bounding box center [795, 295] width 13 height 11
radio input "true"
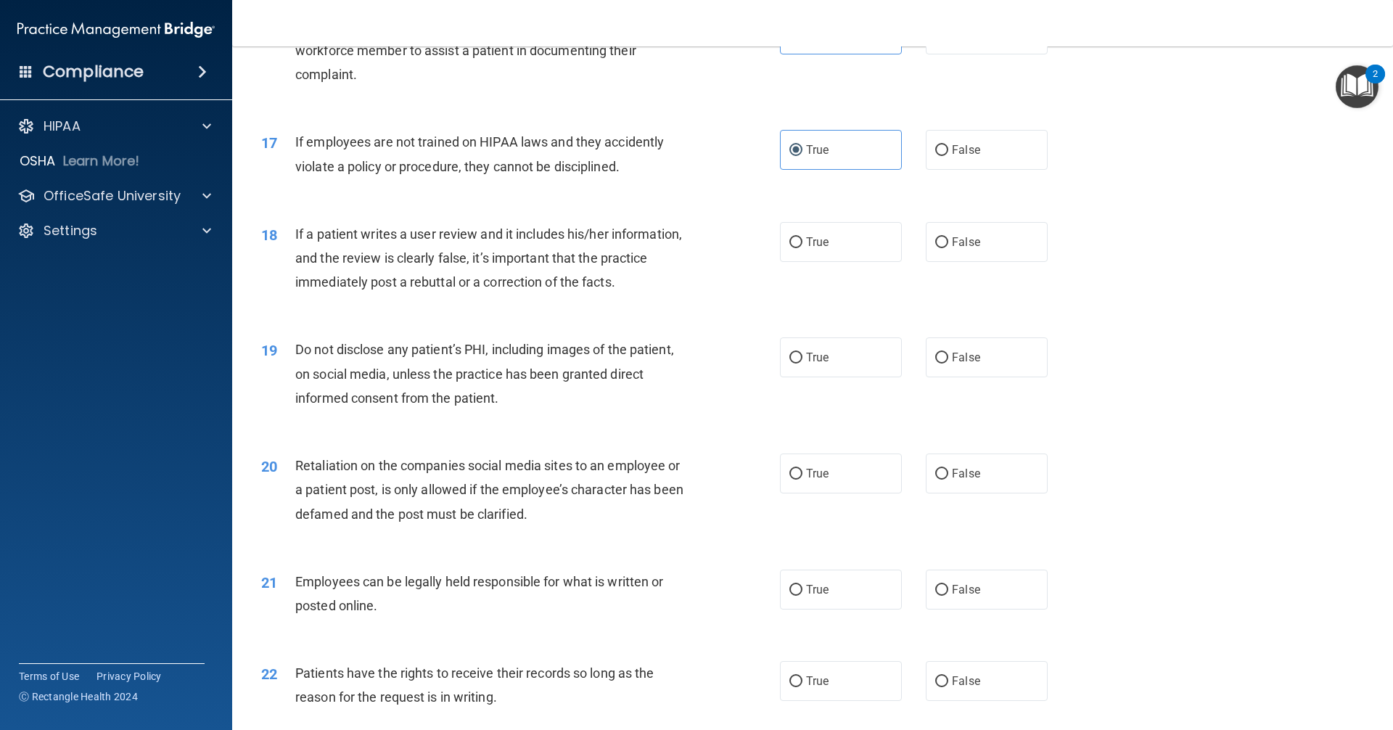
scroll to position [1959, 0]
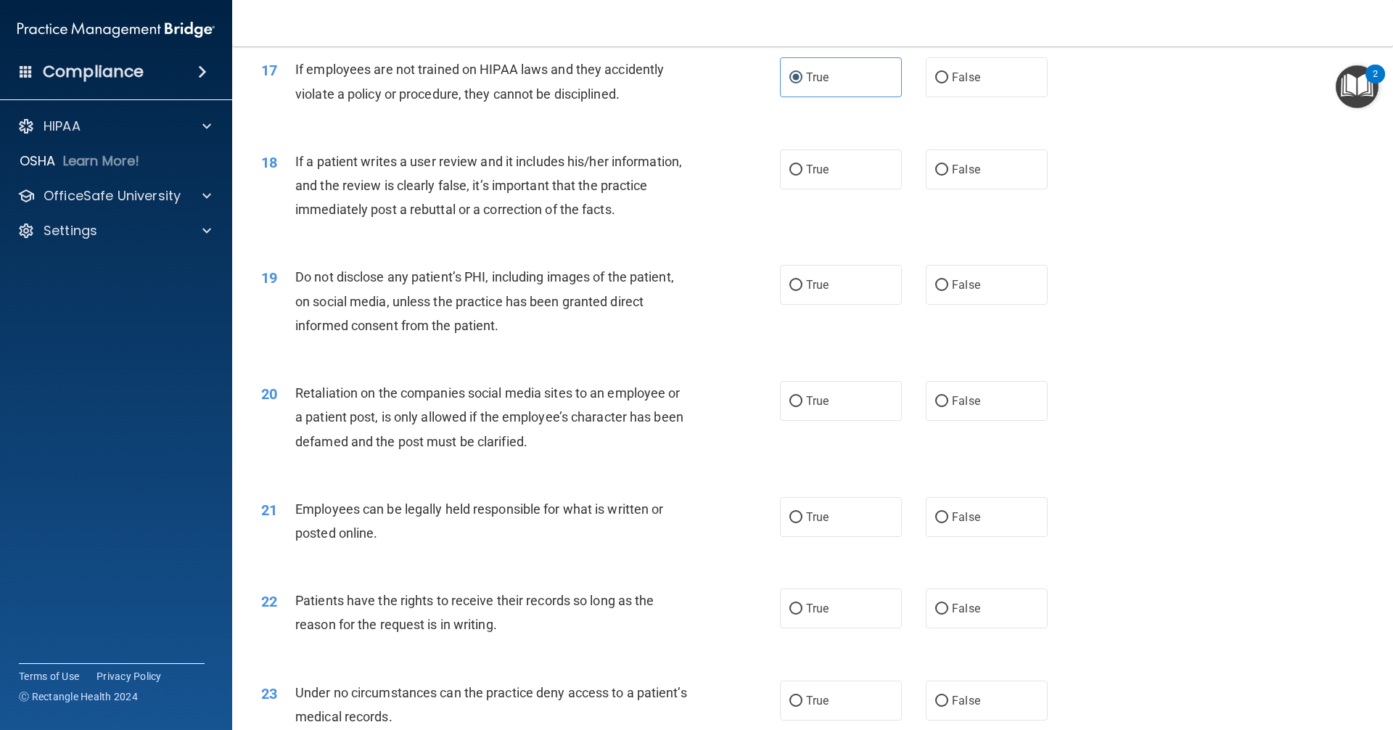
click at [935, 223] on div "18 If a patient writes a user review and it includes his/her information, and t…" at bounding box center [812, 189] width 1124 height 116
click at [952, 176] on span "False" at bounding box center [966, 169] width 28 height 14
click at [948, 176] on input "False" at bounding box center [941, 170] width 13 height 11
radio input "true"
click at [980, 305] on label "False" at bounding box center [987, 285] width 122 height 40
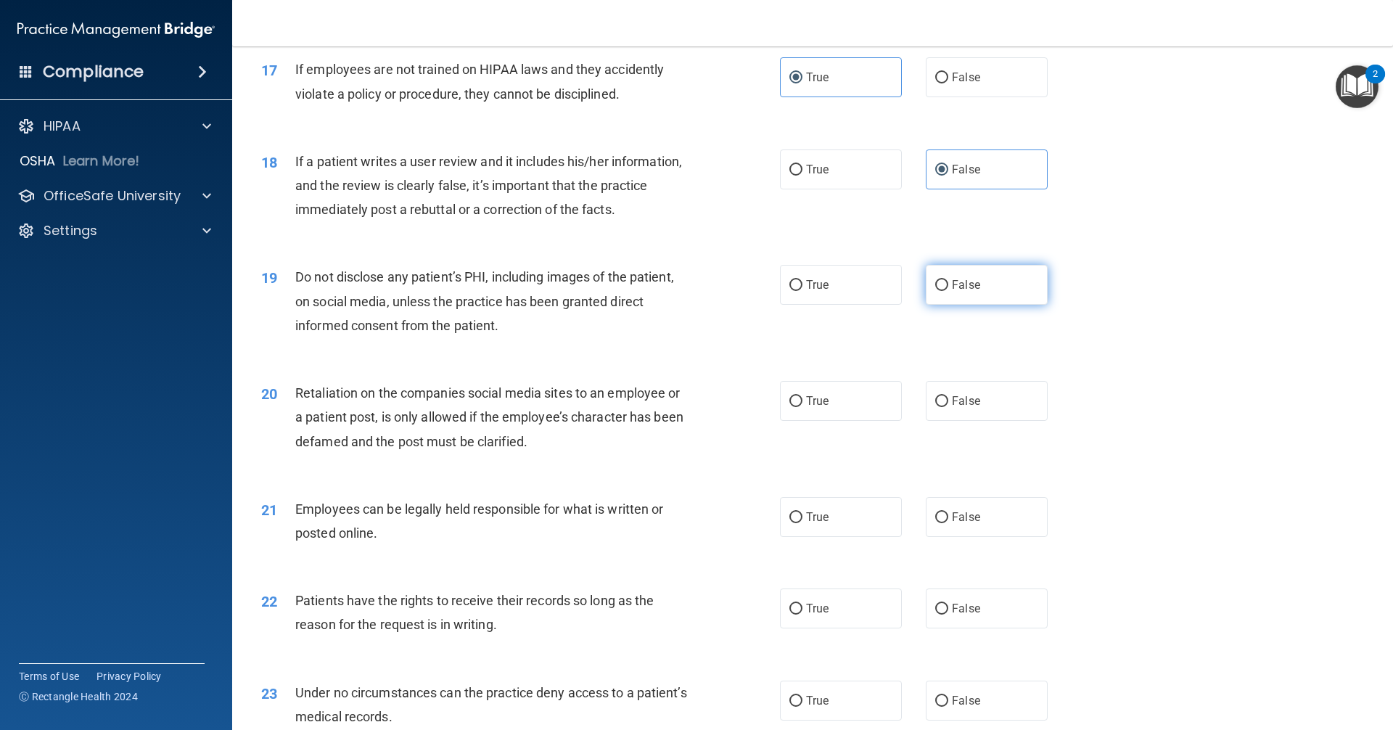
click at [948, 291] on input "False" at bounding box center [941, 285] width 13 height 11
radio input "true"
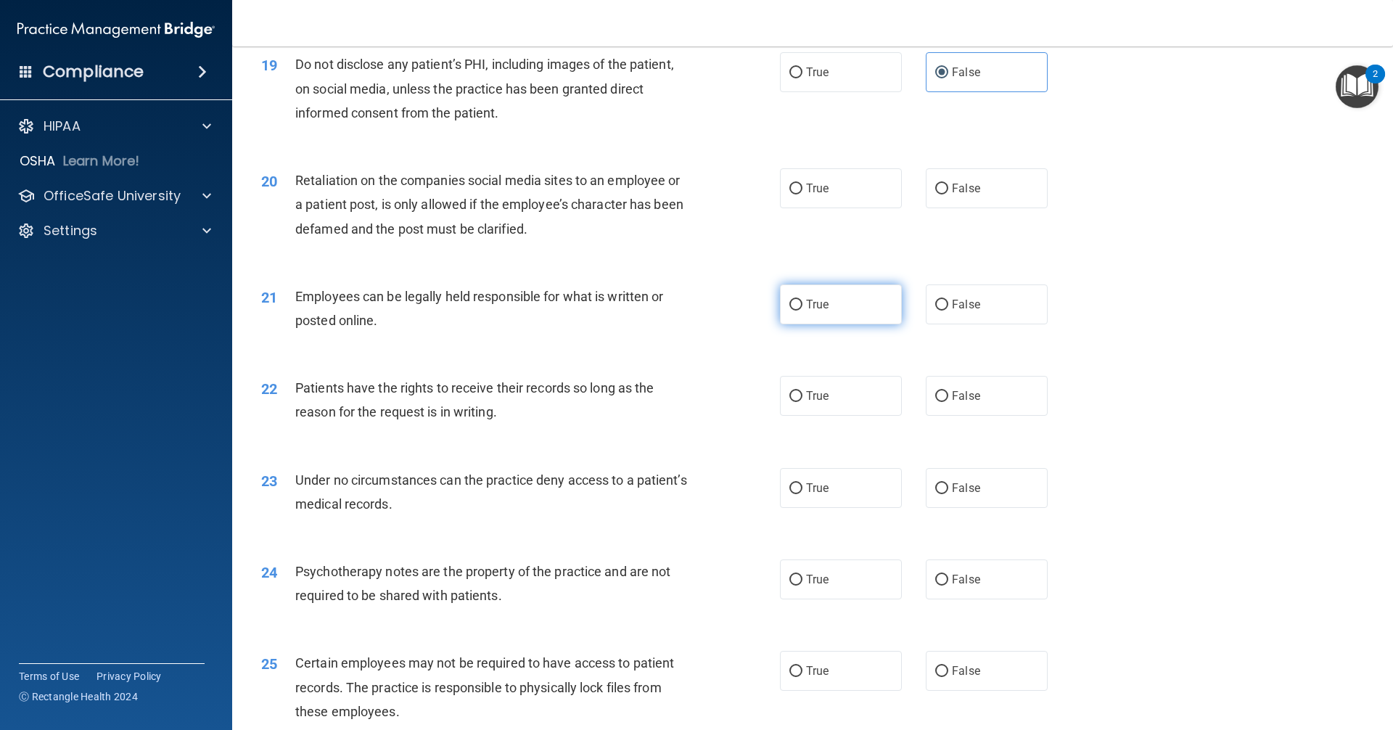
scroll to position [2176, 0]
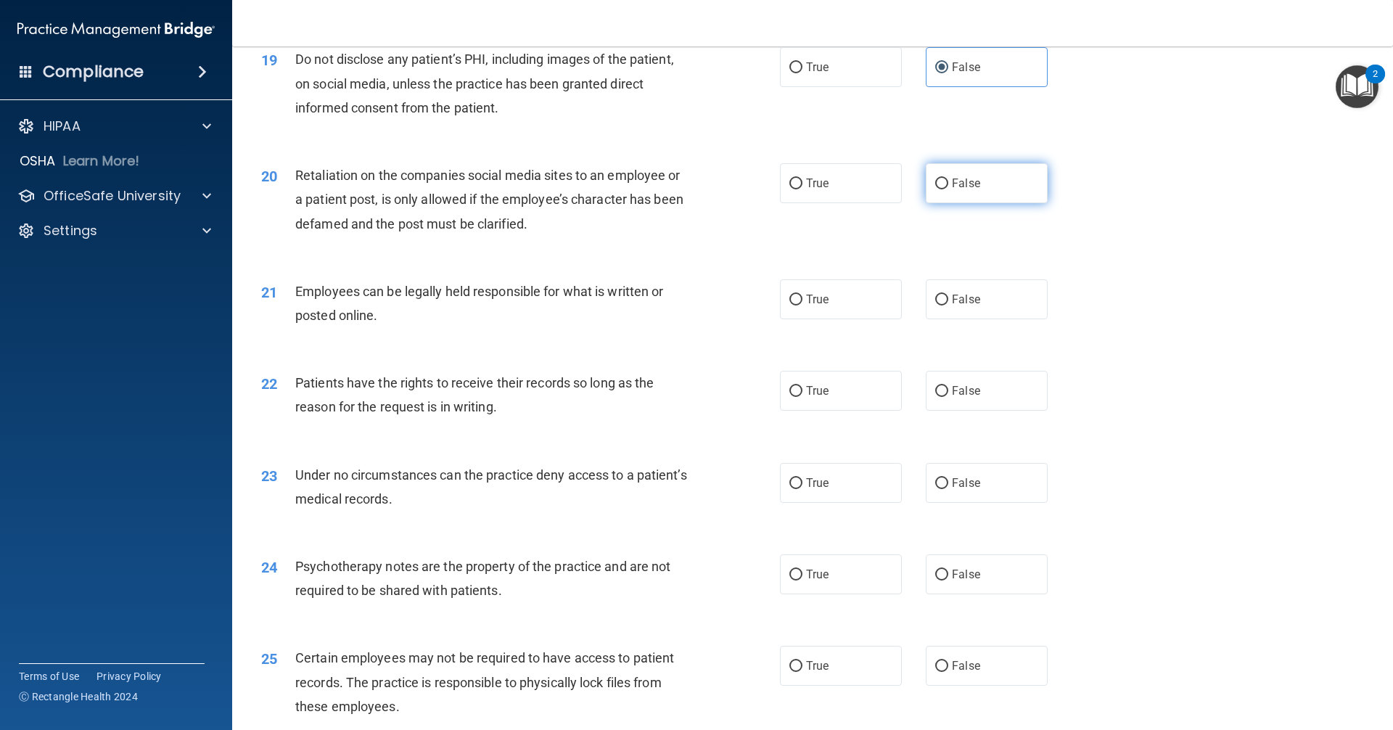
click at [967, 203] on label "False" at bounding box center [987, 183] width 122 height 40
click at [948, 189] on input "False" at bounding box center [941, 183] width 13 height 11
radio input "true"
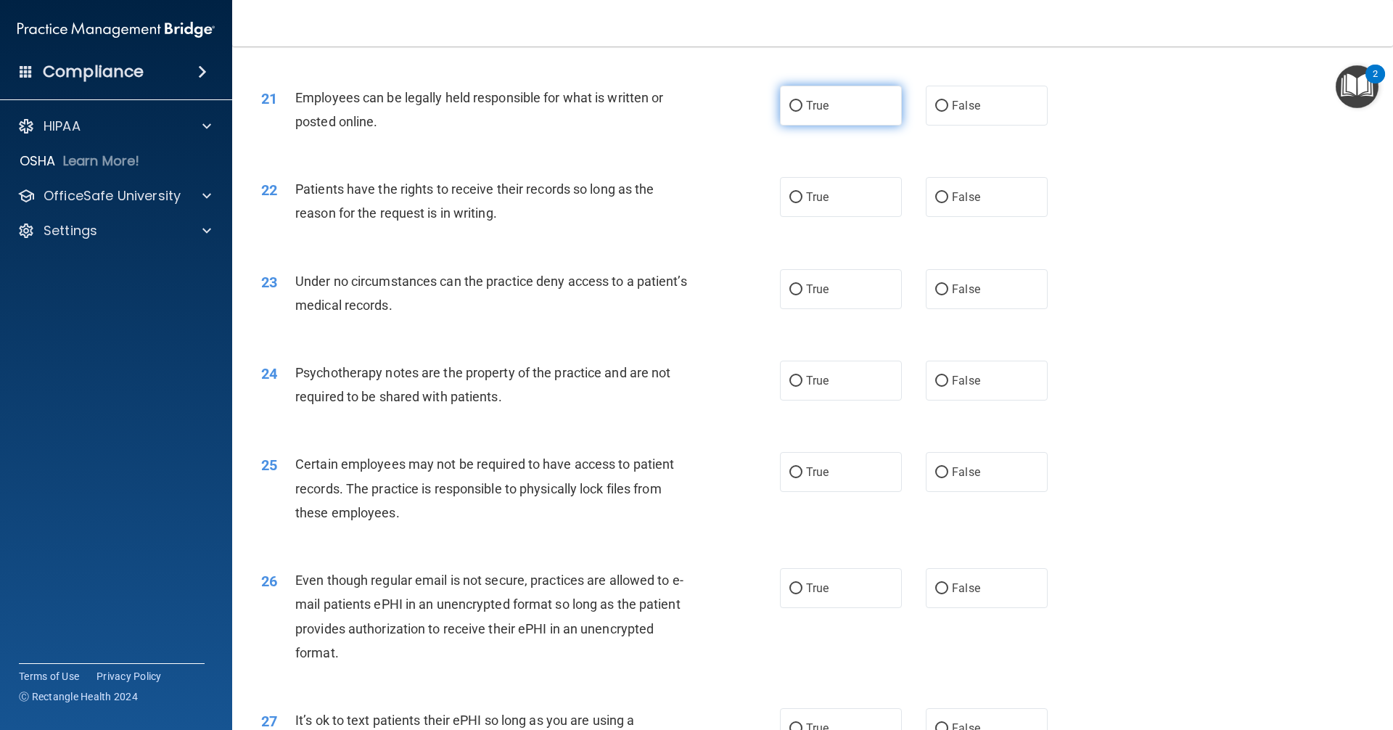
scroll to position [2394, 0]
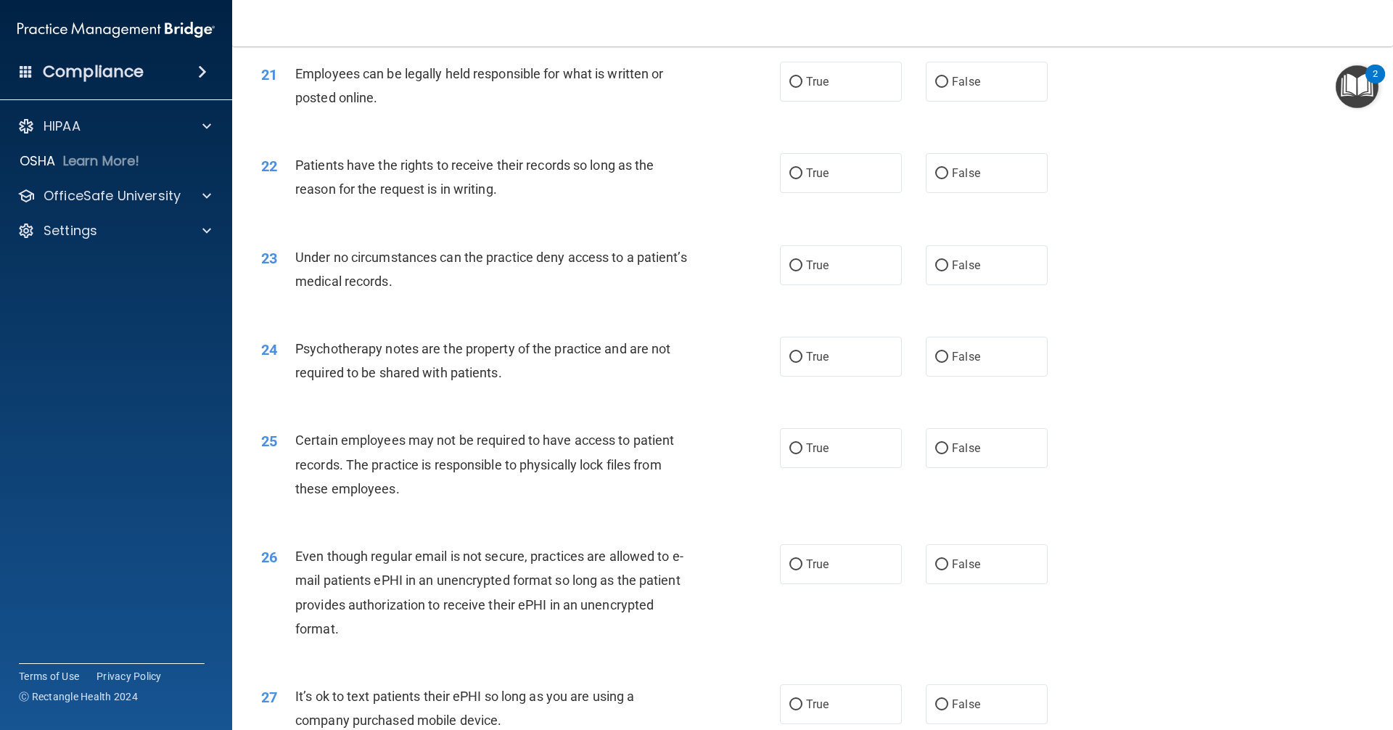
drag, startPoint x: 857, startPoint y: 112, endPoint x: 872, endPoint y: 166, distance: 55.6
click at [859, 102] on label "True" at bounding box center [841, 82] width 122 height 40
click at [802, 88] on input "True" at bounding box center [795, 82] width 13 height 11
radio input "true"
drag, startPoint x: 868, startPoint y: 192, endPoint x: 855, endPoint y: 221, distance: 31.8
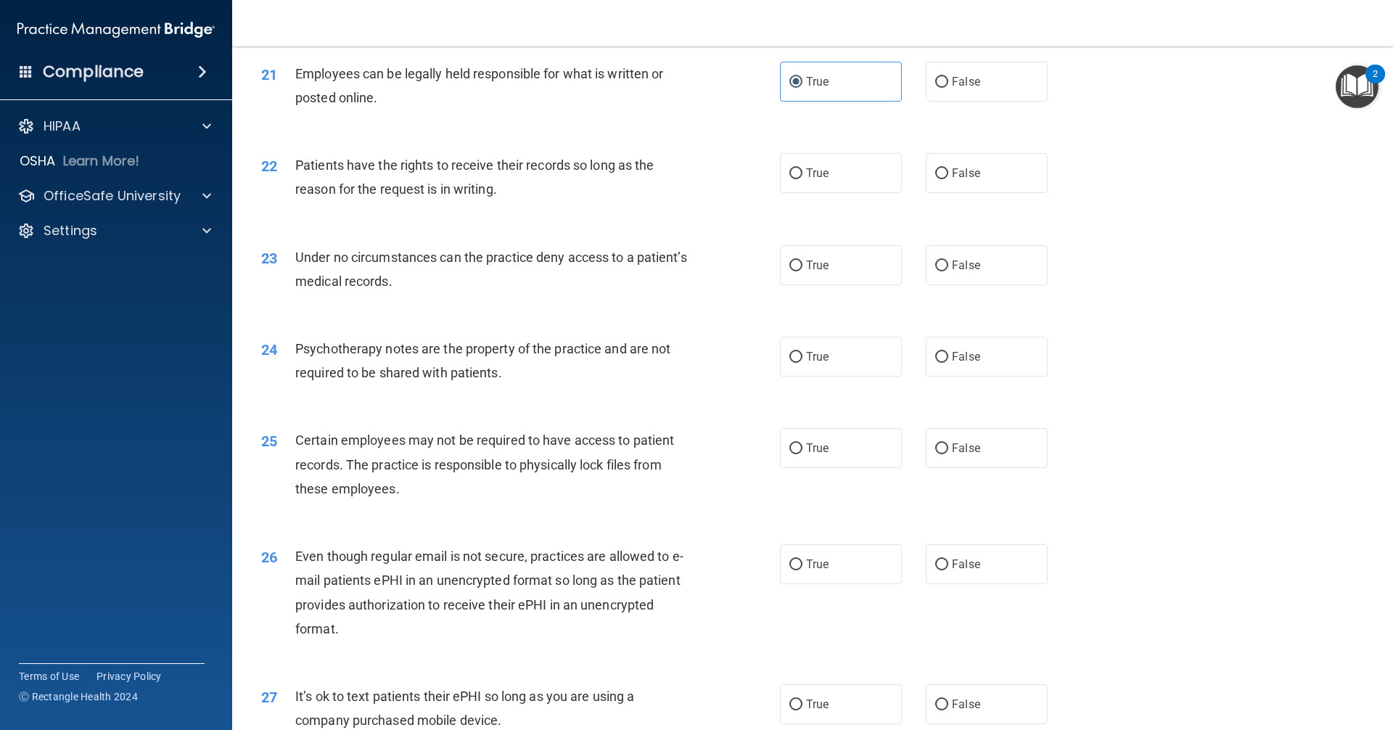
click at [863, 193] on label "True" at bounding box center [841, 173] width 122 height 40
click at [802, 179] on input "True" at bounding box center [795, 173] width 13 height 11
radio input "true"
drag, startPoint x: 1021, startPoint y: 321, endPoint x: 1011, endPoint y: 309, distance: 16.0
click at [1013, 312] on div "23 Under no circumstances can the practice deny access to a patient’s medical r…" at bounding box center [812, 272] width 1124 height 91
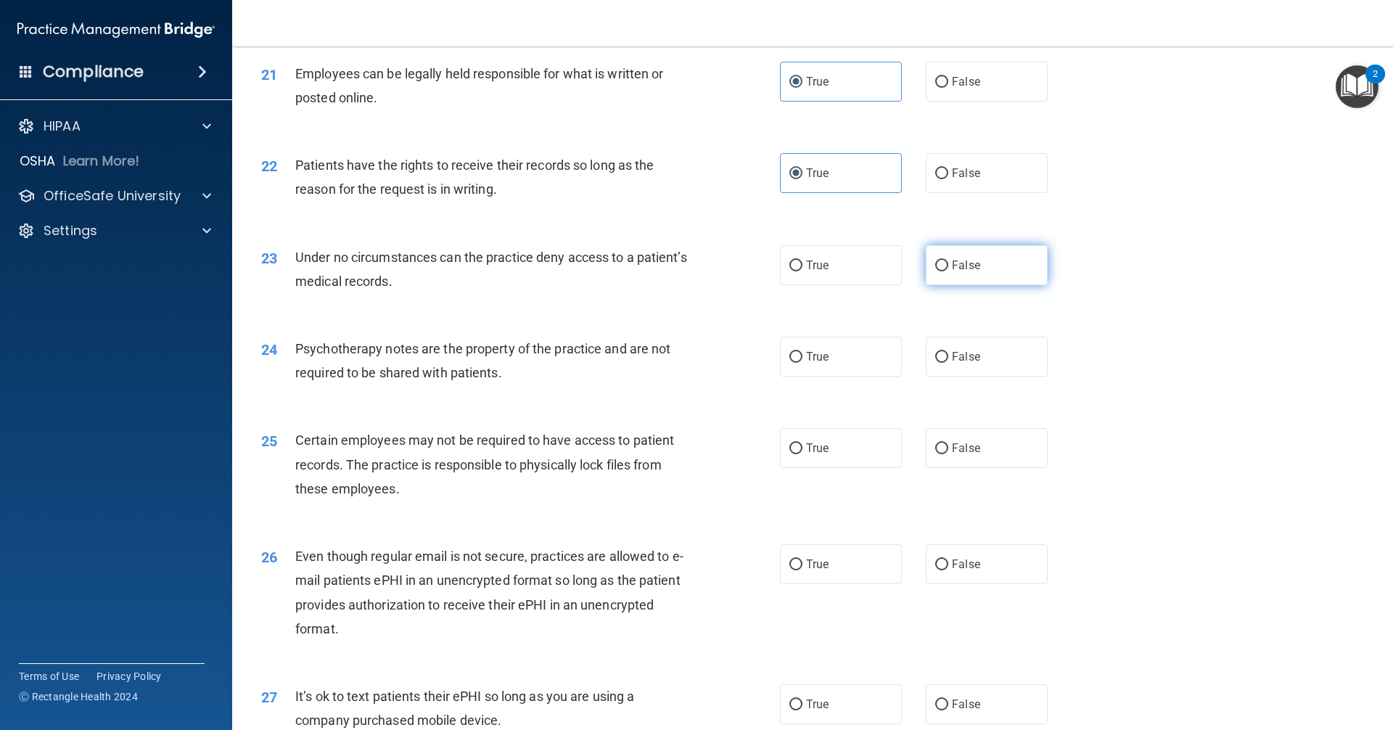
drag, startPoint x: 997, startPoint y: 295, endPoint x: 994, endPoint y: 305, distance: 10.4
click at [999, 285] on label "False" at bounding box center [987, 265] width 122 height 40
click at [948, 271] on input "False" at bounding box center [941, 265] width 13 height 11
radio input "true"
click at [1008, 374] on label "False" at bounding box center [987, 357] width 122 height 40
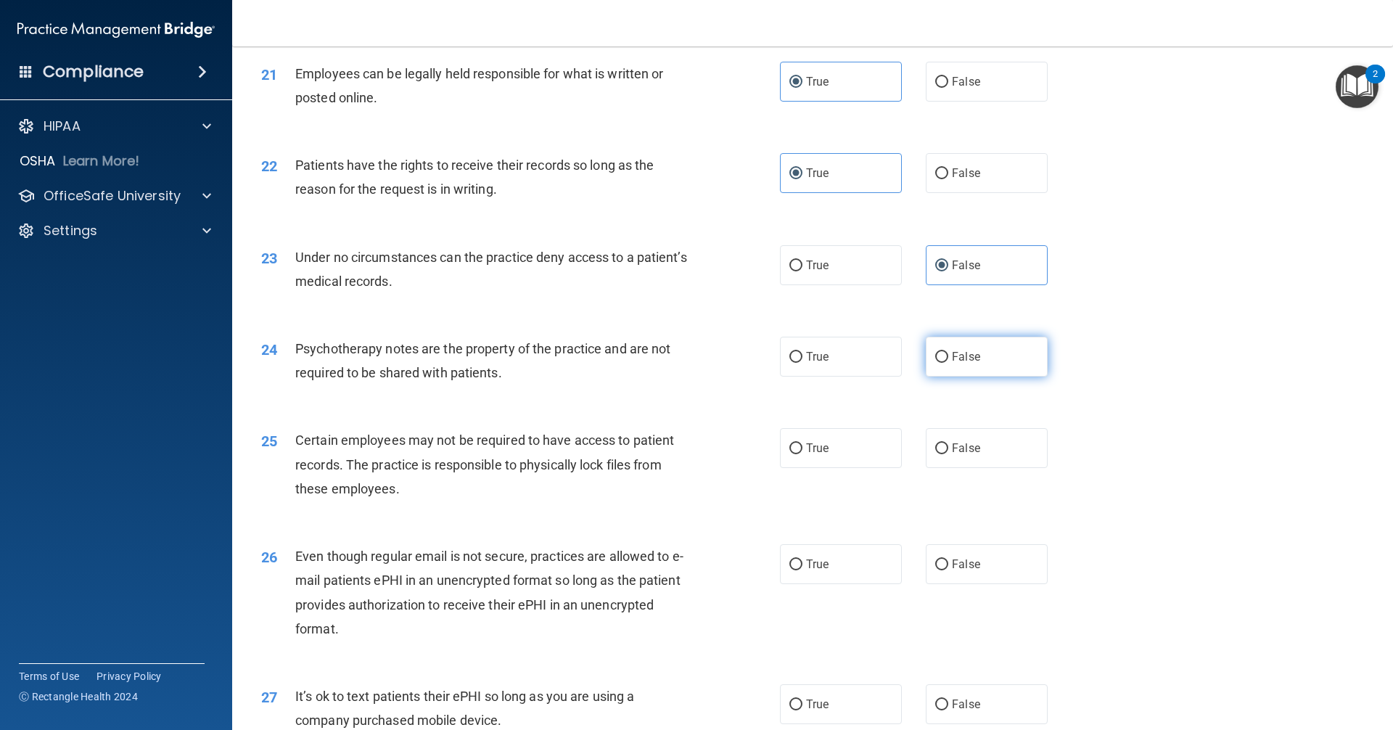
click at [948, 363] on input "False" at bounding box center [941, 357] width 13 height 11
radio input "true"
click at [829, 468] on label "True" at bounding box center [841, 448] width 122 height 40
click at [802, 454] on input "True" at bounding box center [795, 448] width 13 height 11
radio input "true"
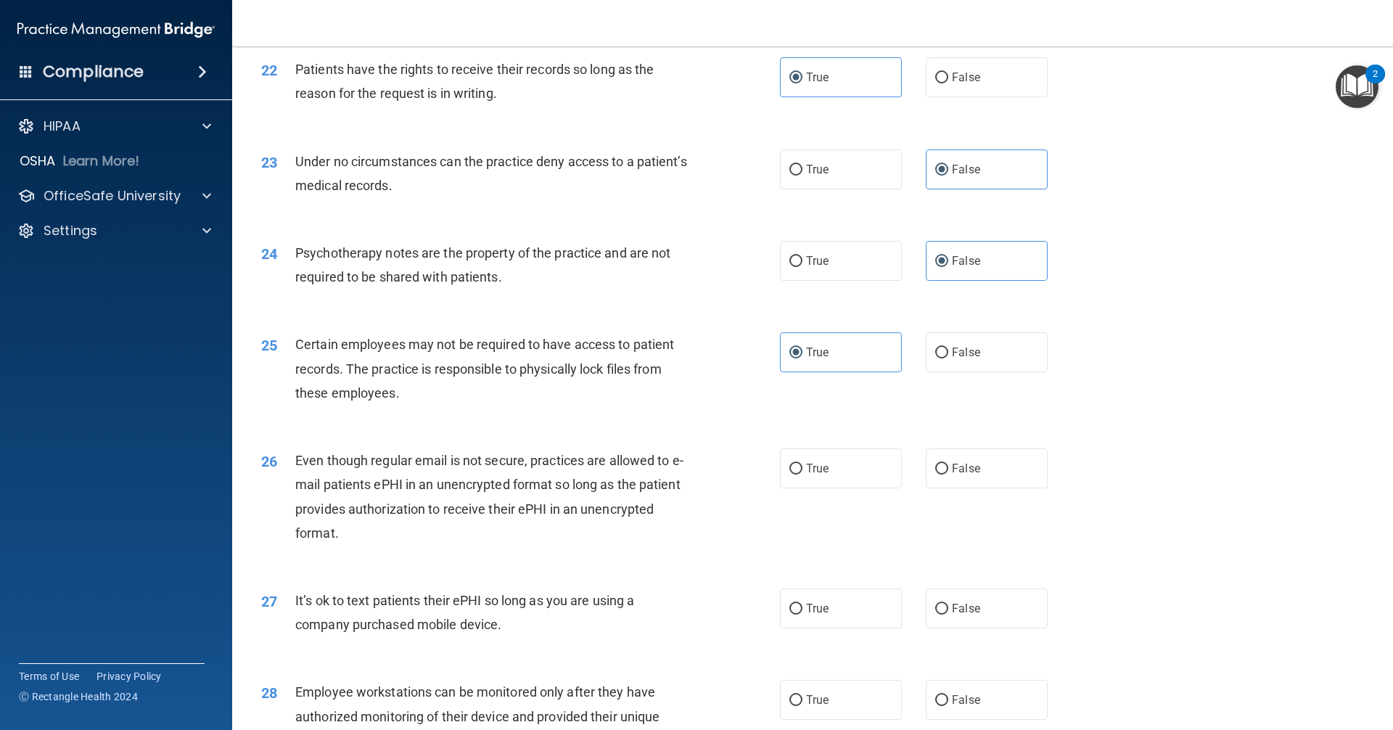
scroll to position [2684, 0]
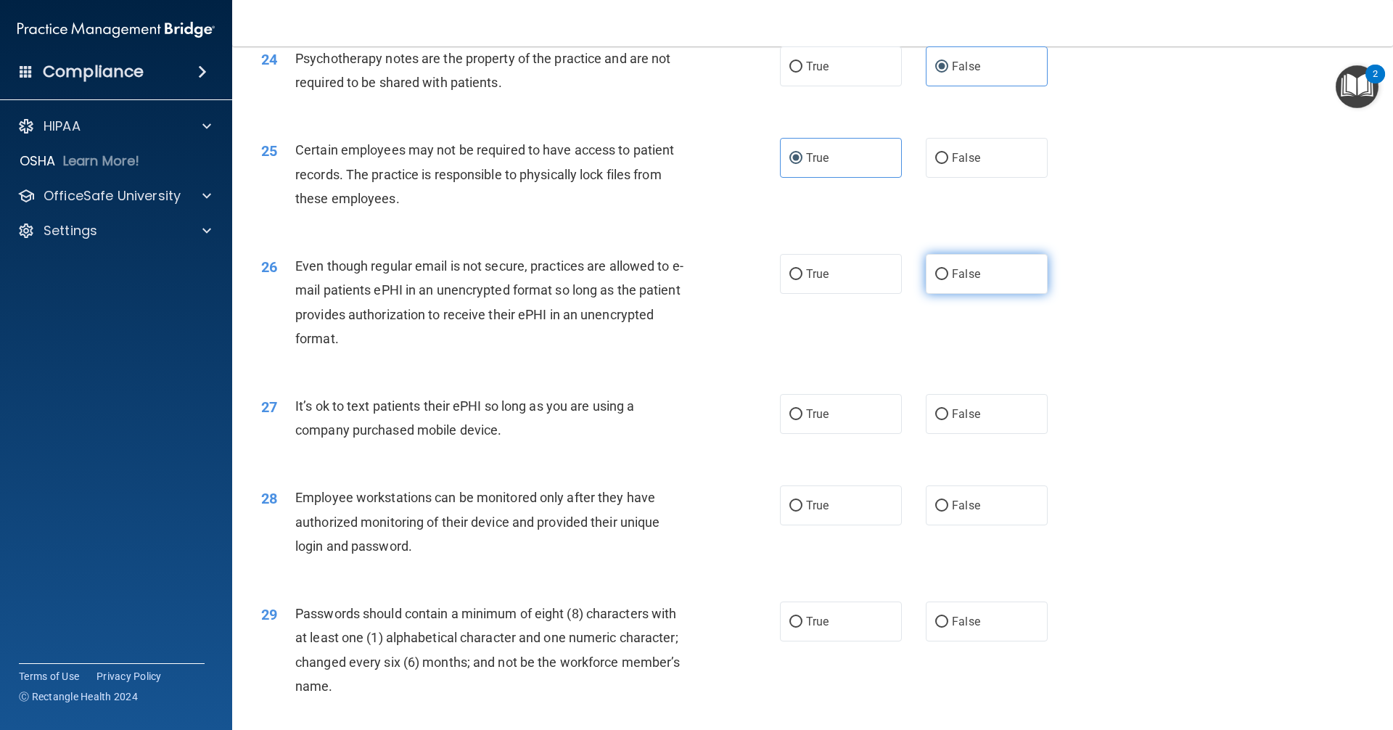
click at [971, 294] on label "False" at bounding box center [987, 274] width 122 height 40
click at [948, 280] on input "False" at bounding box center [941, 274] width 13 height 11
radio input "true"
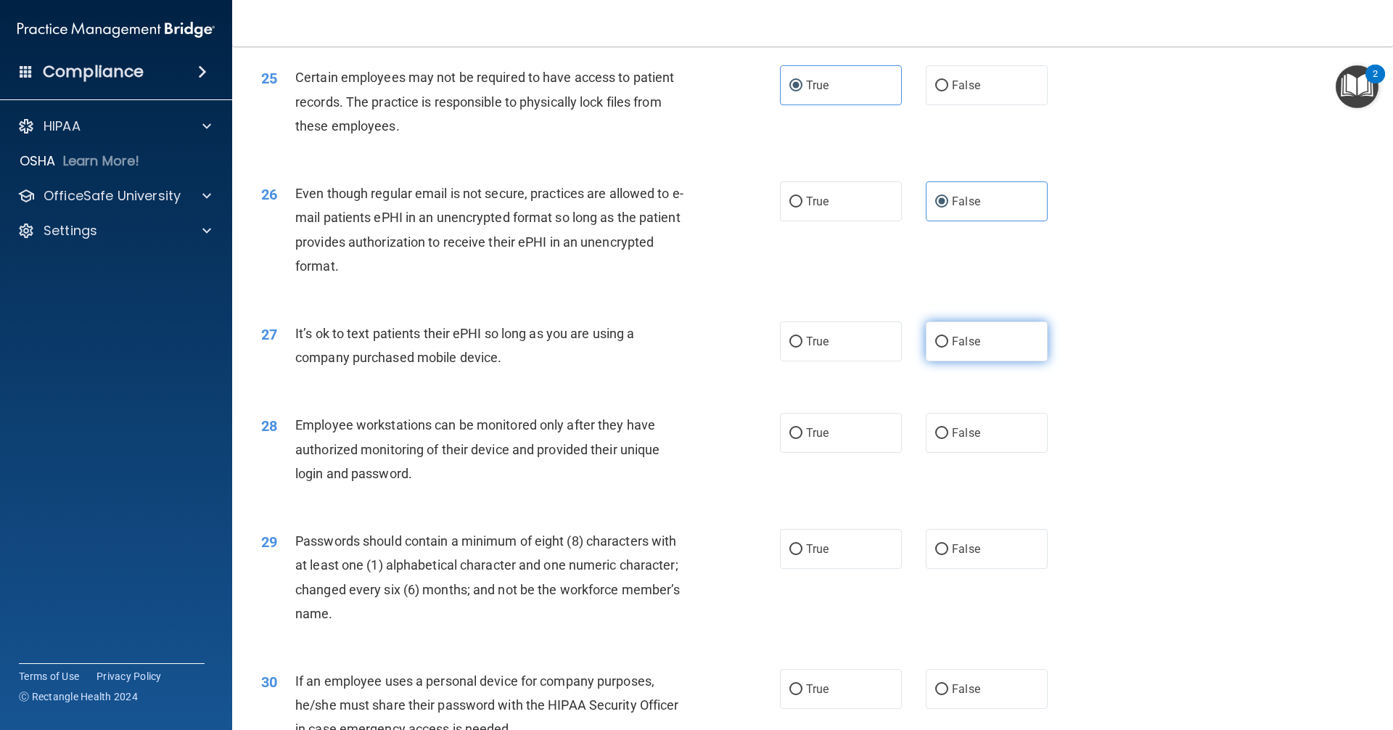
click at [969, 355] on label "False" at bounding box center [987, 341] width 122 height 40
click at [948, 347] on input "False" at bounding box center [941, 342] width 13 height 11
radio input "true"
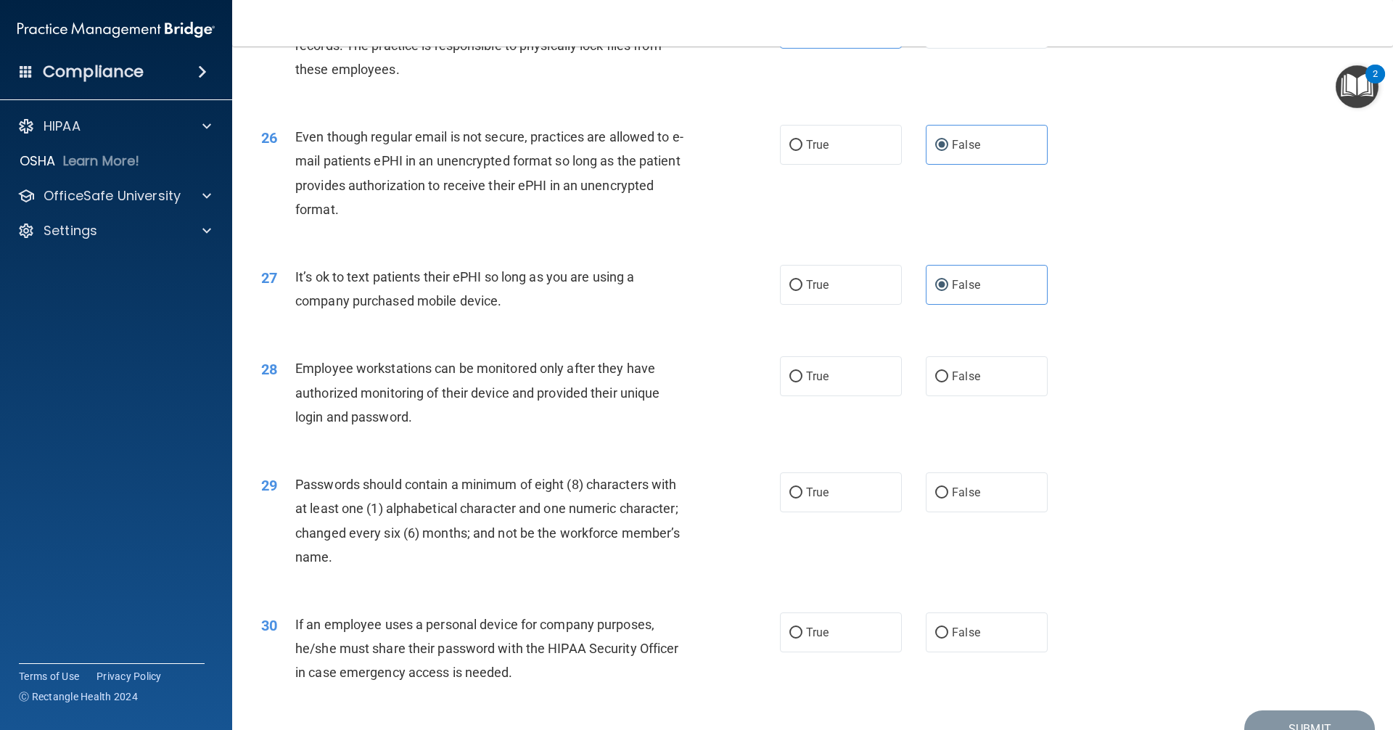
scroll to position [2902, 0]
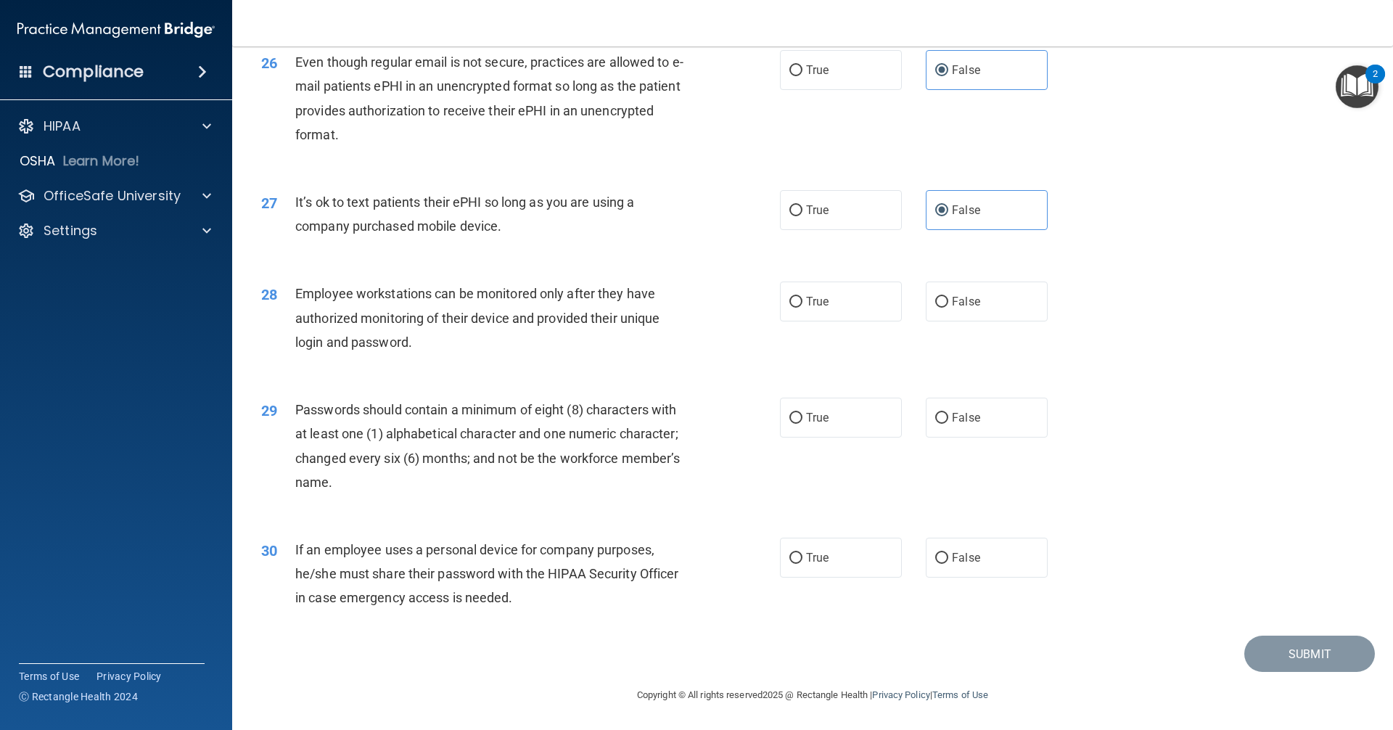
drag, startPoint x: 816, startPoint y: 307, endPoint x: 817, endPoint y: 385, distance: 78.3
click at [817, 307] on span "True" at bounding box center [817, 302] width 22 height 14
click at [802, 307] on input "True" at bounding box center [795, 302] width 13 height 11
radio input "true"
drag, startPoint x: 808, startPoint y: 408, endPoint x: 817, endPoint y: 425, distance: 18.8
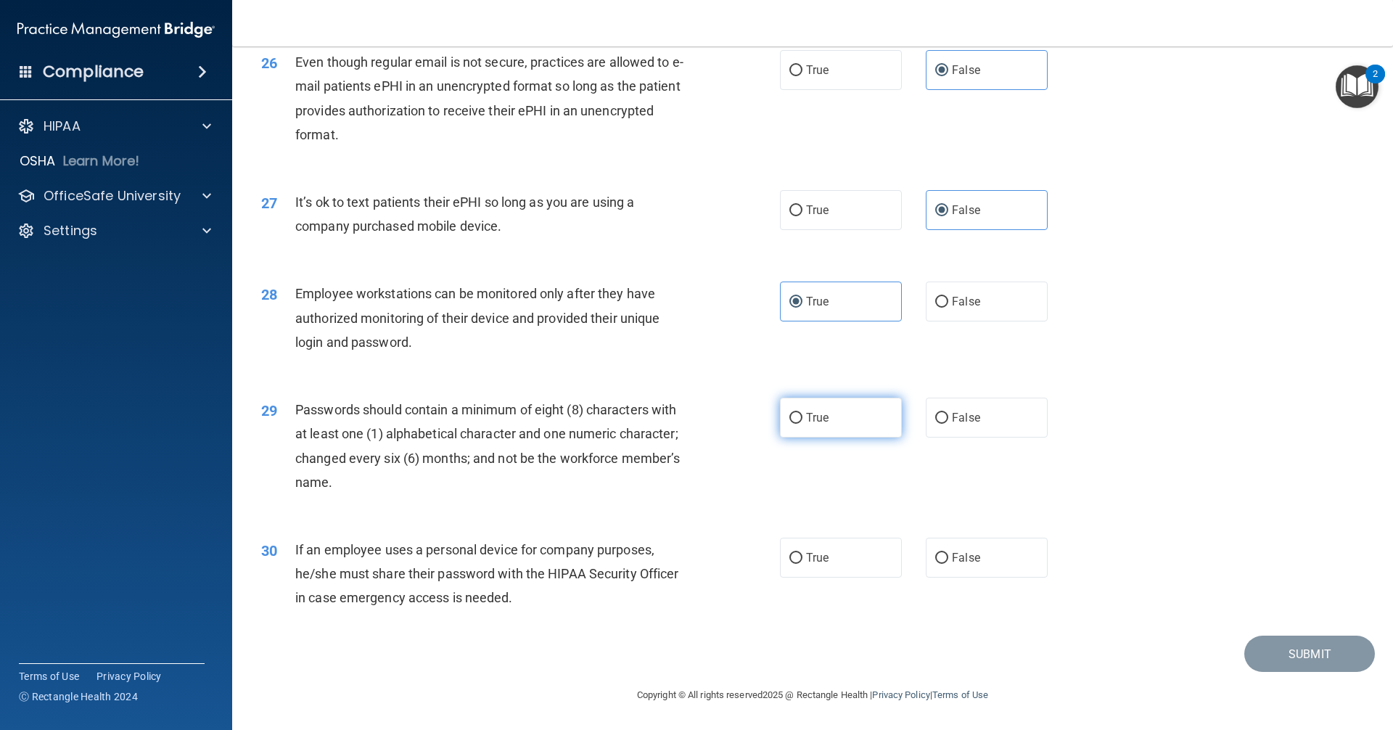
click at [812, 411] on label "True" at bounding box center [841, 418] width 122 height 40
click at [829, 577] on label "True" at bounding box center [841, 558] width 122 height 40
click at [802, 564] on input "True" at bounding box center [795, 558] width 13 height 11
radio input "true"
click at [833, 430] on label "True" at bounding box center [841, 418] width 122 height 40
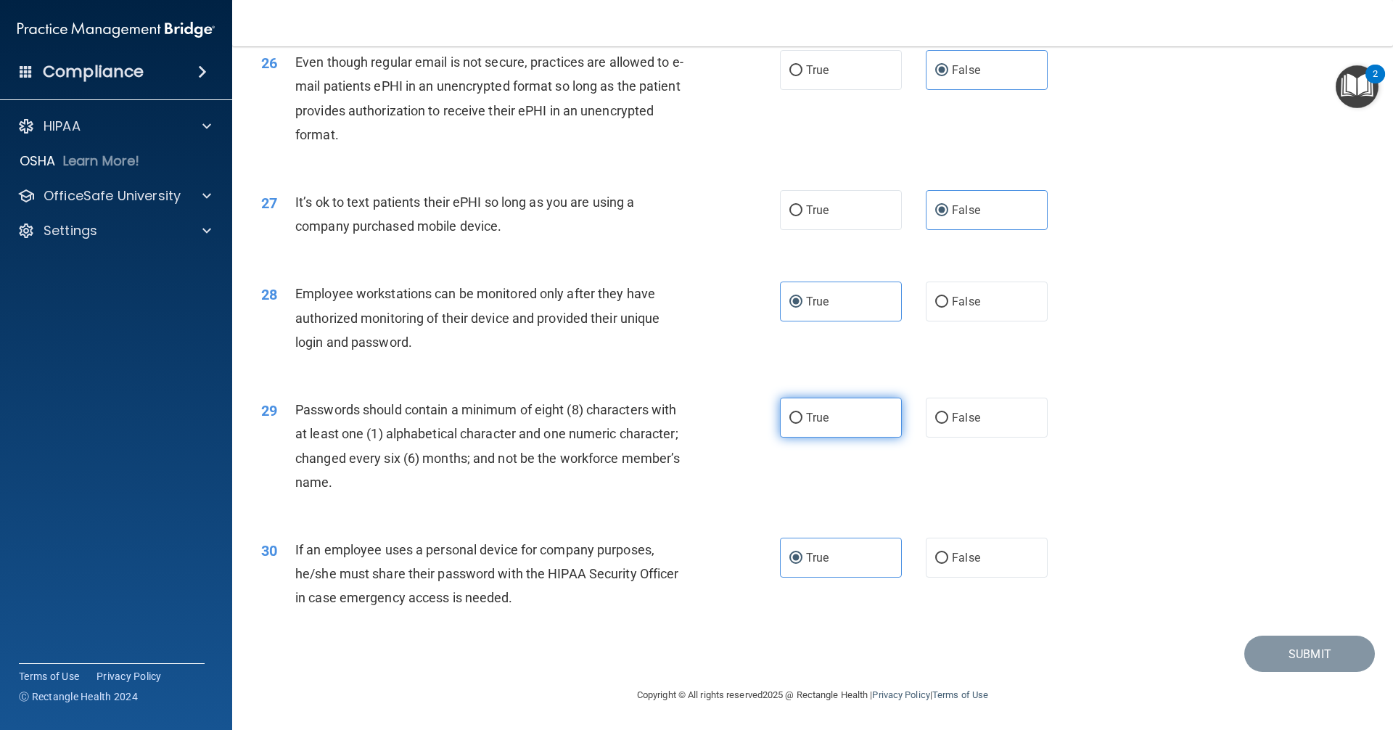
click at [802, 424] on input "True" at bounding box center [795, 418] width 13 height 11
radio input "true"
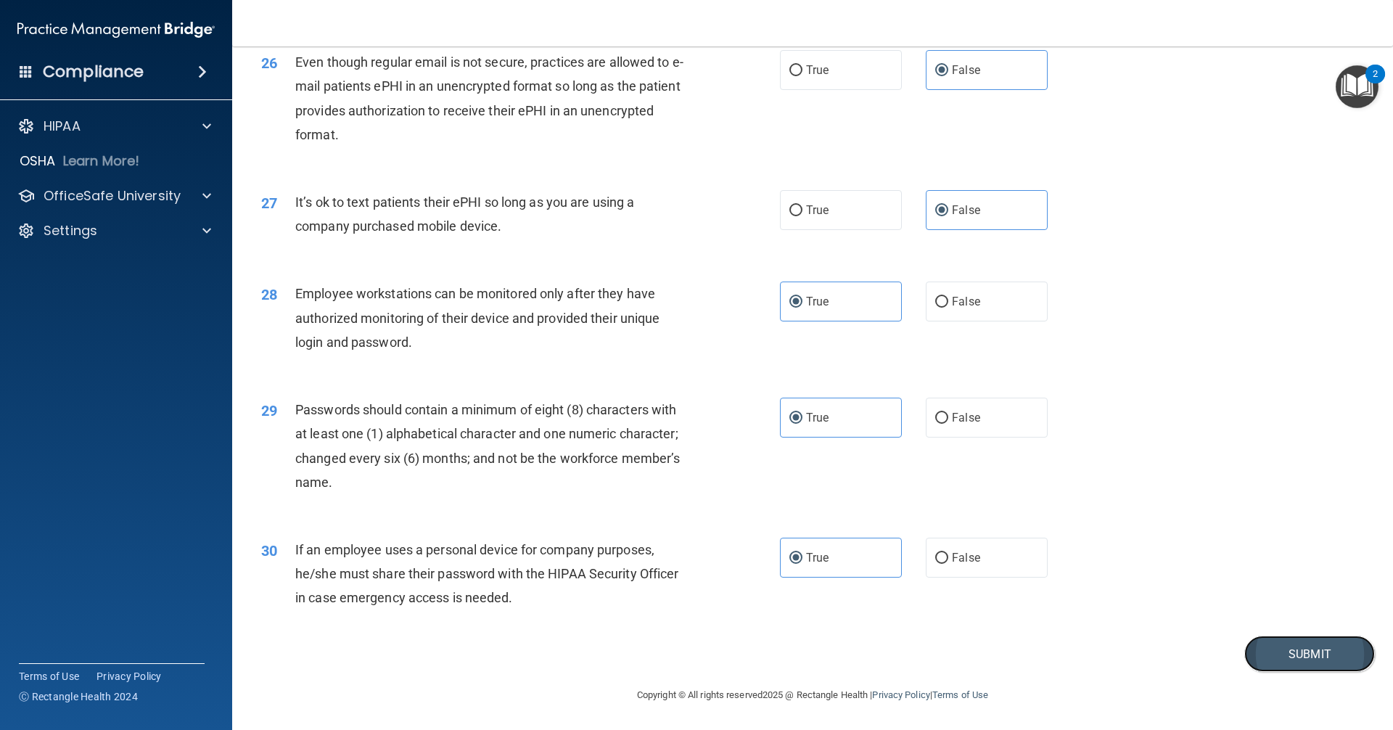
click at [1295, 661] on button "Submit" at bounding box center [1309, 653] width 131 height 37
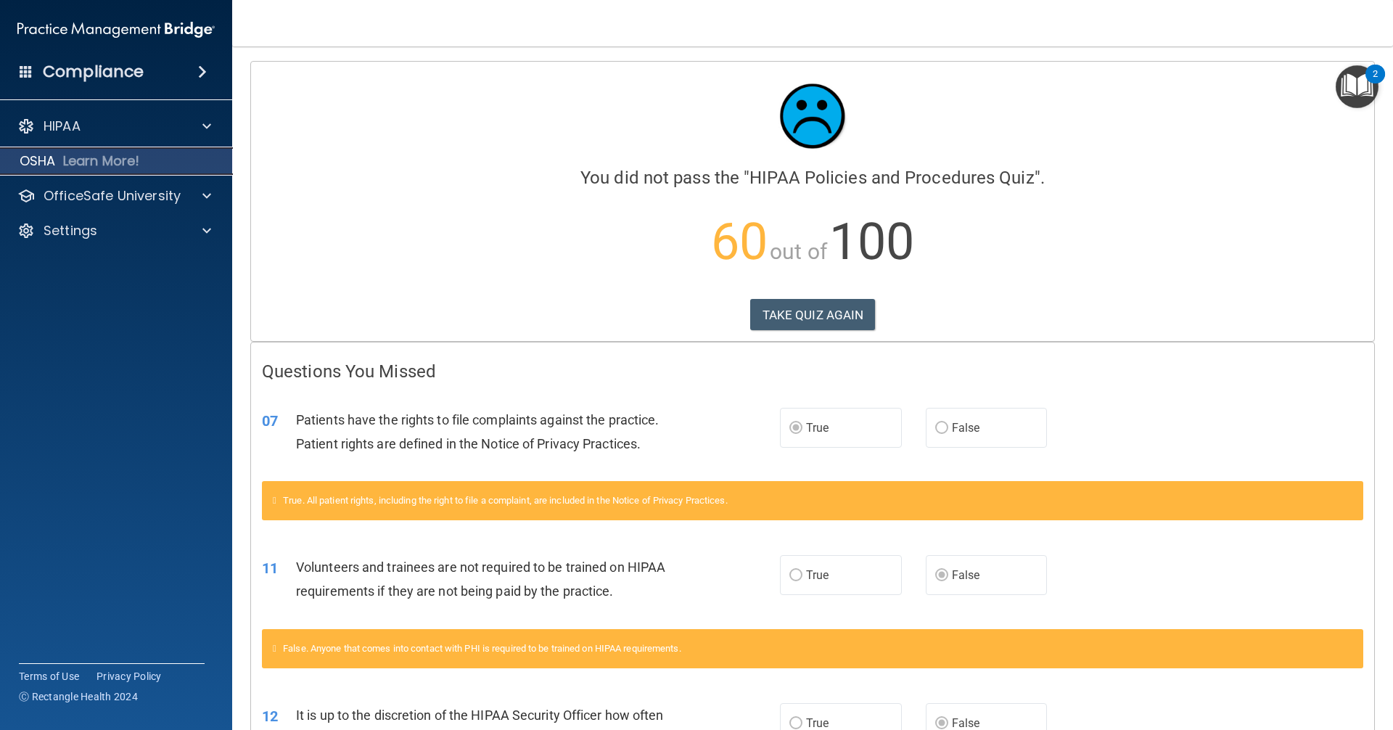
click at [62, 160] on div "OSHA Learn More!" at bounding box center [116, 161] width 255 height 29
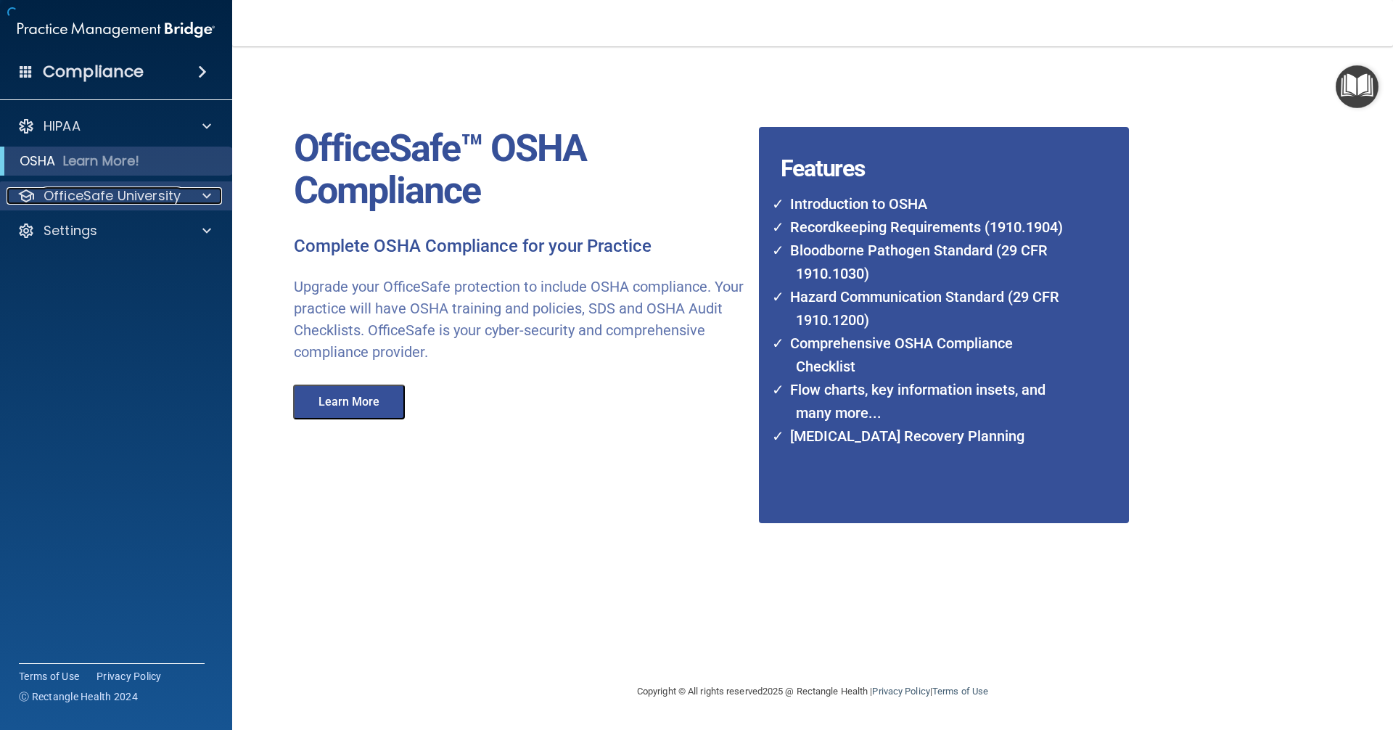
click at [117, 200] on p "OfficeSafe University" at bounding box center [112, 195] width 137 height 17
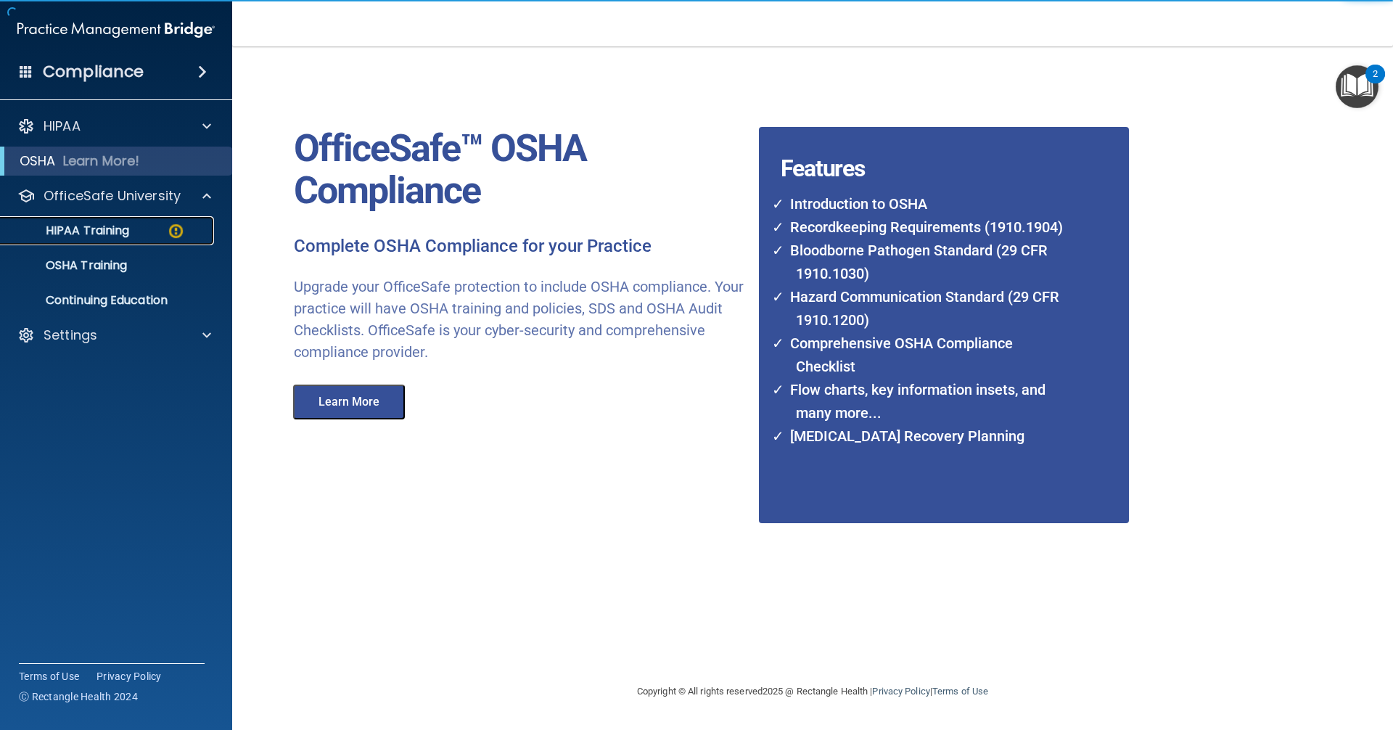
click at [141, 229] on div "HIPAA Training" at bounding box center [108, 230] width 198 height 15
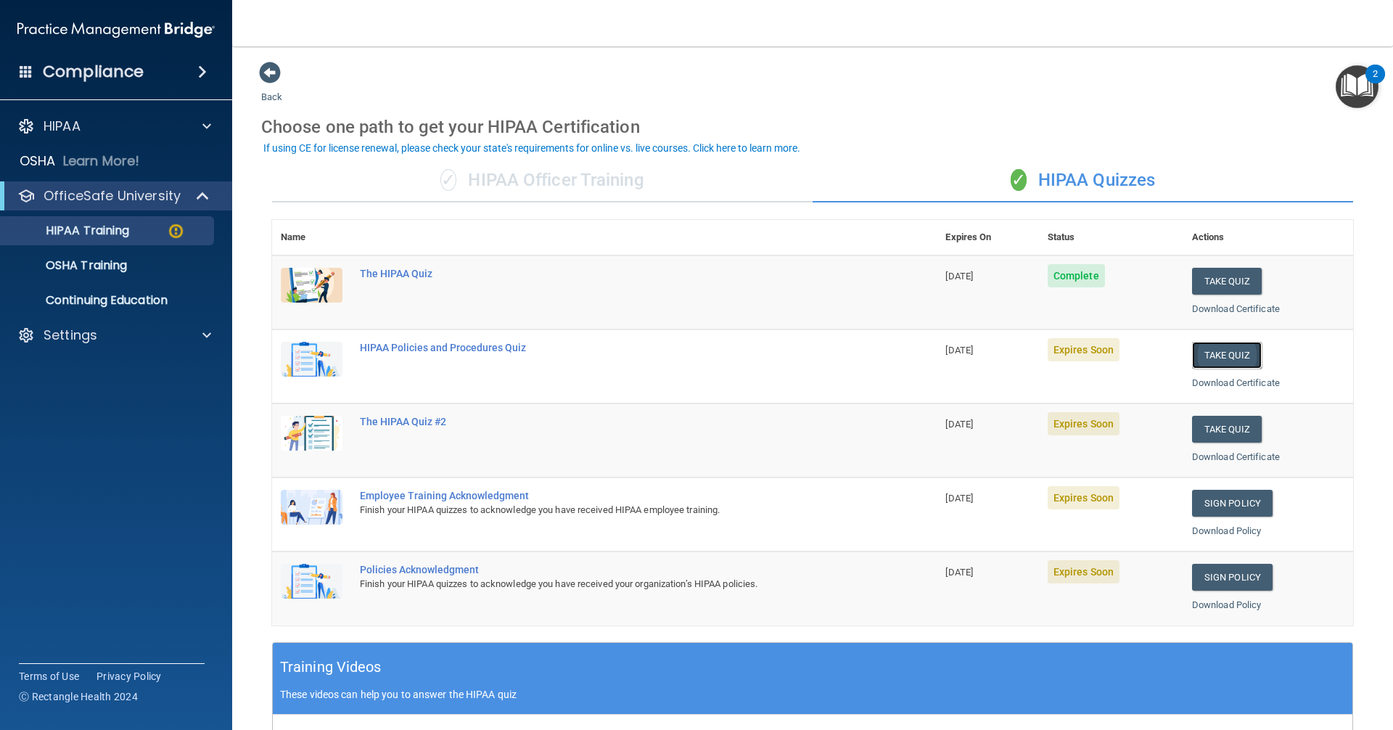
click at [1193, 350] on button "Take Quiz" at bounding box center [1227, 355] width 70 height 27
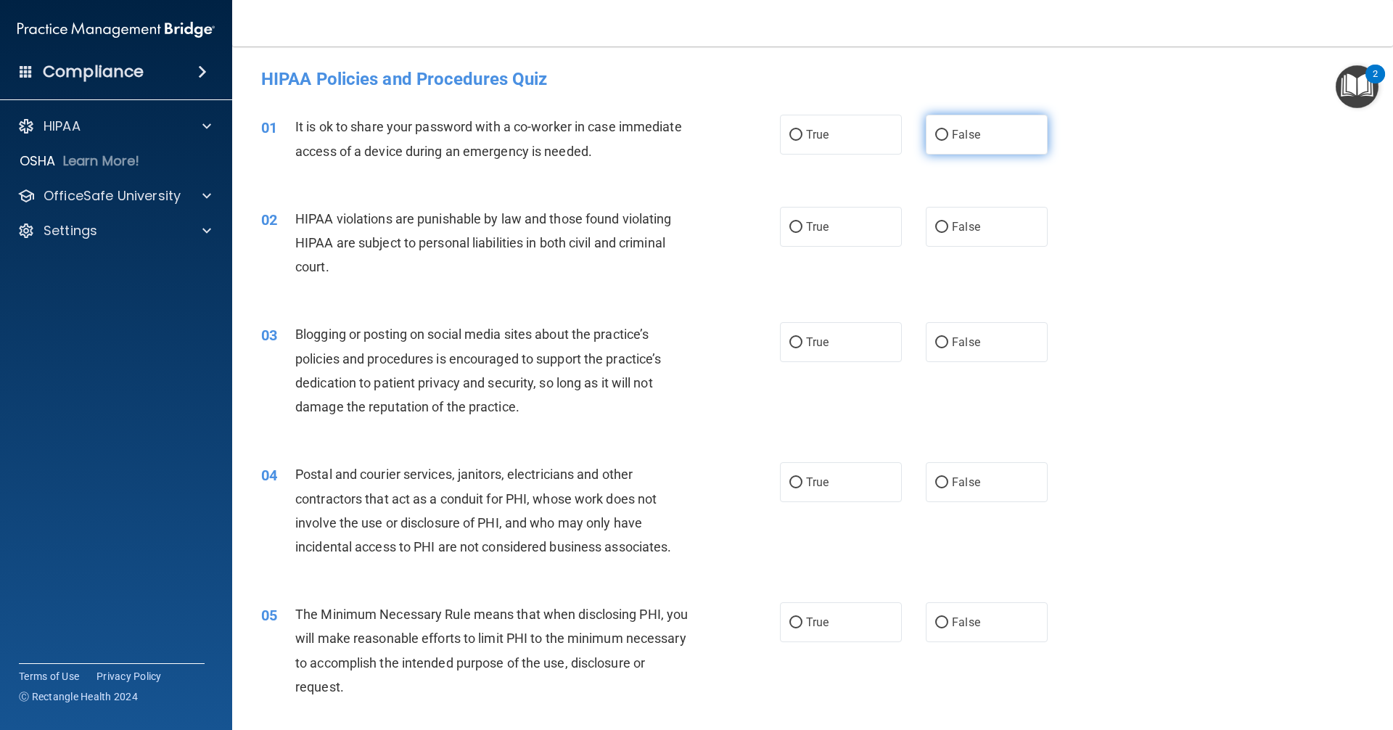
click at [926, 128] on label "False" at bounding box center [987, 135] width 122 height 40
click at [935, 130] on input "False" at bounding box center [941, 135] width 13 height 11
radio input "true"
click at [802, 239] on label "True" at bounding box center [841, 227] width 122 height 40
drag, startPoint x: 812, startPoint y: 260, endPoint x: 819, endPoint y: 218, distance: 42.6
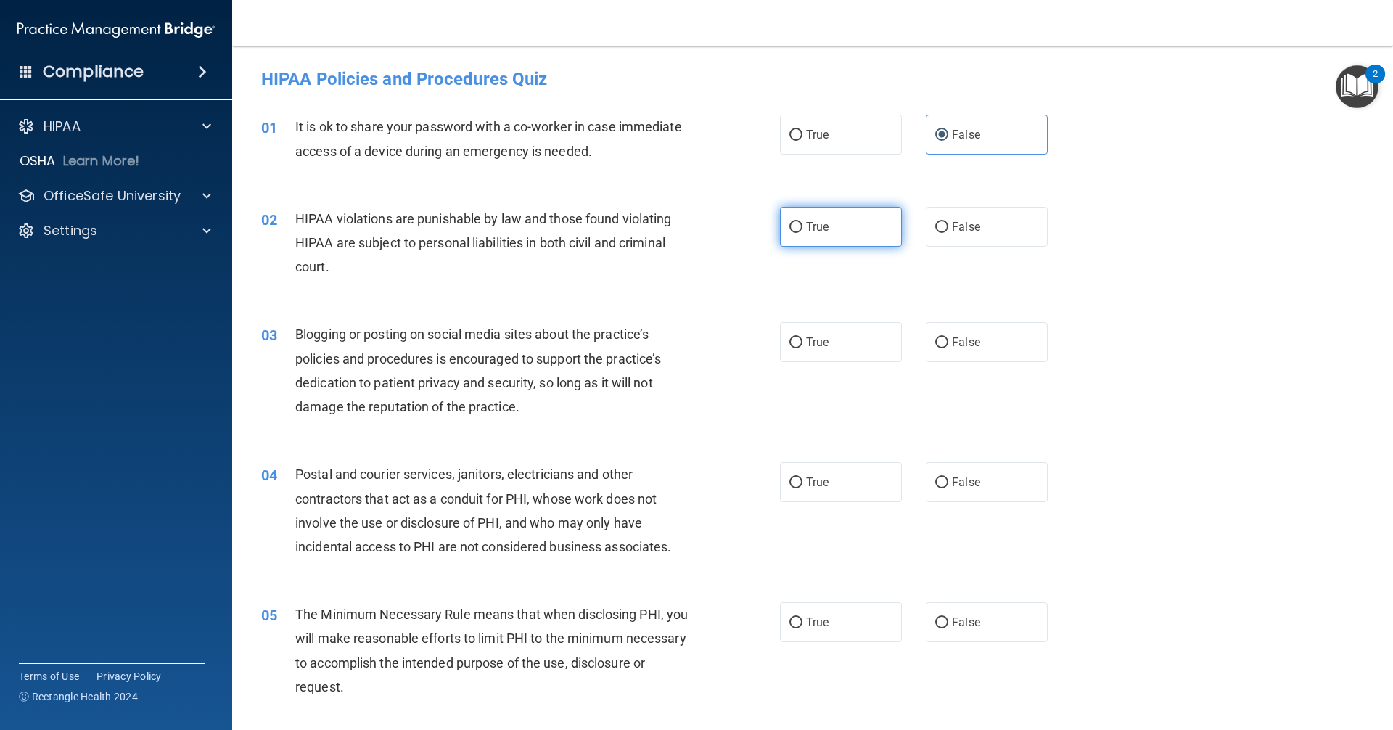
click at [812, 248] on div "02 HIPAA violations are punishable by law and those found violating HIPAA are s…" at bounding box center [812, 247] width 1124 height 116
click at [819, 218] on label "True" at bounding box center [841, 227] width 122 height 40
click at [802, 222] on input "True" at bounding box center [795, 227] width 13 height 11
radio input "true"
drag, startPoint x: 954, startPoint y: 334, endPoint x: 934, endPoint y: 348, distance: 23.9
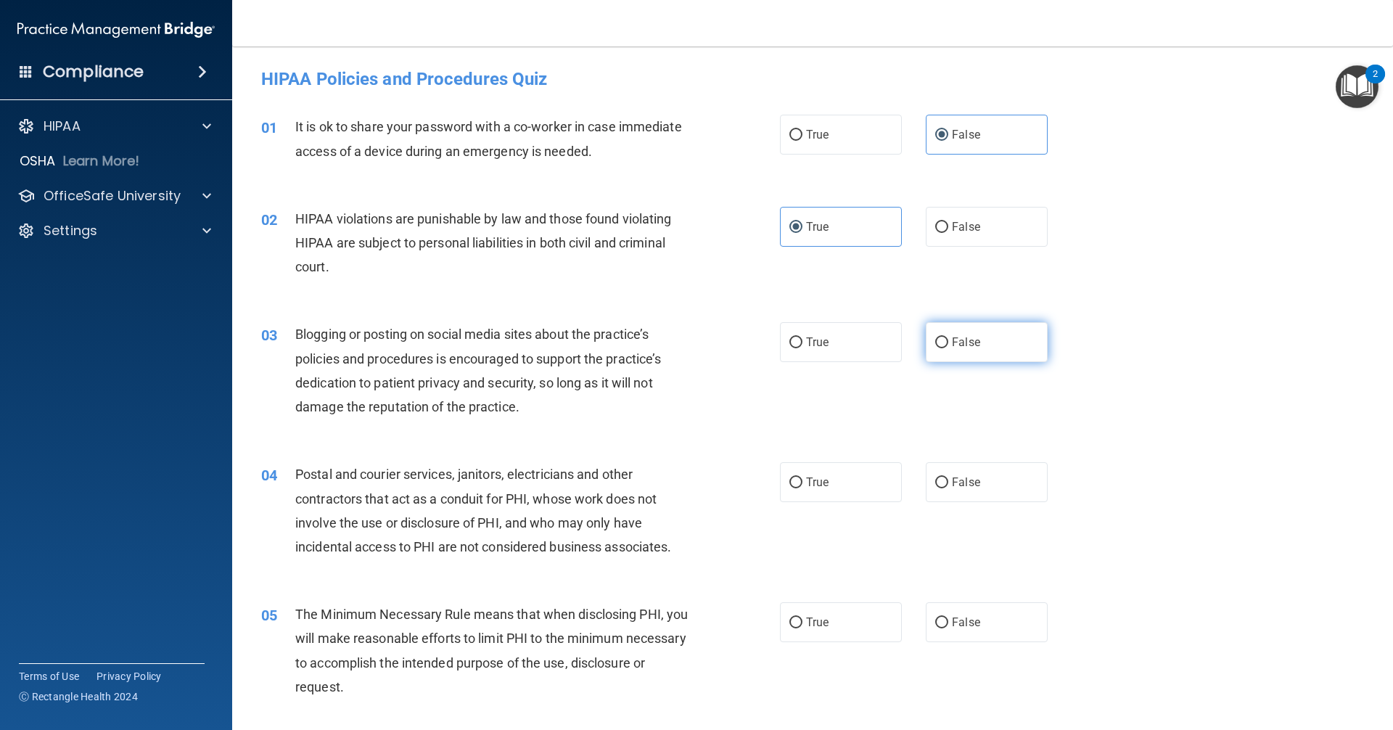
click at [952, 334] on label "False" at bounding box center [987, 342] width 122 height 40
click at [948, 337] on input "False" at bounding box center [941, 342] width 13 height 11
radio input "true"
click at [808, 500] on label "True" at bounding box center [841, 482] width 122 height 40
click at [802, 488] on input "True" at bounding box center [795, 482] width 13 height 11
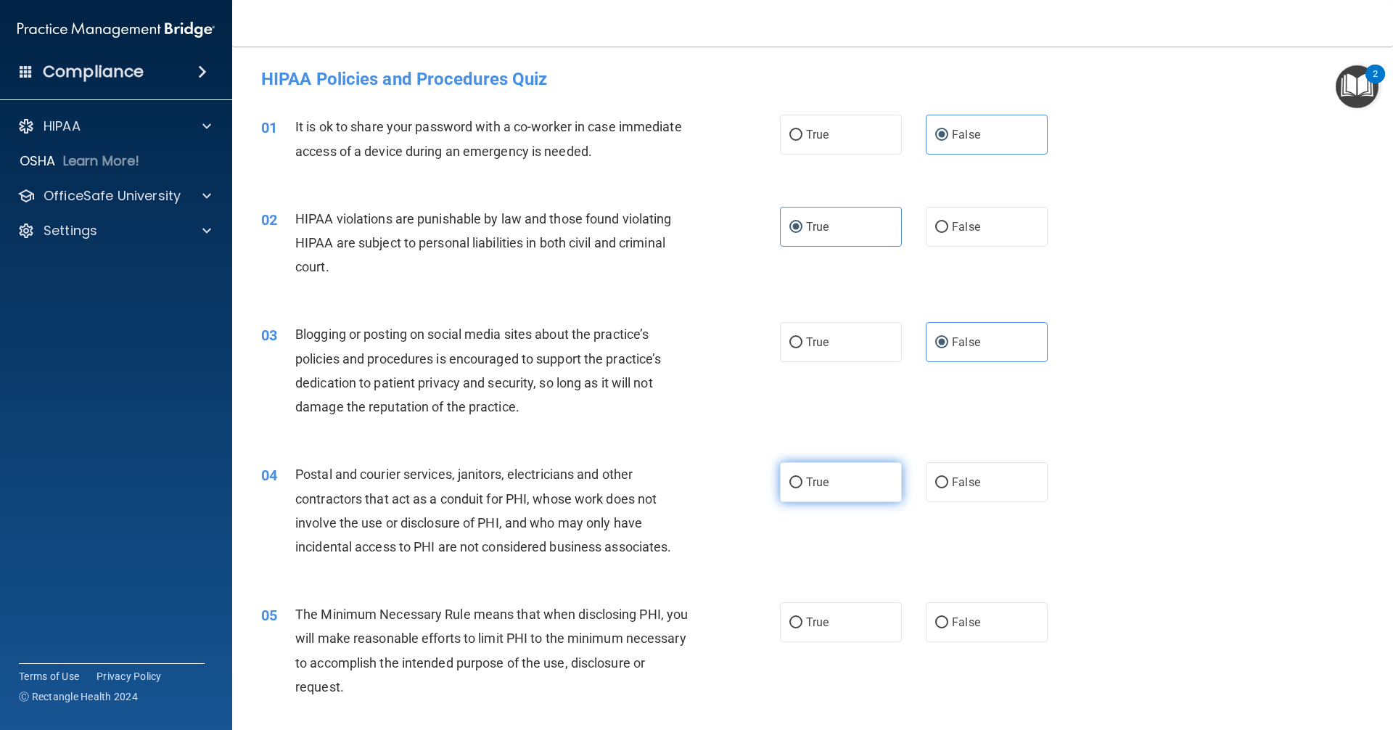
radio input "true"
click at [820, 619] on span "True" at bounding box center [817, 622] width 22 height 14
click at [802, 619] on input "True" at bounding box center [795, 622] width 13 height 11
radio input "true"
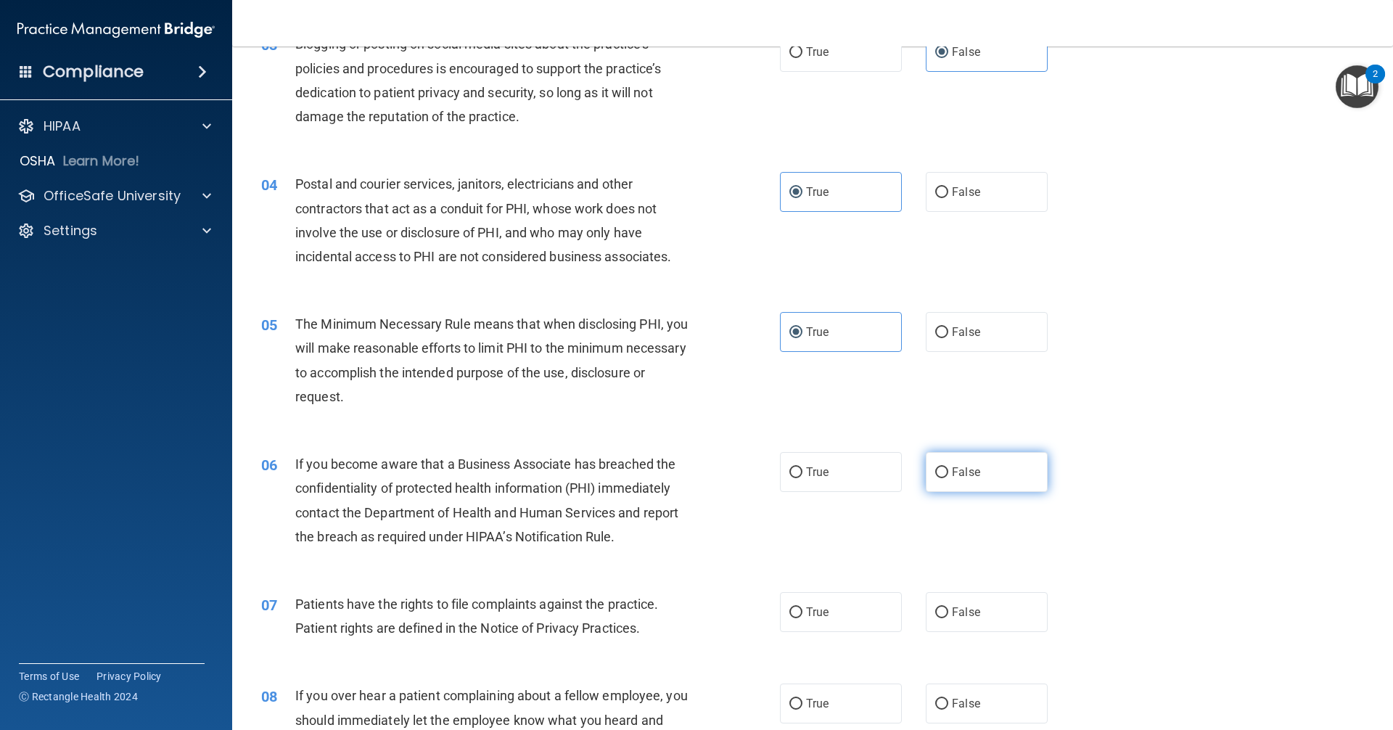
click at [958, 471] on span "False" at bounding box center [966, 472] width 28 height 14
click at [948, 471] on input "False" at bounding box center [941, 472] width 13 height 11
radio input "true"
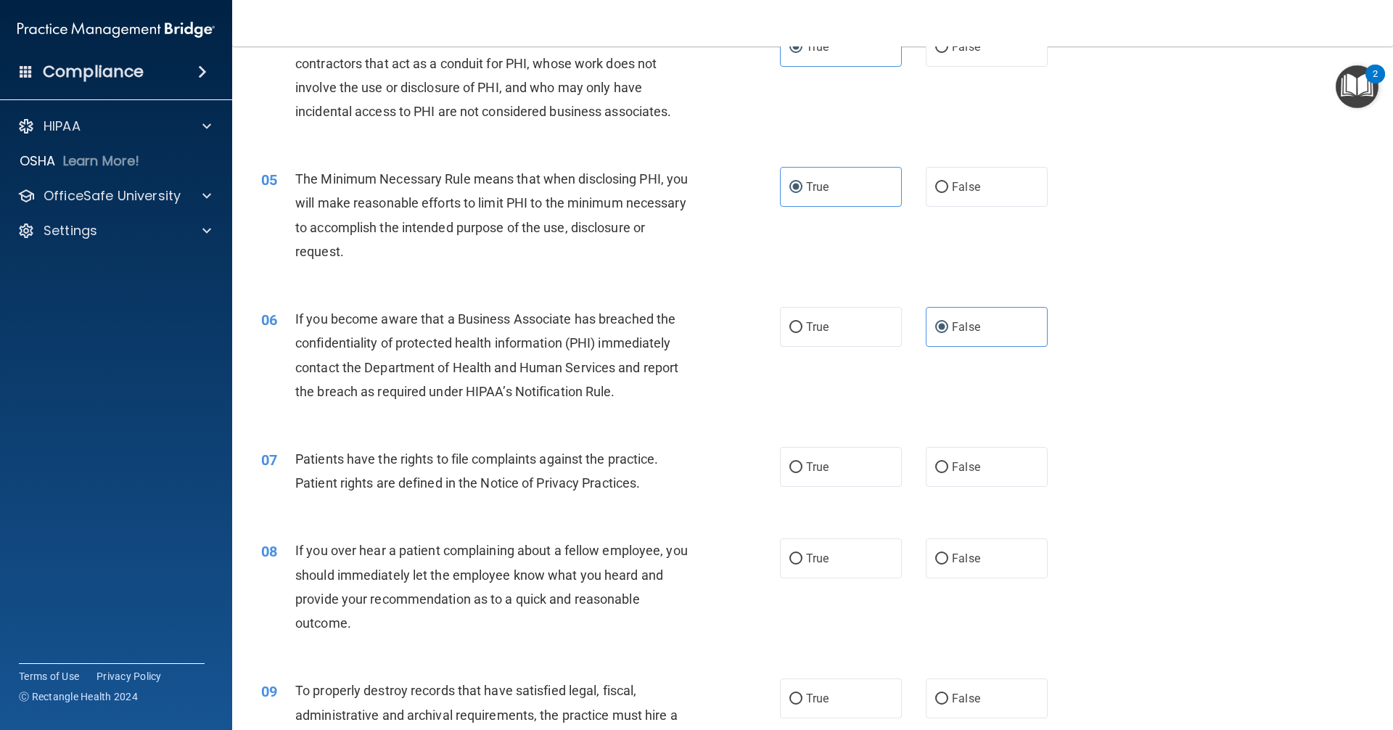
click at [856, 481] on label "True" at bounding box center [841, 467] width 122 height 40
click at [802, 473] on input "True" at bounding box center [795, 467] width 13 height 11
radio input "true"
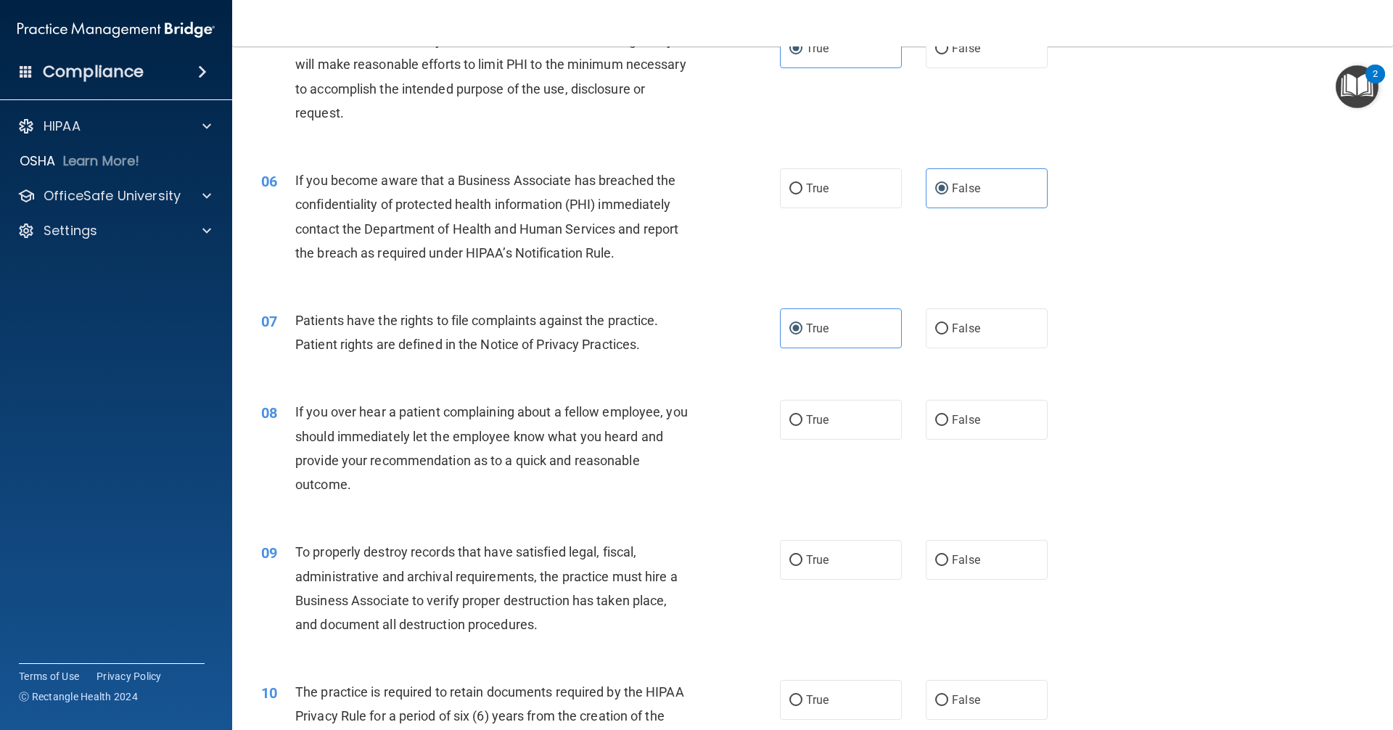
scroll to position [580, 0]
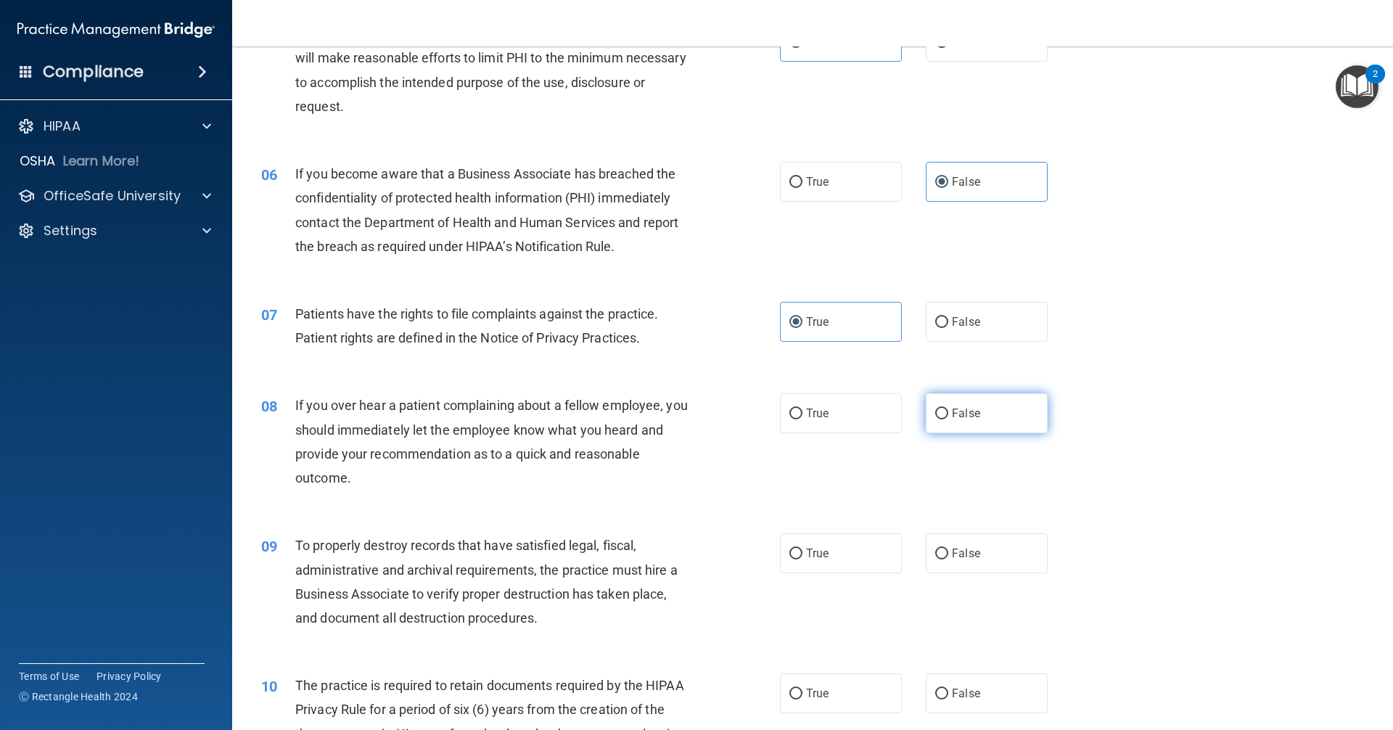
click at [952, 412] on span "False" at bounding box center [966, 413] width 28 height 14
click at [948, 412] on input "False" at bounding box center [941, 413] width 13 height 11
radio input "true"
click at [952, 550] on span "False" at bounding box center [966, 553] width 28 height 14
click at [948, 550] on input "False" at bounding box center [941, 553] width 13 height 11
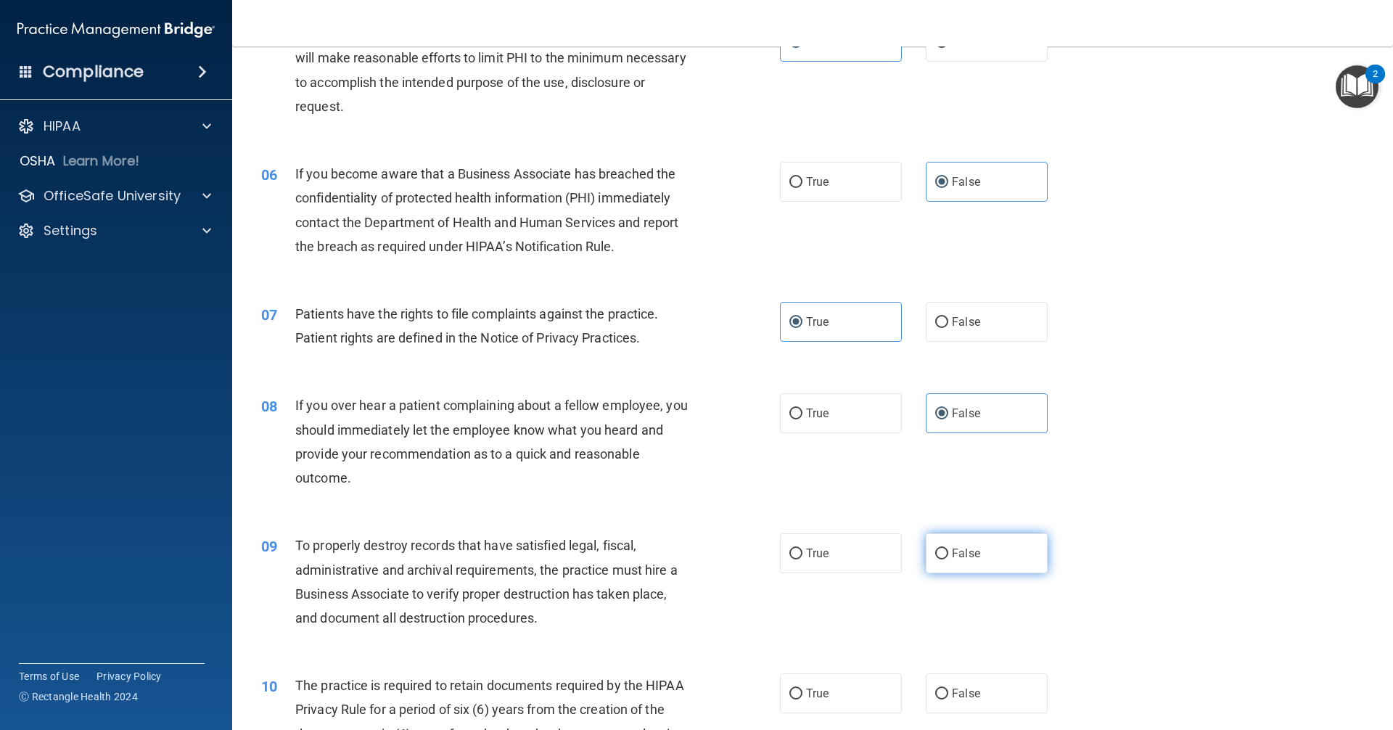
radio input "true"
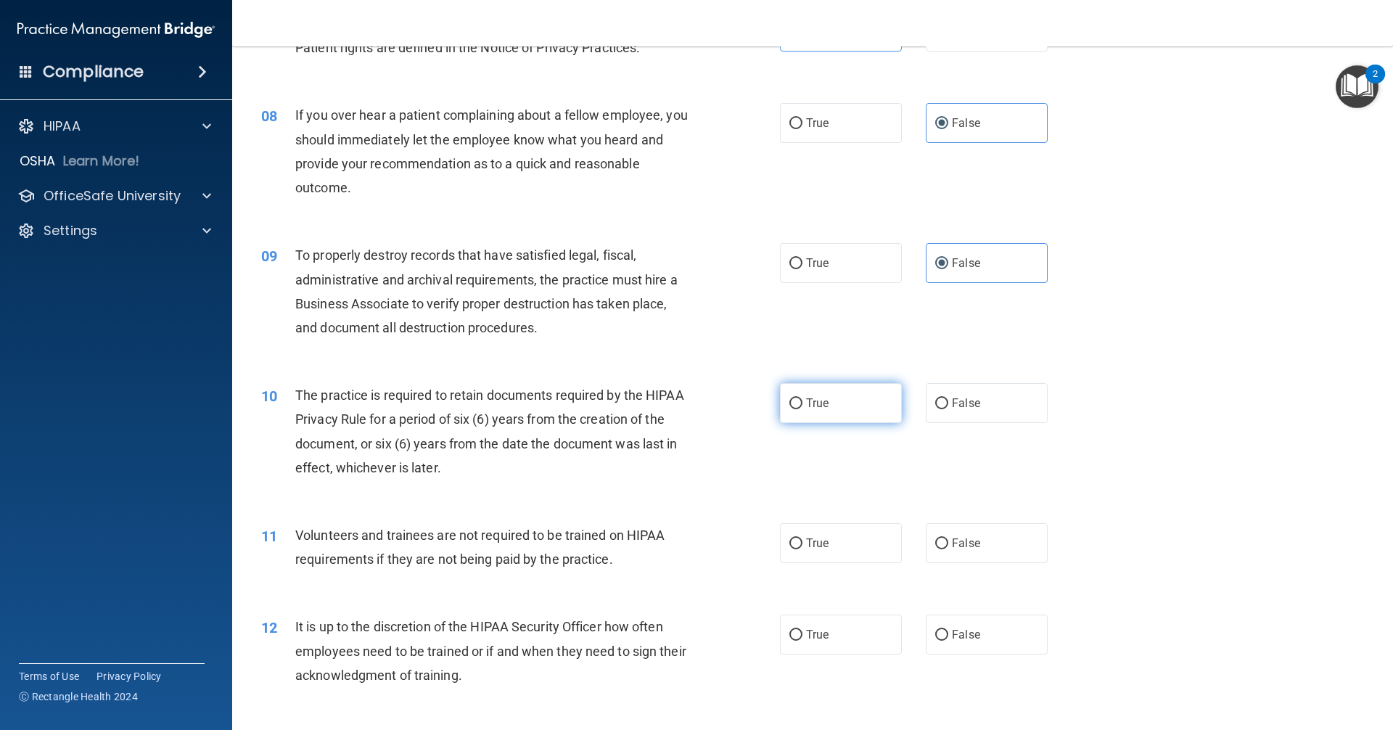
drag, startPoint x: 859, startPoint y: 395, endPoint x: 850, endPoint y: 410, distance: 17.5
click at [857, 395] on label "True" at bounding box center [841, 403] width 122 height 40
click at [802, 398] on input "True" at bounding box center [795, 403] width 13 height 11
radio input "true"
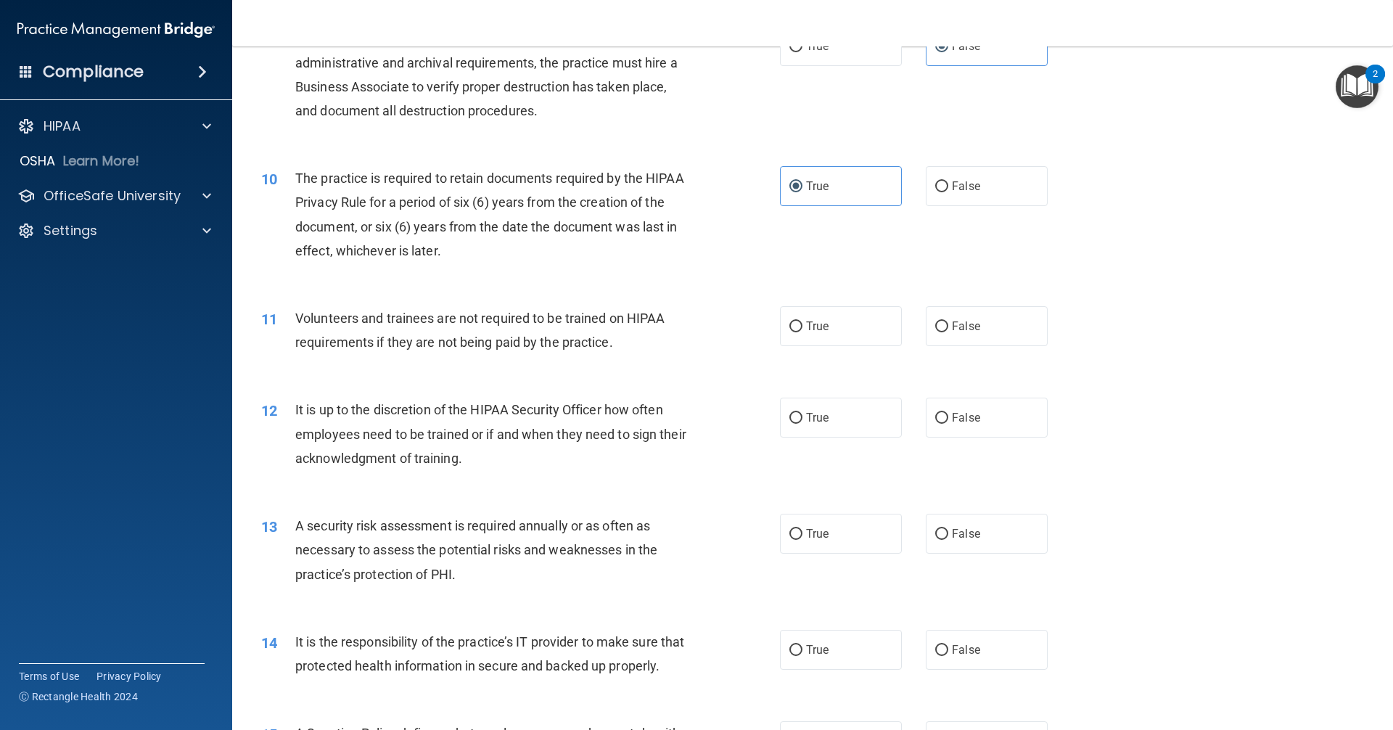
scroll to position [1088, 0]
click at [973, 334] on label "False" at bounding box center [987, 325] width 122 height 40
click at [948, 331] on input "False" at bounding box center [941, 326] width 13 height 11
radio input "true"
drag, startPoint x: 973, startPoint y: 422, endPoint x: 961, endPoint y: 452, distance: 31.9
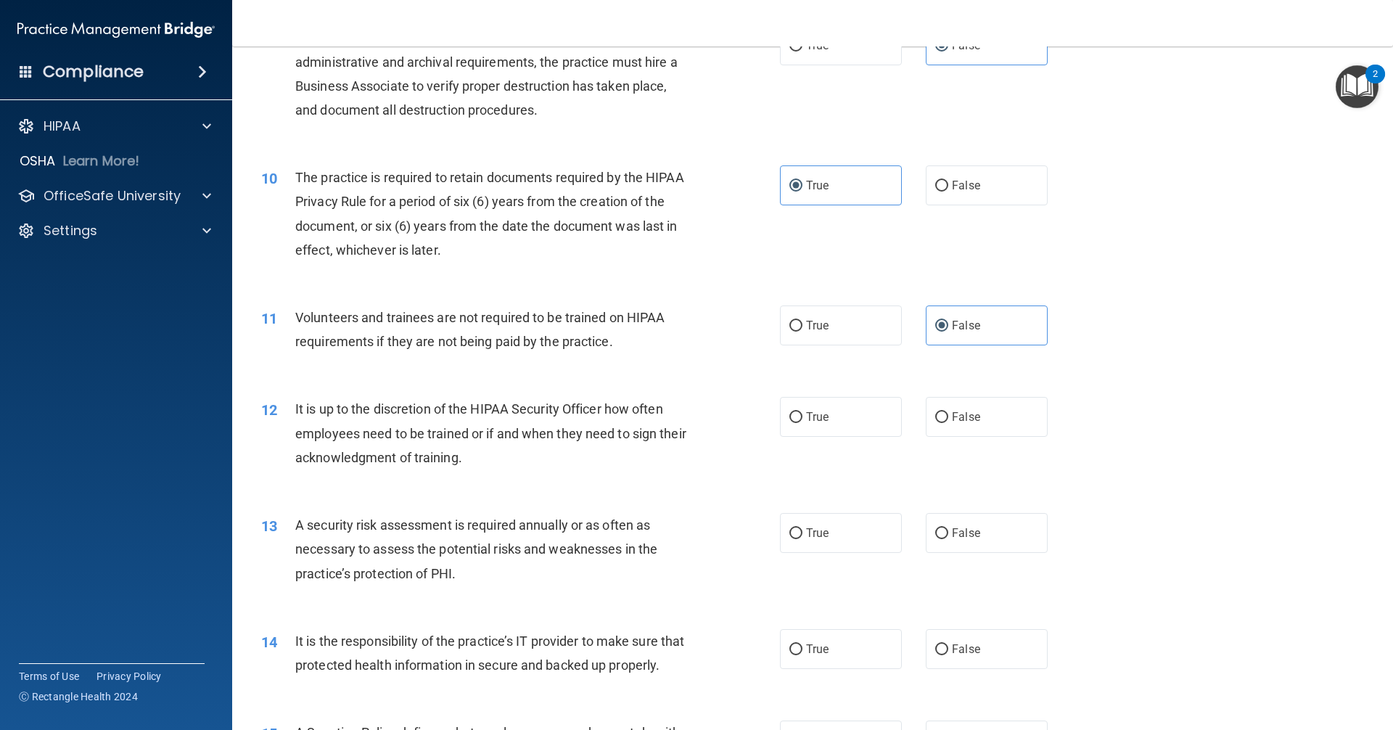
click at [972, 422] on label "False" at bounding box center [987, 417] width 122 height 40
click at [948, 422] on input "False" at bounding box center [941, 417] width 13 height 11
radio input "true"
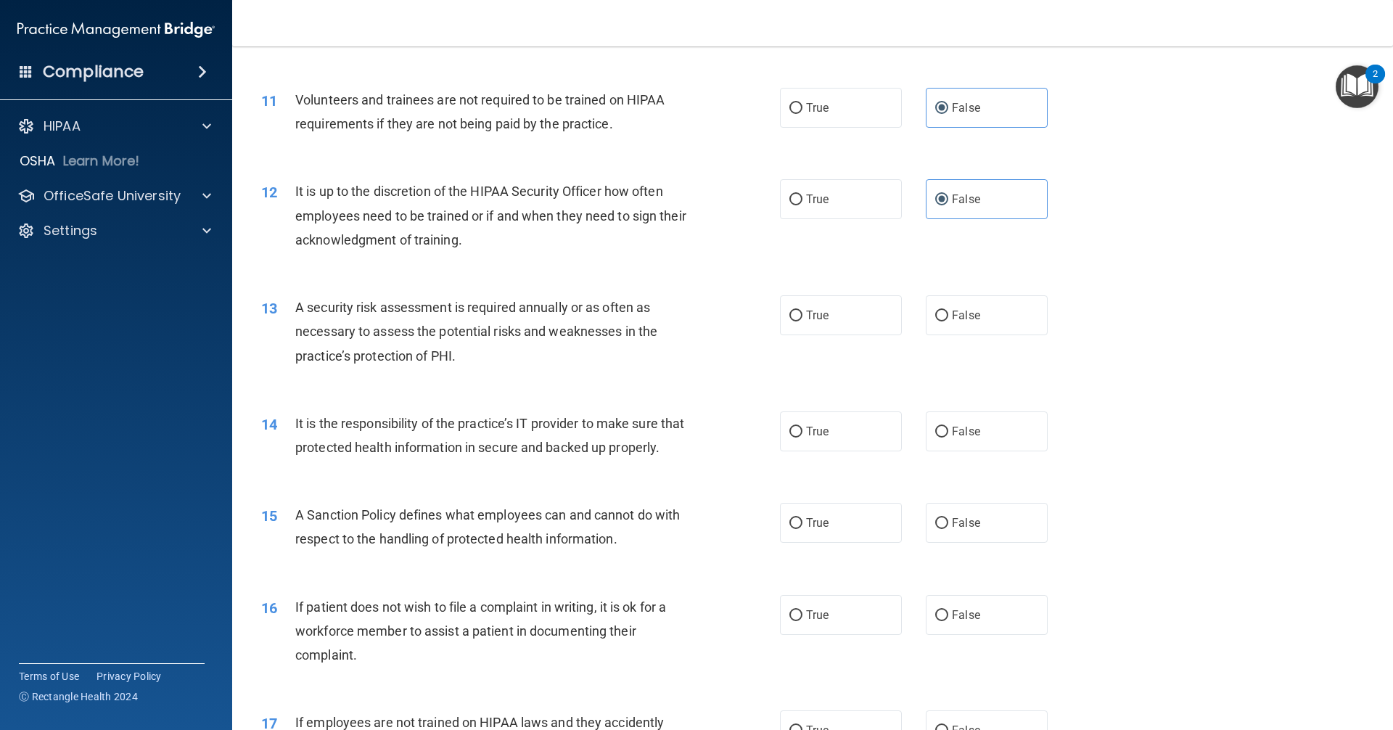
drag, startPoint x: 809, startPoint y: 320, endPoint x: 827, endPoint y: 341, distance: 27.8
click at [811, 320] on span "True" at bounding box center [817, 315] width 22 height 14
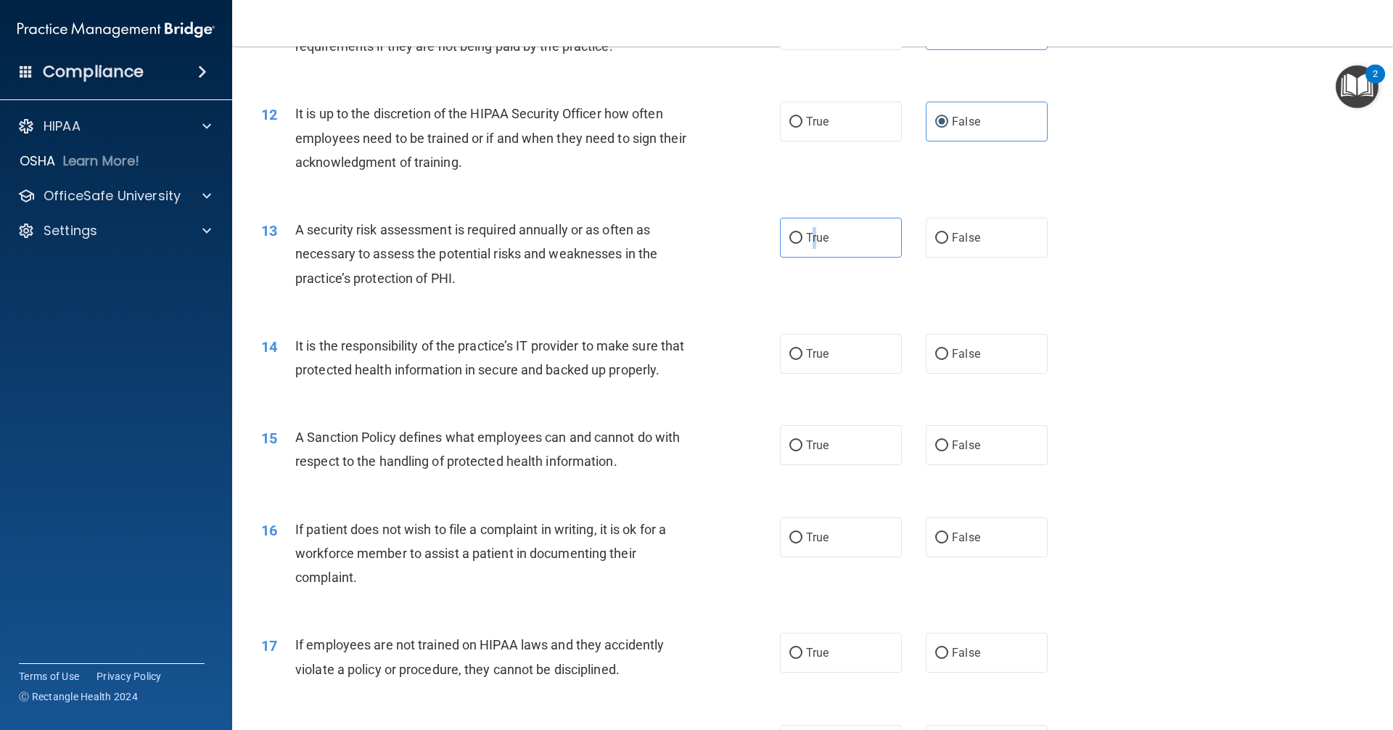
scroll to position [1451, 0]
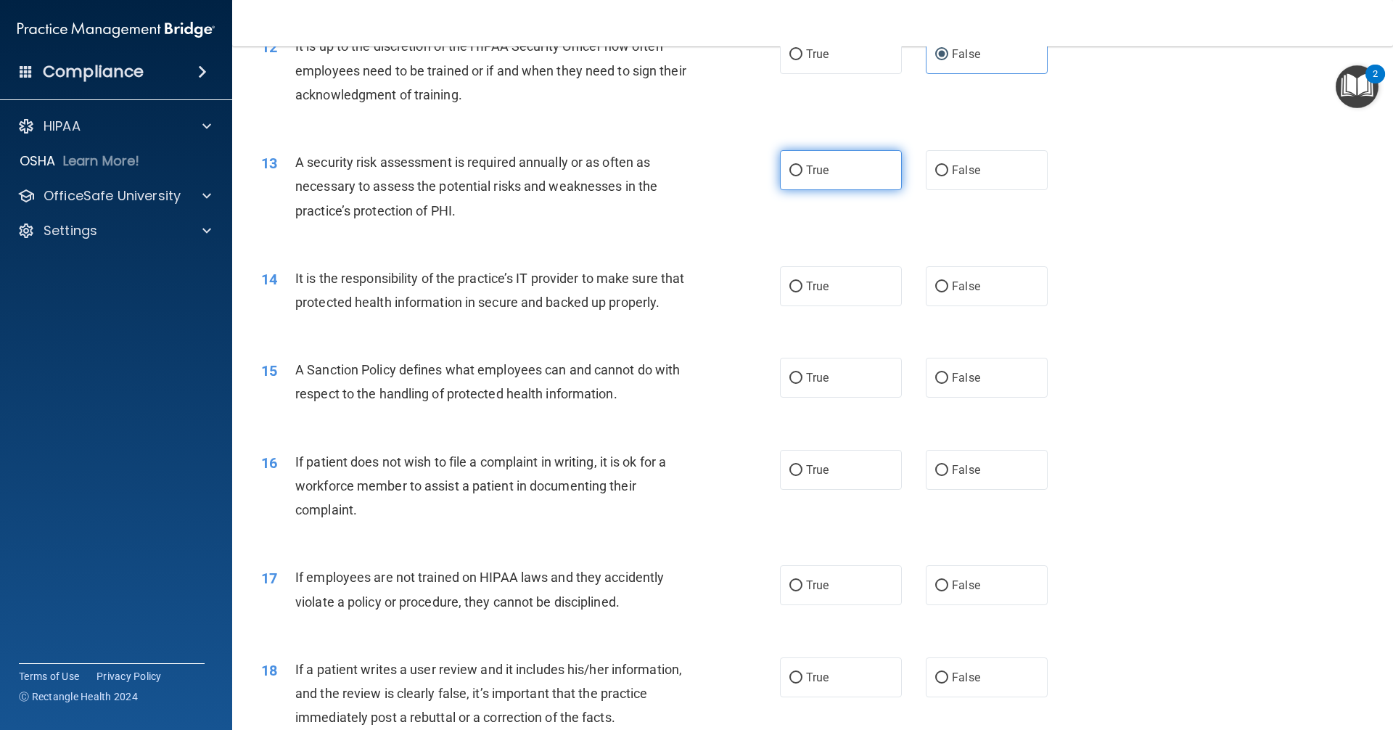
click at [833, 177] on label "True" at bounding box center [841, 170] width 122 height 40
click at [802, 176] on input "True" at bounding box center [795, 170] width 13 height 11
radio input "true"
drag, startPoint x: 973, startPoint y: 292, endPoint x: 970, endPoint y: 305, distance: 13.6
click at [973, 292] on label "False" at bounding box center [987, 286] width 122 height 40
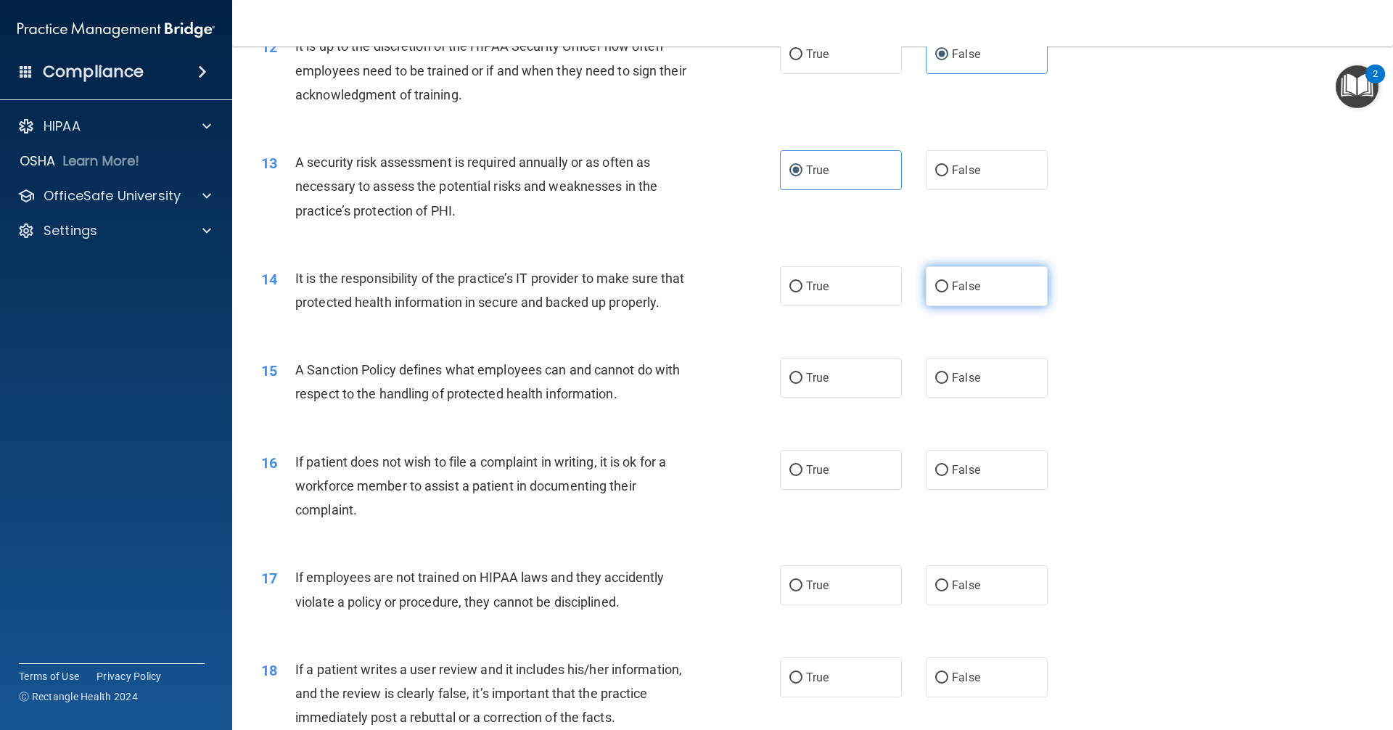
click at [948, 292] on input "False" at bounding box center [941, 286] width 13 height 11
radio input "true"
click at [986, 398] on label "False" at bounding box center [987, 378] width 122 height 40
click at [948, 384] on input "False" at bounding box center [941, 378] width 13 height 11
radio input "true"
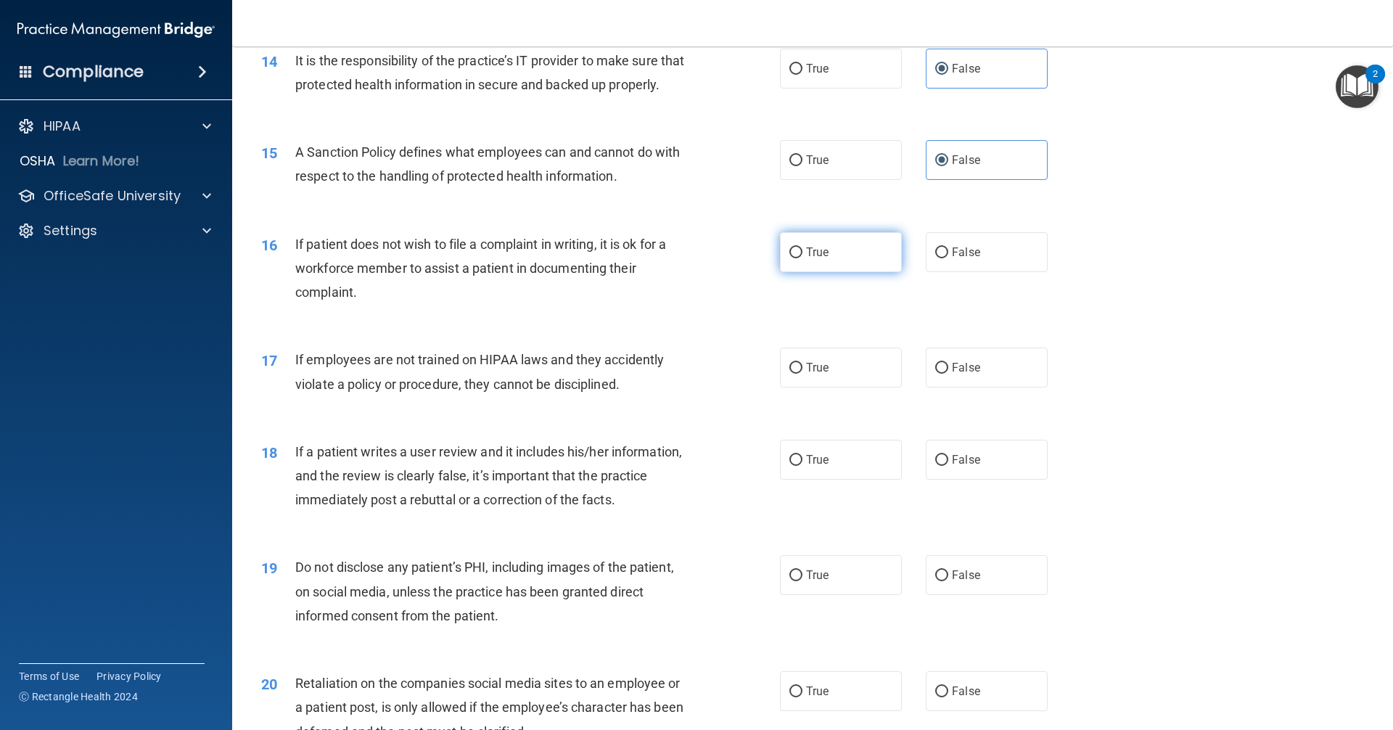
click at [838, 272] on label "True" at bounding box center [841, 252] width 122 height 40
click at [802, 258] on input "True" at bounding box center [795, 252] width 13 height 11
radio input "true"
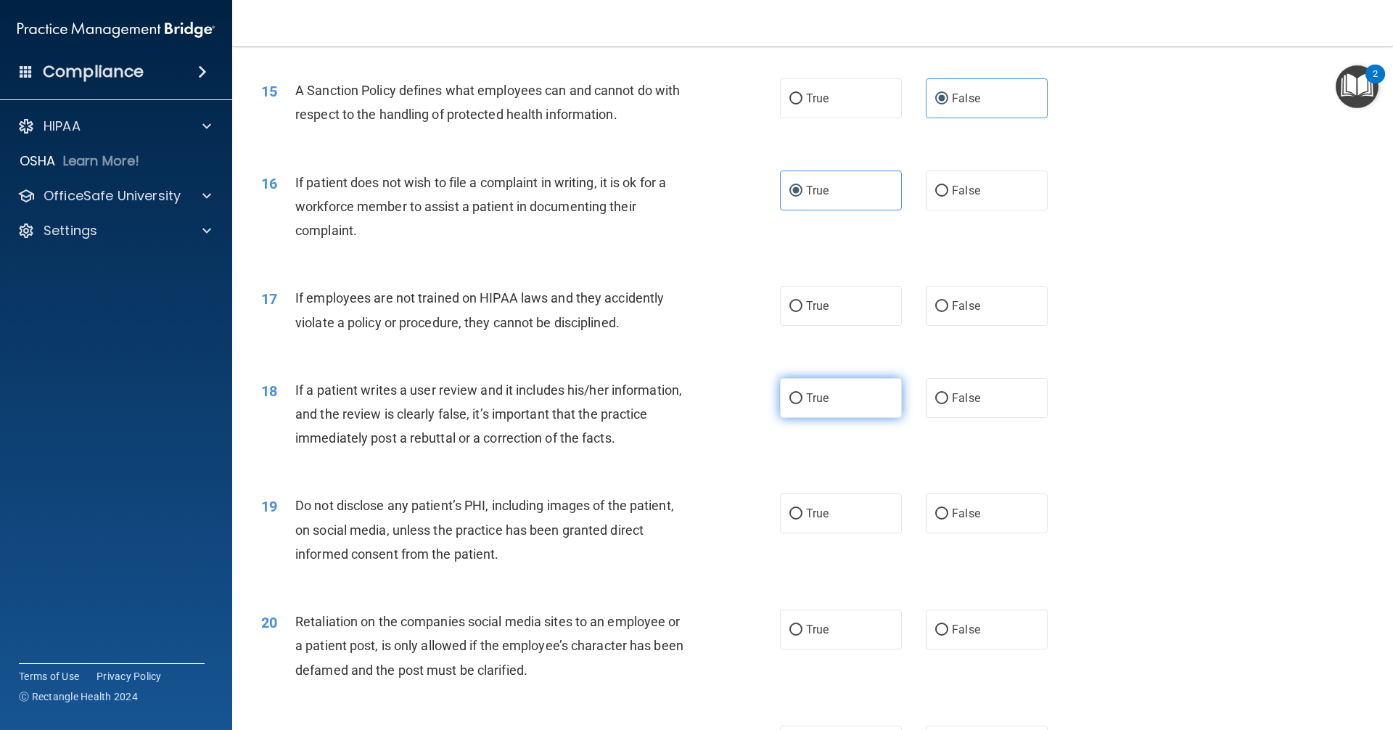
scroll to position [1813, 0]
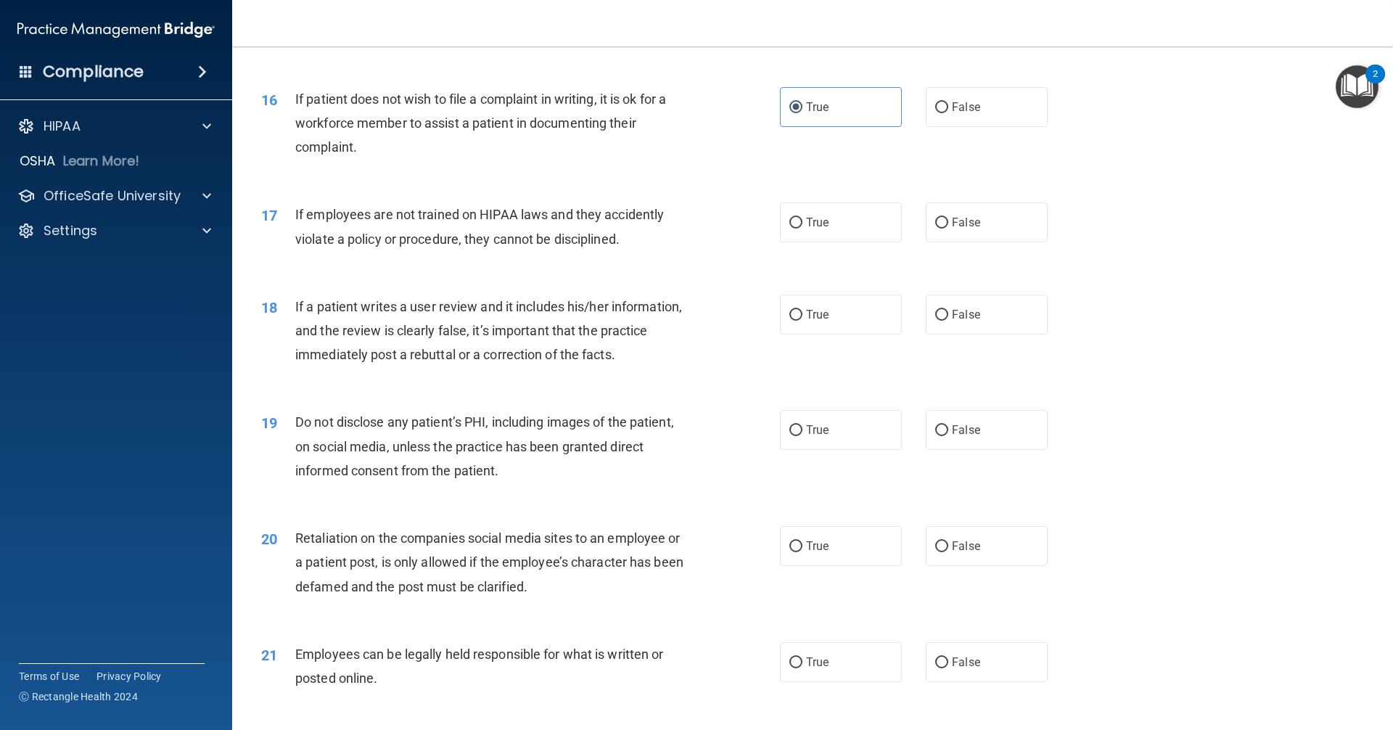
drag, startPoint x: 939, startPoint y: 247, endPoint x: 950, endPoint y: 300, distance: 54.1
click at [942, 242] on label "False" at bounding box center [987, 222] width 122 height 40
click at [942, 228] on input "False" at bounding box center [941, 223] width 13 height 11
radio input "true"
drag, startPoint x: 952, startPoint y: 332, endPoint x: 949, endPoint y: 363, distance: 30.7
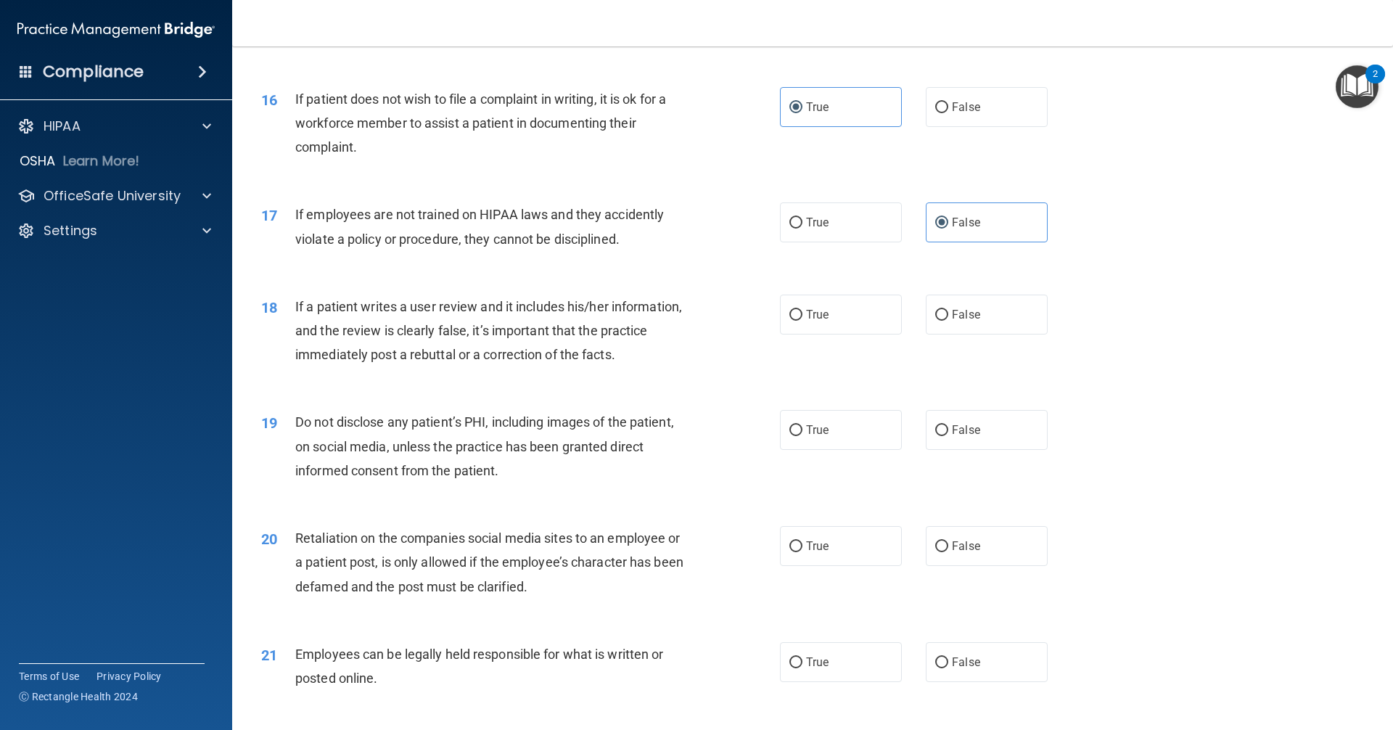
click at [953, 321] on span "False" at bounding box center [966, 315] width 28 height 14
click at [948, 321] on input "False" at bounding box center [941, 315] width 13 height 11
radio input "true"
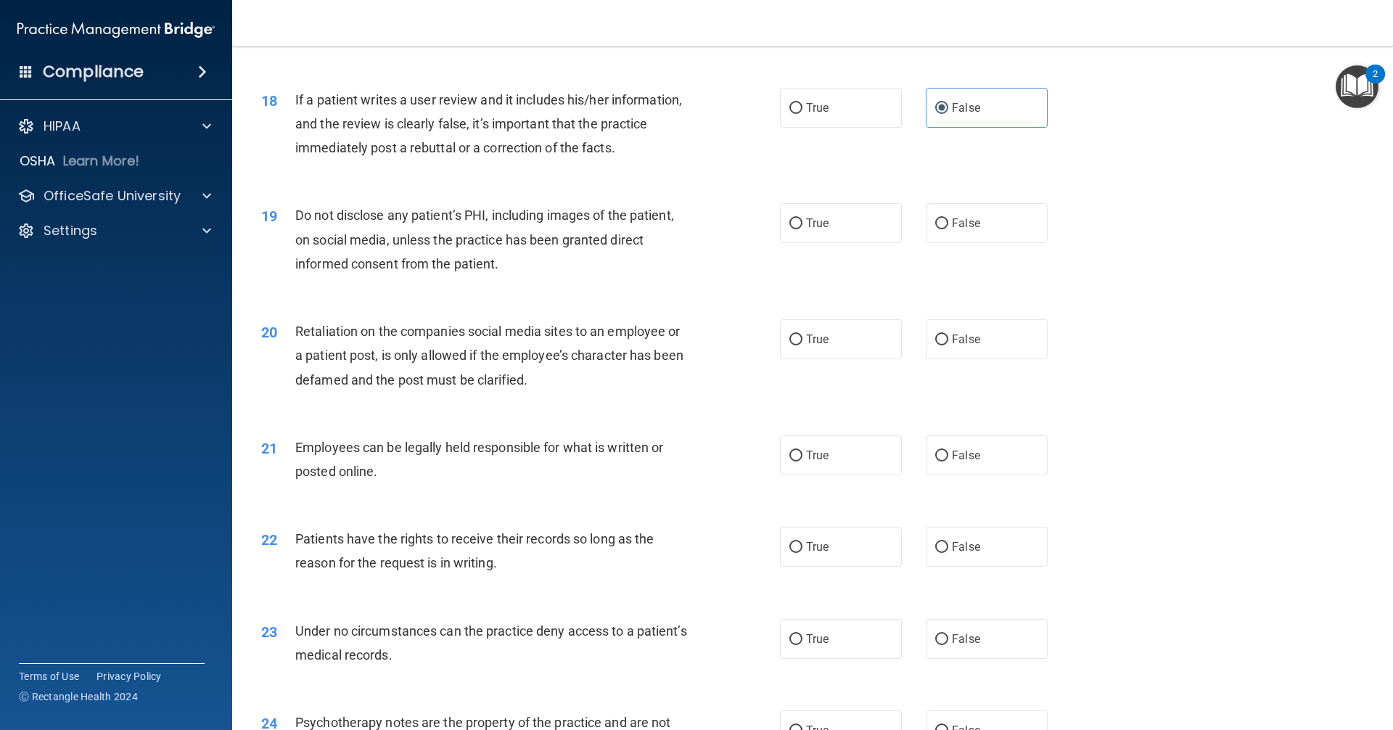
scroll to position [2031, 0]
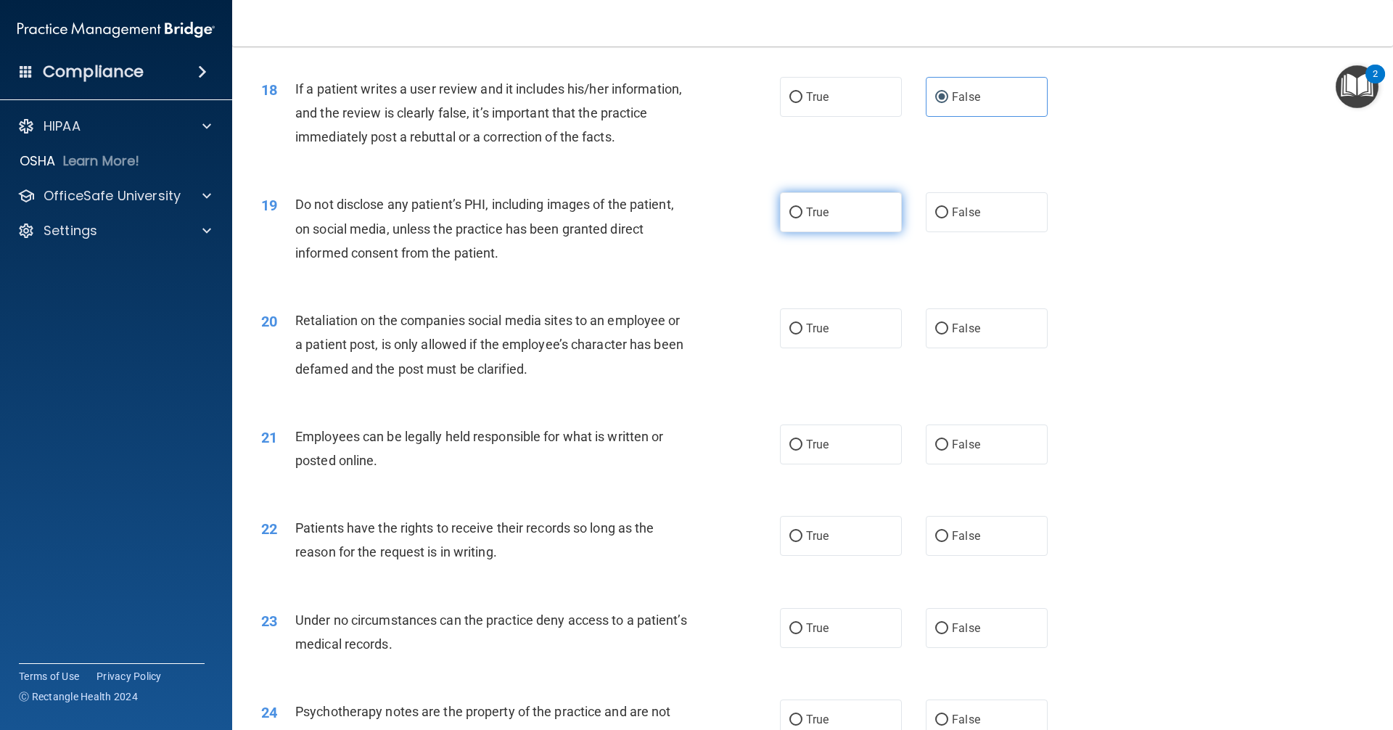
click at [817, 226] on label "True" at bounding box center [841, 212] width 122 height 40
click at [802, 218] on input "True" at bounding box center [795, 212] width 13 height 11
radio input "true"
drag, startPoint x: 973, startPoint y: 357, endPoint x: 910, endPoint y: 413, distance: 85.3
click at [973, 348] on label "False" at bounding box center [987, 328] width 122 height 40
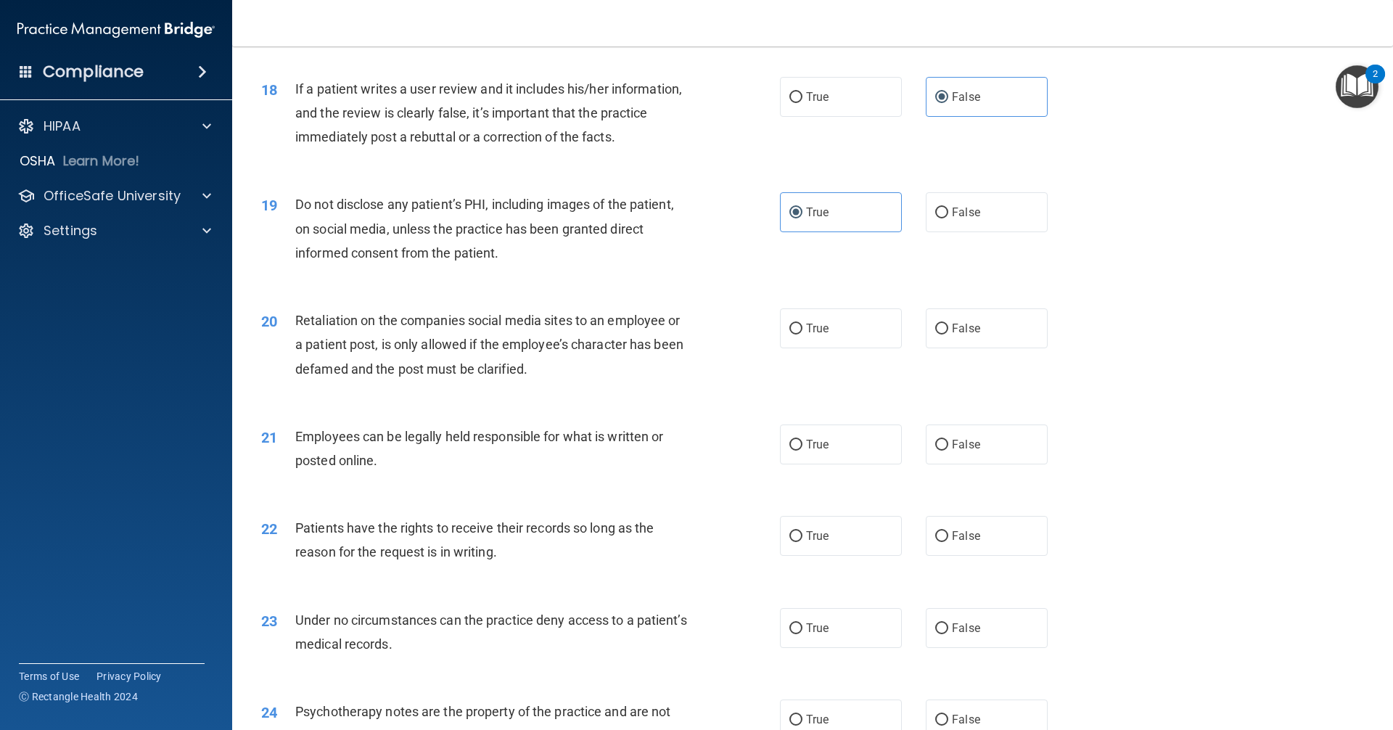
click at [948, 334] on input "False" at bounding box center [941, 329] width 13 height 11
radio input "true"
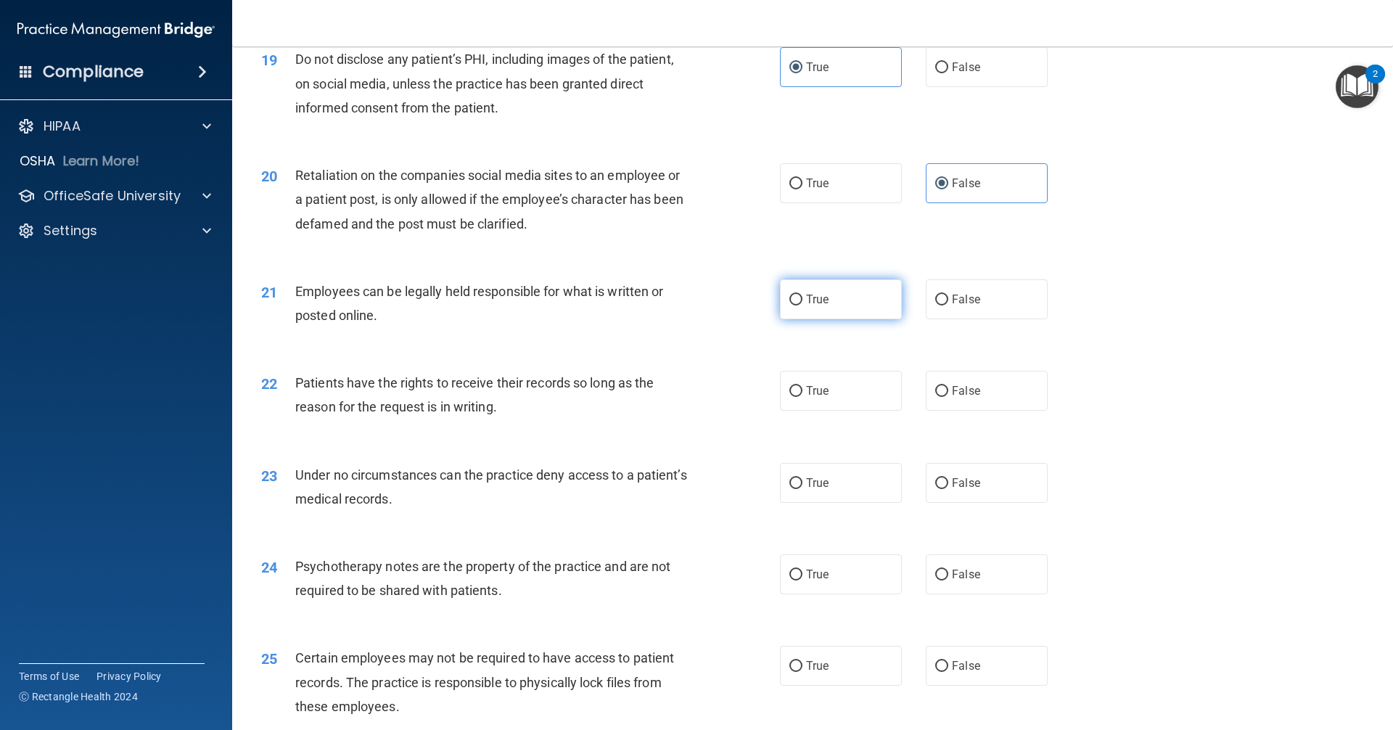
click at [823, 306] on span "True" at bounding box center [817, 299] width 22 height 14
click at [802, 305] on input "True" at bounding box center [795, 300] width 13 height 11
radio input "true"
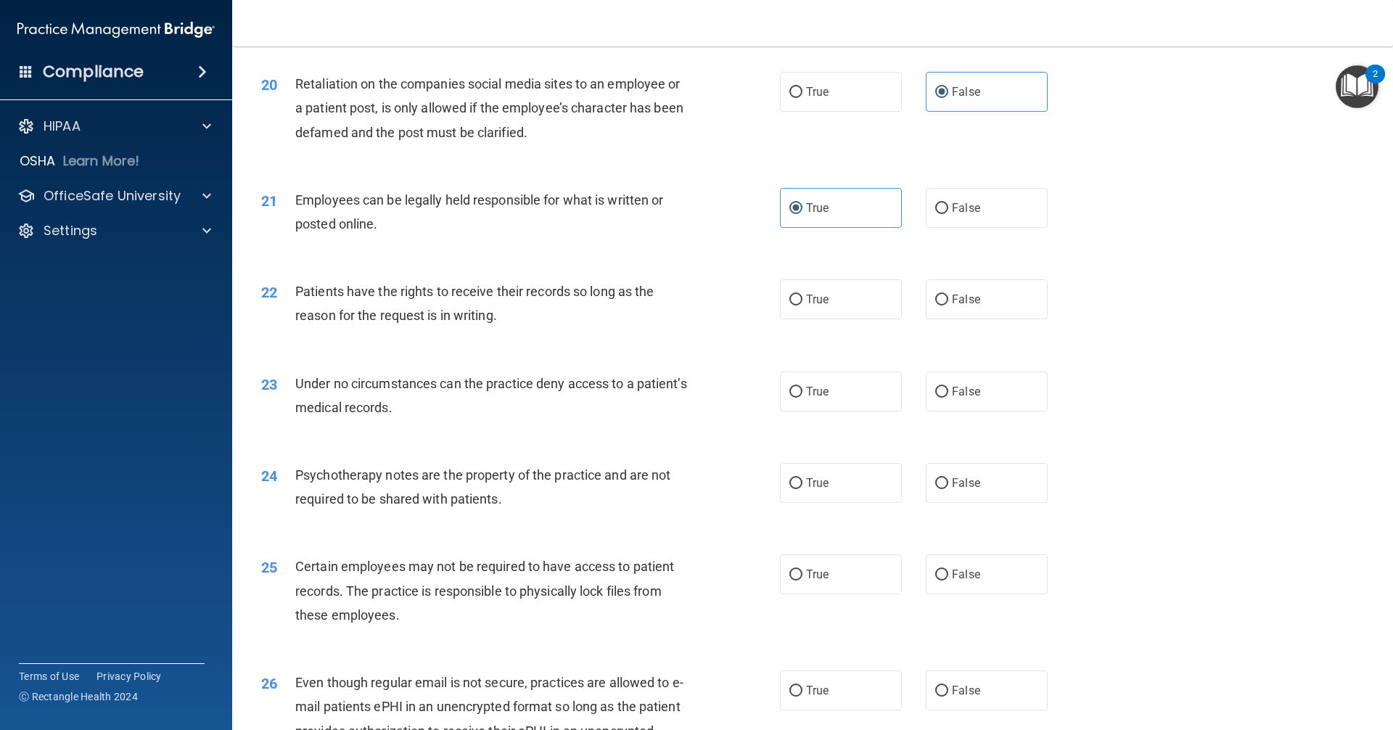
scroll to position [2394, 0]
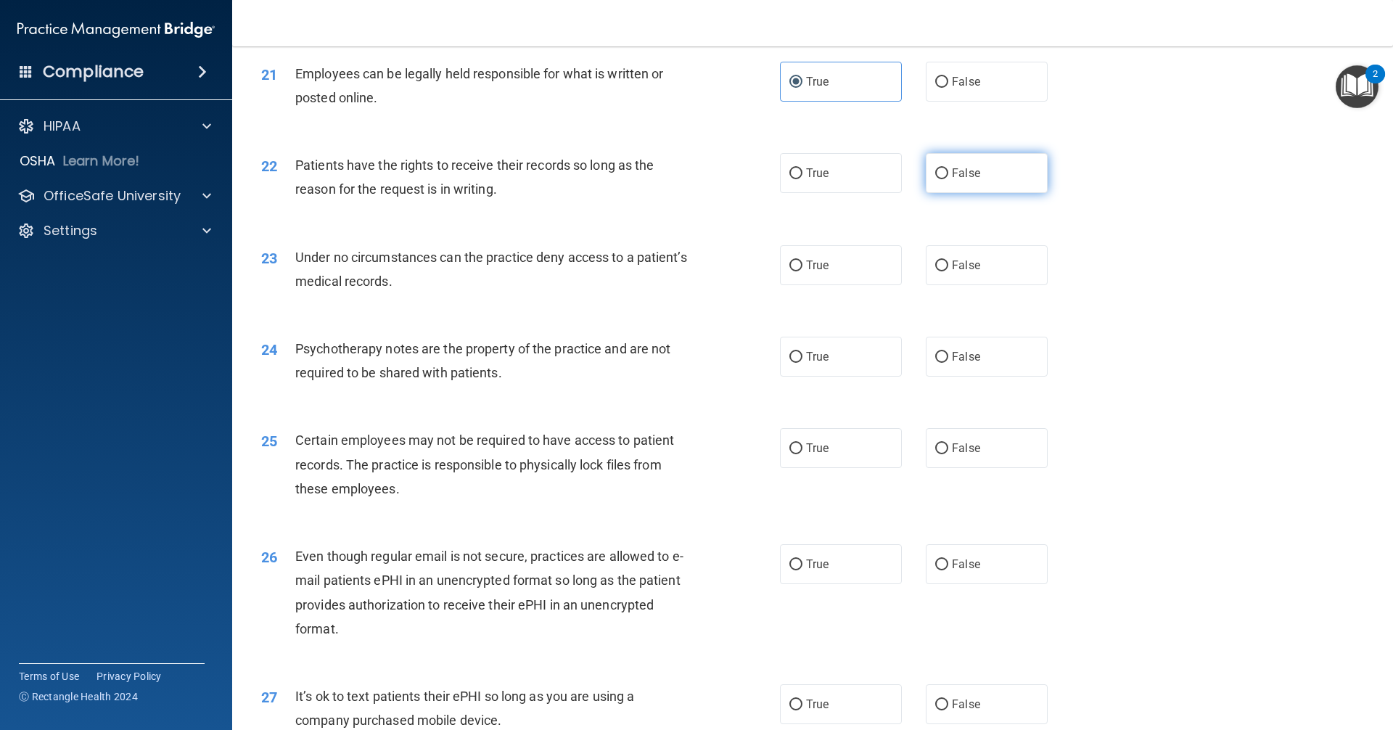
click at [944, 179] on label "False" at bounding box center [987, 173] width 122 height 40
click at [944, 179] on input "False" at bounding box center [941, 173] width 13 height 11
radio input "true"
click at [973, 285] on label "False" at bounding box center [987, 265] width 122 height 40
click at [948, 271] on input "False" at bounding box center [941, 265] width 13 height 11
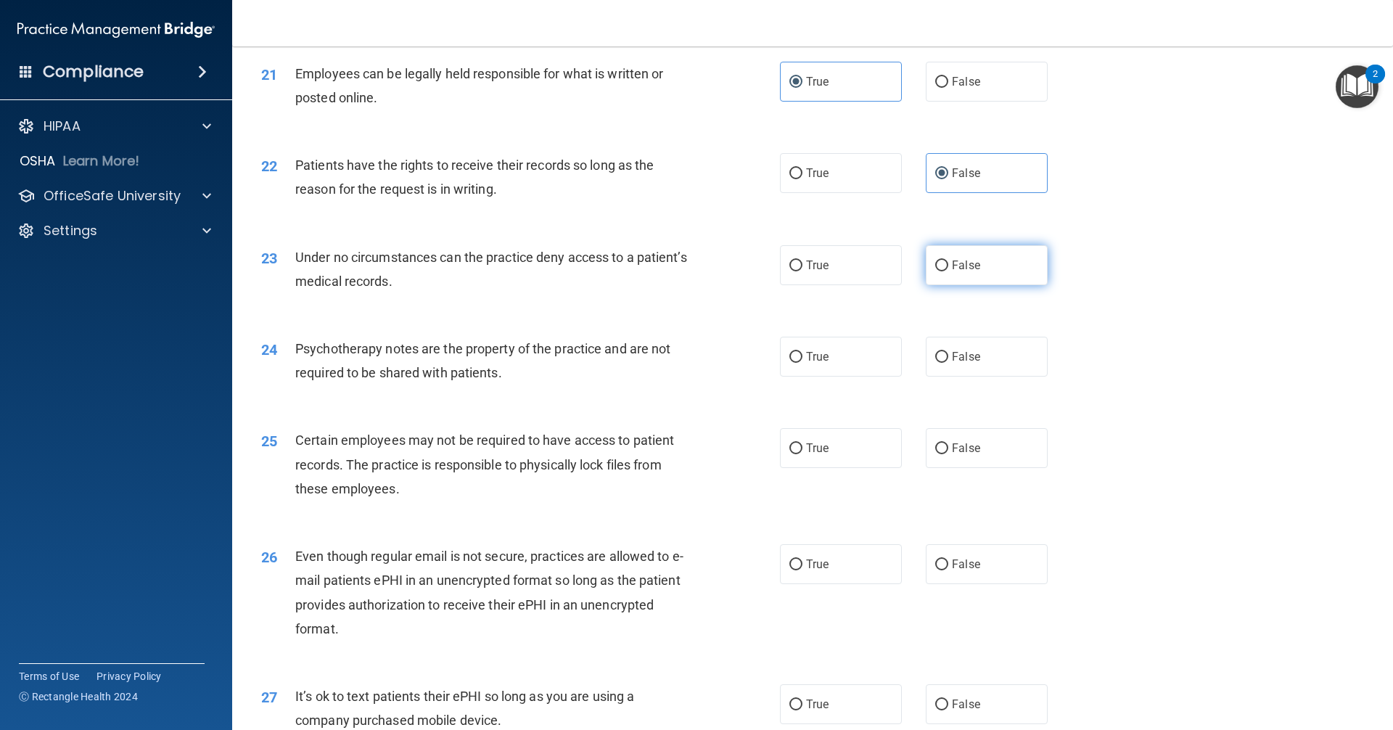
radio input "true"
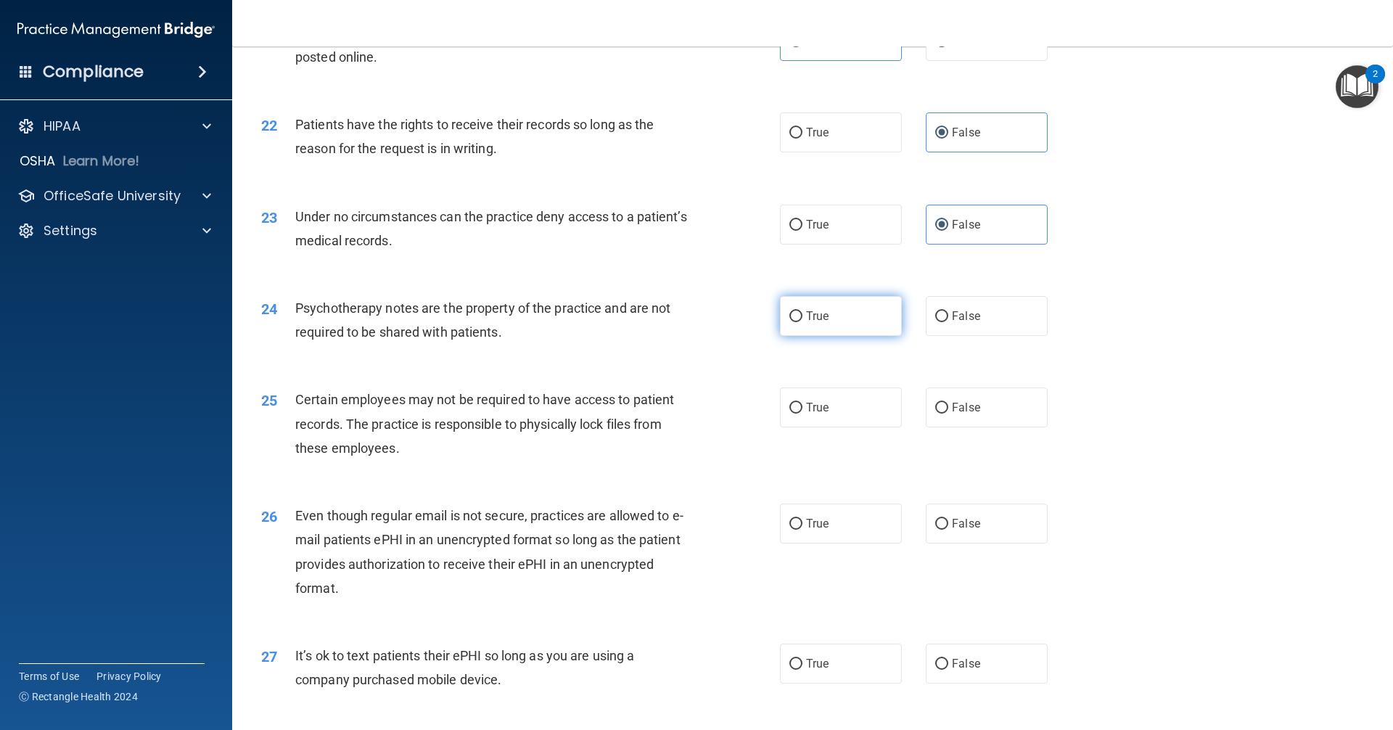
scroll to position [2466, 0]
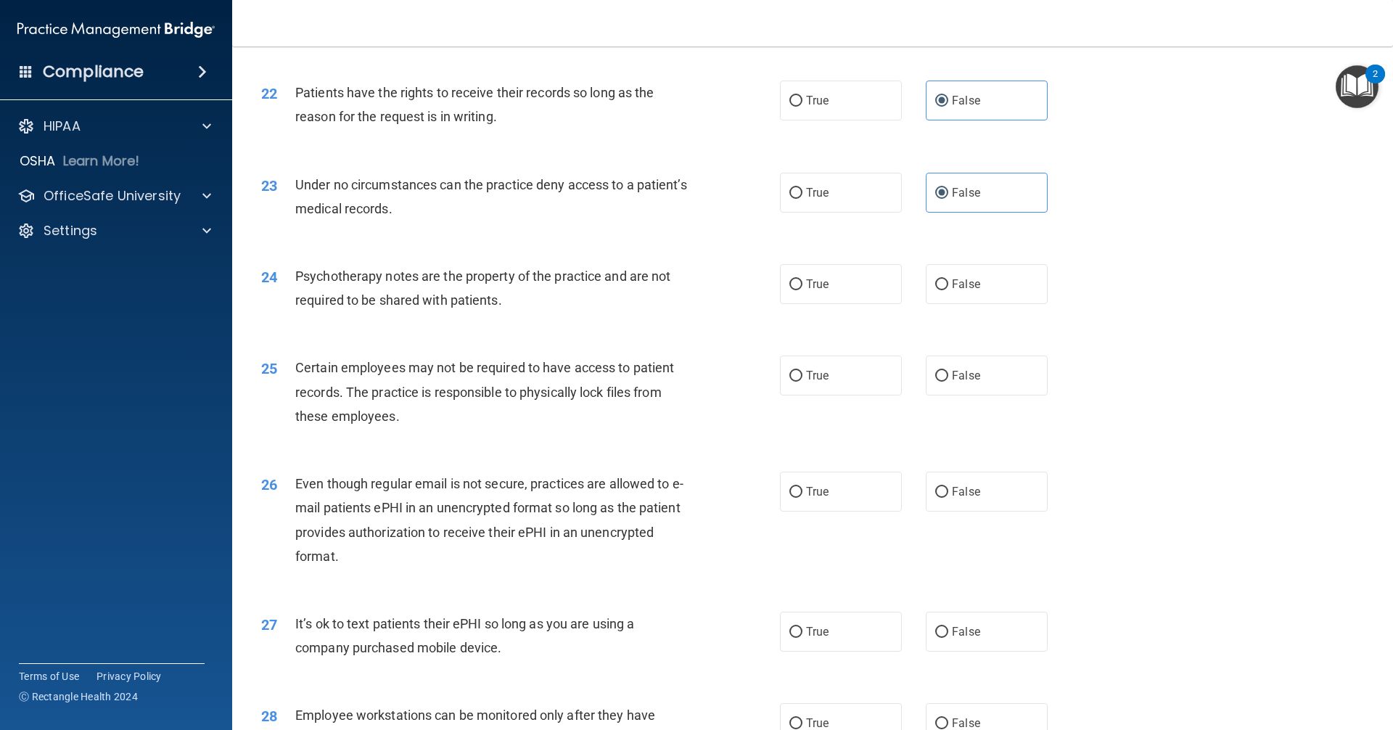
drag, startPoint x: 836, startPoint y: 305, endPoint x: 833, endPoint y: 346, distance: 40.7
click at [837, 304] on label "True" at bounding box center [841, 284] width 122 height 40
click at [802, 290] on input "True" at bounding box center [795, 284] width 13 height 11
radio input "true"
click at [829, 395] on label "True" at bounding box center [841, 375] width 122 height 40
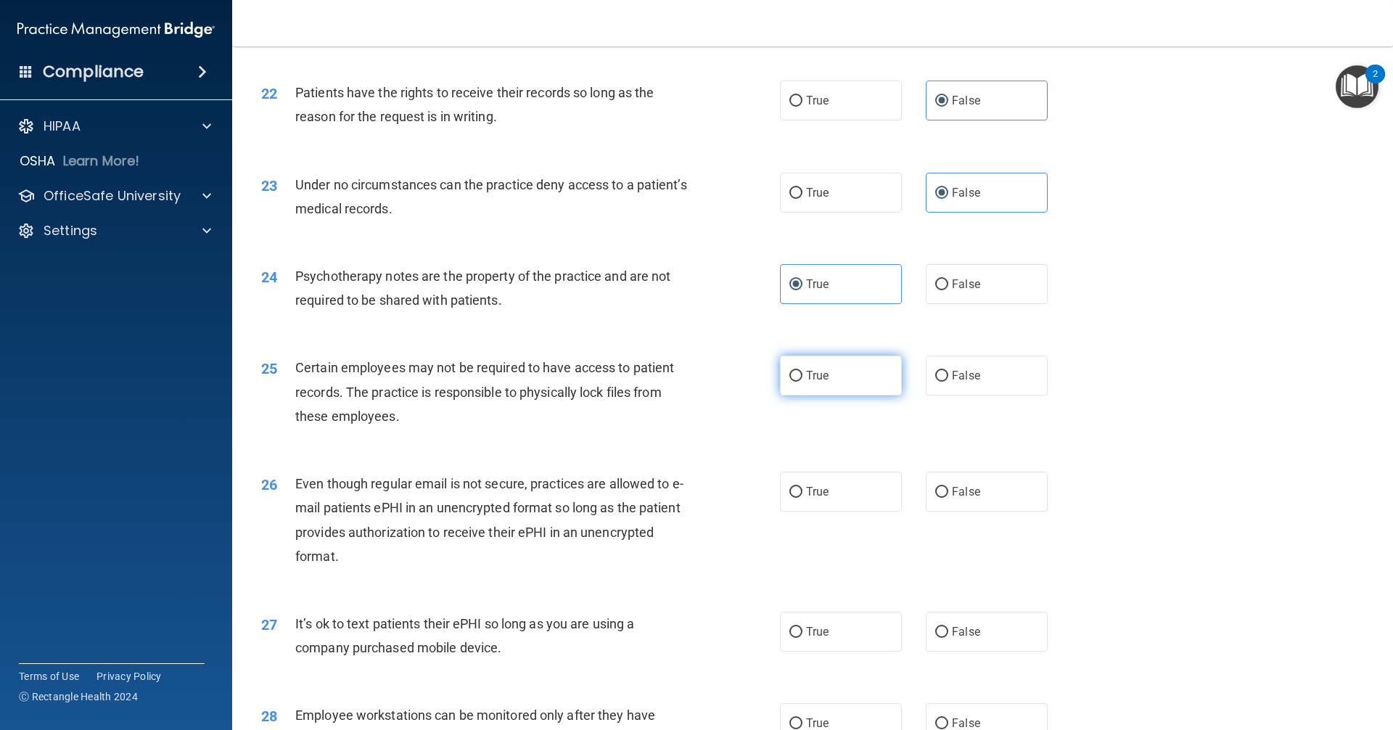
click at [802, 382] on input "True" at bounding box center [795, 376] width 13 height 11
radio input "true"
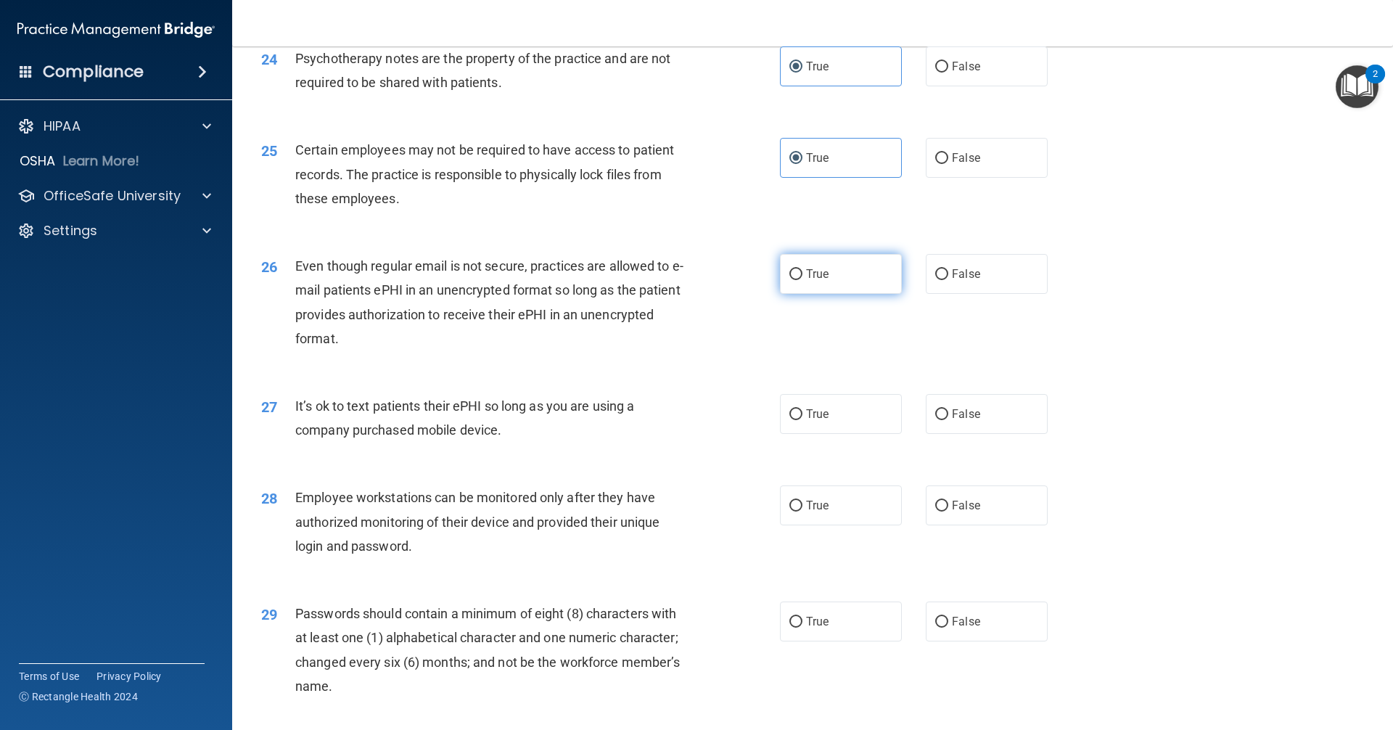
click at [802, 285] on label "True" at bounding box center [841, 274] width 122 height 40
click at [802, 280] on input "True" at bounding box center [795, 274] width 13 height 11
radio input "true"
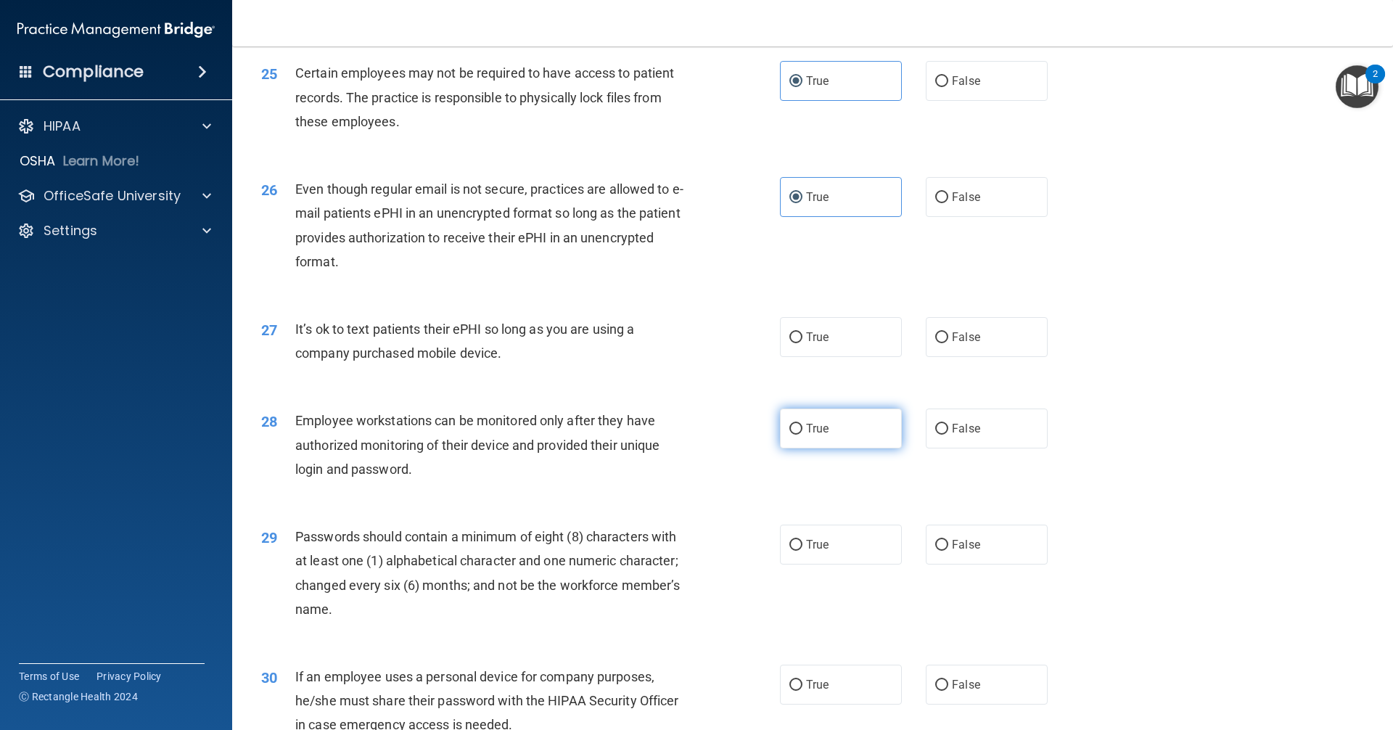
scroll to position [2902, 0]
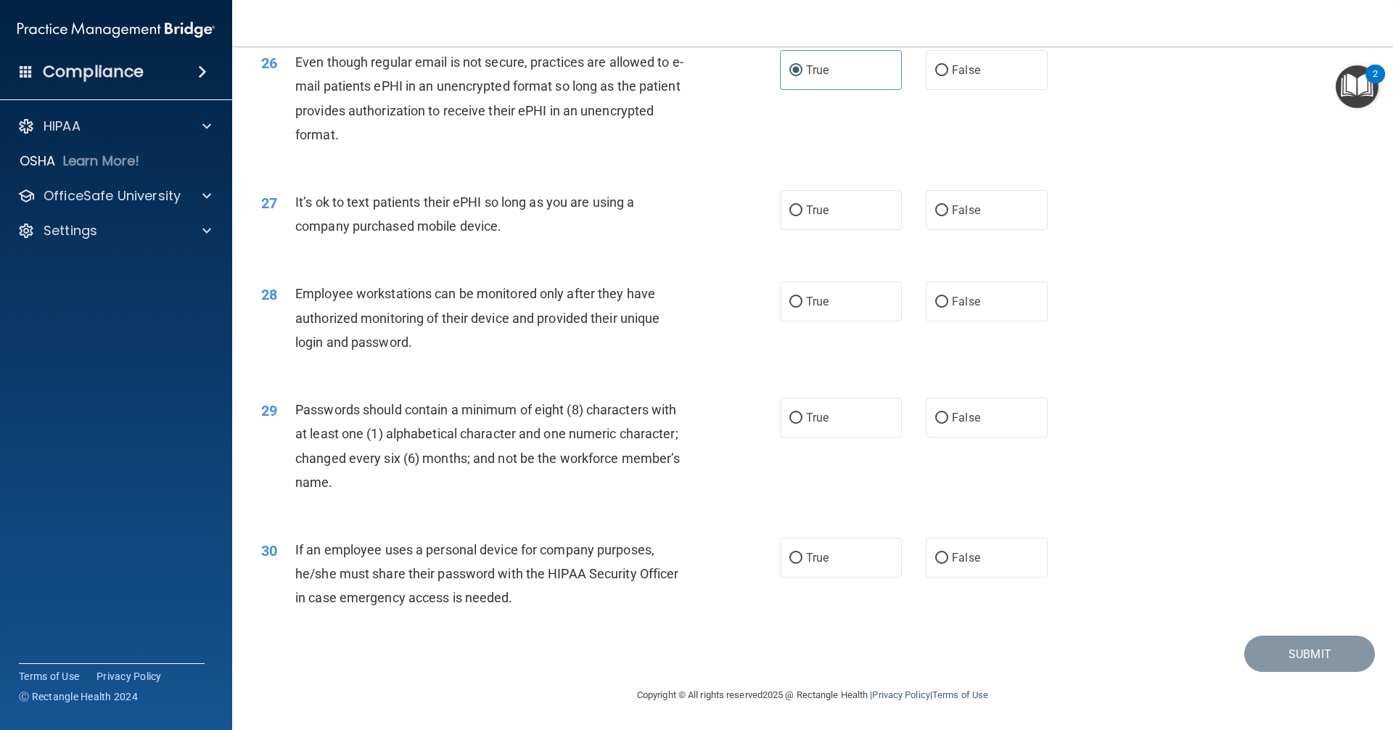
click at [956, 228] on label "False" at bounding box center [987, 210] width 122 height 40
click at [948, 216] on input "False" at bounding box center [941, 210] width 13 height 11
radio input "true"
click at [967, 307] on span "False" at bounding box center [966, 302] width 28 height 14
click at [948, 307] on input "False" at bounding box center [941, 302] width 13 height 11
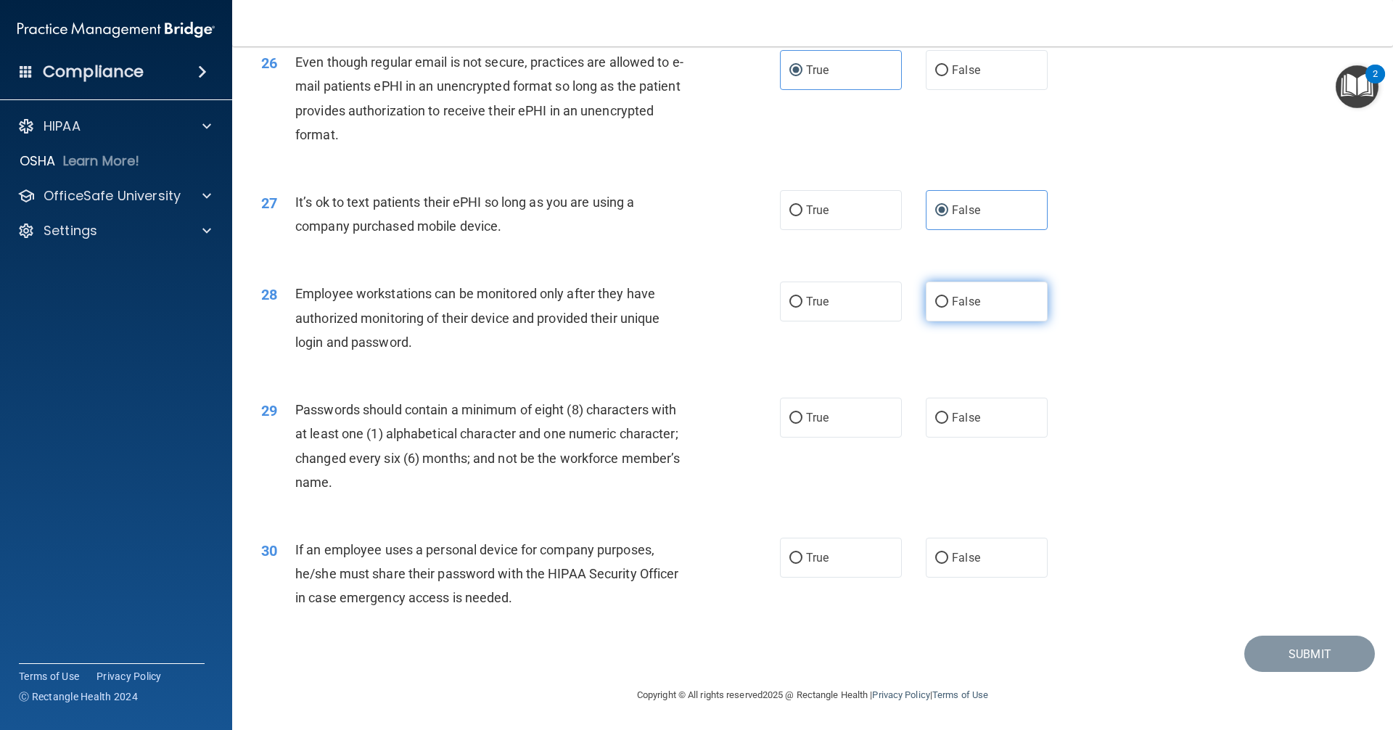
radio input "true"
drag, startPoint x: 822, startPoint y: 435, endPoint x: 818, endPoint y: 492, distance: 57.5
click at [822, 435] on label "True" at bounding box center [841, 418] width 122 height 40
click at [802, 424] on input "True" at bounding box center [795, 418] width 13 height 11
radio input "true"
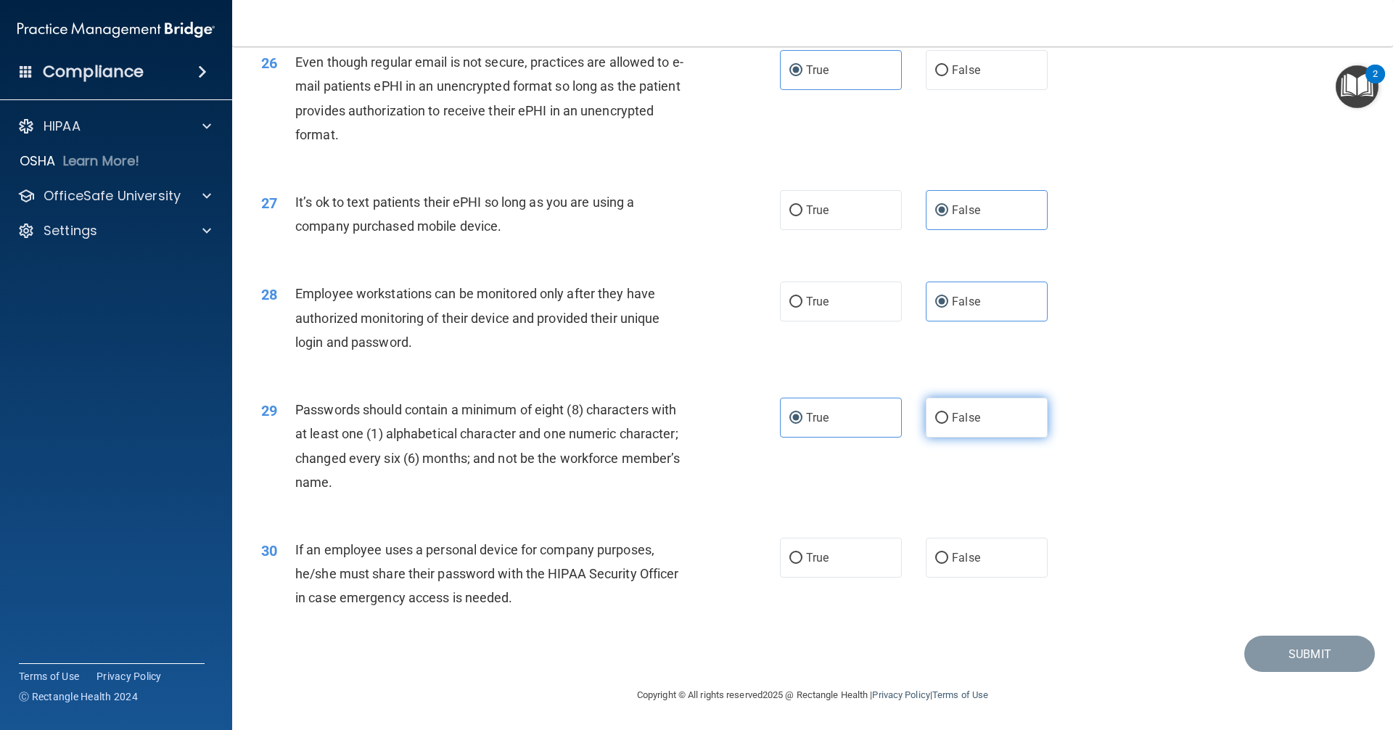
click at [944, 423] on label "False" at bounding box center [987, 418] width 122 height 40
click at [944, 423] on input "False" at bounding box center [941, 418] width 13 height 11
radio input "true"
drag, startPoint x: 824, startPoint y: 427, endPoint x: 942, endPoint y: 515, distance: 146.7
click at [825, 427] on label "True" at bounding box center [841, 418] width 122 height 40
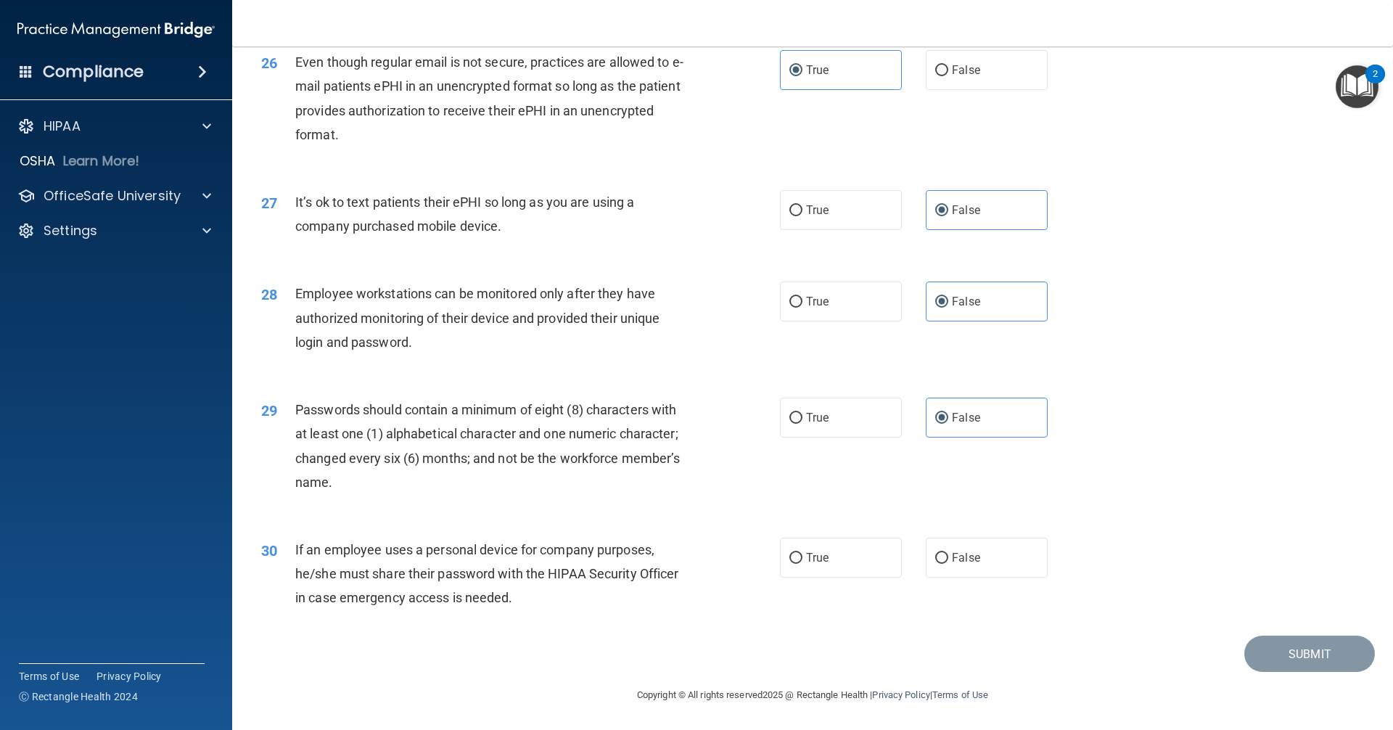
click at [802, 424] on input "True" at bounding box center [795, 418] width 13 height 11
radio input "true"
radio input "false"
drag, startPoint x: 965, startPoint y: 571, endPoint x: 1239, endPoint y: 649, distance: 284.5
click at [967, 564] on span "False" at bounding box center [966, 558] width 28 height 14
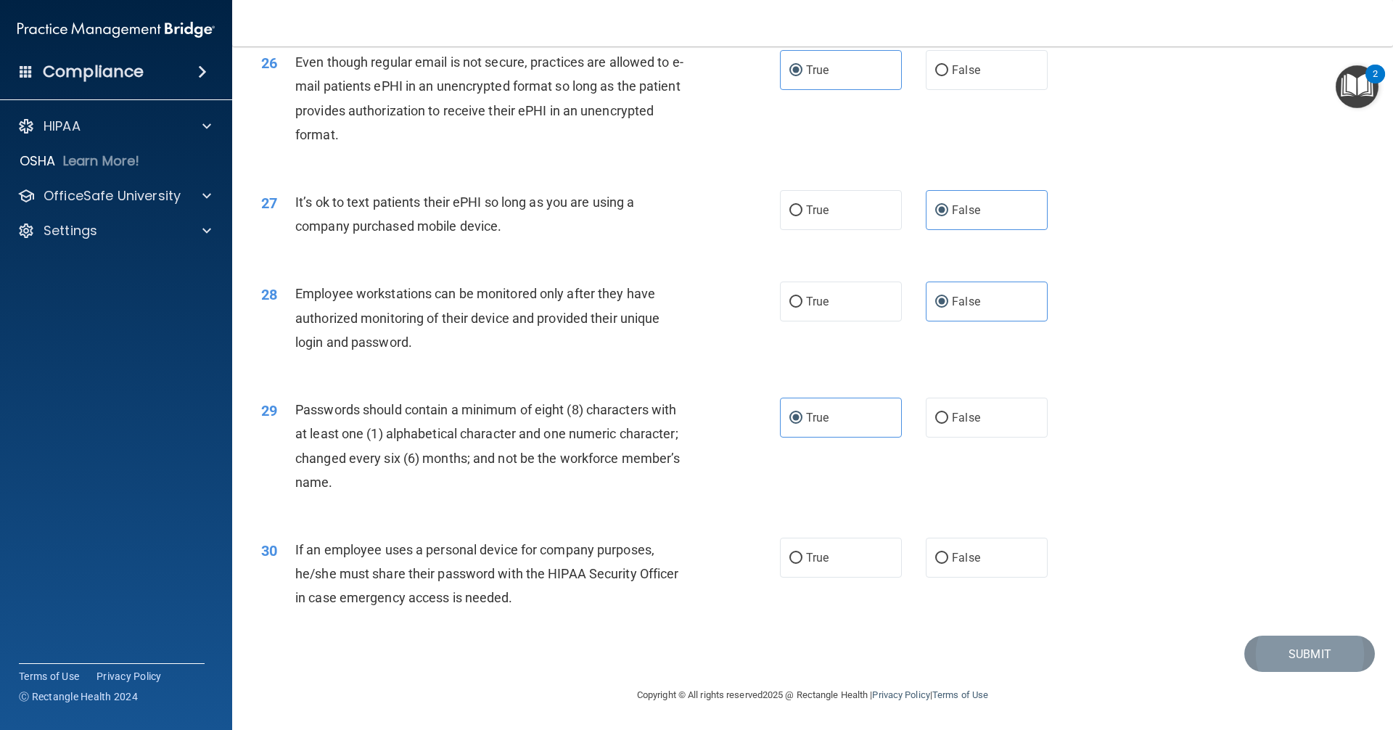
click at [948, 564] on input "False" at bounding box center [941, 558] width 13 height 11
radio input "true"
click at [1271, 667] on button "Submit" at bounding box center [1309, 653] width 131 height 37
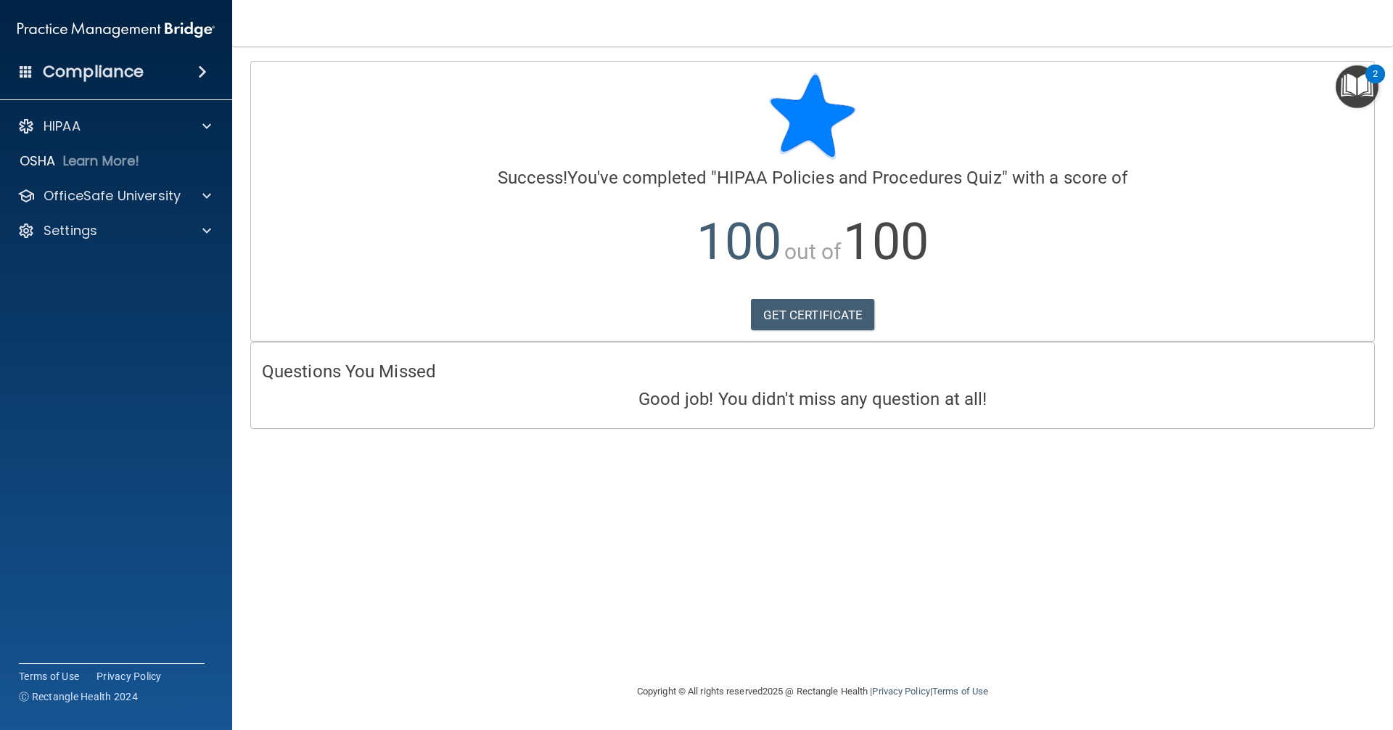
click at [192, 176] on div "HIPAA Documents and Policies Report an Incident Business Associates Emergency P…" at bounding box center [116, 181] width 233 height 151
click at [217, 125] on div at bounding box center [204, 126] width 36 height 17
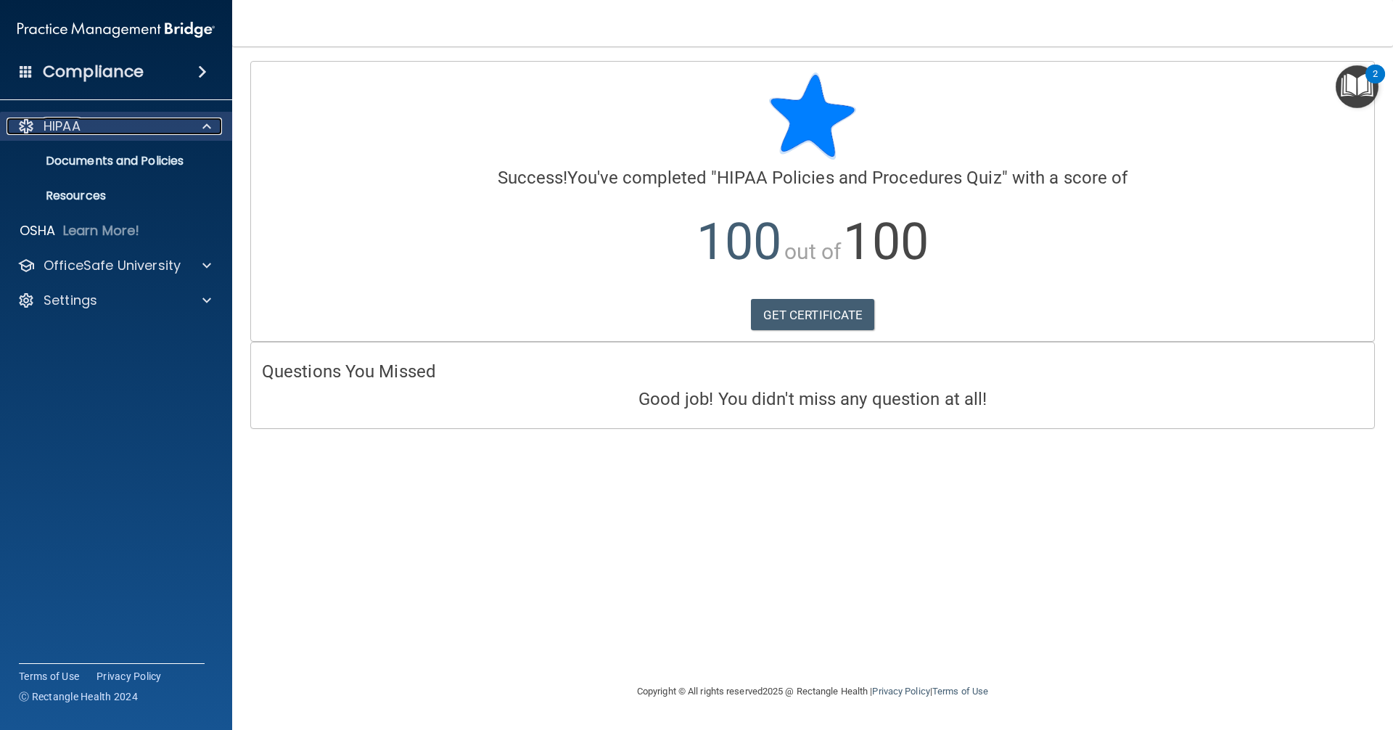
click at [213, 120] on div at bounding box center [204, 126] width 36 height 17
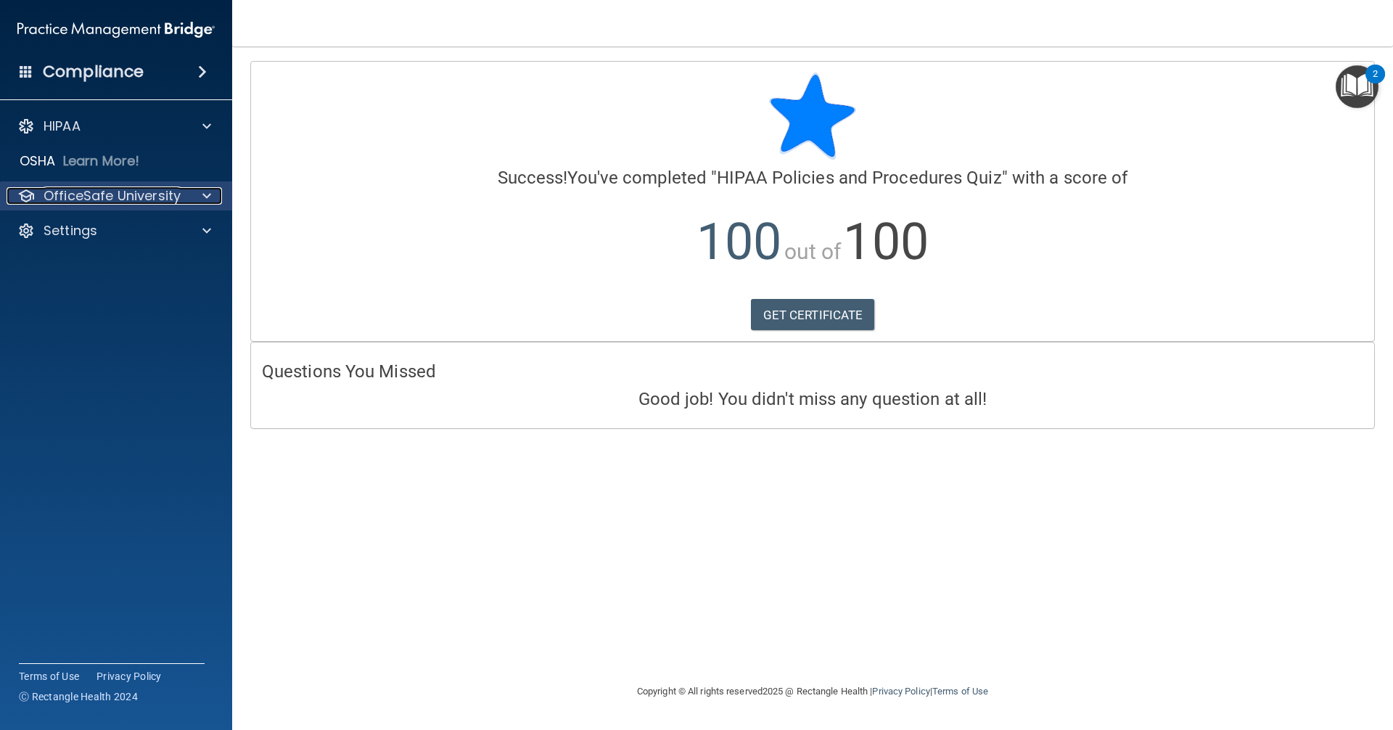
click at [207, 197] on span at bounding box center [206, 195] width 9 height 17
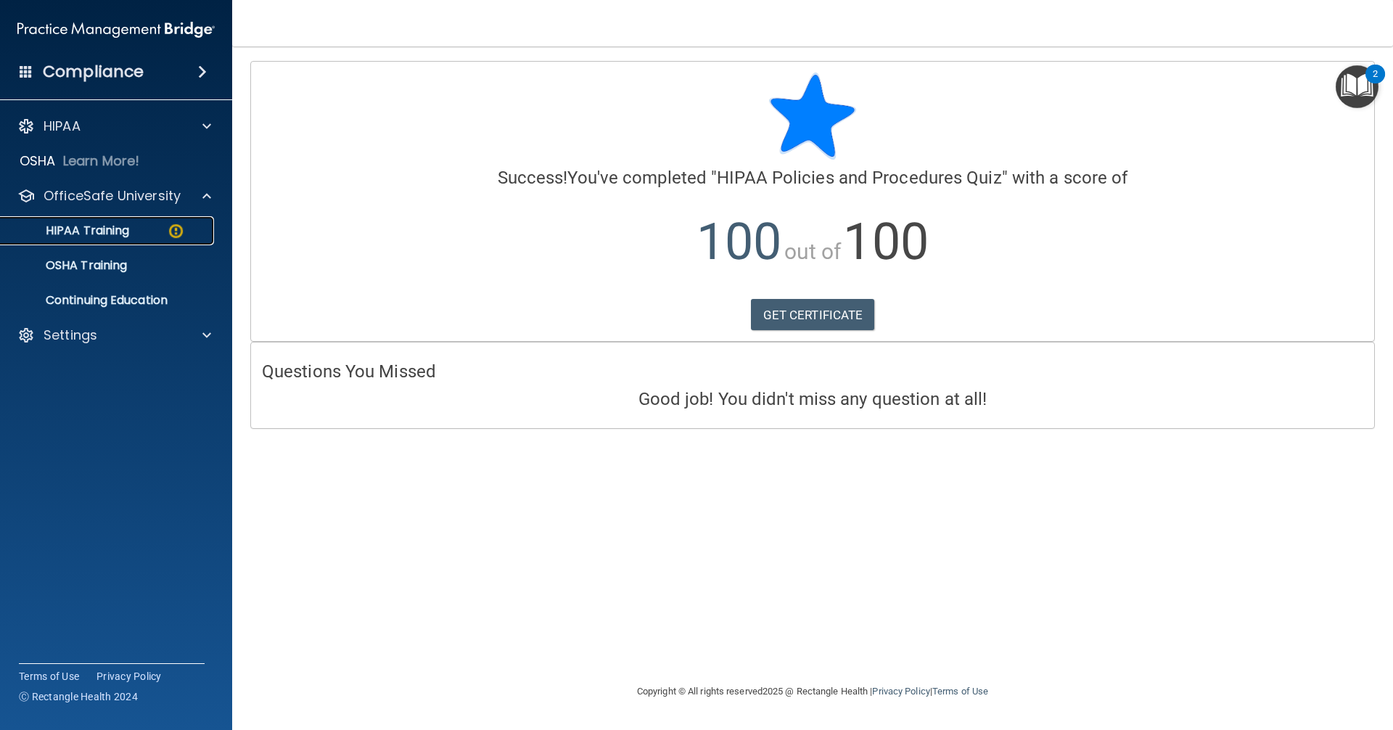
click at [153, 230] on div "HIPAA Training" at bounding box center [108, 230] width 198 height 15
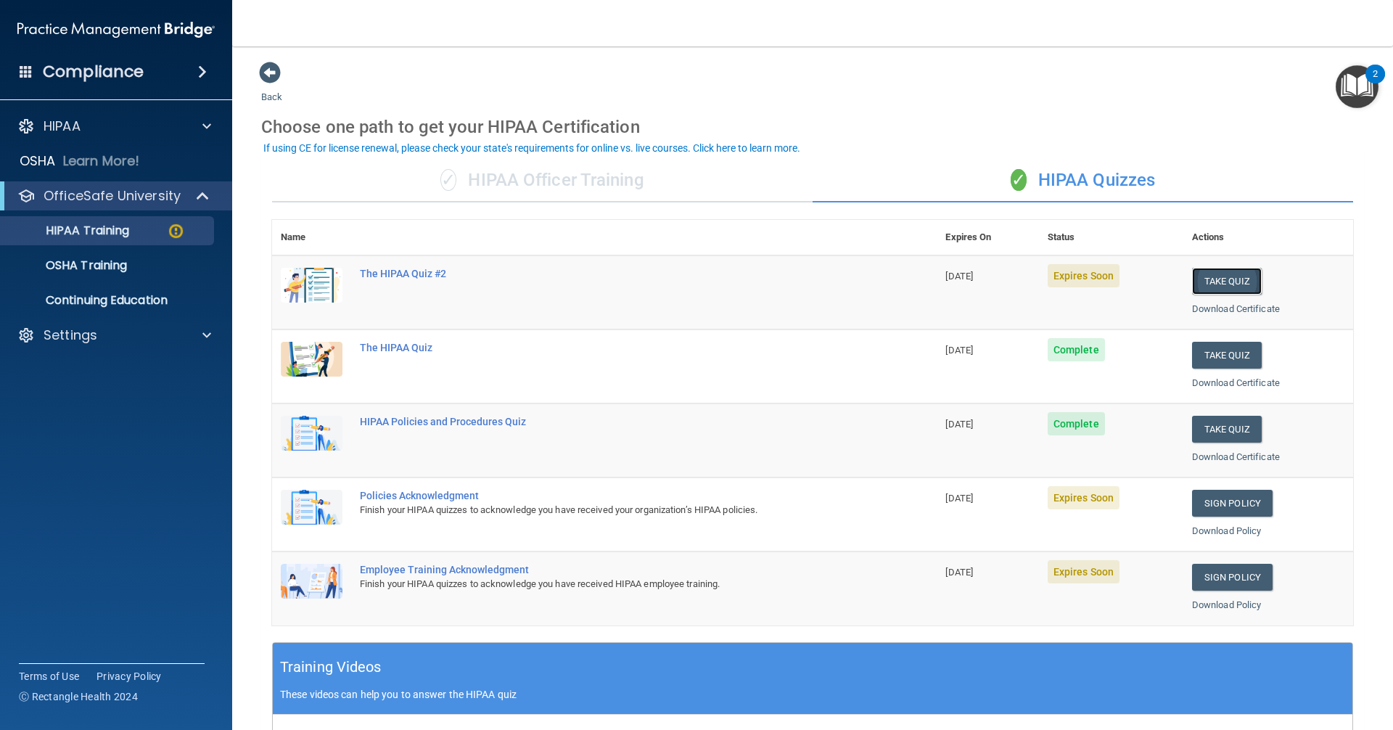
click at [1208, 284] on button "Take Quiz" at bounding box center [1227, 281] width 70 height 27
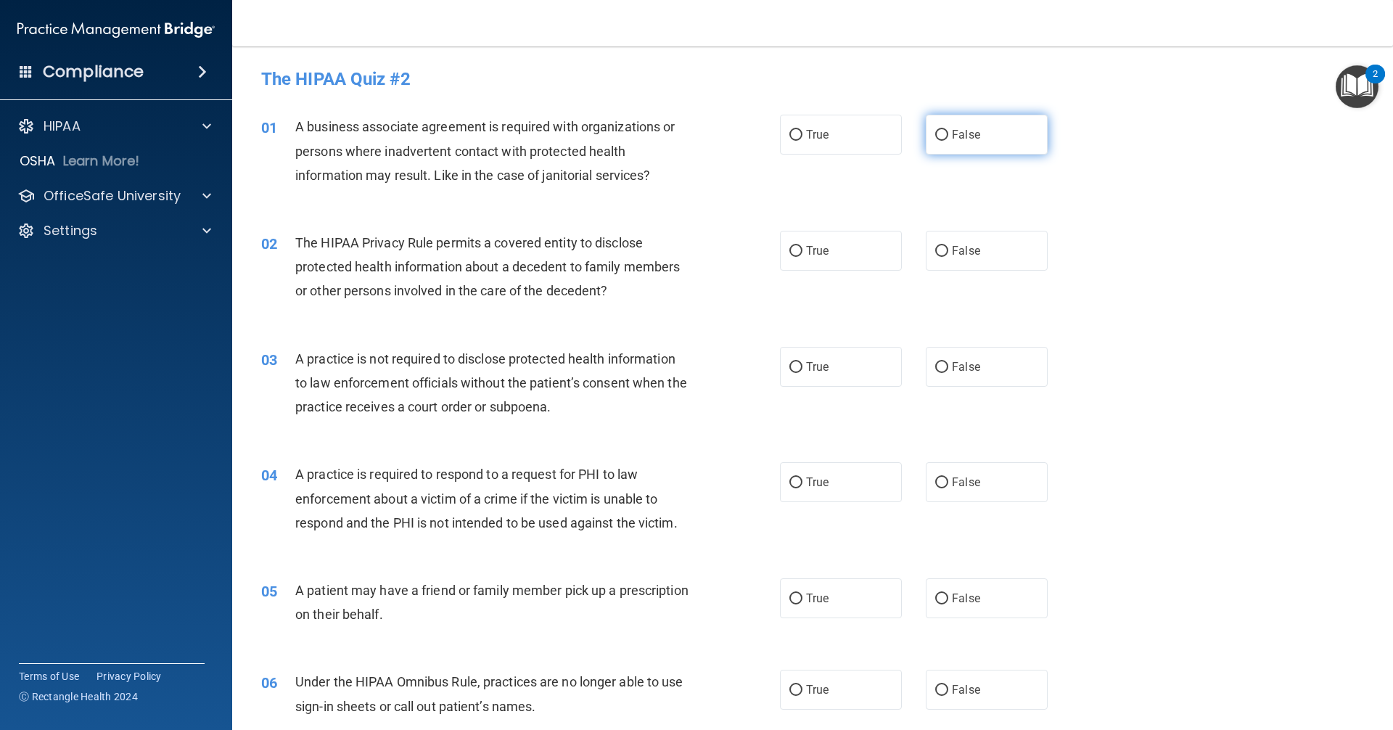
click at [949, 143] on label "False" at bounding box center [987, 135] width 122 height 40
click at [948, 141] on input "False" at bounding box center [941, 135] width 13 height 11
radio input "true"
click at [808, 252] on span "True" at bounding box center [817, 251] width 22 height 14
click at [802, 252] on input "True" at bounding box center [795, 251] width 13 height 11
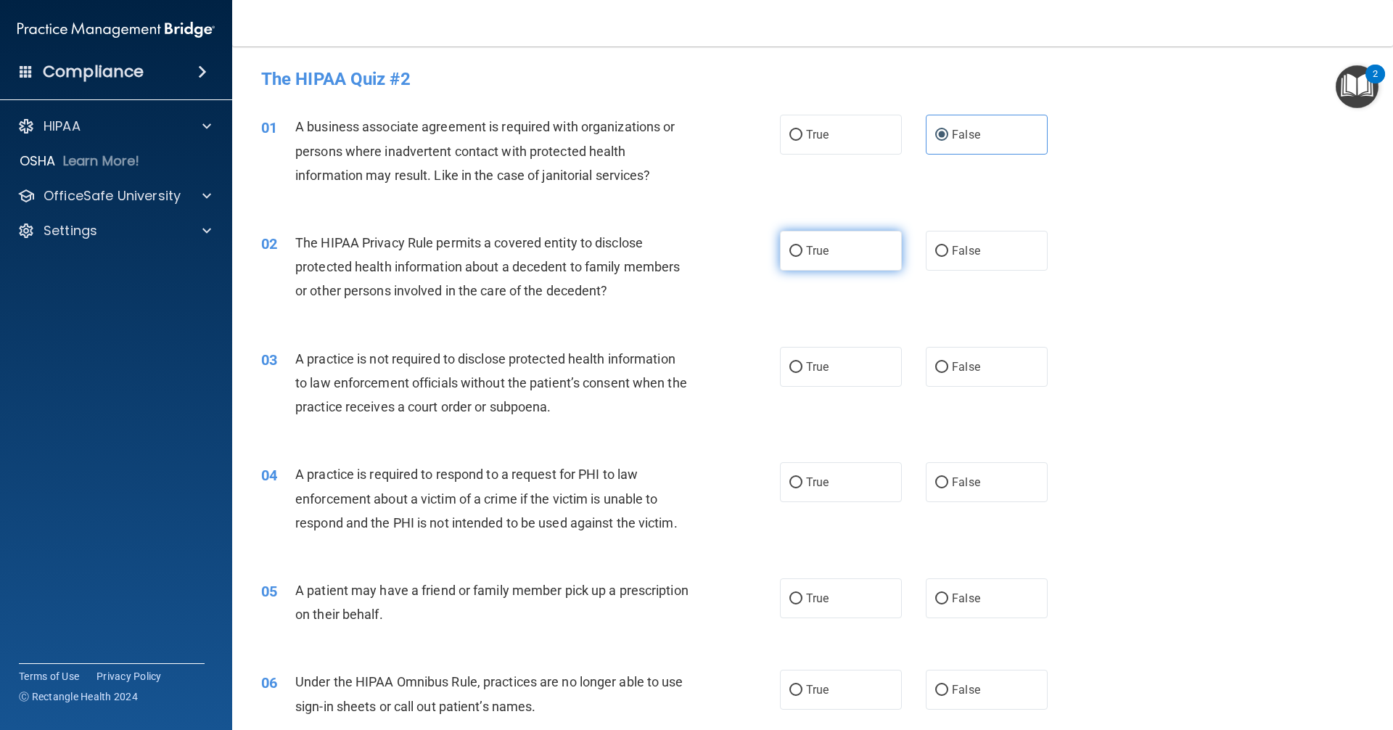
radio input "true"
drag, startPoint x: 959, startPoint y: 380, endPoint x: 867, endPoint y: 436, distance: 107.7
click at [951, 374] on label "False" at bounding box center [987, 367] width 122 height 40
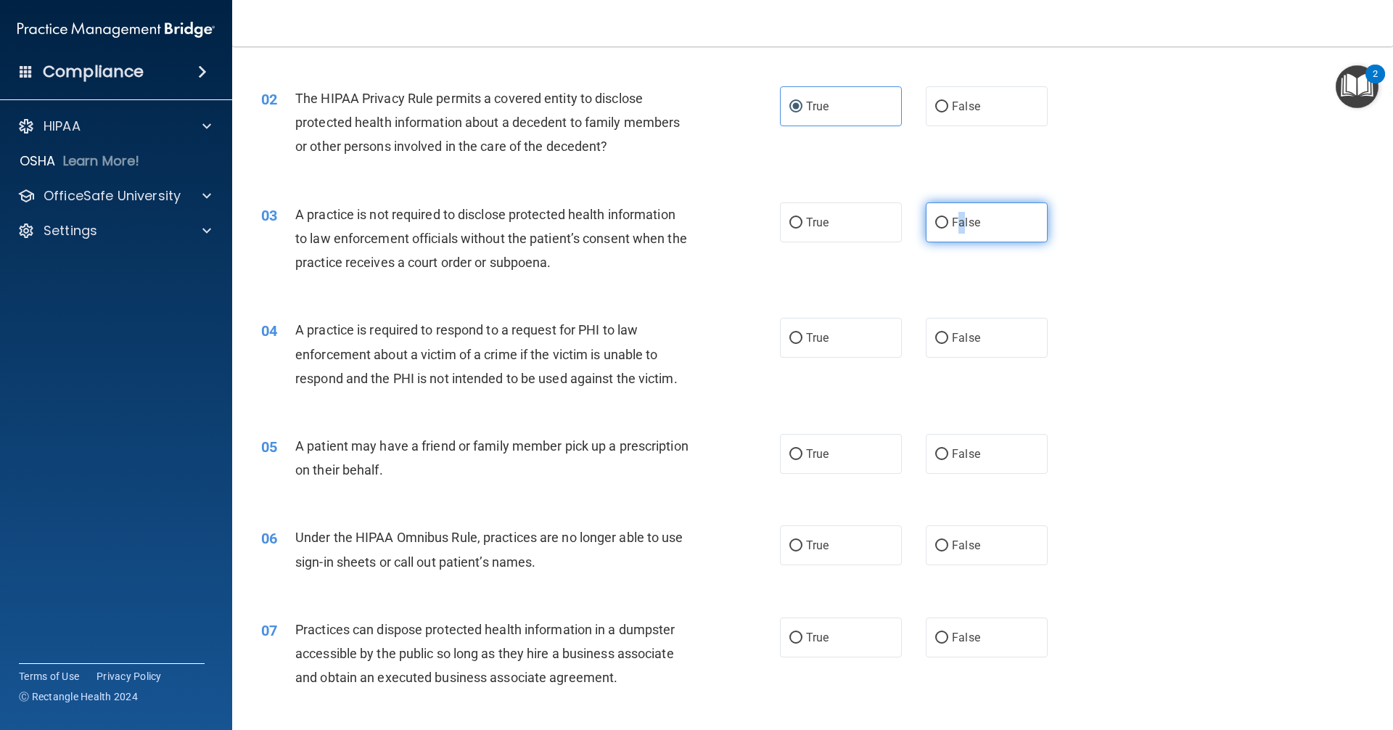
scroll to position [145, 0]
click at [941, 210] on label "False" at bounding box center [987, 222] width 122 height 40
click at [941, 217] on input "False" at bounding box center [941, 222] width 13 height 11
radio input "true"
click at [799, 339] on label "True" at bounding box center [841, 337] width 122 height 40
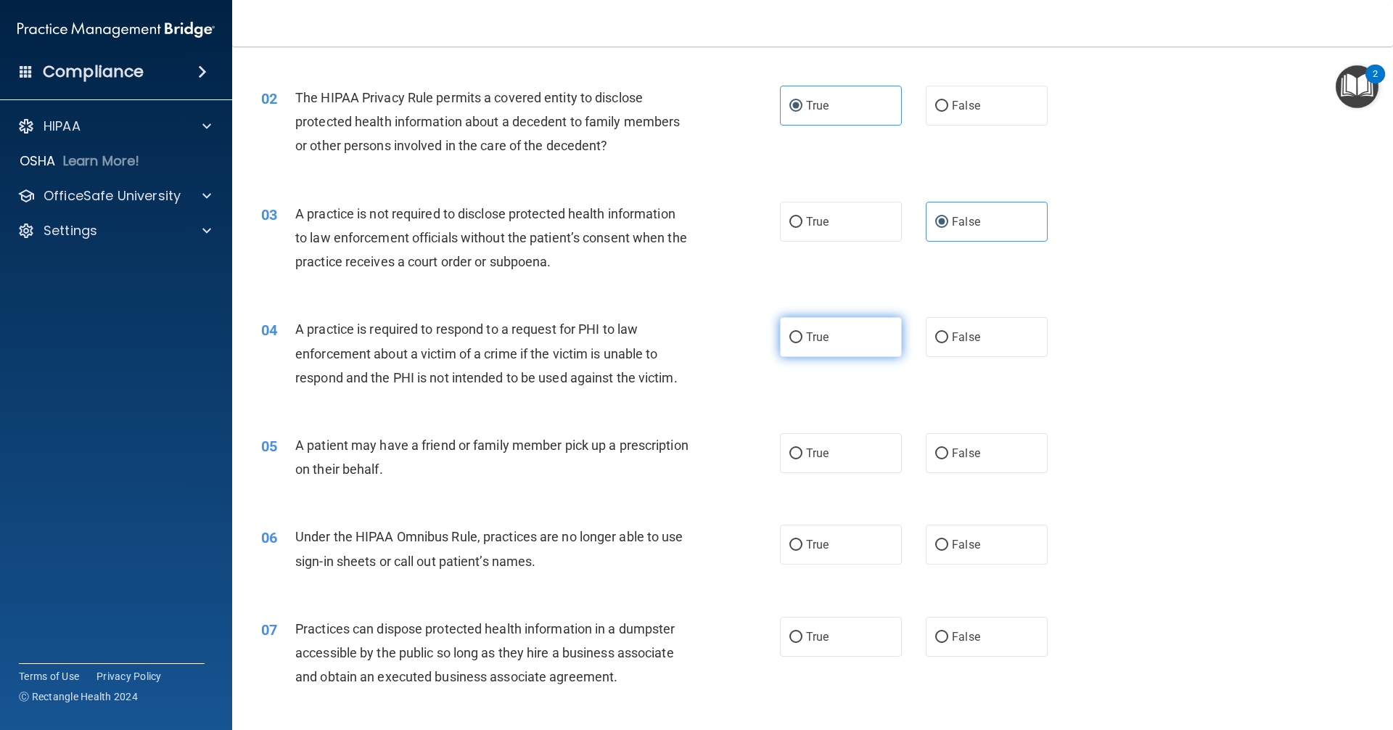
click at [799, 339] on input "True" at bounding box center [795, 337] width 13 height 11
radio input "true"
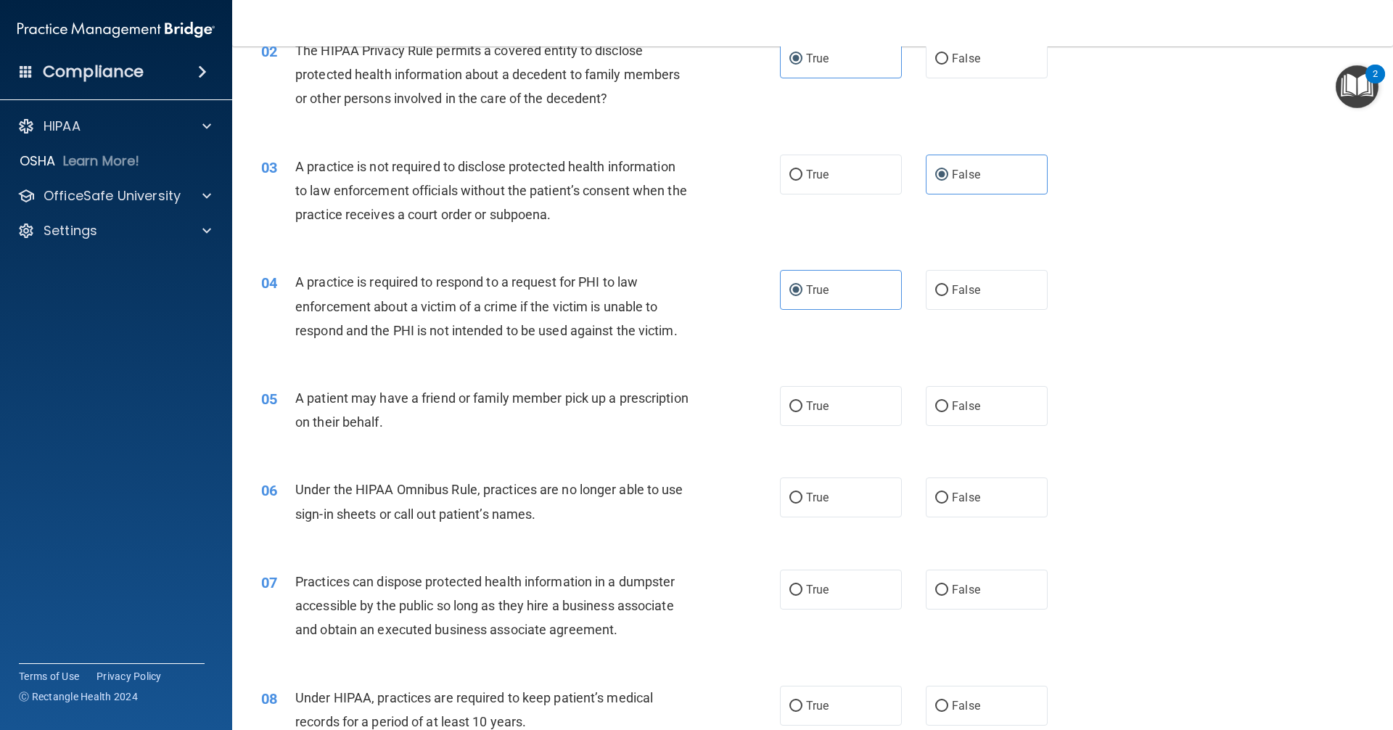
scroll to position [218, 0]
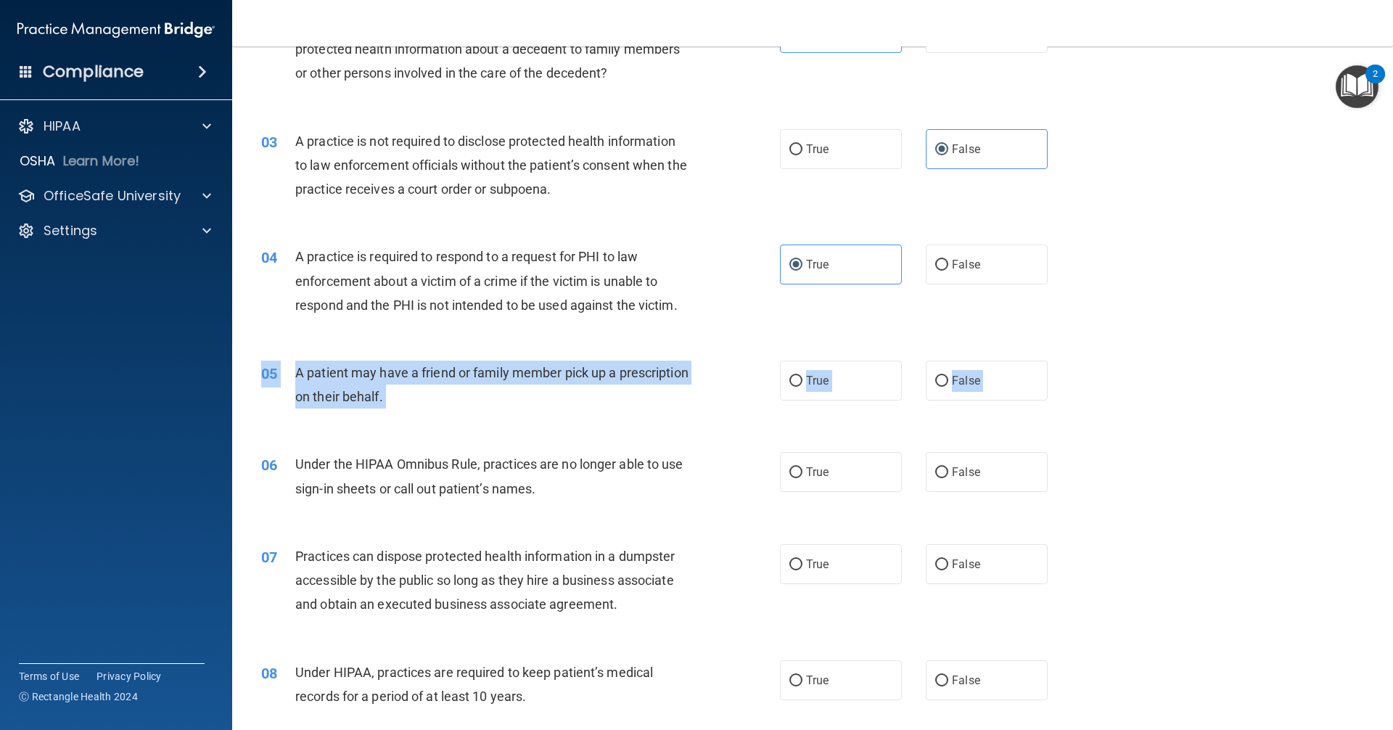
click at [810, 395] on label "True" at bounding box center [841, 381] width 122 height 40
click at [802, 387] on input "True" at bounding box center [795, 381] width 13 height 11
radio input "true"
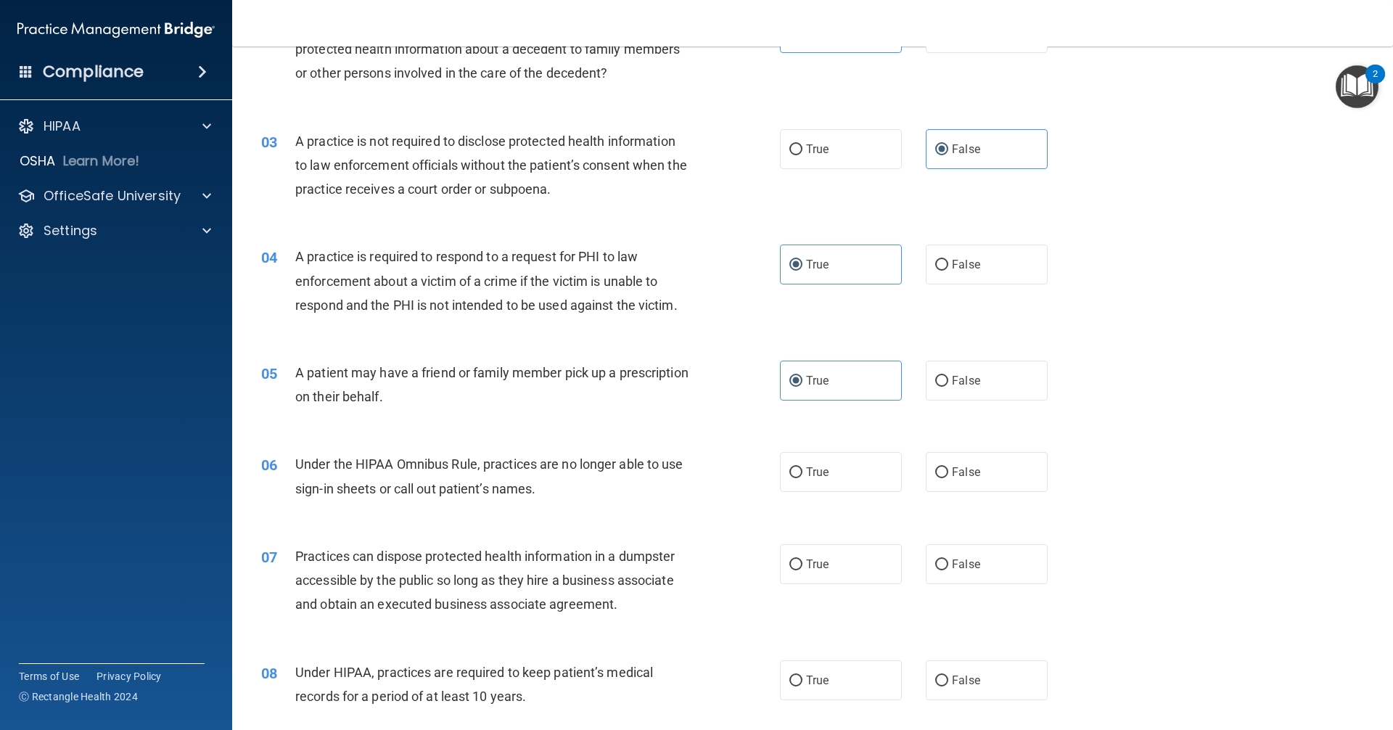
drag, startPoint x: 939, startPoint y: 470, endPoint x: 965, endPoint y: 527, distance: 62.7
click at [942, 474] on label "False" at bounding box center [987, 472] width 122 height 40
click at [942, 474] on input "False" at bounding box center [941, 472] width 13 height 11
radio input "true"
click at [986, 567] on label "False" at bounding box center [987, 564] width 122 height 40
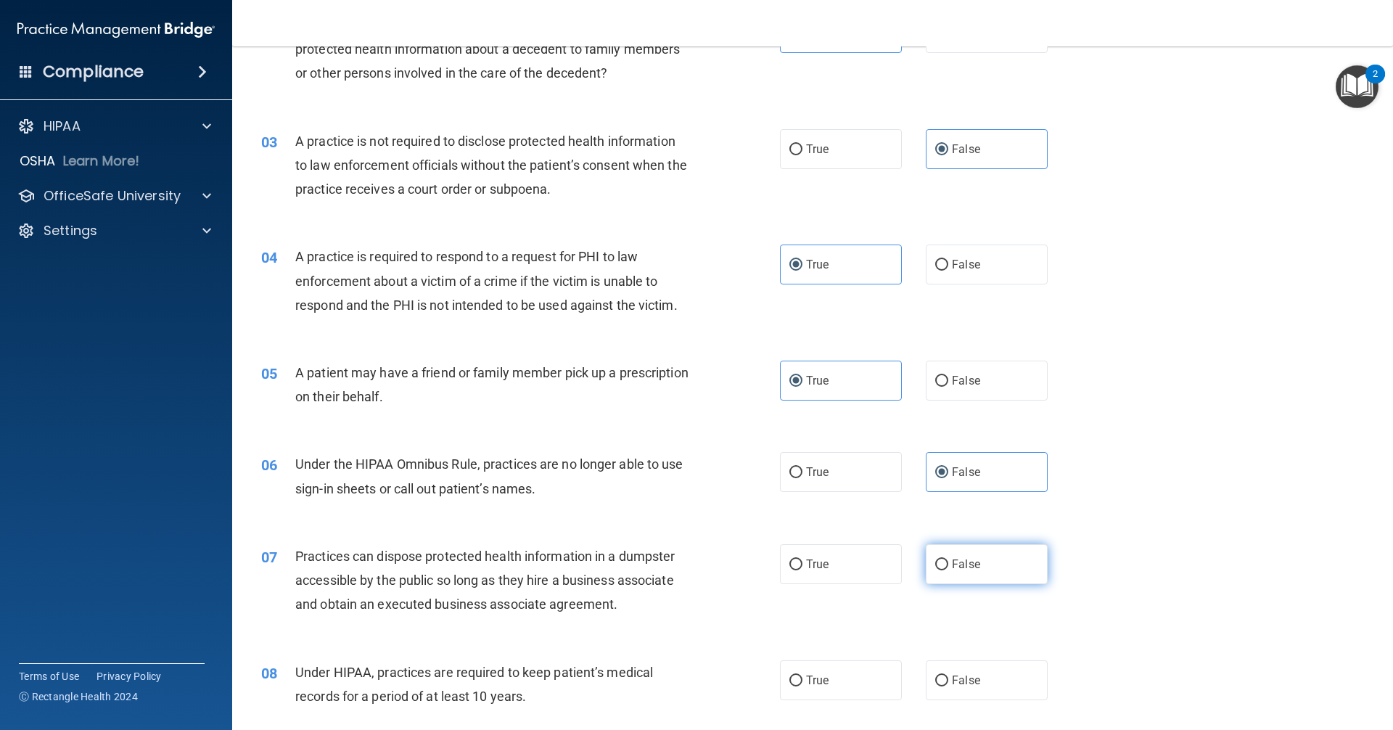
click at [948, 567] on input "False" at bounding box center [941, 564] width 13 height 11
radio input "true"
click at [985, 566] on label "False" at bounding box center [987, 564] width 122 height 40
click at [948, 566] on input "False" at bounding box center [941, 564] width 13 height 11
click at [988, 564] on label "False" at bounding box center [987, 564] width 122 height 40
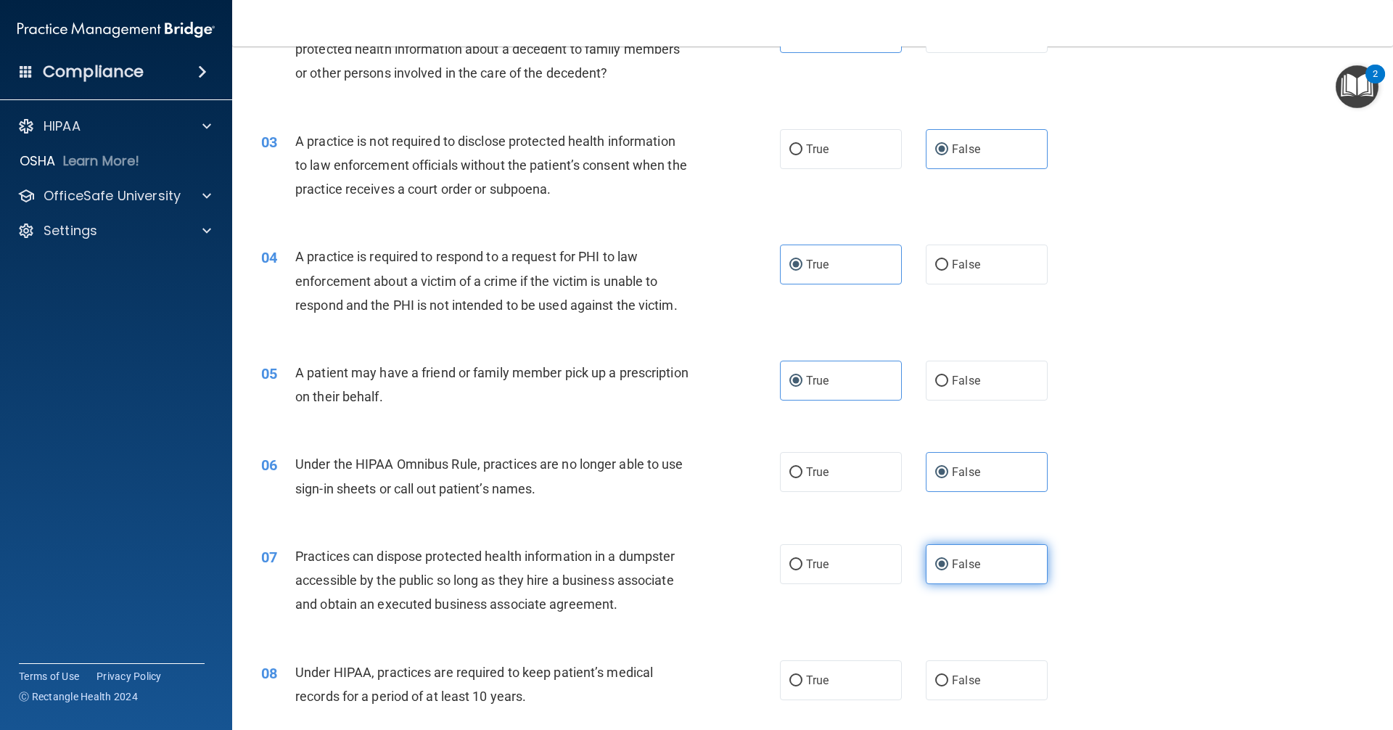
click at [948, 564] on input "False" at bounding box center [941, 564] width 13 height 11
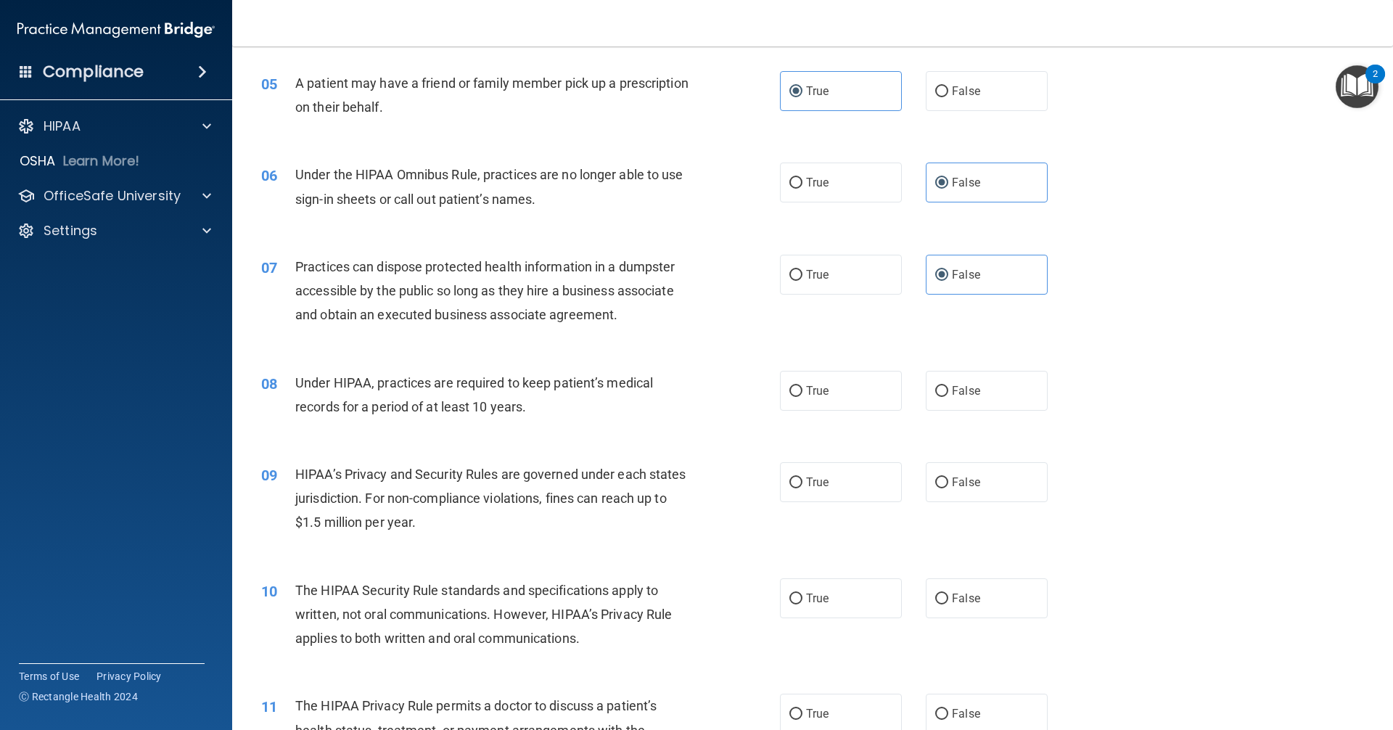
scroll to position [508, 0]
click at [946, 400] on label "False" at bounding box center [987, 390] width 122 height 40
click at [962, 392] on span "False" at bounding box center [966, 390] width 28 height 14
click at [948, 392] on input "False" at bounding box center [941, 390] width 13 height 11
radio input "true"
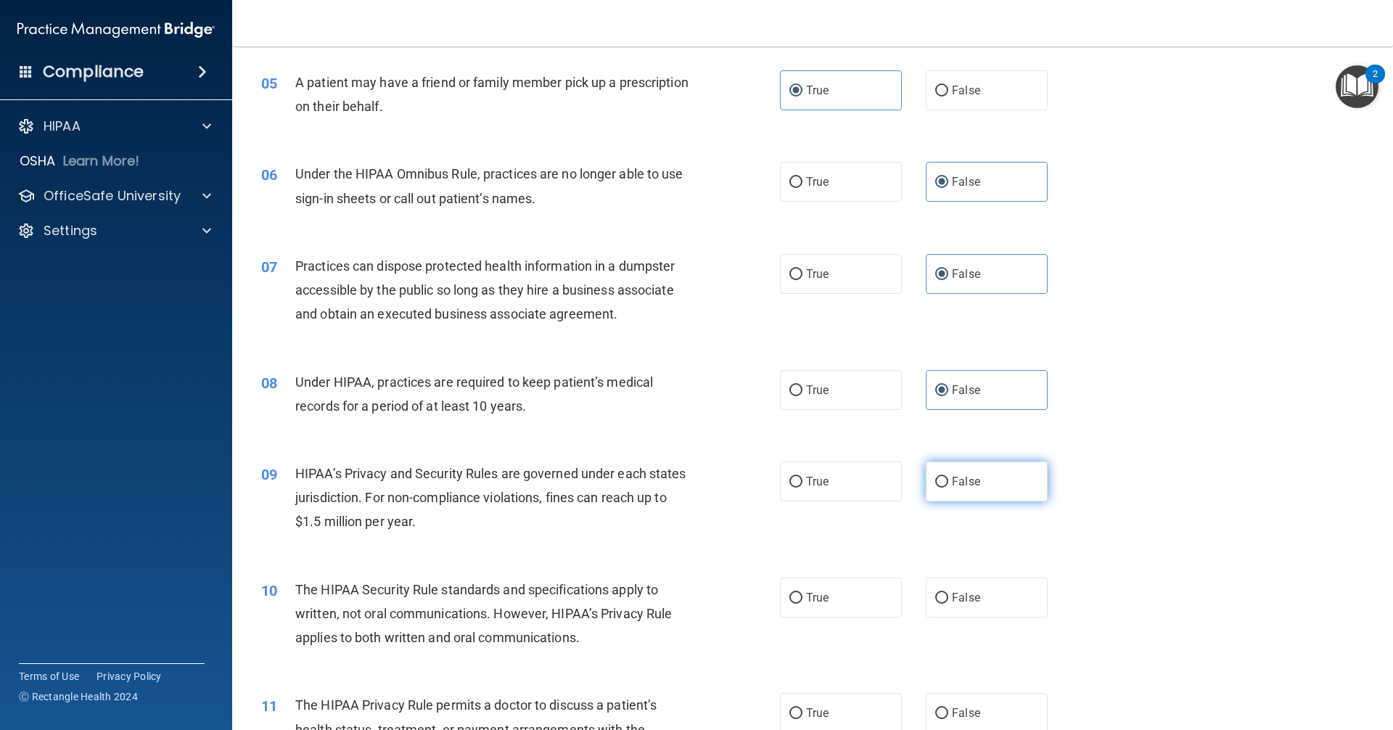
click at [957, 460] on div "09 HIPAA’s Privacy and Security Rules are governed under each states jurisdicti…" at bounding box center [812, 501] width 1124 height 116
click at [956, 473] on label "False" at bounding box center [987, 481] width 122 height 40
click at [948, 477] on input "False" at bounding box center [941, 482] width 13 height 11
radio input "true"
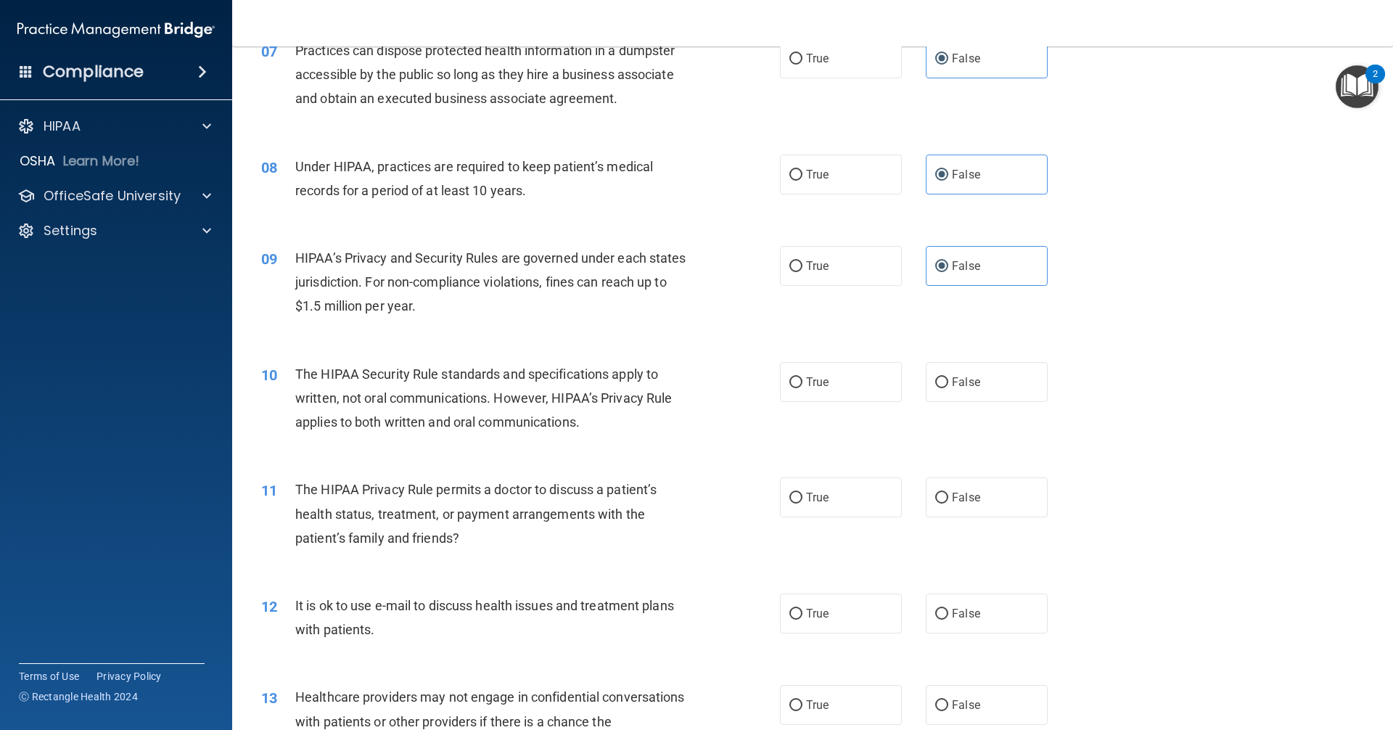
scroll to position [725, 0]
click at [812, 371] on label "True" at bounding box center [841, 380] width 122 height 40
click at [802, 375] on input "True" at bounding box center [795, 380] width 13 height 11
radio input "true"
click at [821, 493] on span "True" at bounding box center [817, 495] width 22 height 14
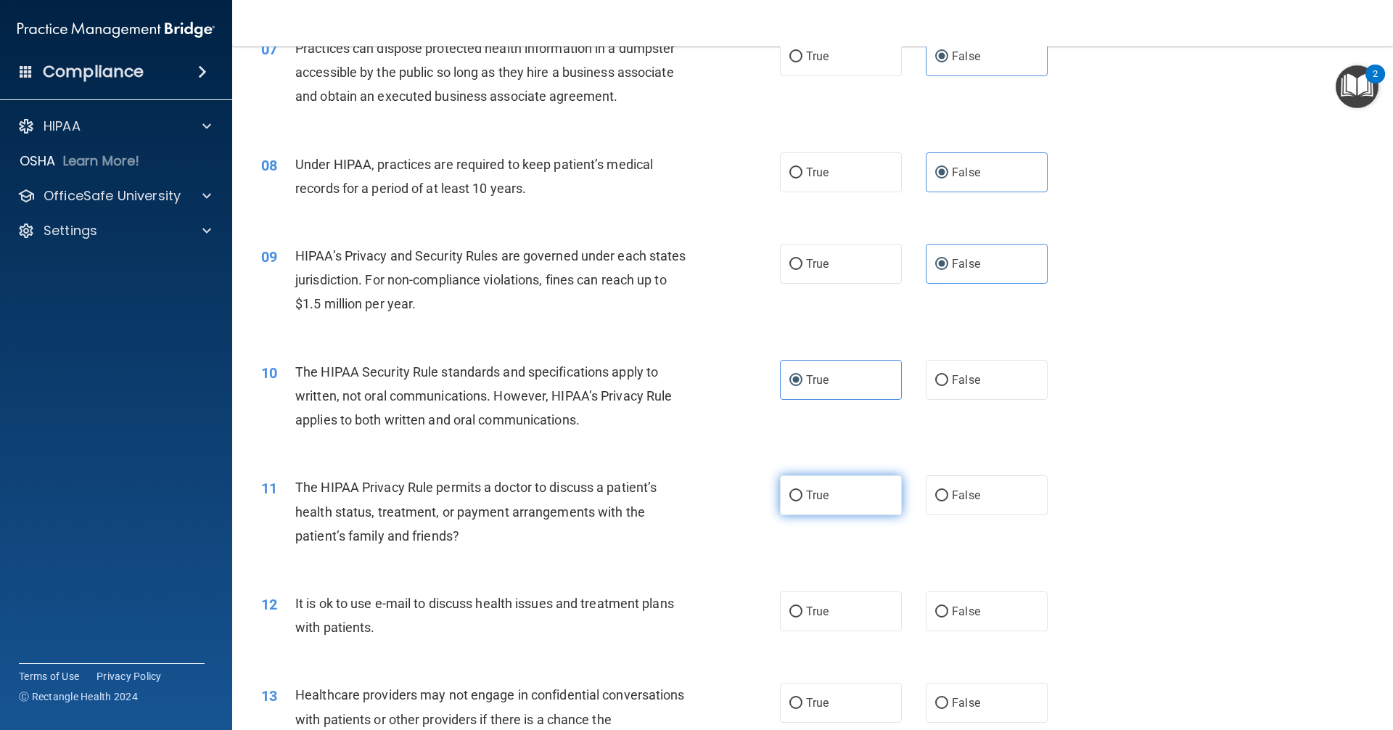
click at [802, 493] on input "True" at bounding box center [795, 495] width 13 height 11
radio input "true"
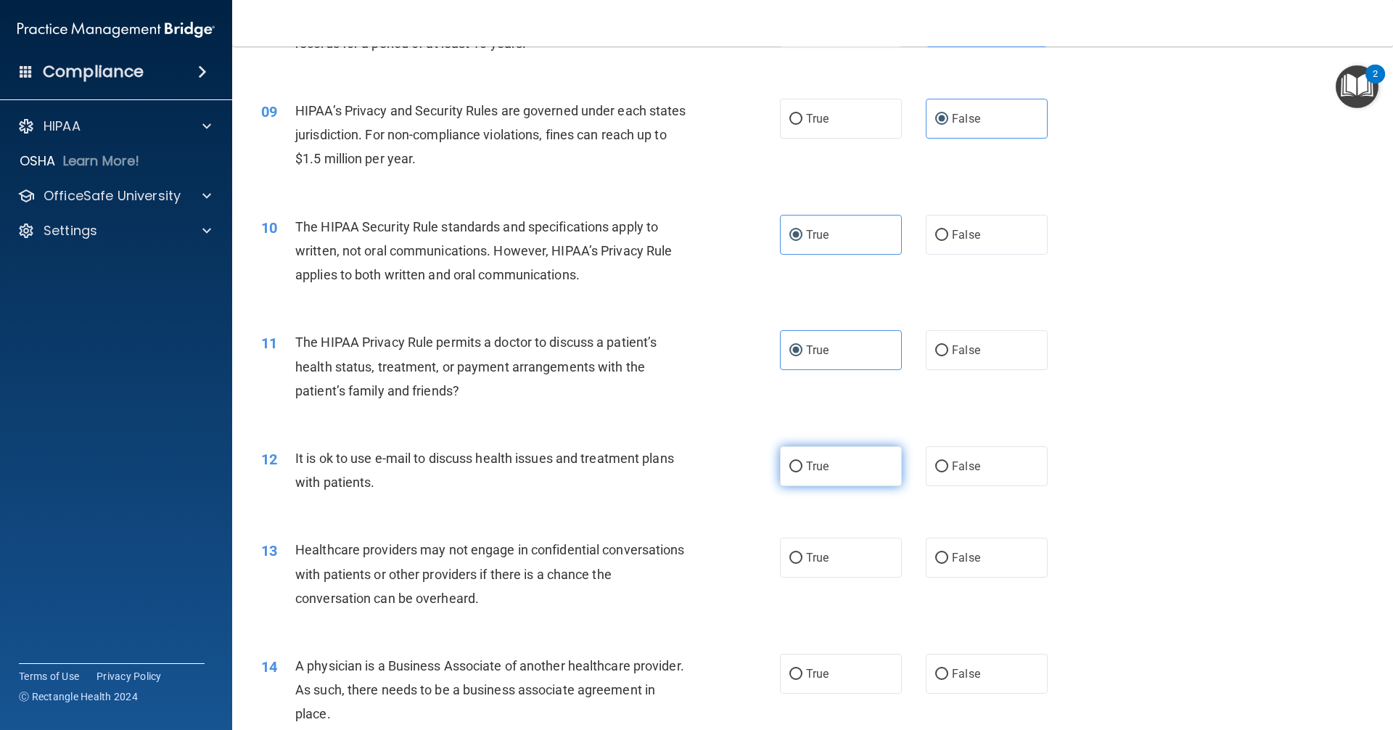
click at [825, 464] on label "True" at bounding box center [841, 466] width 122 height 40
click at [802, 464] on input "True" at bounding box center [795, 466] width 13 height 11
radio input "true"
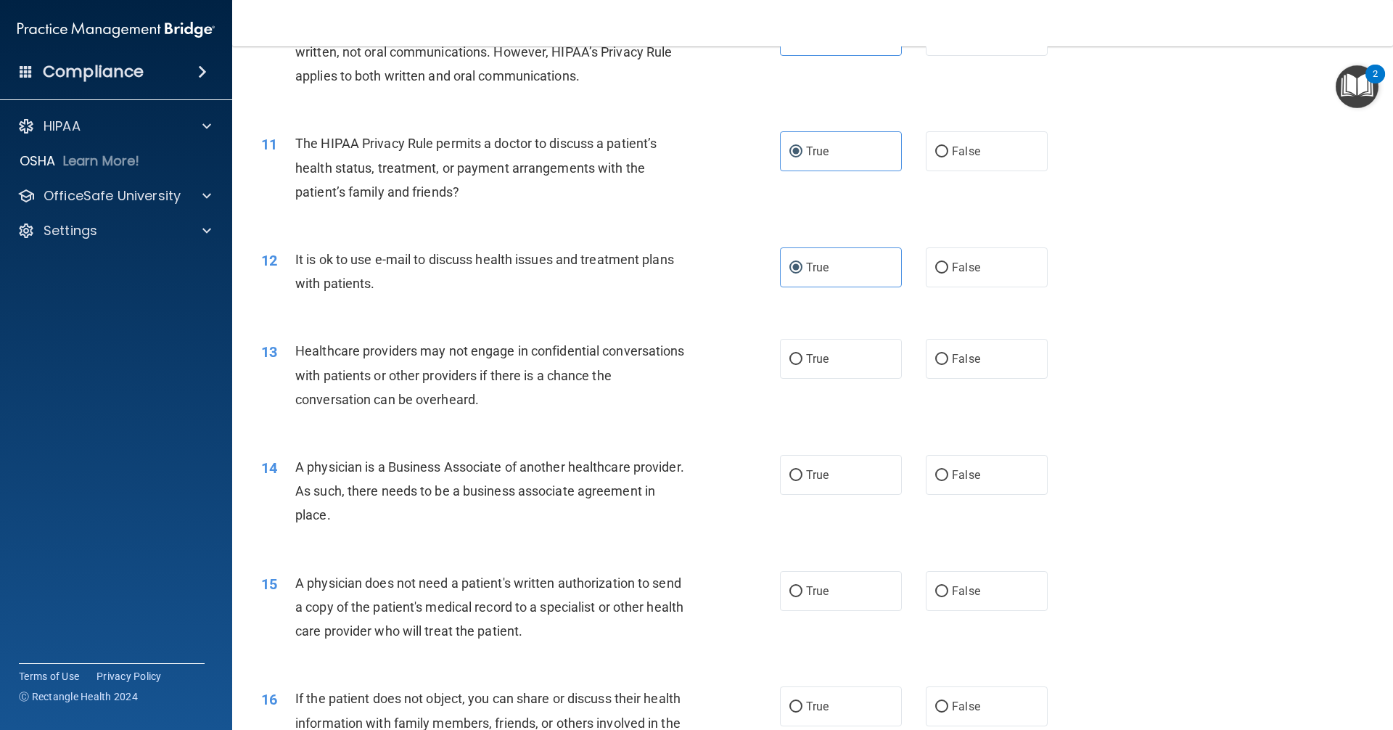
scroll to position [1088, 0]
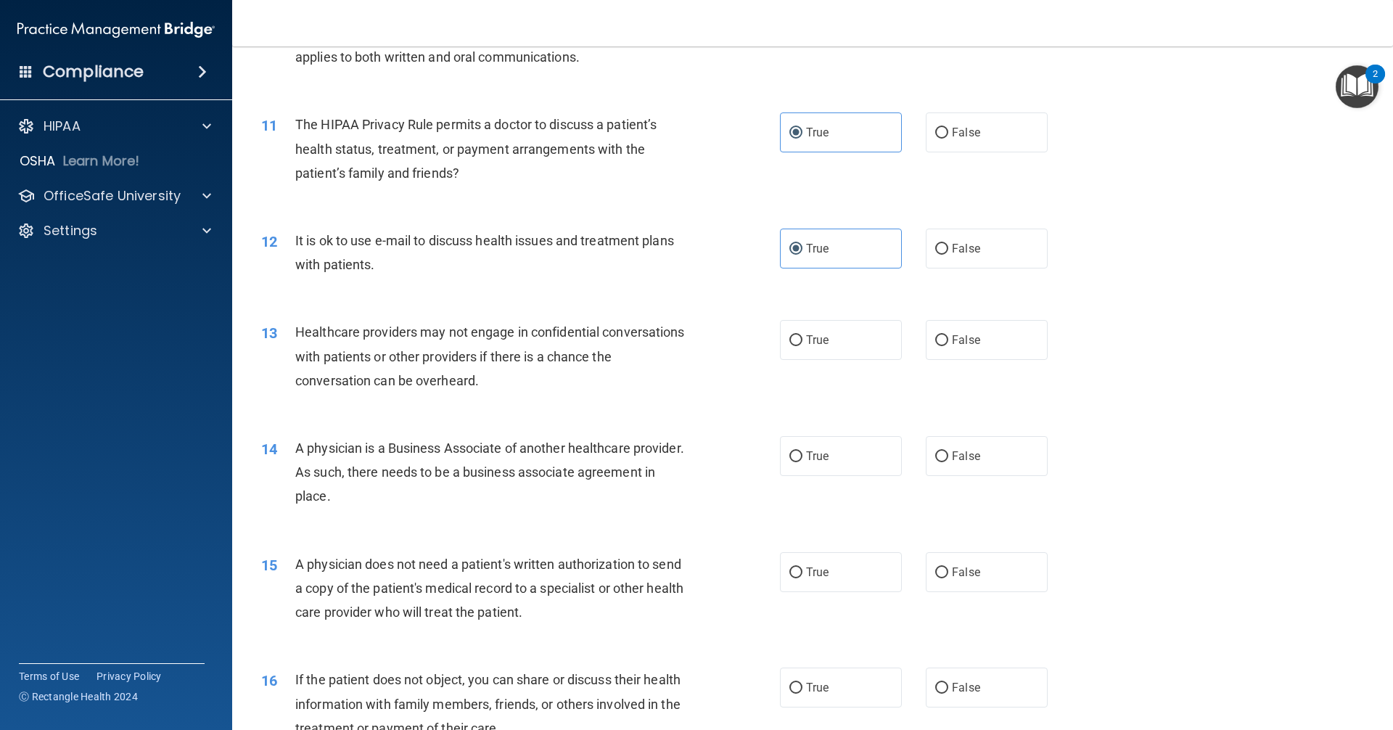
click at [958, 353] on label "False" at bounding box center [987, 340] width 122 height 40
click at [948, 346] on input "False" at bounding box center [941, 340] width 13 height 11
radio input "true"
drag, startPoint x: 942, startPoint y: 443, endPoint x: 944, endPoint y: 453, distance: 9.7
click at [943, 454] on label "False" at bounding box center [987, 456] width 122 height 40
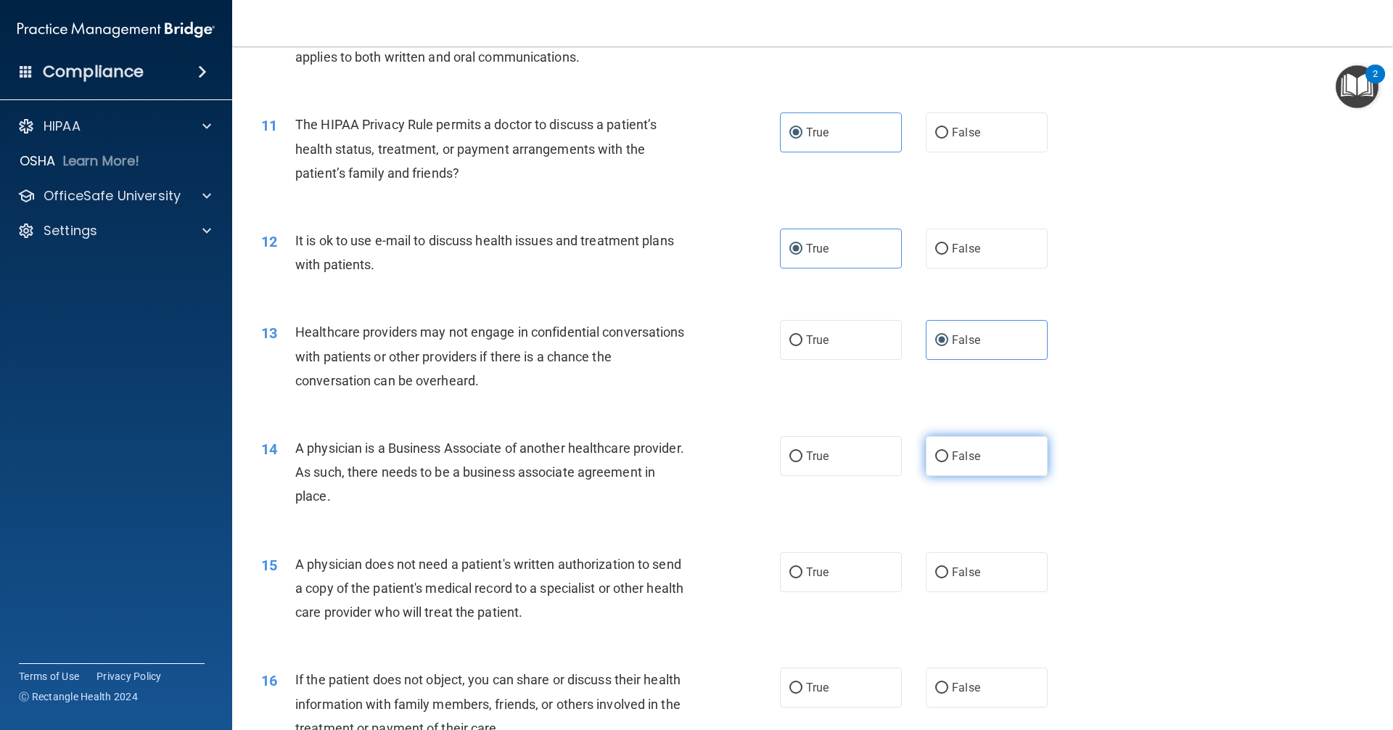
click at [943, 454] on input "False" at bounding box center [941, 456] width 13 height 11
radio input "true"
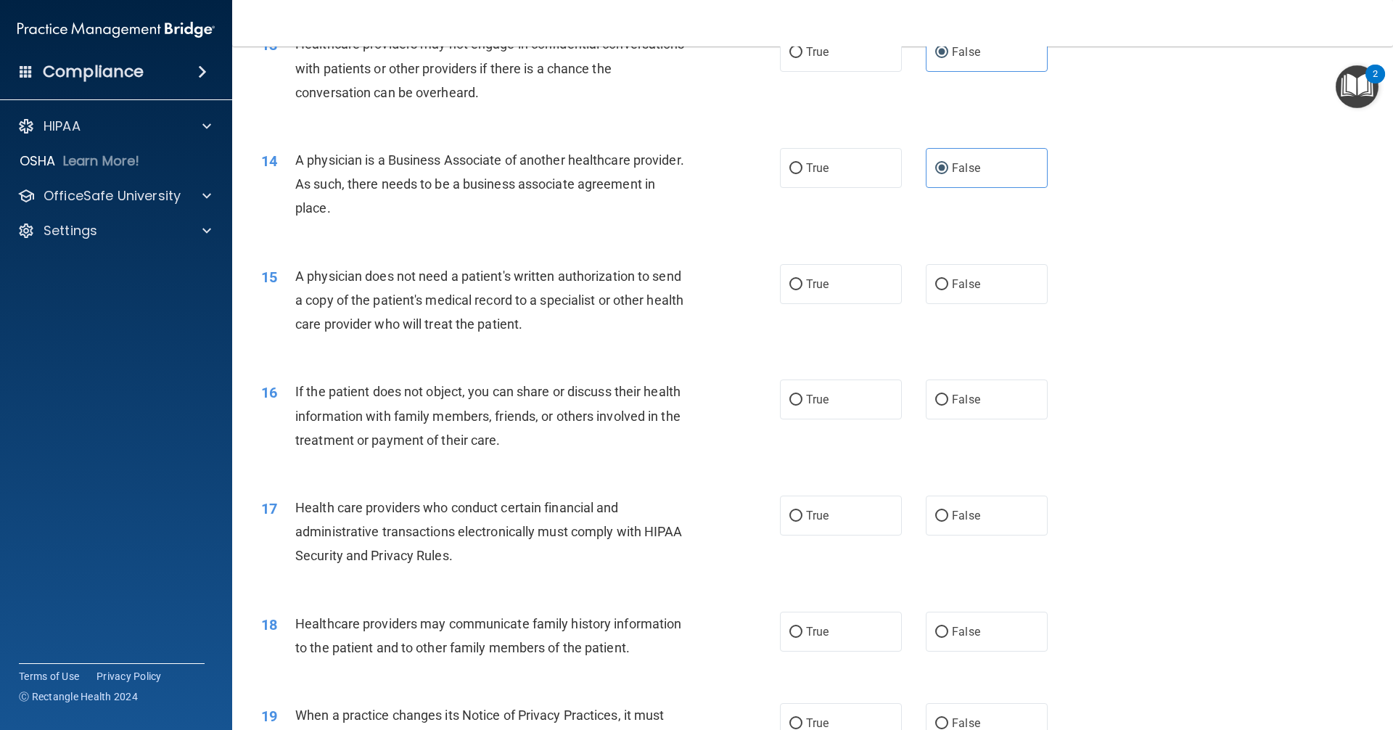
scroll to position [1378, 0]
drag, startPoint x: 820, startPoint y: 287, endPoint x: 820, endPoint y: 325, distance: 38.5
click at [820, 292] on label "True" at bounding box center [841, 282] width 122 height 40
click at [802, 288] on input "True" at bounding box center [795, 282] width 13 height 11
radio input "true"
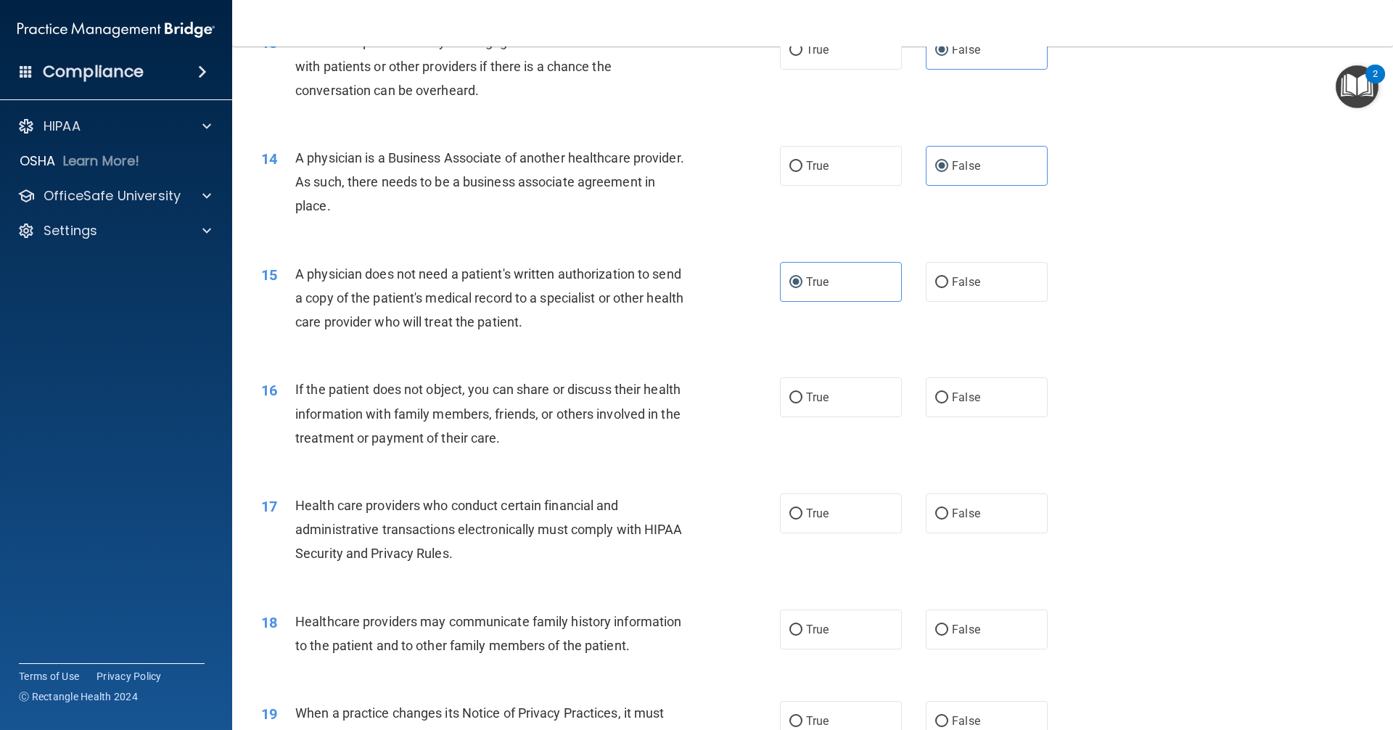
drag, startPoint x: 824, startPoint y: 403, endPoint x: 823, endPoint y: 428, distance: 25.4
click at [825, 403] on label "True" at bounding box center [841, 397] width 122 height 40
click at [802, 403] on input "True" at bounding box center [795, 397] width 13 height 11
radio input "true"
click at [828, 522] on label "True" at bounding box center [841, 513] width 122 height 40
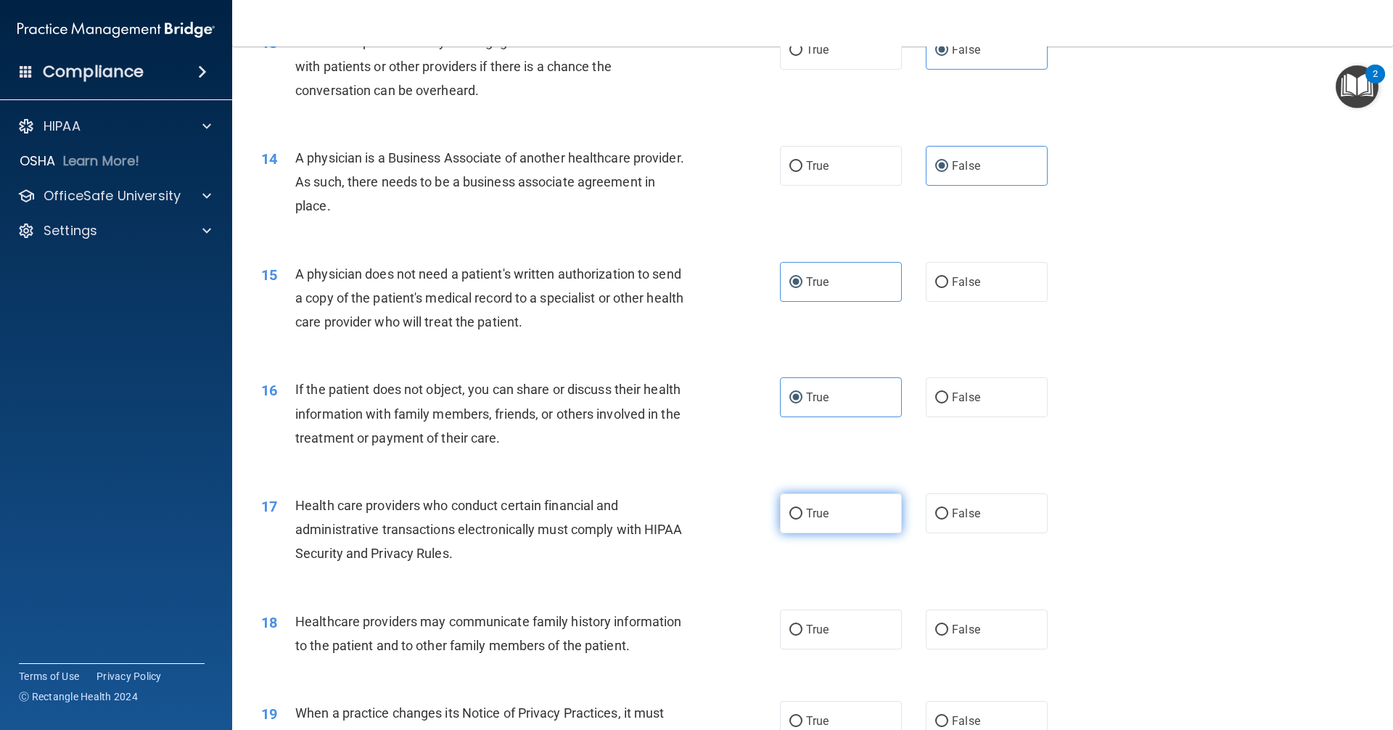
click at [802, 519] on input "True" at bounding box center [795, 513] width 13 height 11
radio input "true"
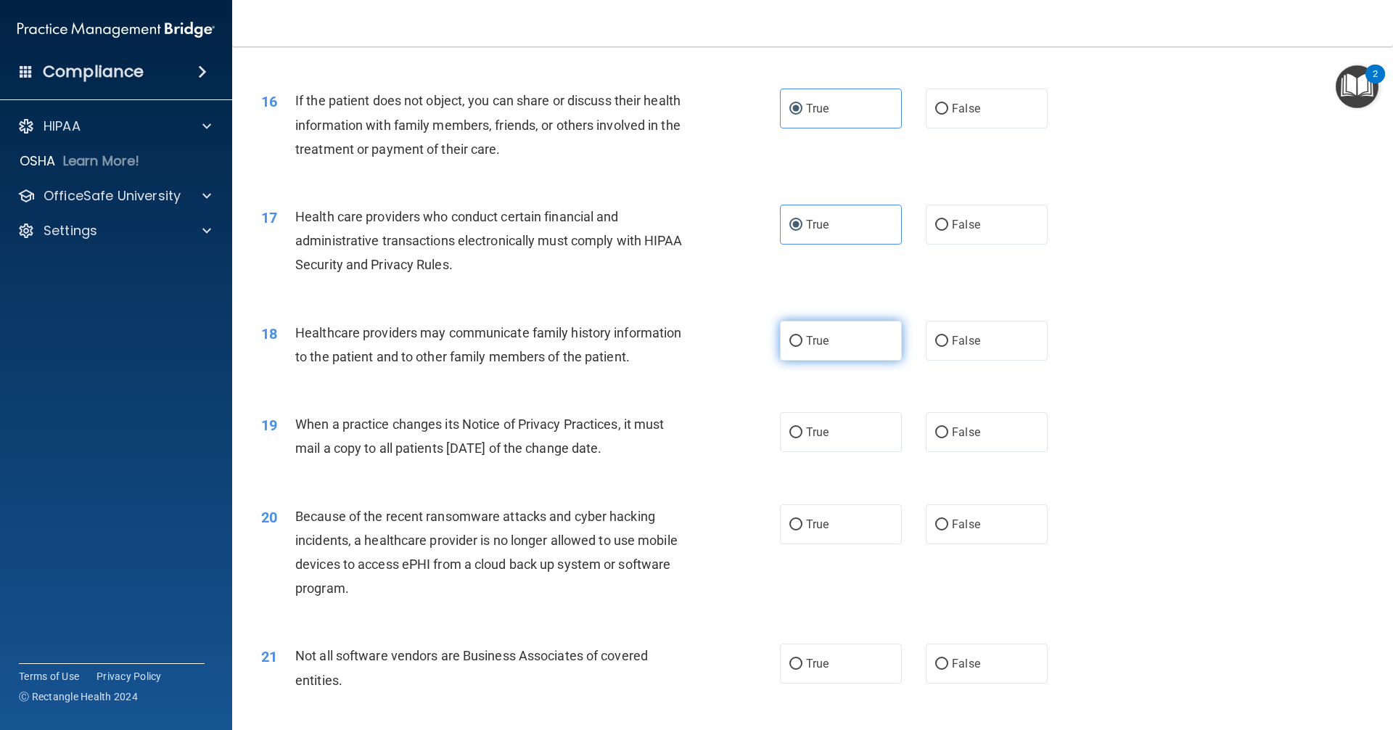
scroll to position [1668, 0]
click at [950, 353] on label "False" at bounding box center [987, 339] width 122 height 40
click at [948, 345] on input "False" at bounding box center [941, 339] width 13 height 11
radio input "true"
drag, startPoint x: 960, startPoint y: 429, endPoint x: 955, endPoint y: 510, distance: 80.7
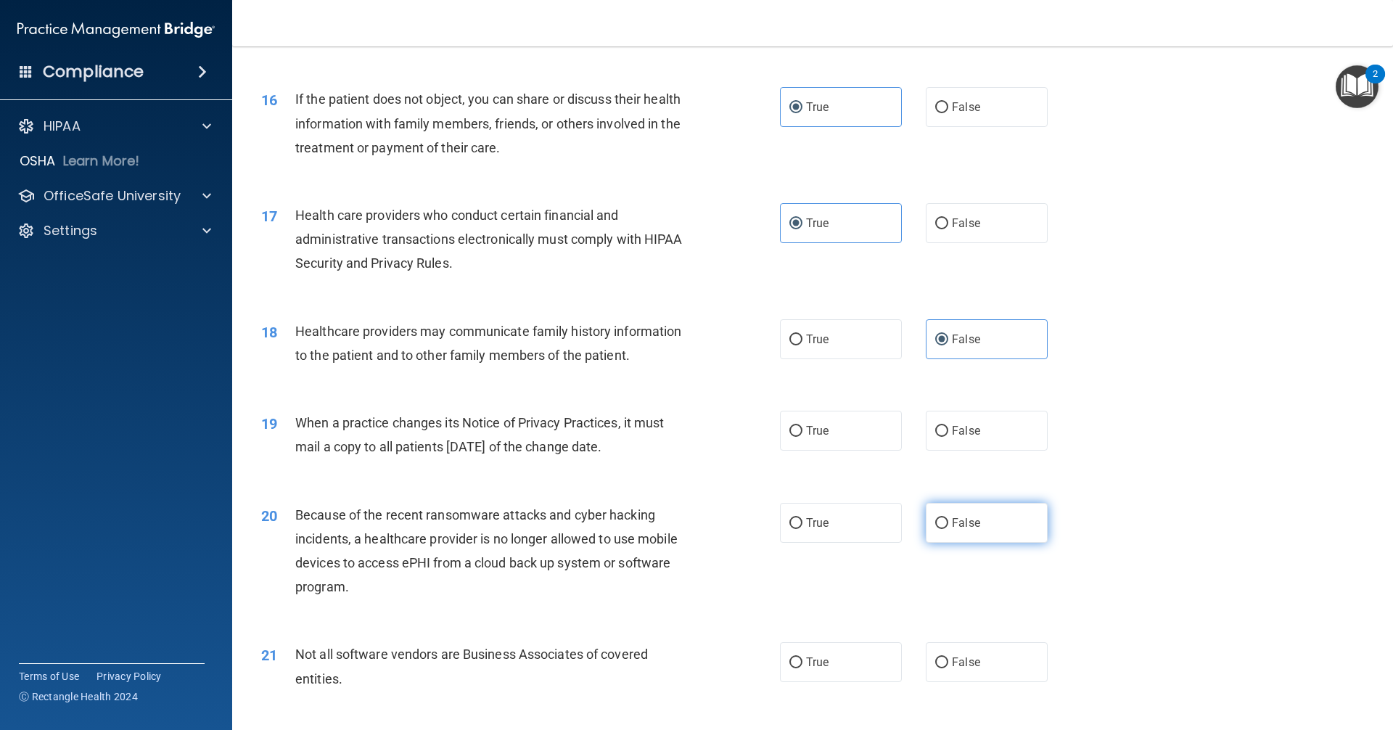
click at [960, 434] on span "False" at bounding box center [966, 431] width 28 height 14
click at [948, 434] on input "False" at bounding box center [941, 431] width 13 height 11
radio input "true"
click at [953, 523] on span "False" at bounding box center [966, 523] width 28 height 14
click at [948, 523] on input "False" at bounding box center [941, 523] width 13 height 11
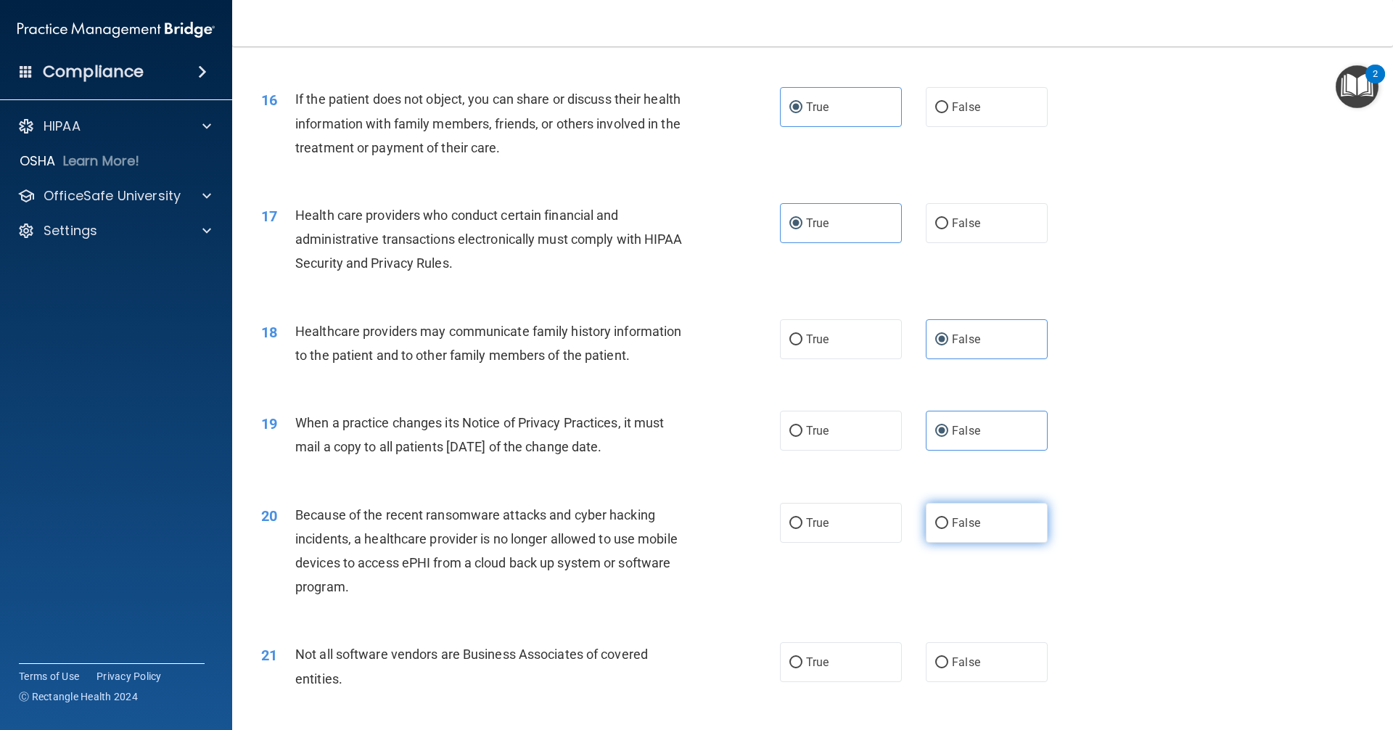
radio input "true"
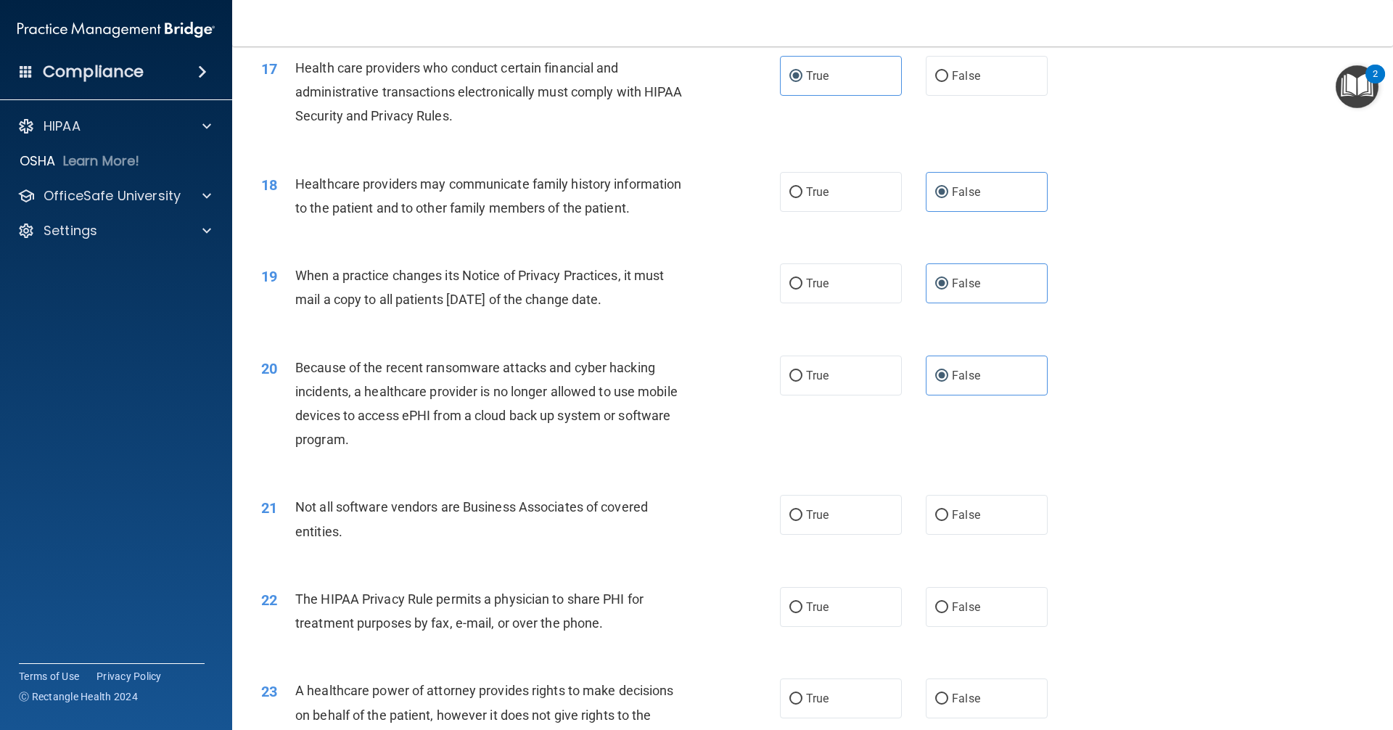
scroll to position [1959, 0]
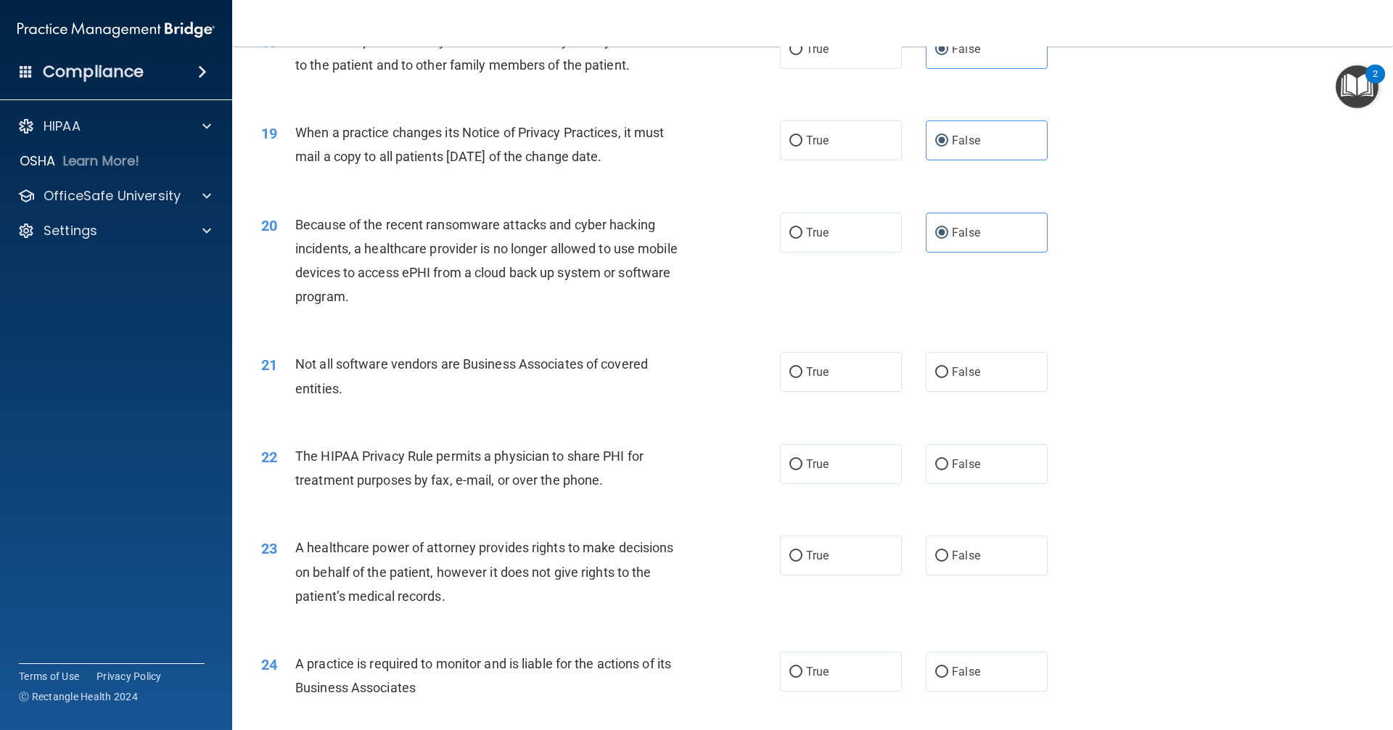
click at [844, 378] on label "True" at bounding box center [841, 372] width 122 height 40
click at [802, 378] on input "True" at bounding box center [795, 372] width 13 height 11
radio input "true"
drag, startPoint x: 826, startPoint y: 458, endPoint x: 829, endPoint y: 490, distance: 31.3
click at [827, 461] on label "True" at bounding box center [841, 464] width 122 height 40
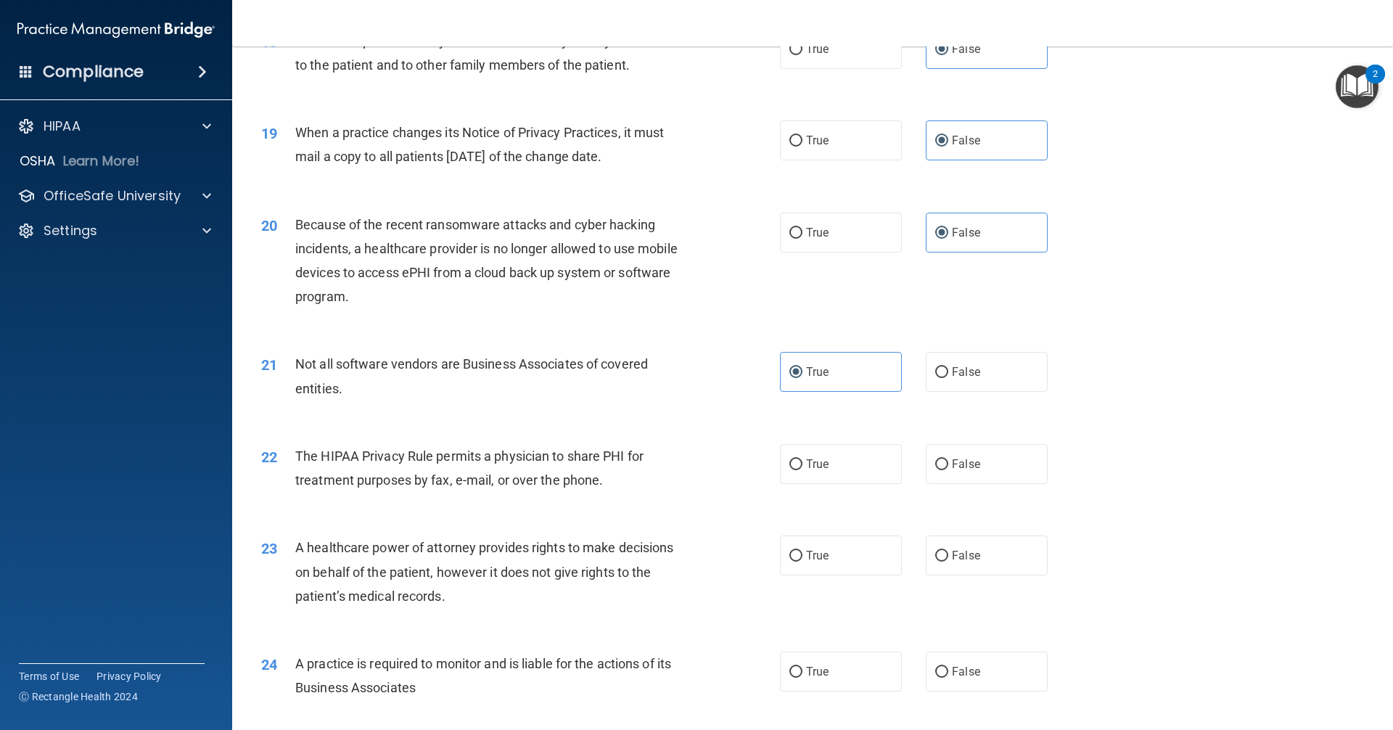
click at [802, 461] on input "True" at bounding box center [795, 464] width 13 height 11
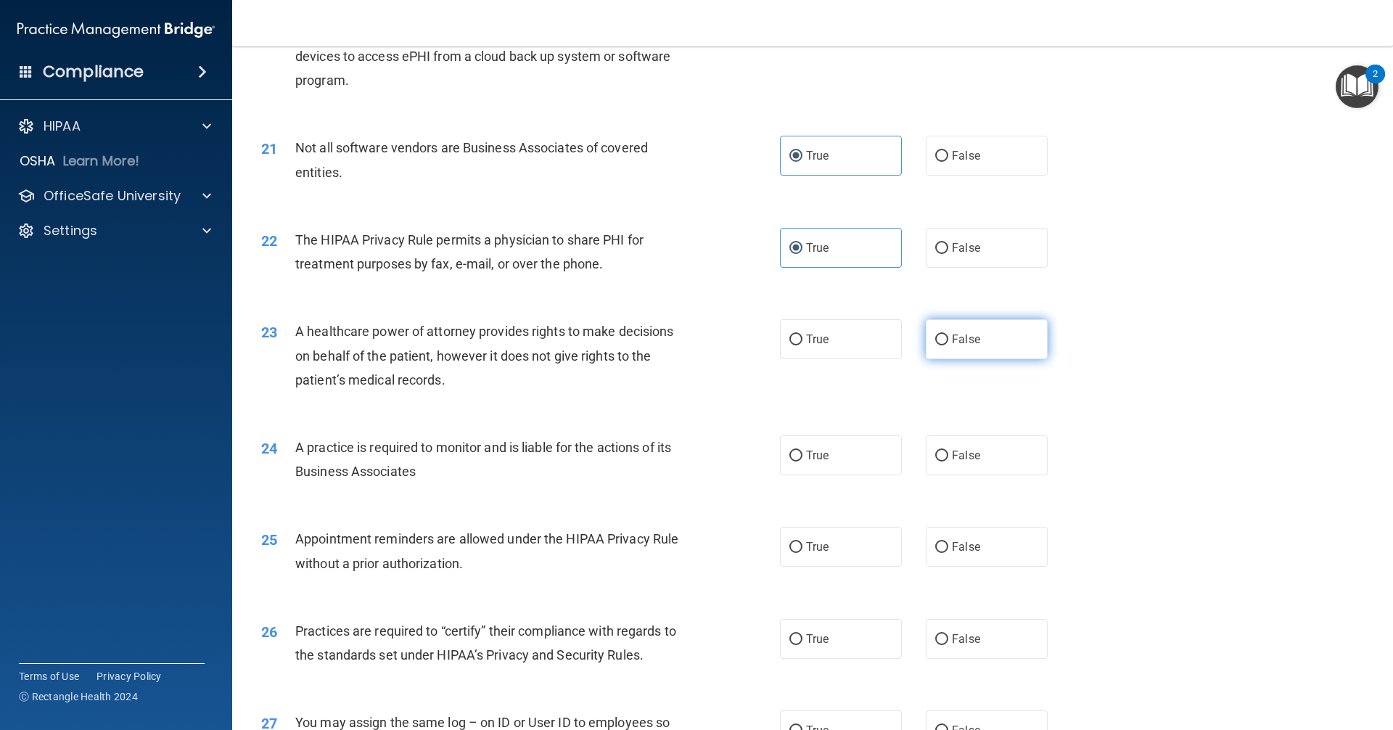
scroll to position [2176, 0]
drag, startPoint x: 974, startPoint y: 339, endPoint x: 960, endPoint y: 403, distance: 66.2
click at [973, 348] on label "False" at bounding box center [987, 338] width 122 height 40
click at [948, 344] on input "False" at bounding box center [941, 338] width 13 height 11
click at [965, 441] on label "False" at bounding box center [987, 454] width 122 height 40
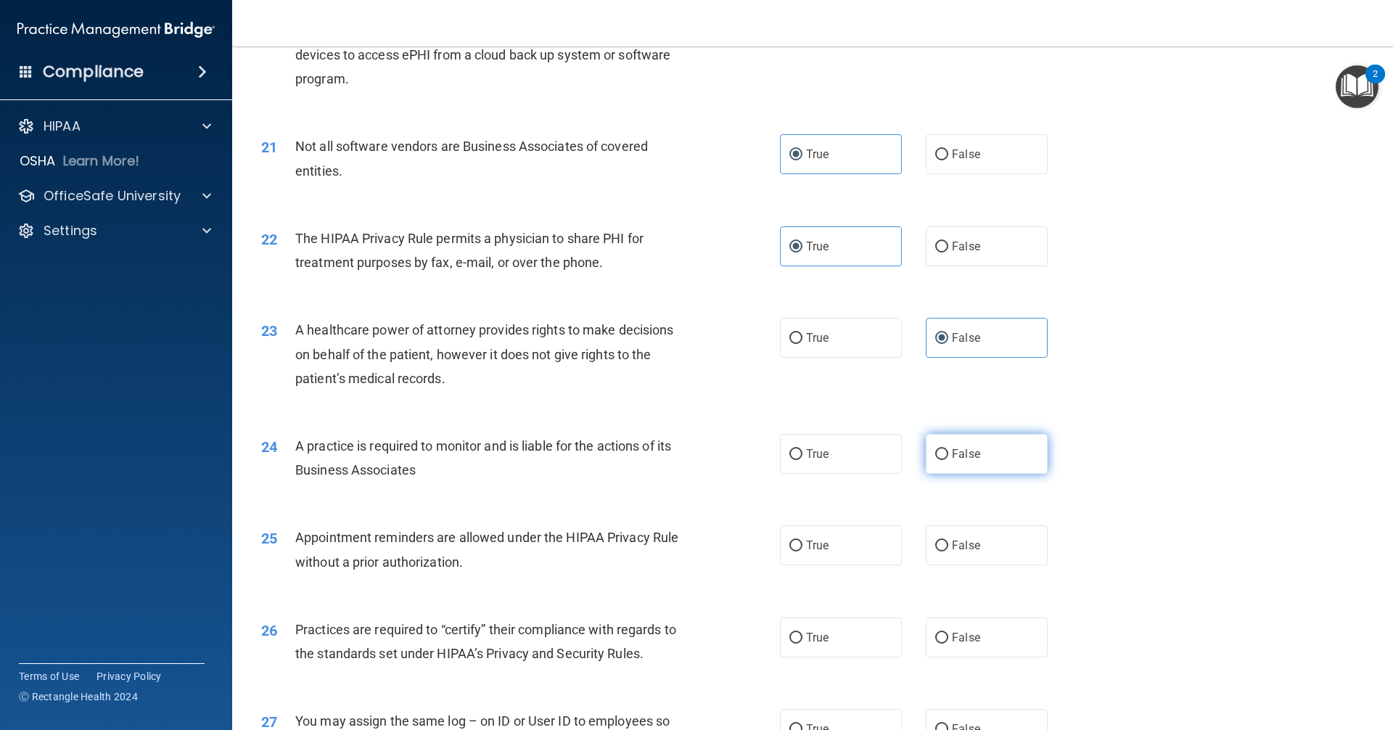
click at [948, 449] on input "False" at bounding box center [941, 454] width 13 height 11
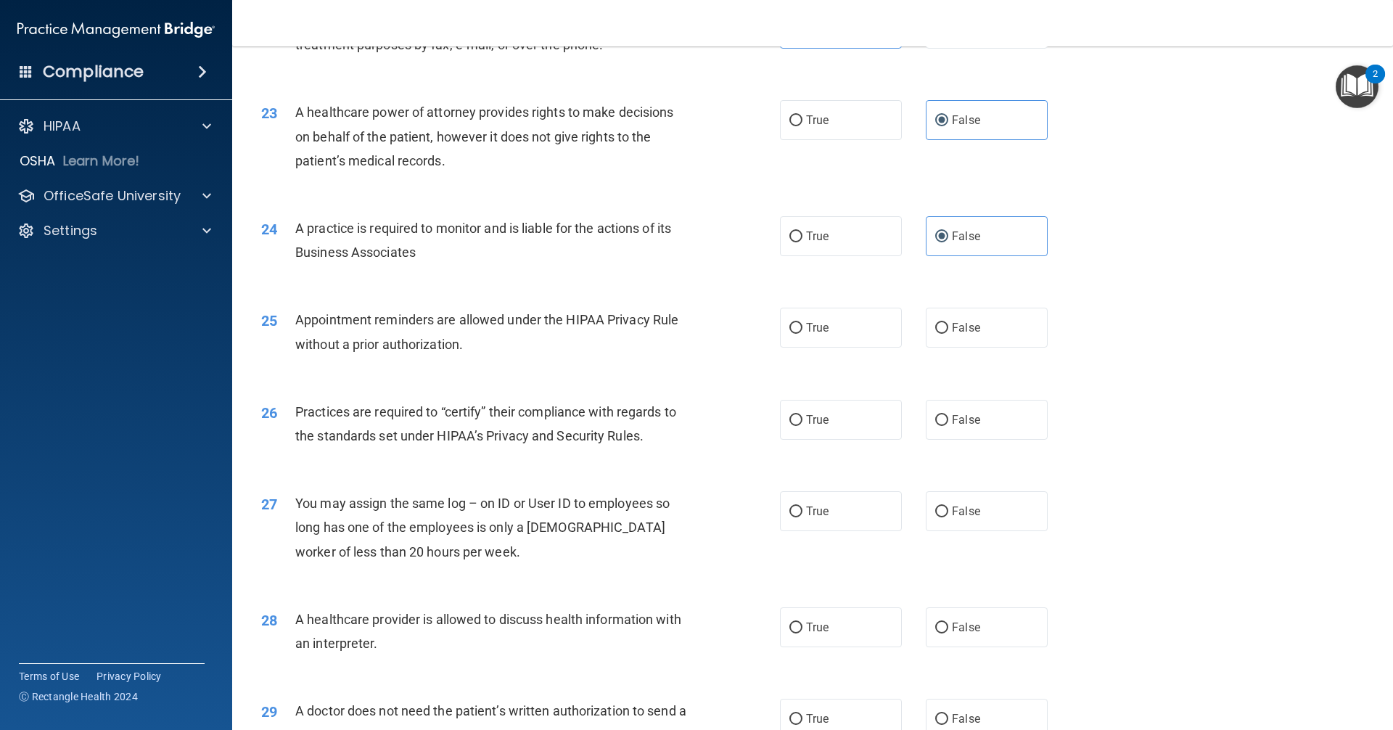
click at [840, 337] on label "True" at bounding box center [841, 328] width 122 height 40
click at [802, 334] on input "True" at bounding box center [795, 328] width 13 height 11
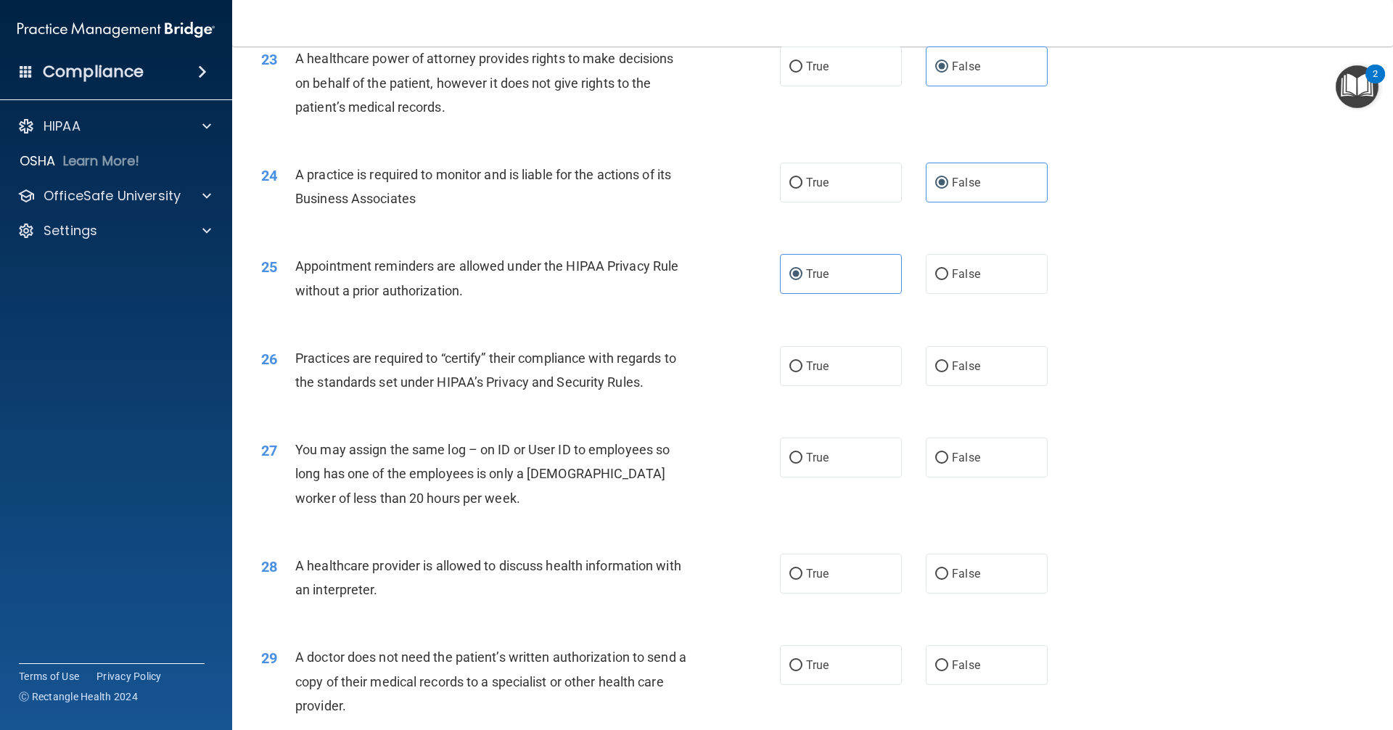
scroll to position [2611, 0]
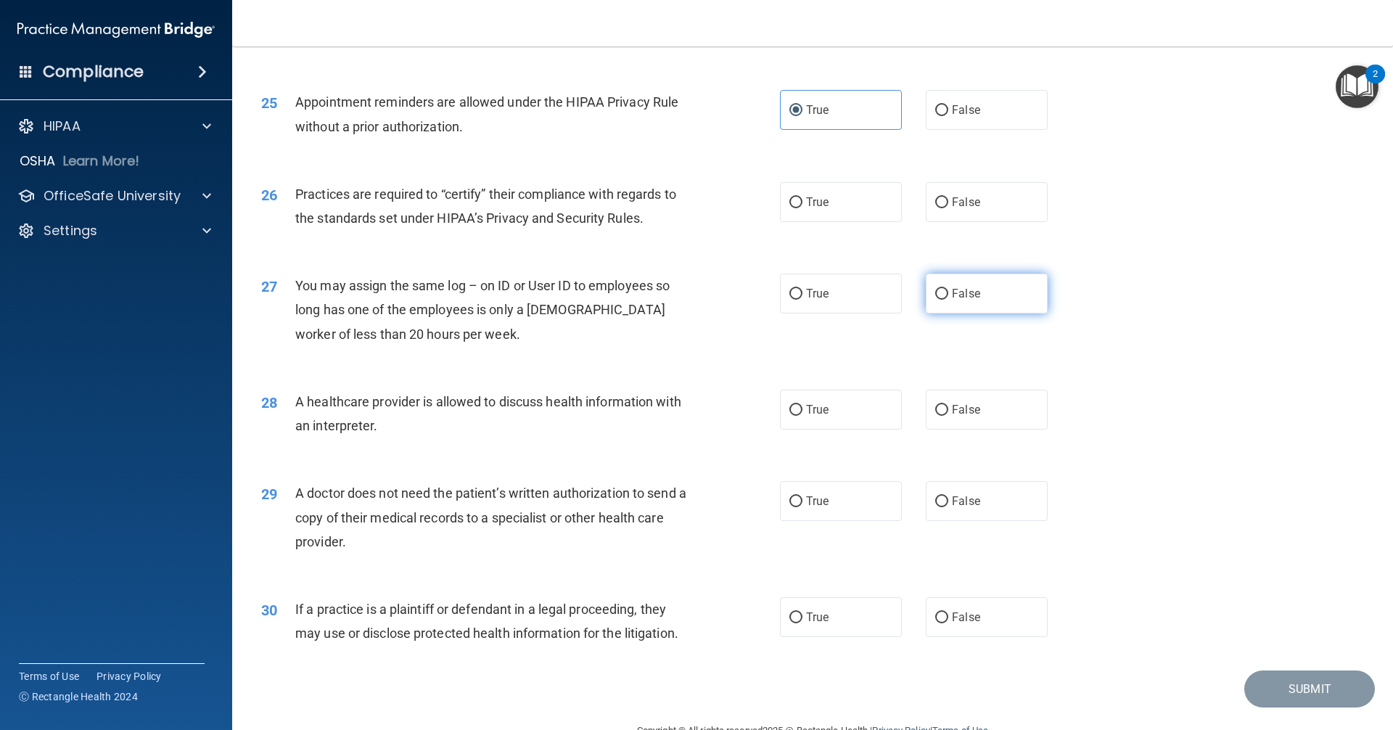
drag, startPoint x: 961, startPoint y: 210, endPoint x: 957, endPoint y: 297, distance: 87.2
click at [961, 215] on label "False" at bounding box center [987, 202] width 122 height 40
click at [948, 208] on input "False" at bounding box center [941, 202] width 13 height 11
click at [958, 297] on span "False" at bounding box center [966, 294] width 28 height 14
click at [948, 297] on input "False" at bounding box center [941, 294] width 13 height 11
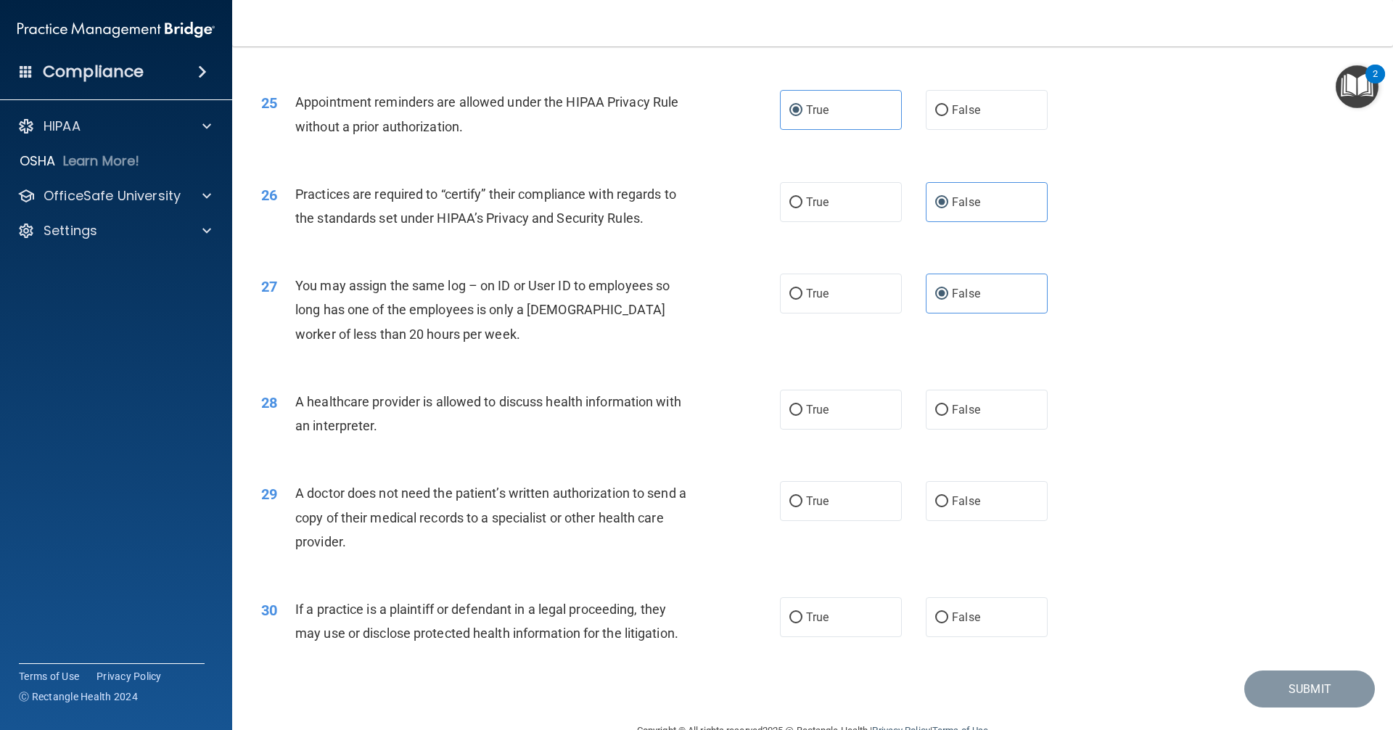
drag, startPoint x: 839, startPoint y: 421, endPoint x: 836, endPoint y: 441, distance: 20.6
click at [839, 424] on label "True" at bounding box center [841, 410] width 122 height 40
click at [802, 416] on input "True" at bounding box center [795, 410] width 13 height 11
click at [819, 503] on span "True" at bounding box center [817, 501] width 22 height 14
click at [802, 503] on input "True" at bounding box center [795, 501] width 13 height 11
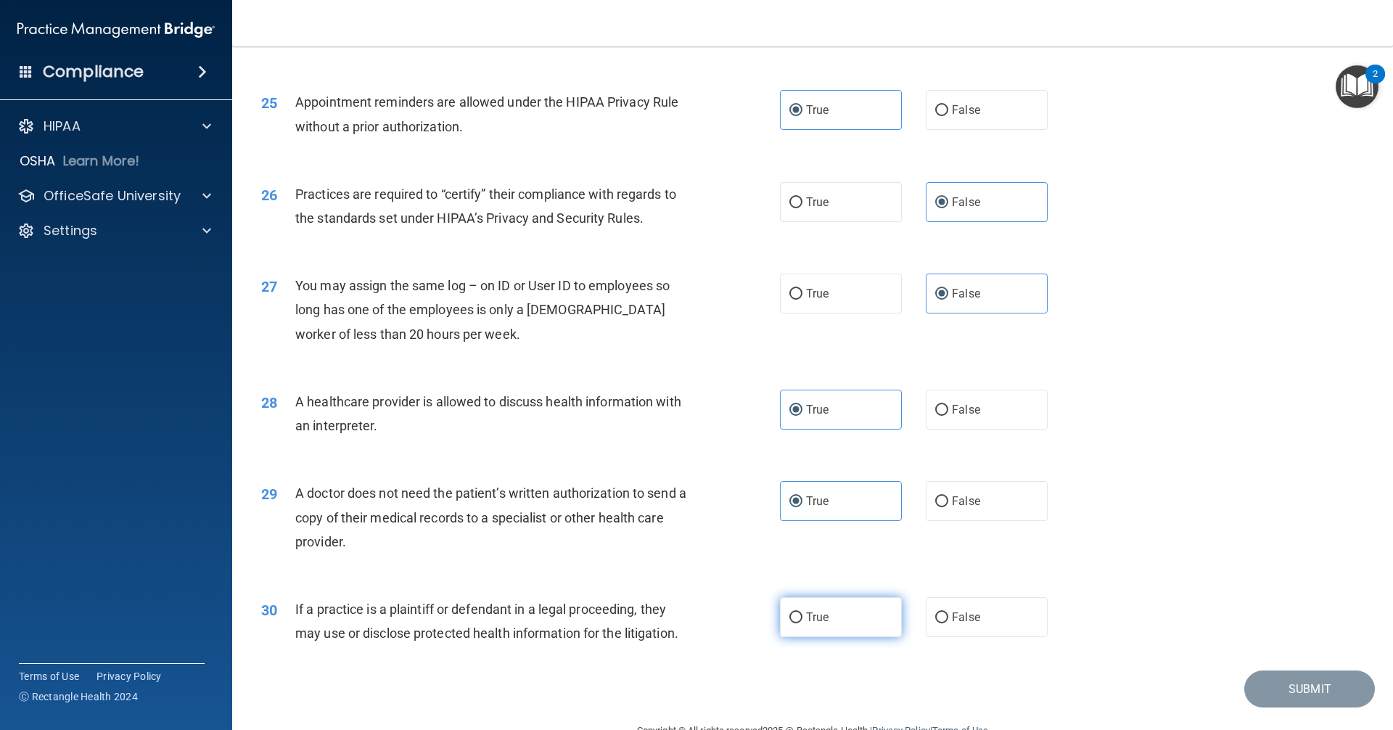
click at [820, 610] on span "True" at bounding box center [817, 617] width 22 height 14
click at [802, 612] on input "True" at bounding box center [795, 617] width 13 height 11
click at [1274, 683] on button "Submit" at bounding box center [1309, 688] width 131 height 37
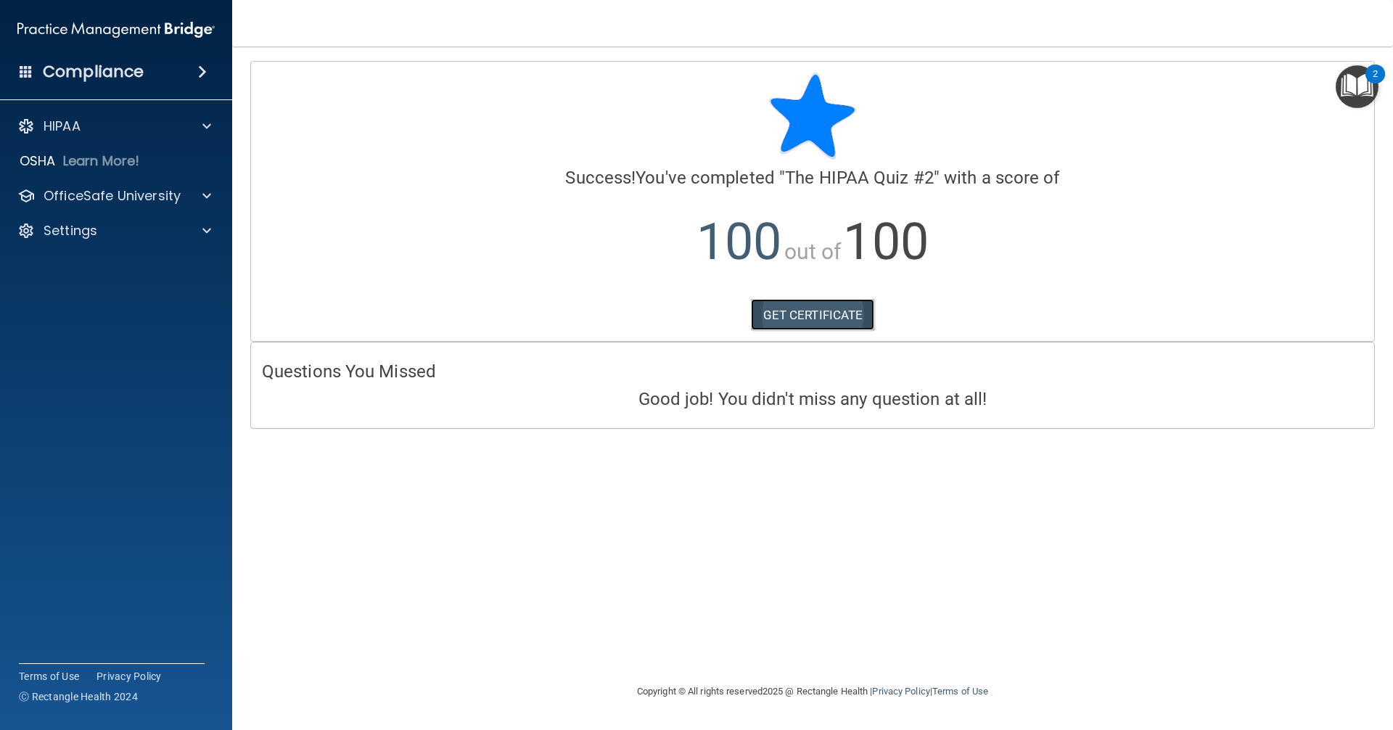
click at [821, 313] on link "GET CERTIFICATE" at bounding box center [813, 315] width 124 height 32
click at [201, 205] on div "OfficeSafe University" at bounding box center [116, 195] width 233 height 29
click at [205, 195] on span at bounding box center [206, 195] width 9 height 17
click at [142, 236] on div "HIPAA Training" at bounding box center [108, 230] width 198 height 15
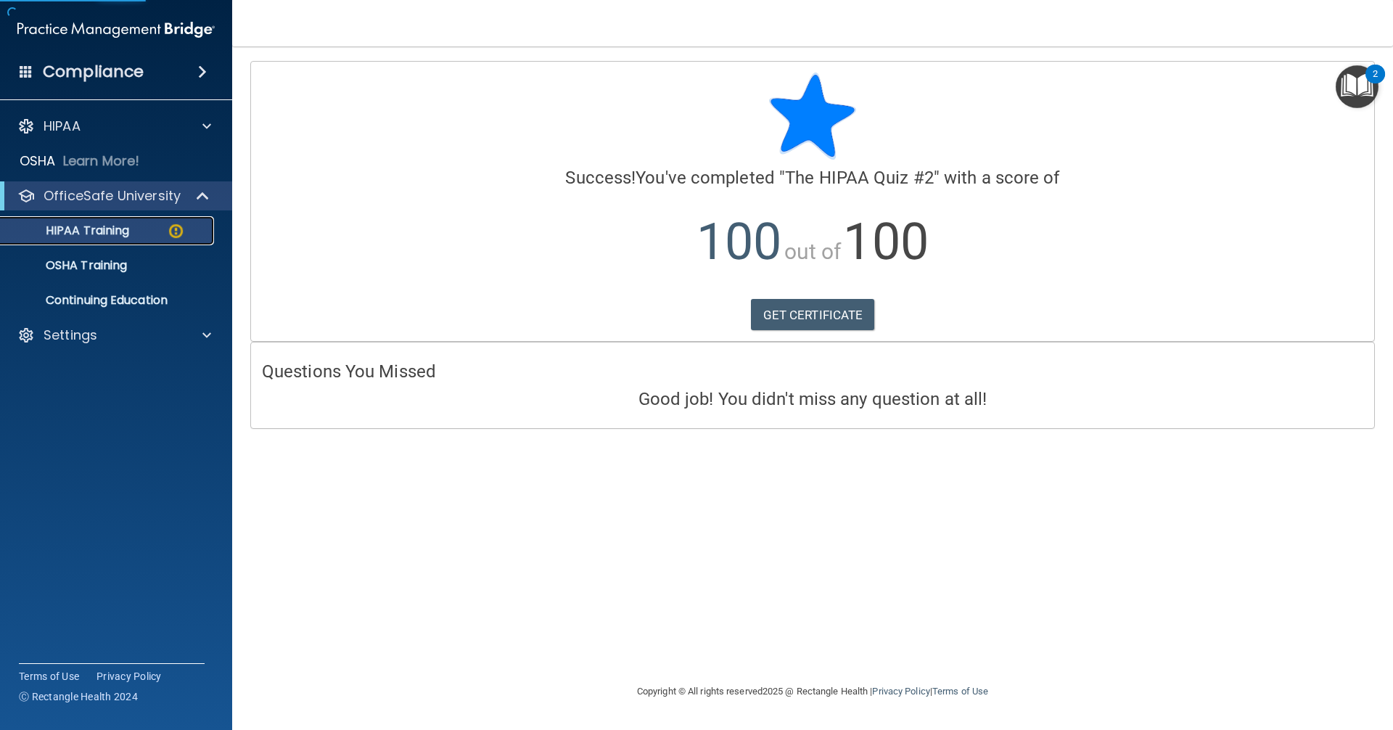
click at [181, 236] on img at bounding box center [176, 231] width 18 height 18
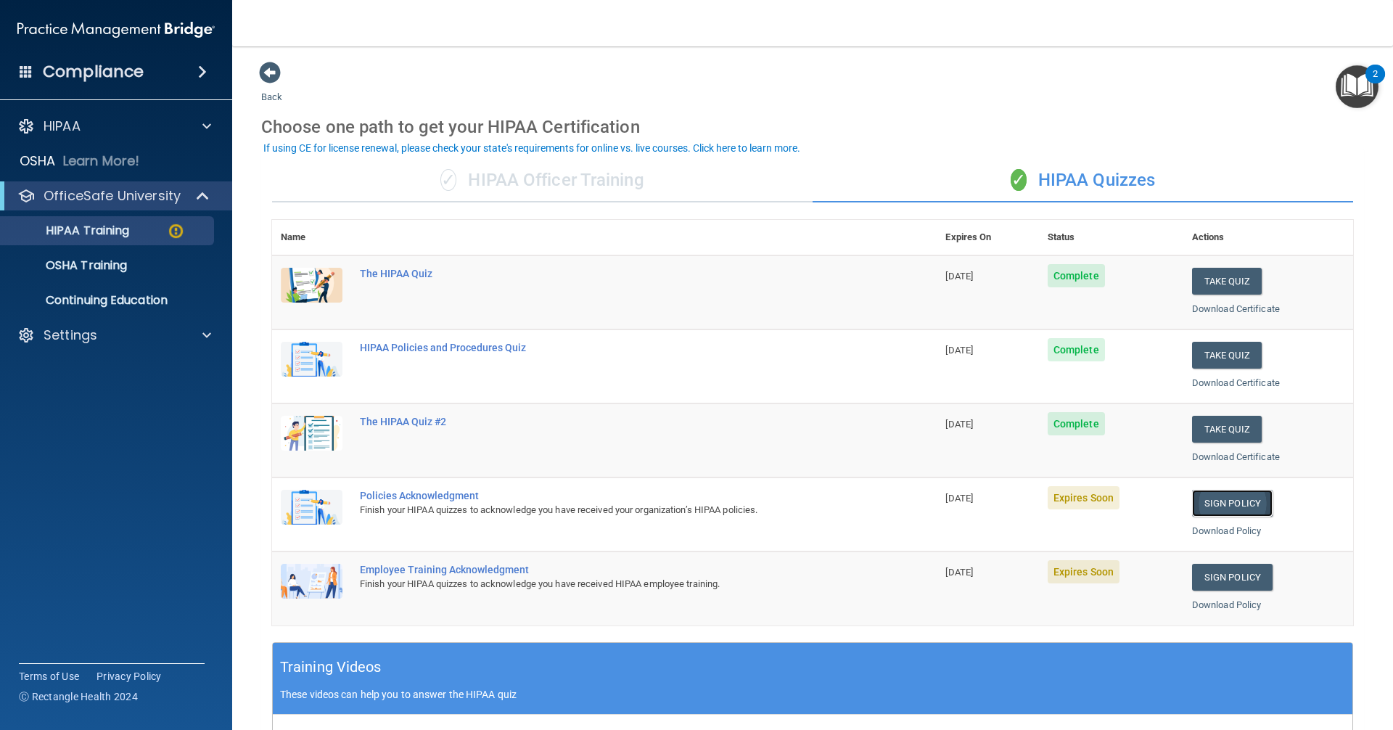
click at [1195, 498] on link "Sign Policy" at bounding box center [1232, 503] width 81 height 27
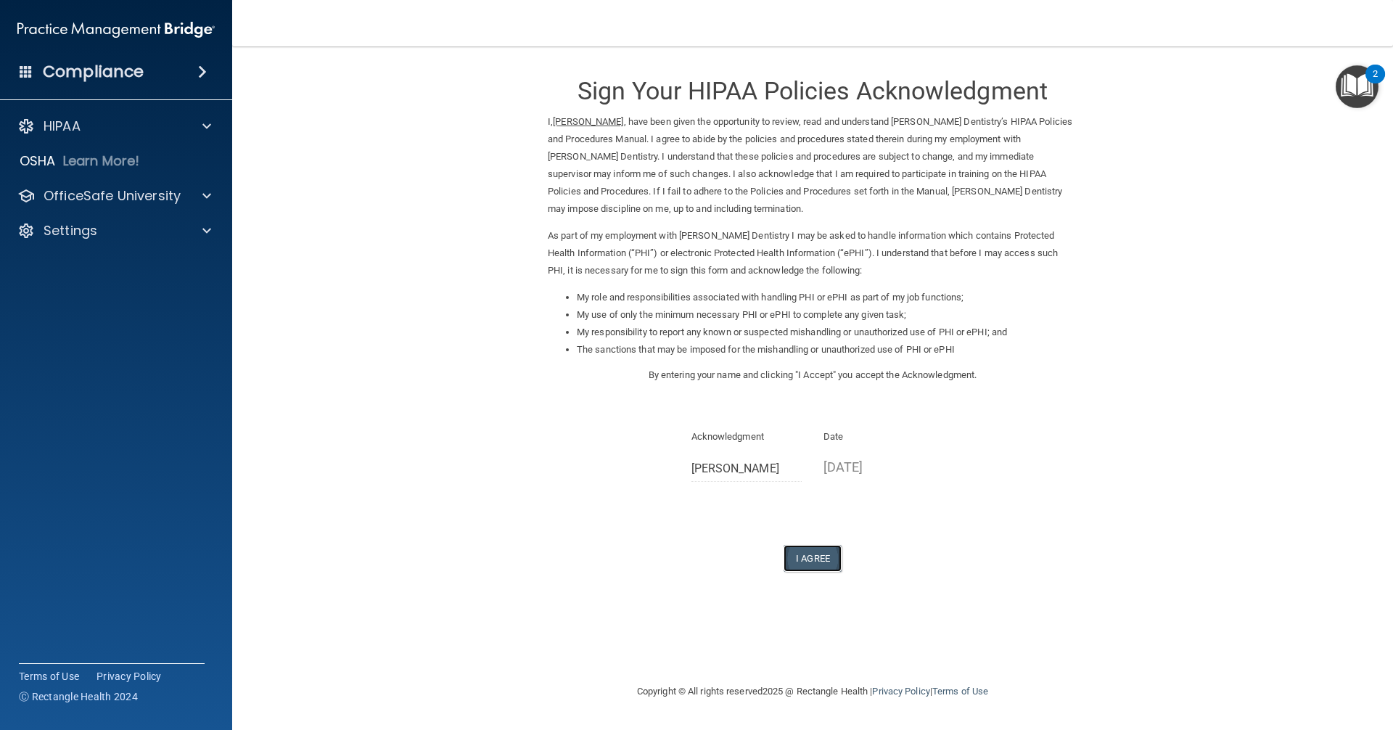
click at [816, 567] on button "I Agree" at bounding box center [812, 558] width 58 height 27
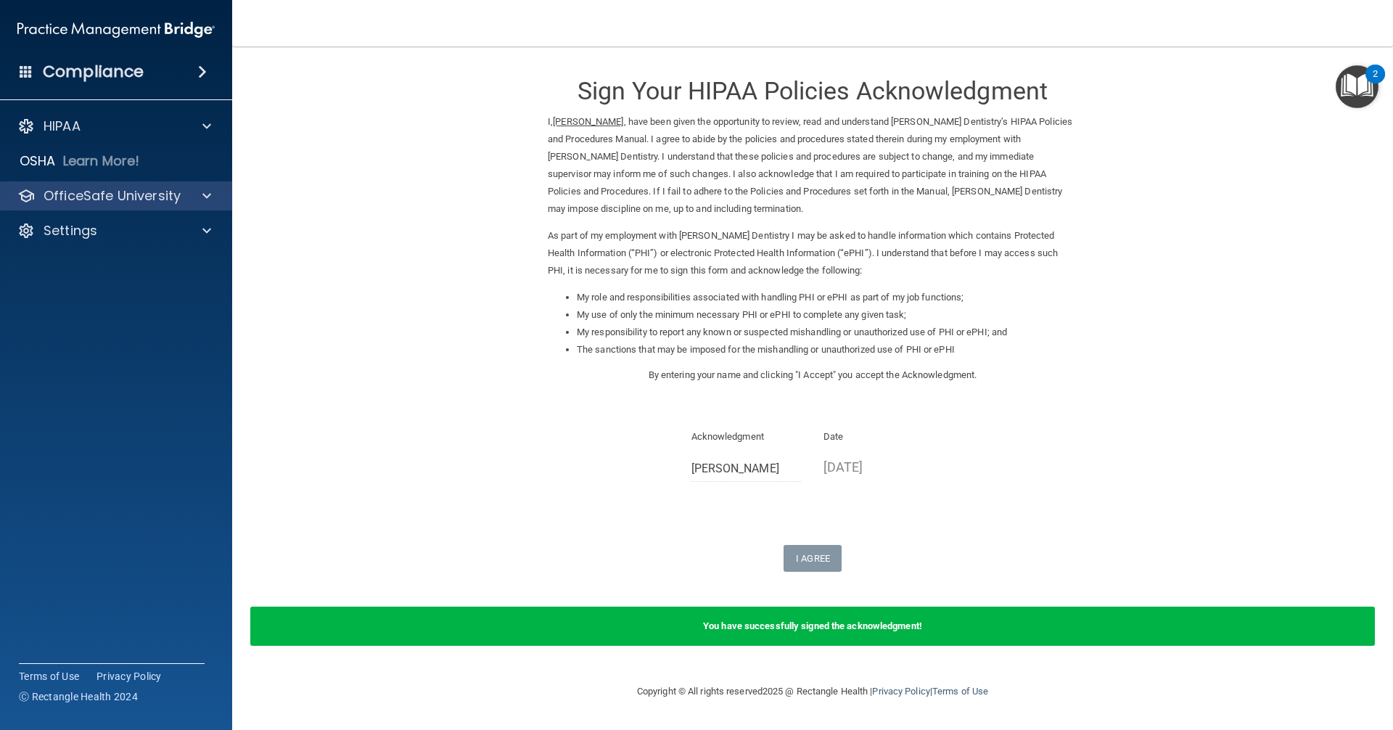
click at [125, 205] on div "OfficeSafe University" at bounding box center [116, 195] width 233 height 29
click at [208, 197] on span at bounding box center [206, 195] width 9 height 17
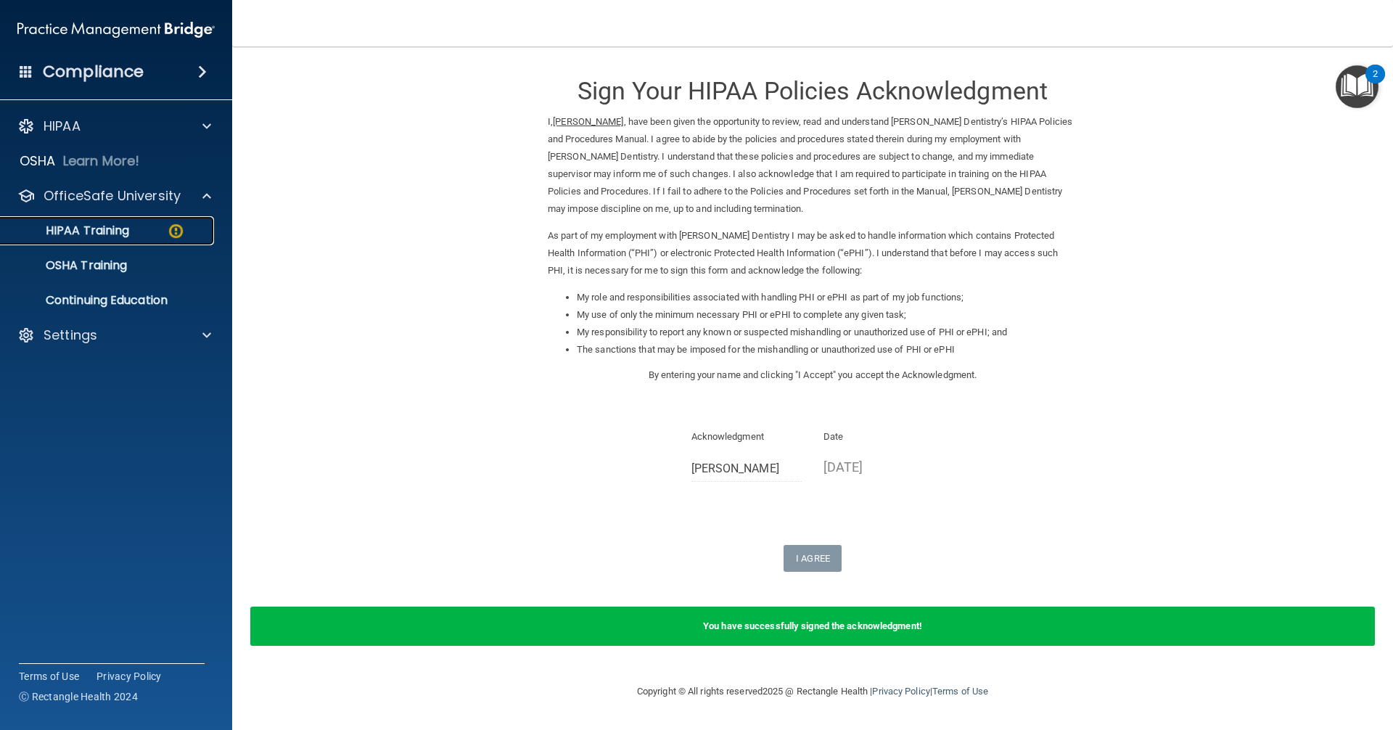
click at [184, 232] on img at bounding box center [176, 231] width 18 height 18
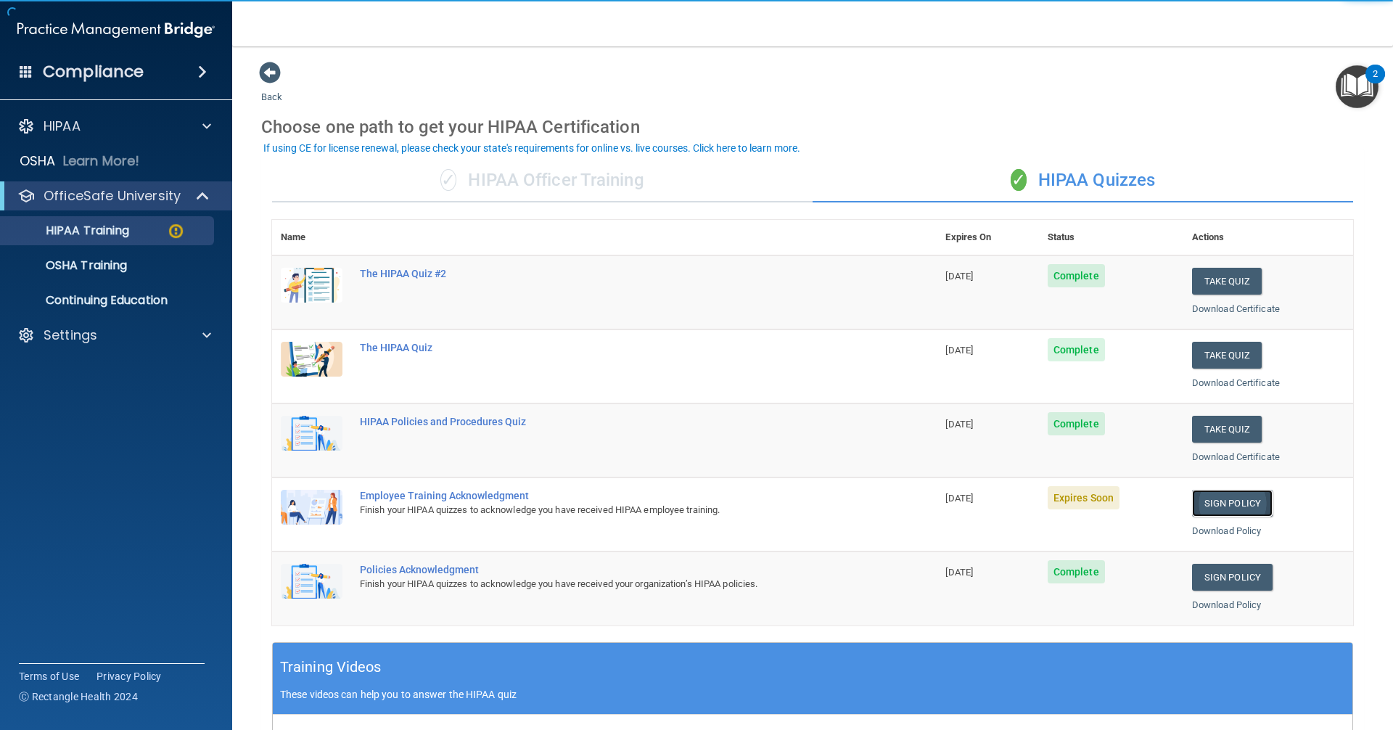
click at [1215, 506] on link "Sign Policy" at bounding box center [1232, 503] width 81 height 27
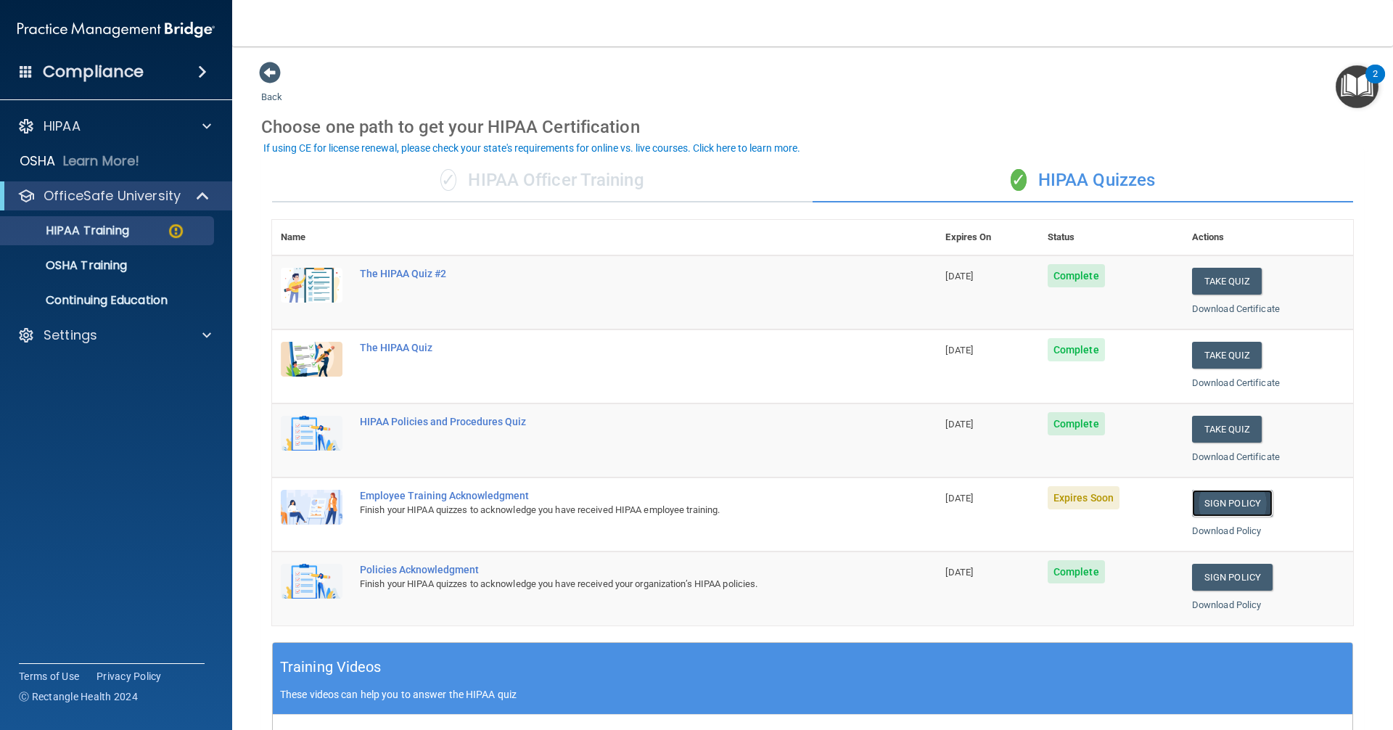
click at [1208, 498] on link "Sign Policy" at bounding box center [1232, 503] width 81 height 27
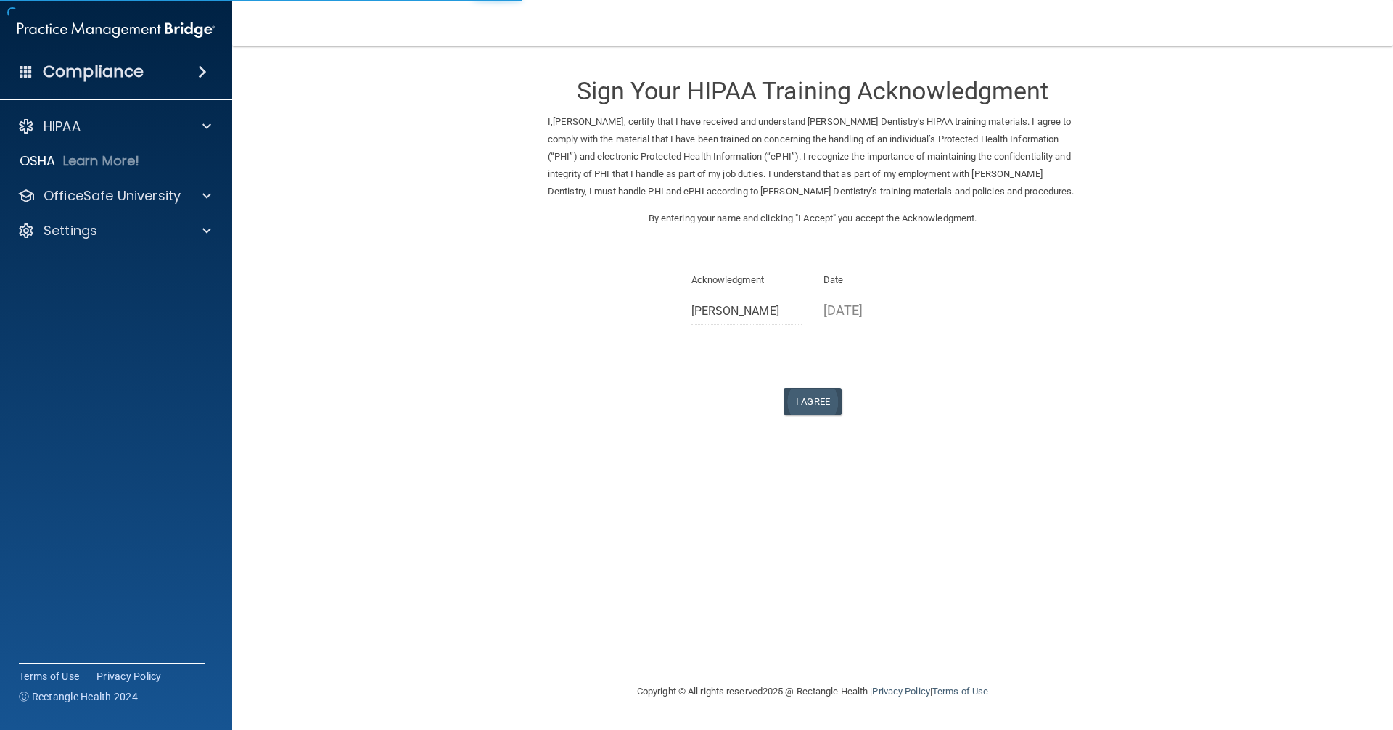
click at [794, 416] on form "Sign Your HIPAA Training Acknowledgment I, [PERSON_NAME] , certify that I have …" at bounding box center [812, 255] width 1103 height 389
click at [796, 409] on button "I Agree" at bounding box center [812, 401] width 58 height 27
click at [812, 394] on button "I Agree" at bounding box center [812, 401] width 58 height 27
click at [94, 192] on p "OfficeSafe University" at bounding box center [112, 195] width 137 height 17
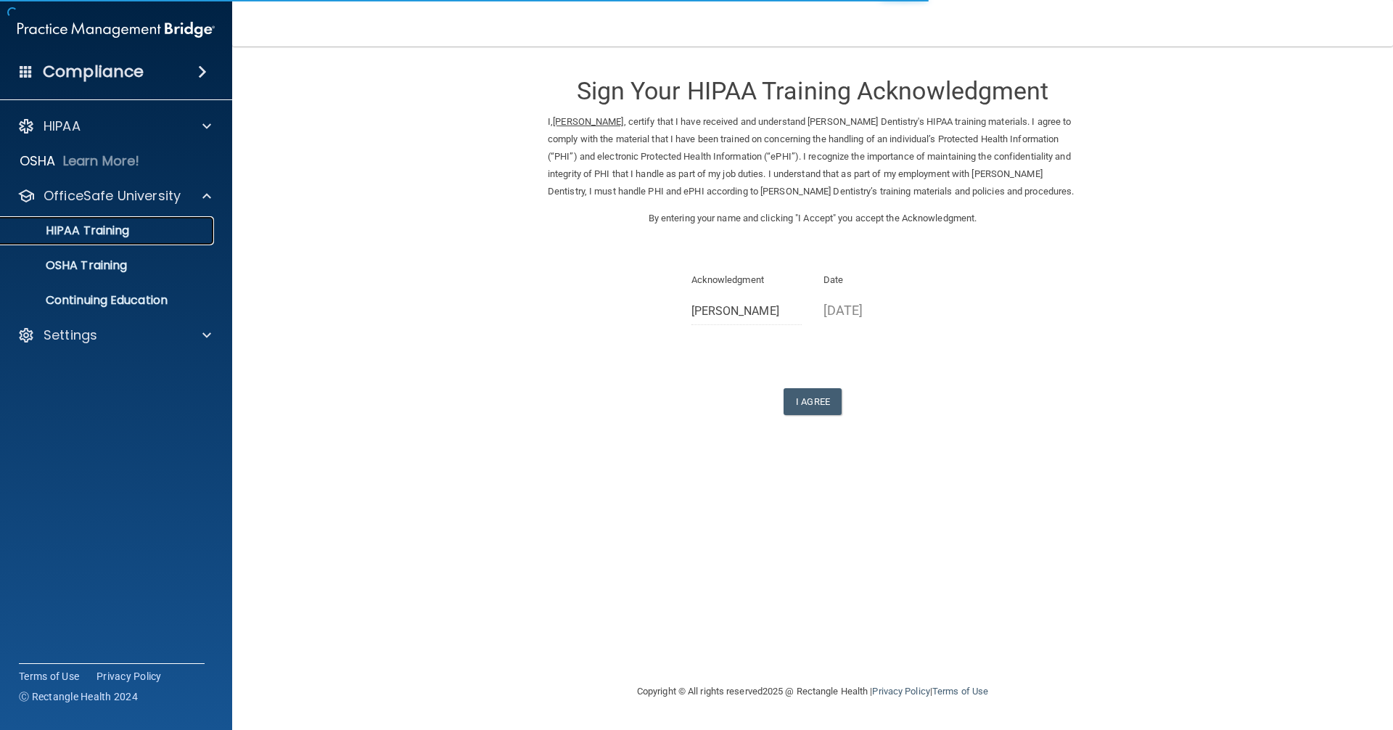
click at [107, 236] on p "HIPAA Training" at bounding box center [69, 230] width 120 height 15
